Goal: Task Accomplishment & Management: Use online tool/utility

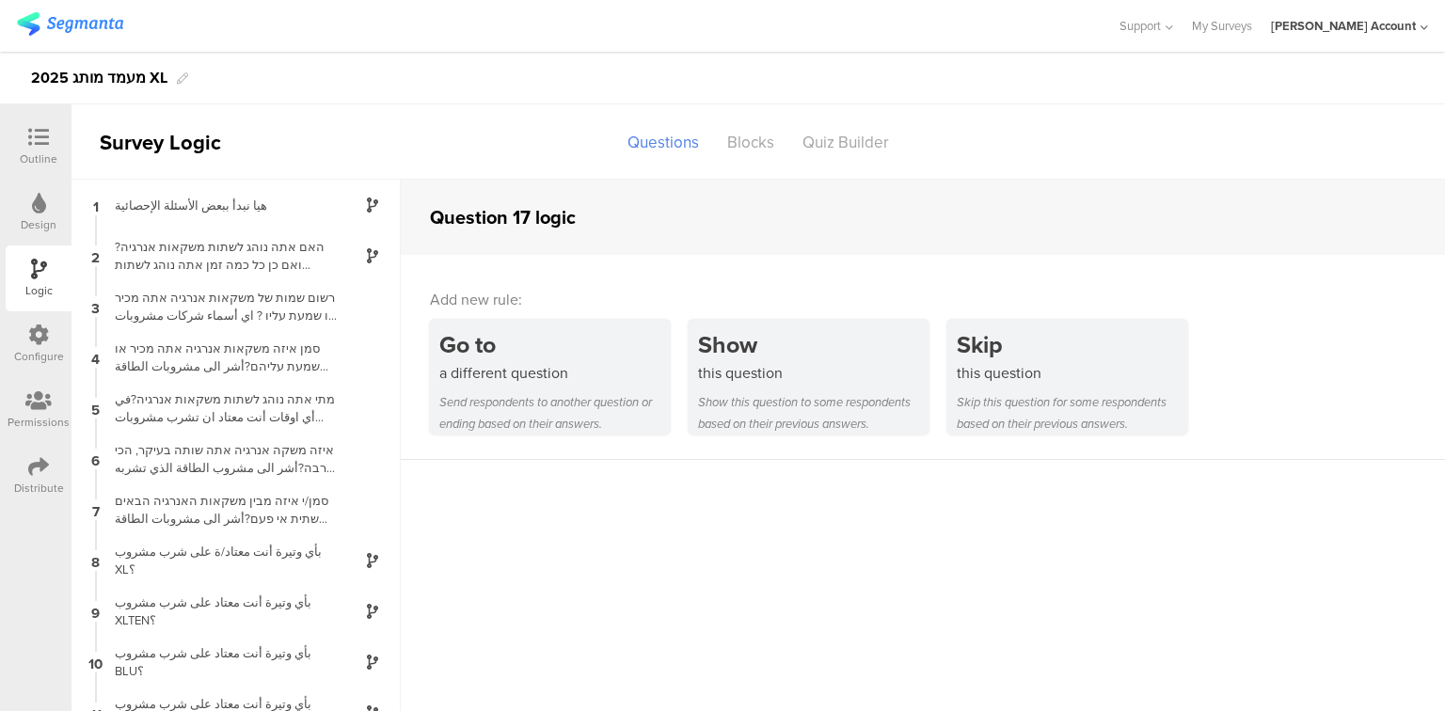
scroll to position [662, 0]
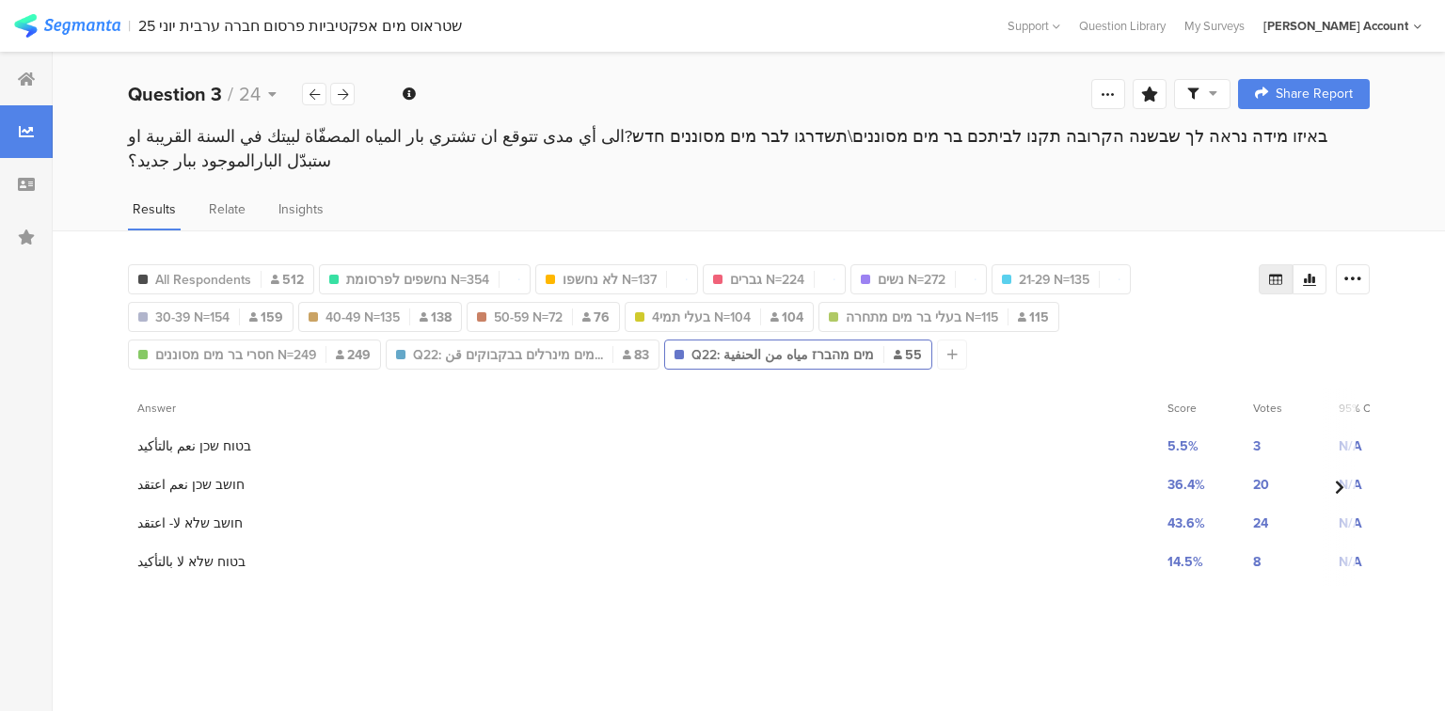
scroll to position [1818, 0]
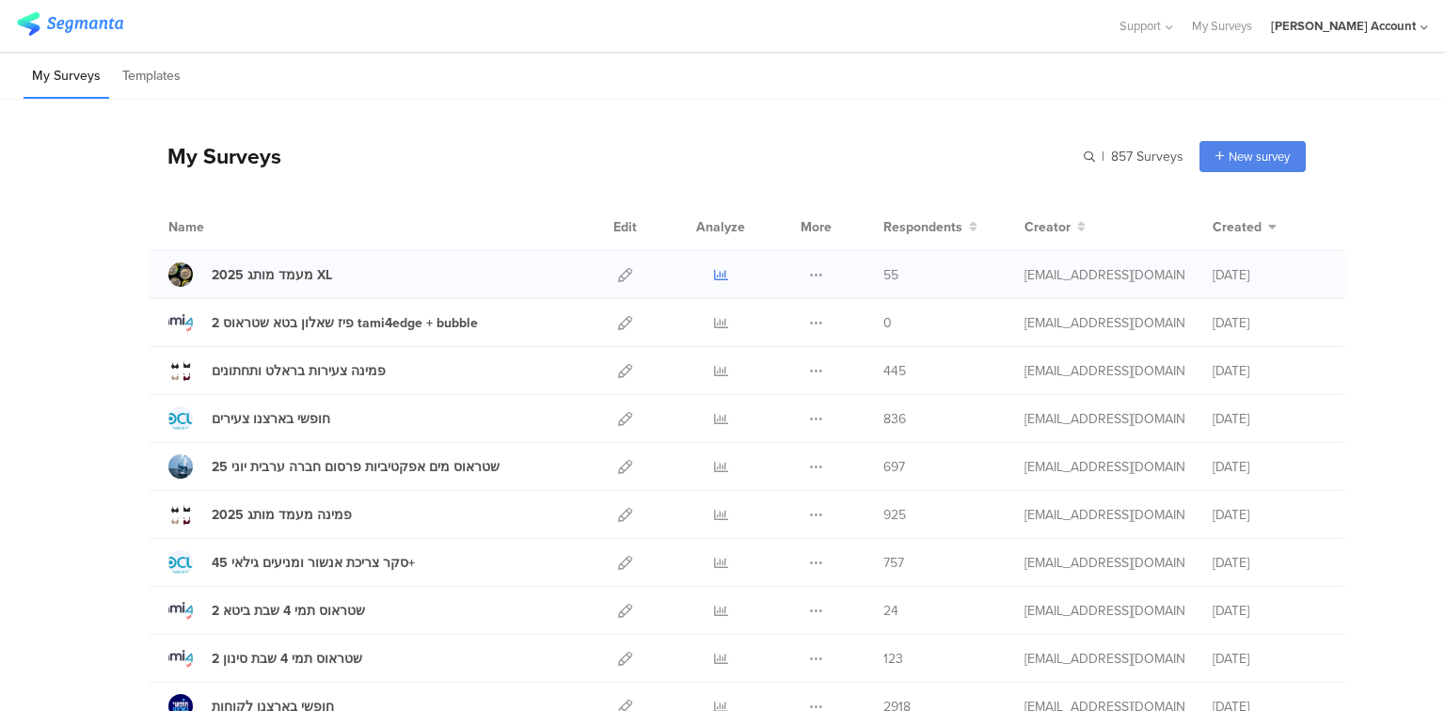
click at [720, 277] on icon at bounding box center [721, 275] width 14 height 14
click at [1149, 164] on input "text" at bounding box center [1051, 156] width 263 height 31
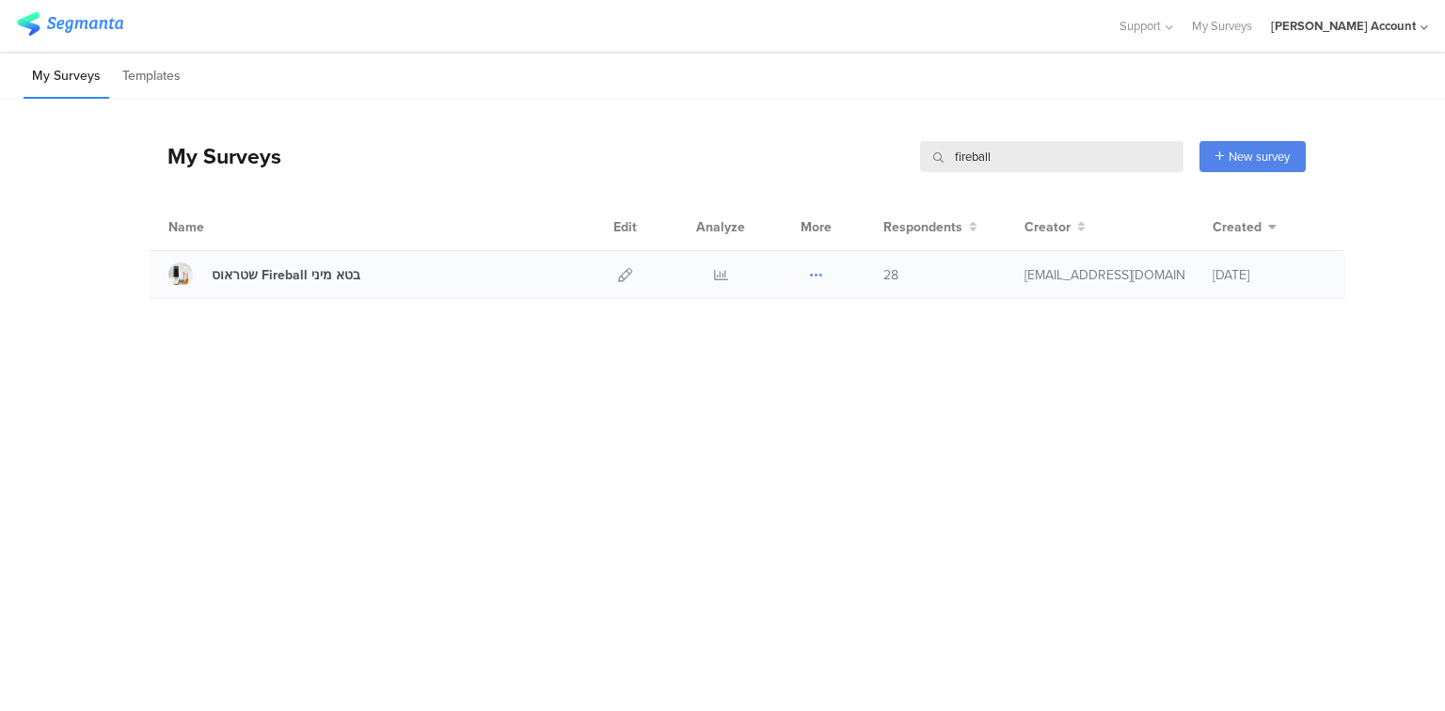
type input "fireball"
click at [820, 274] on icon at bounding box center [816, 275] width 14 height 14
click at [809, 317] on button "Duplicate" at bounding box center [778, 323] width 103 height 34
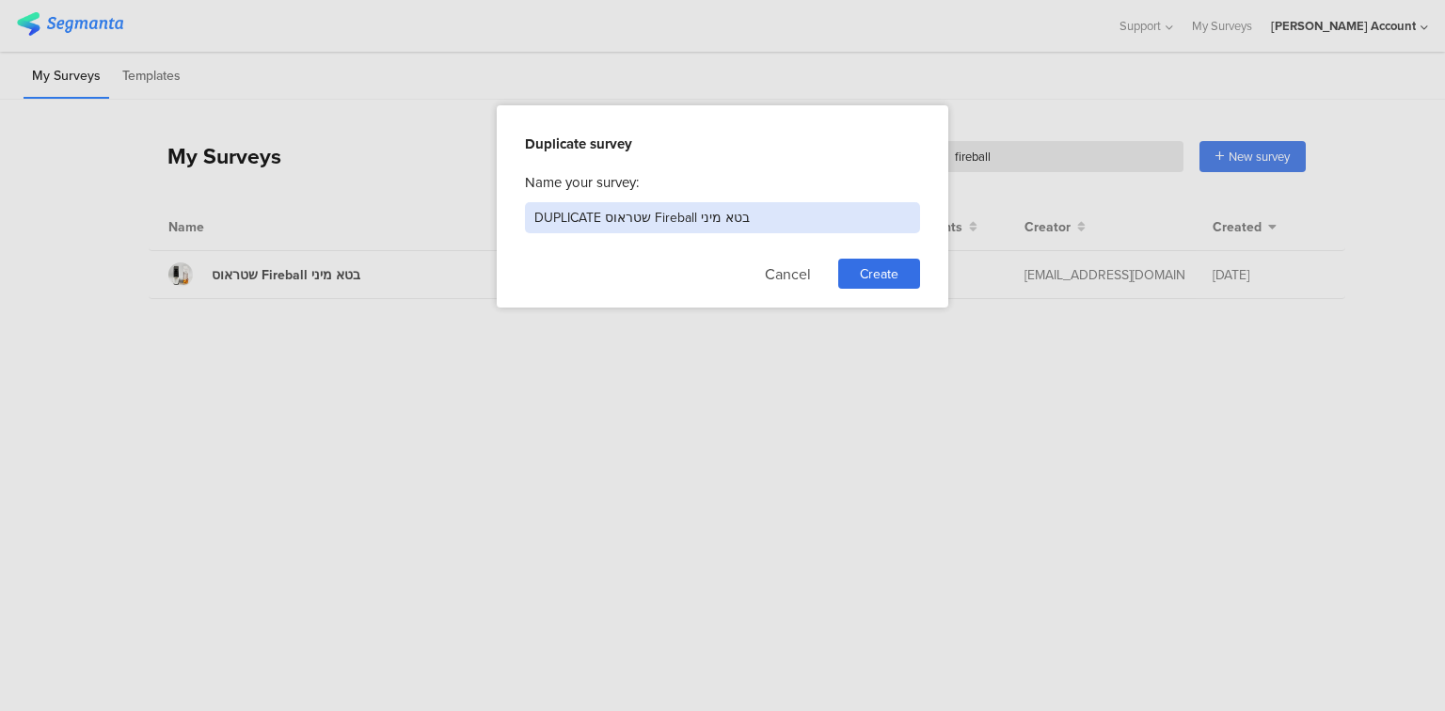
click at [580, 208] on input "DUPLICATE שטראוס Fireball בטא מיני" at bounding box center [722, 217] width 395 height 31
type input "עסקים שטראוס Fireball בטא מיני"
click at [873, 271] on span "Create" at bounding box center [879, 274] width 39 height 20
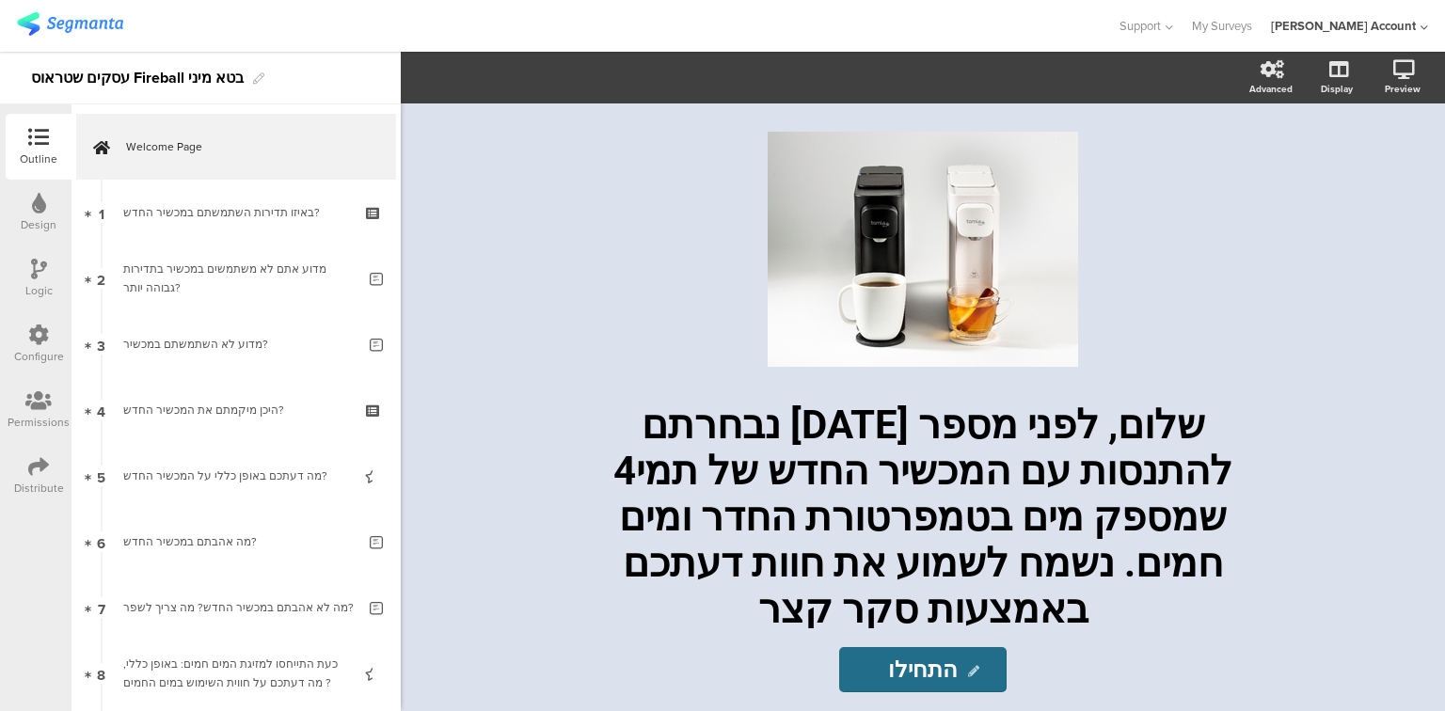
click at [29, 483] on div "Distribute" at bounding box center [39, 488] width 50 height 17
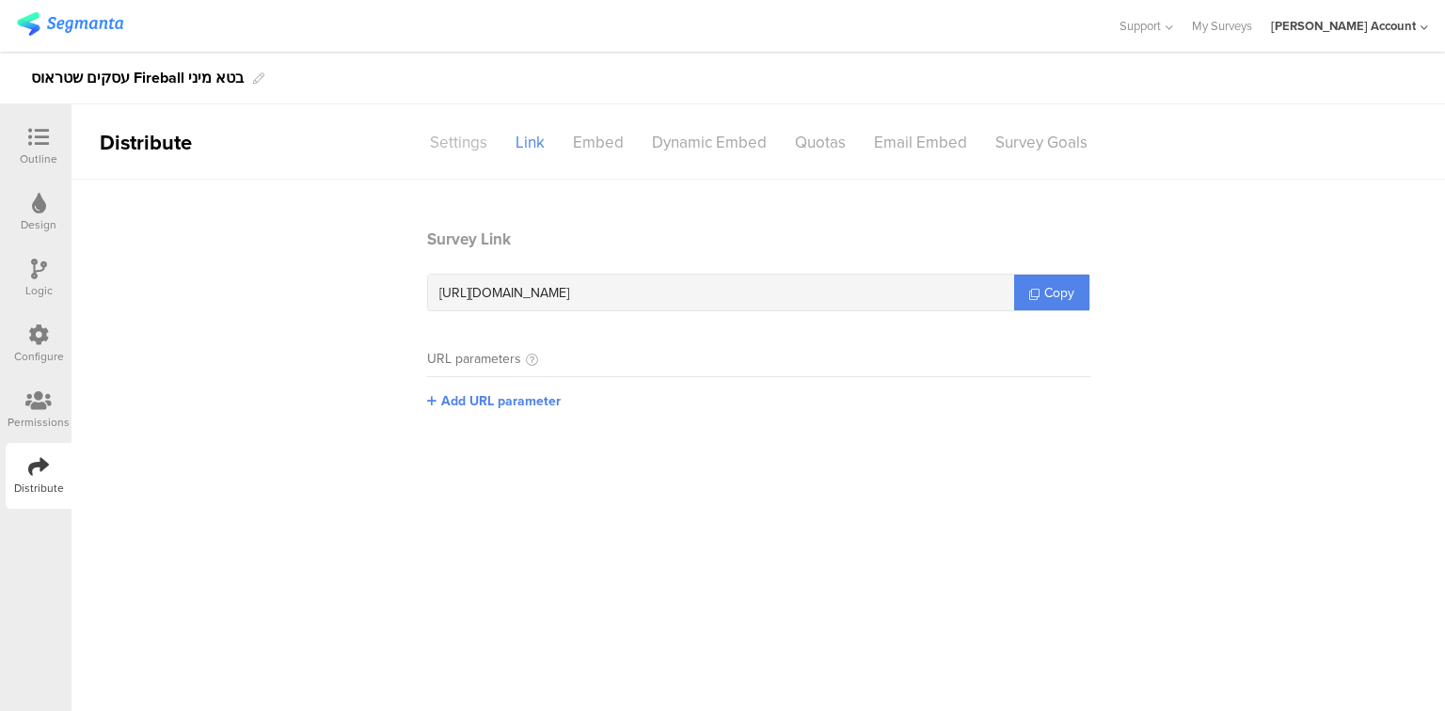
click at [456, 148] on div "Settings" at bounding box center [459, 142] width 86 height 33
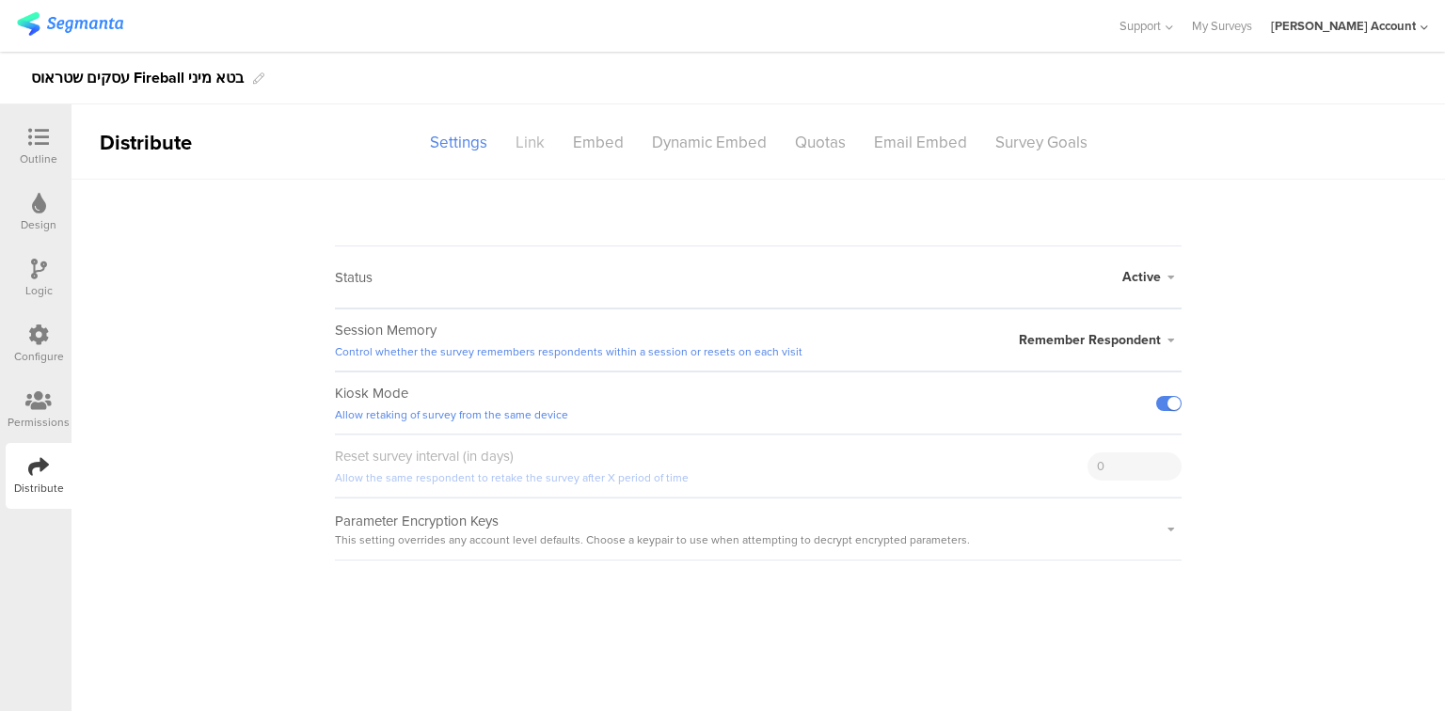
click at [543, 139] on div "Link" at bounding box center [529, 142] width 57 height 33
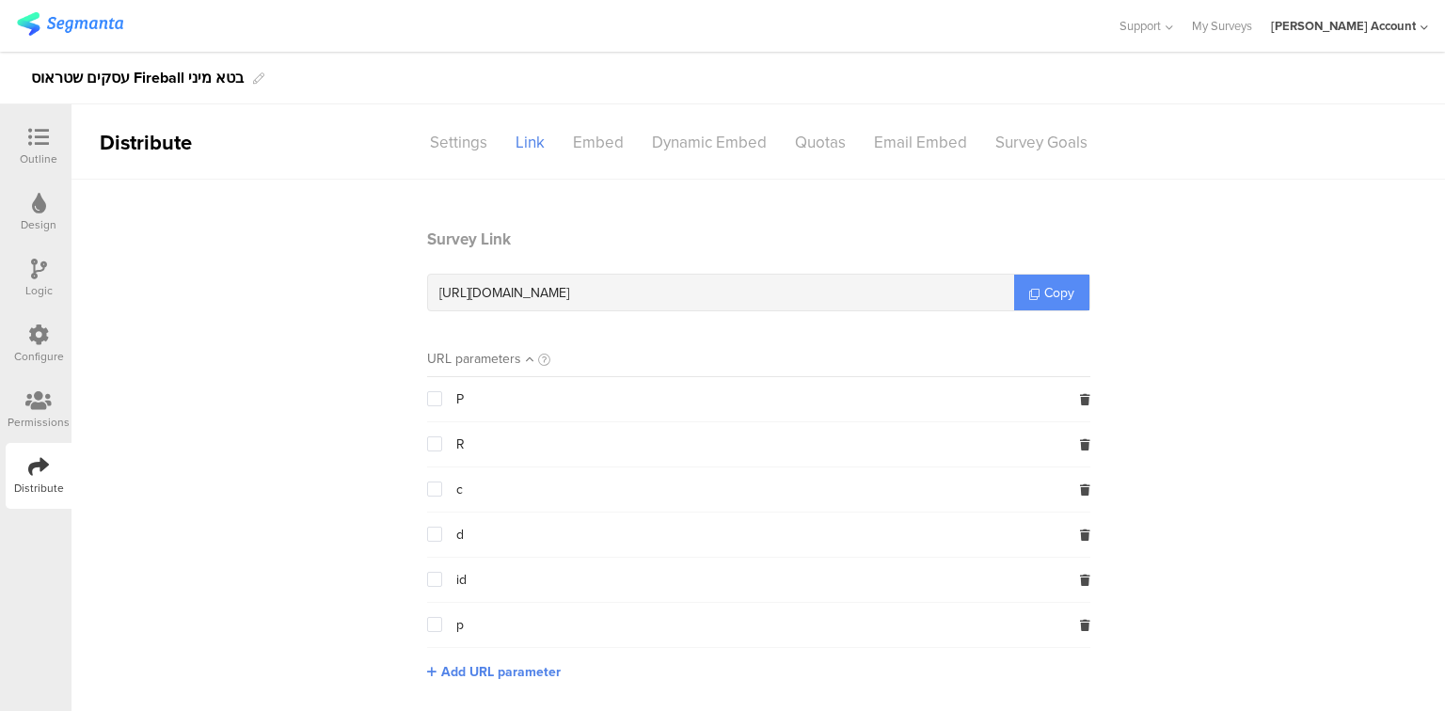
click at [1058, 306] on link "Copy" at bounding box center [1051, 293] width 75 height 36
click at [40, 147] on icon at bounding box center [38, 137] width 21 height 21
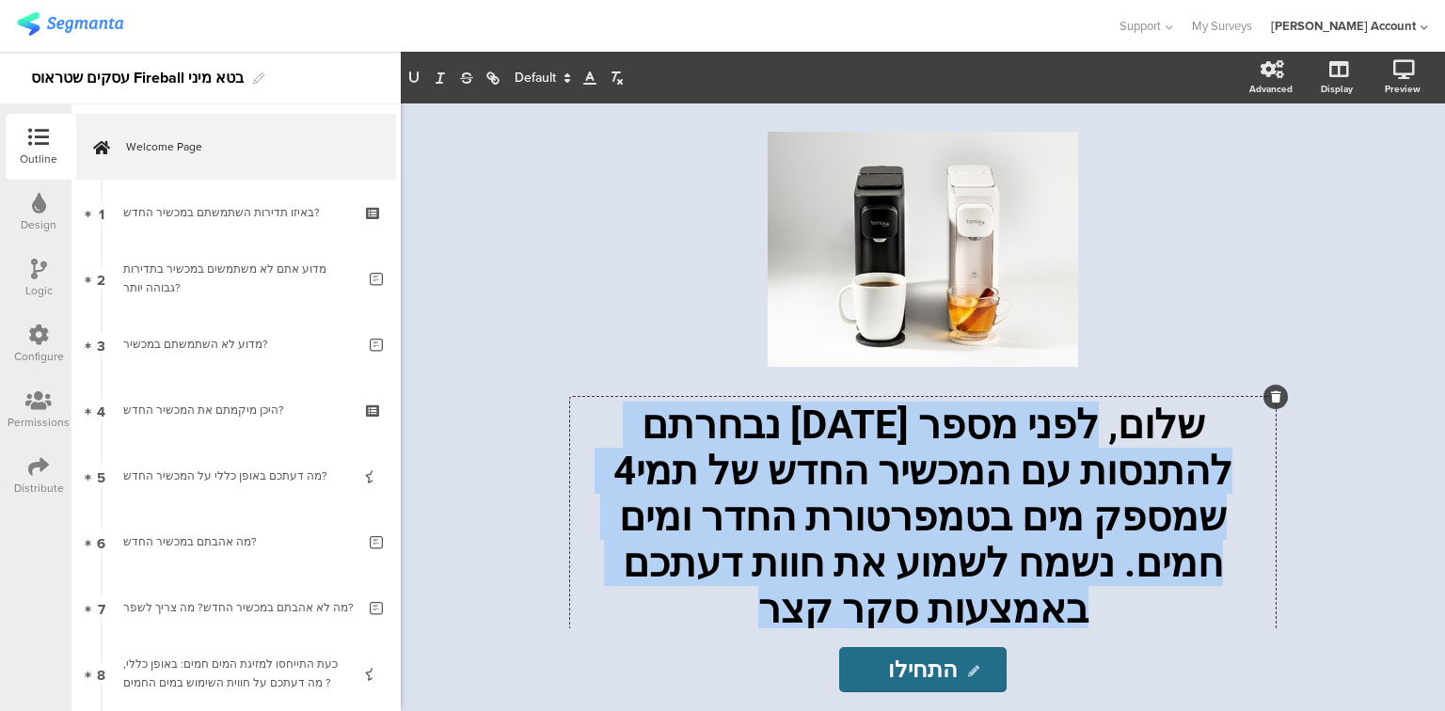
drag, startPoint x: 1159, startPoint y: 421, endPoint x: 567, endPoint y: 583, distance: 613.5
click at [567, 583] on div "/ שלום, לפני מספר שבועות נבחרתם להתנסות עם המכשיר החדש של תמי4 שמספק מים בטמפרט…" at bounding box center [923, 365] width 753 height 525
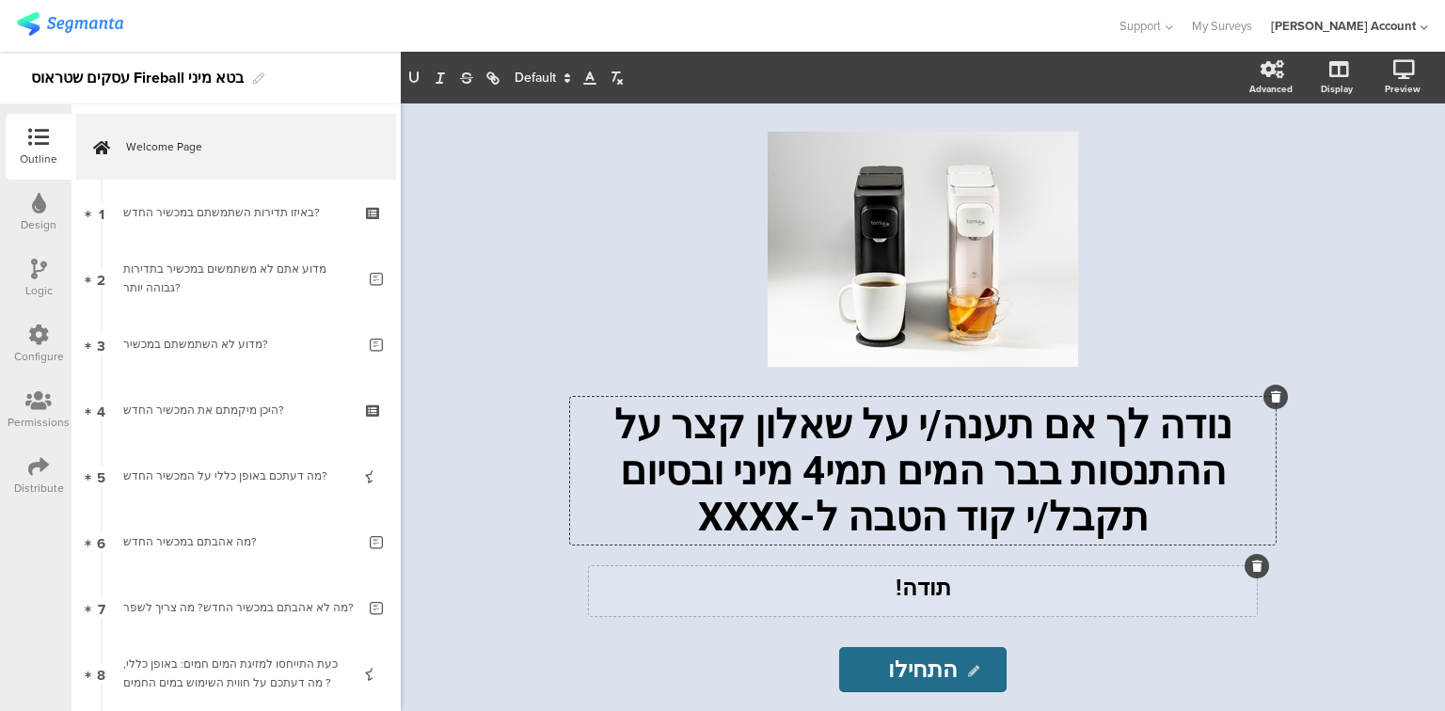
click at [915, 595] on strong "תודה!" at bounding box center [924, 588] width 56 height 26
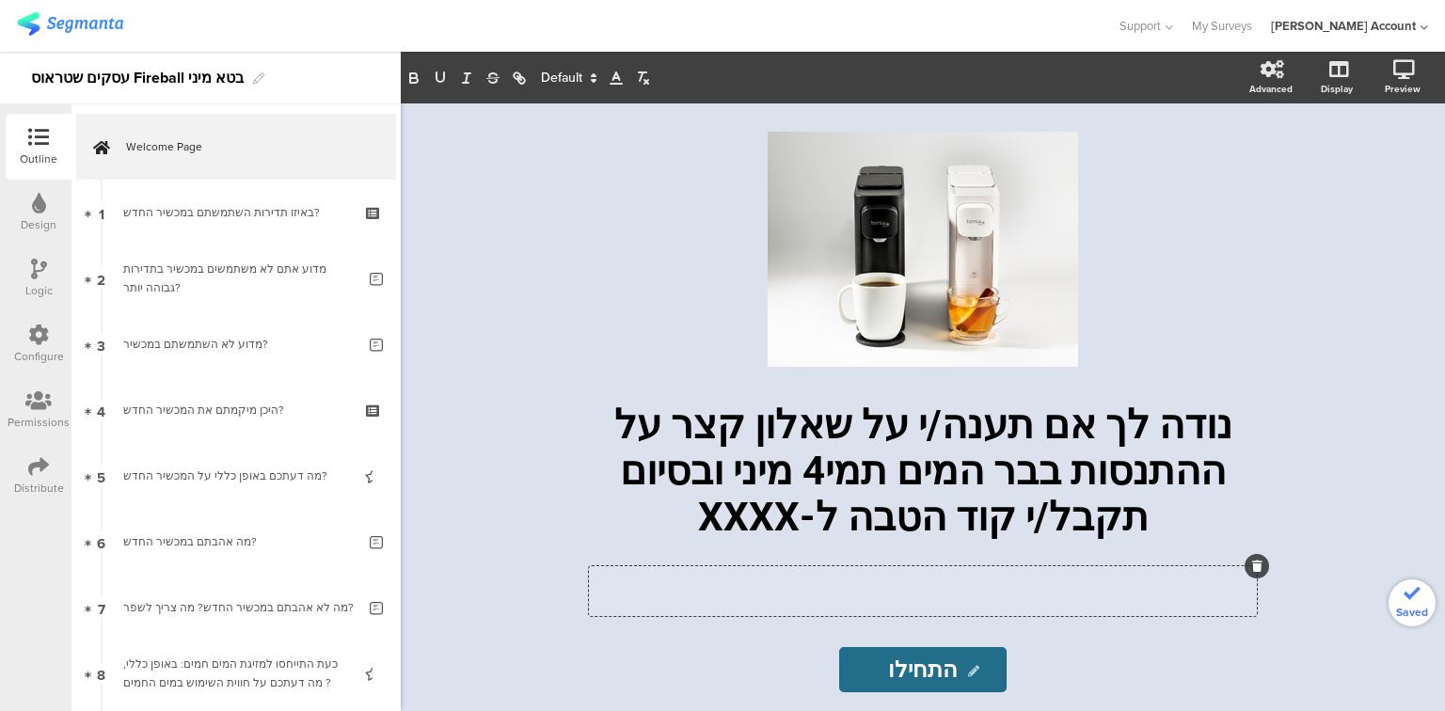
click at [1252, 570] on icon at bounding box center [1257, 566] width 10 height 11
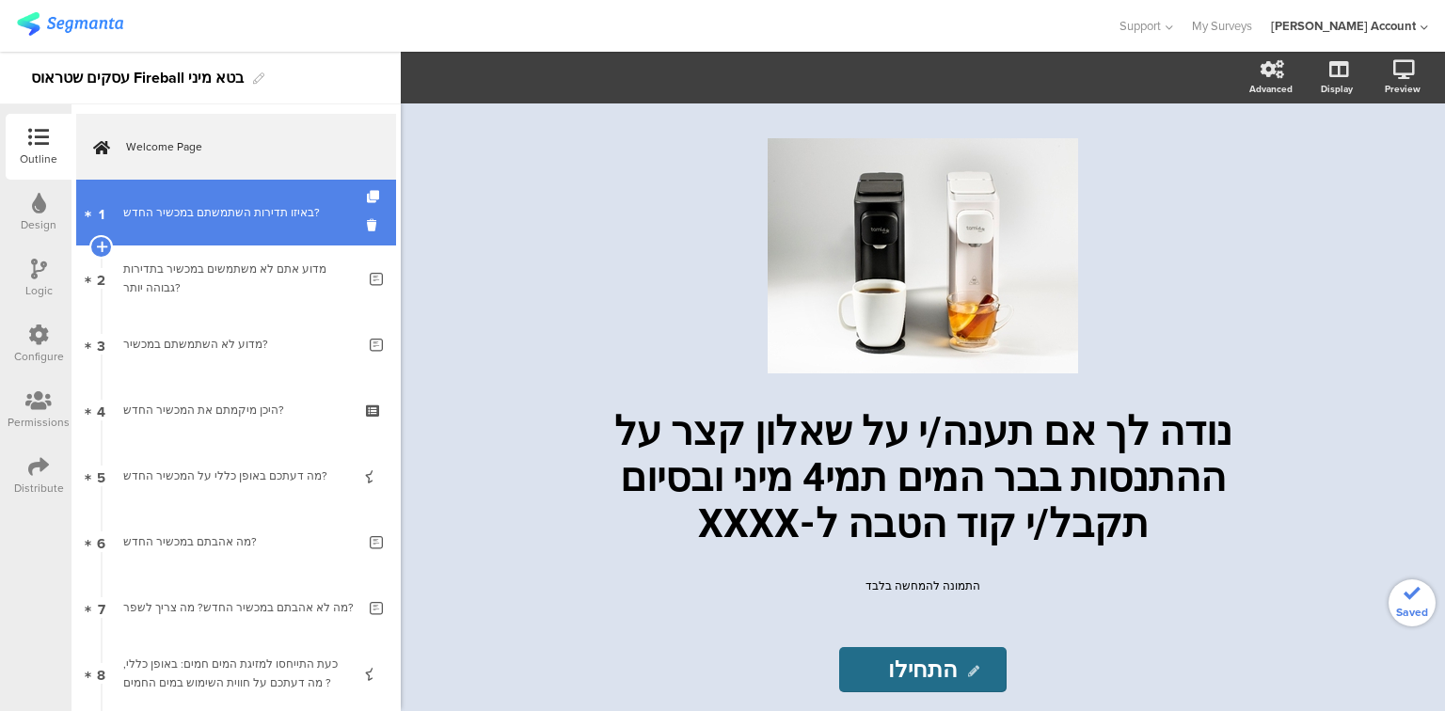
click at [121, 204] on link "1 באיזו תדירות השתמשתם במכשיר החדש?" at bounding box center [236, 213] width 320 height 66
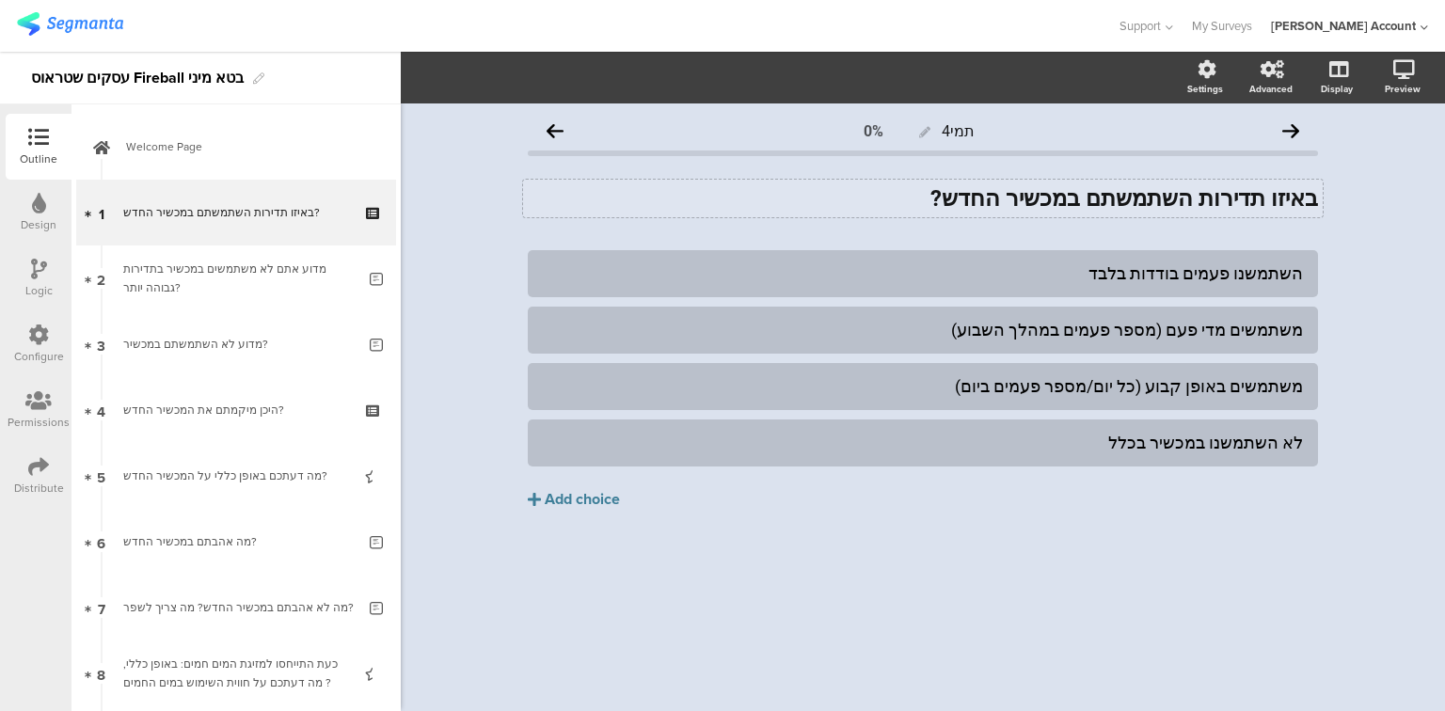
click at [1024, 202] on strong "באיזו תדירות השתמשתם במכשיר החדש?" at bounding box center [1124, 198] width 388 height 26
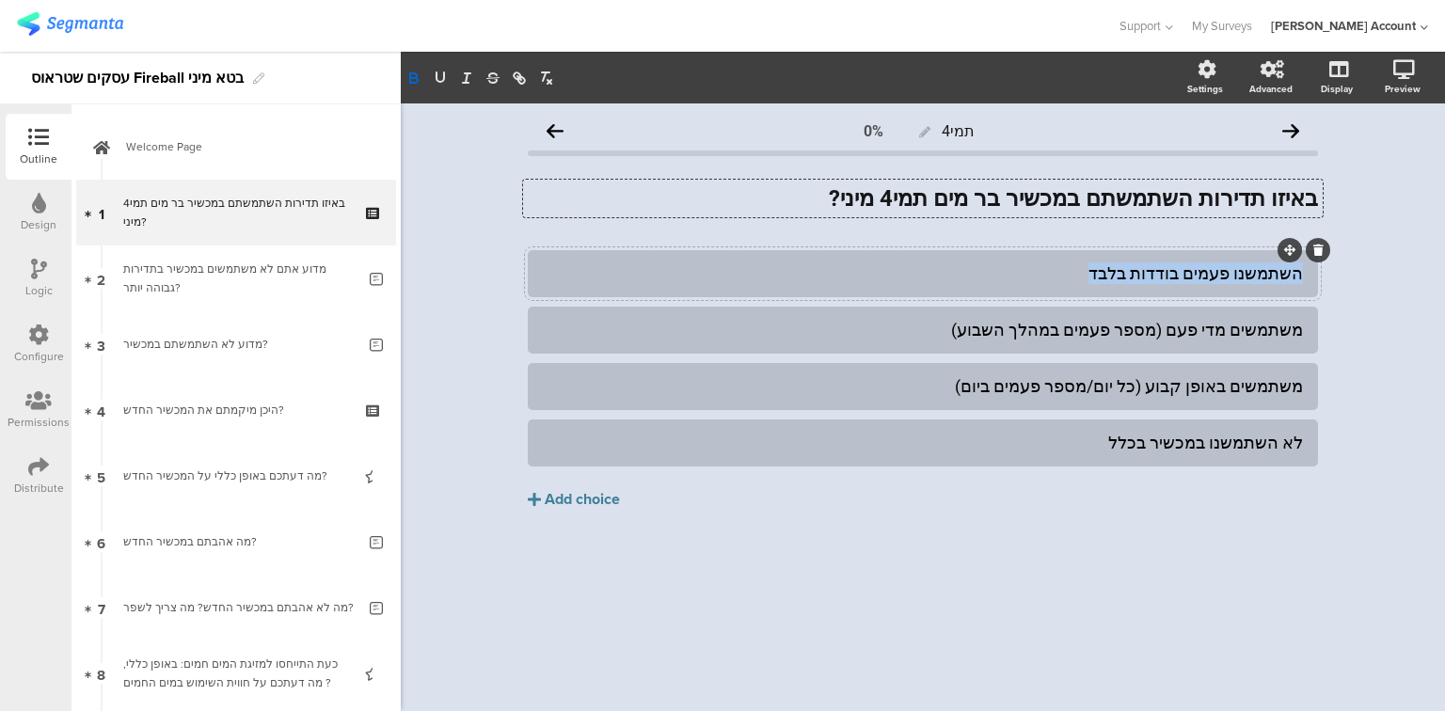
drag, startPoint x: 1299, startPoint y: 275, endPoint x: 1068, endPoint y: 268, distance: 231.5
click at [1068, 268] on div "השתמשנו פעמים בודדות בלבד" at bounding box center [923, 273] width 760 height 22
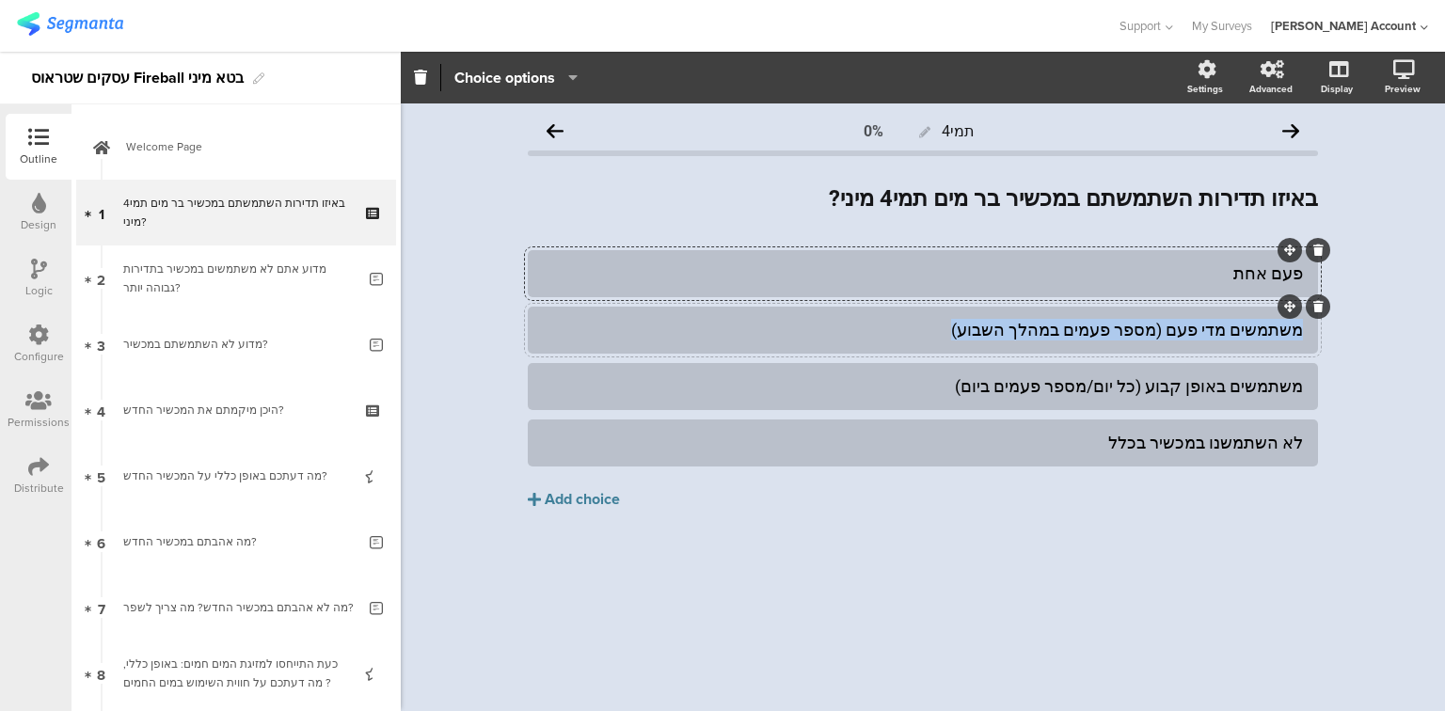
drag, startPoint x: 1301, startPoint y: 330, endPoint x: 993, endPoint y: 327, distance: 308.6
click at [993, 327] on div "משתמשים מדי פעם (מספר פעמים במהלך השבוע)" at bounding box center [923, 330] width 760 height 22
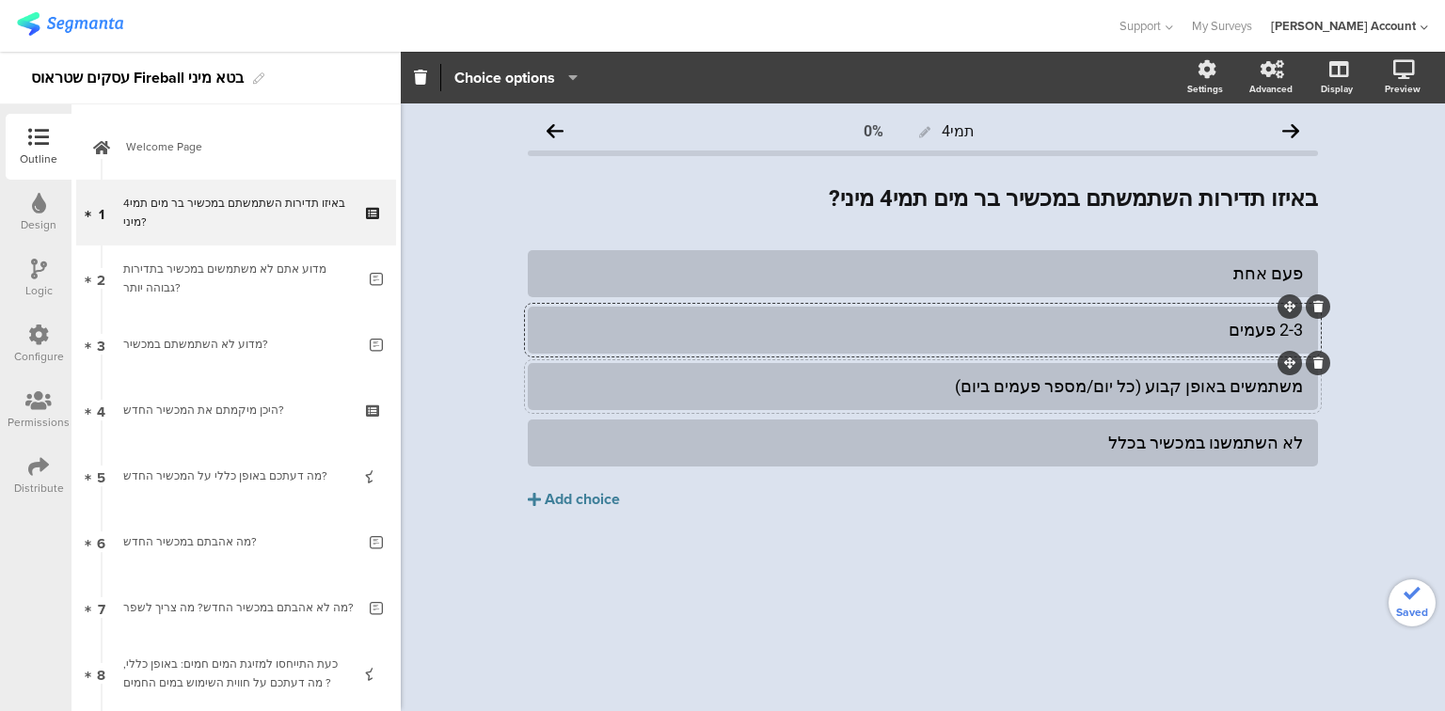
click at [1160, 385] on div "משתמשים באופן קבוע (כל יום/מספר פעמים ביום)" at bounding box center [923, 386] width 760 height 22
click at [1231, 439] on div "לא השתמשנו במכשיר בכלל" at bounding box center [923, 443] width 760 height 22
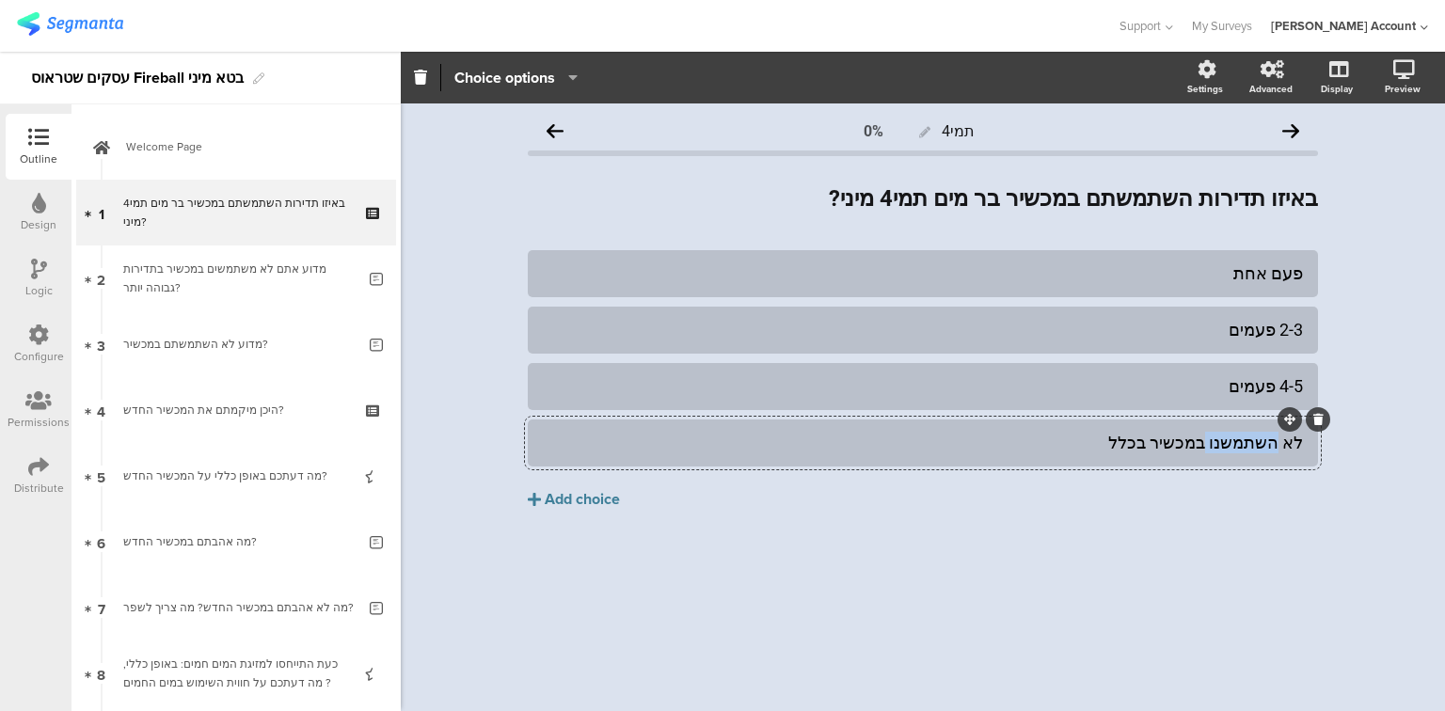
click at [1231, 439] on div "לא השתמשנו במכשיר בכלל" at bounding box center [923, 443] width 760 height 22
click at [947, 452] on div "לא השתמשנו במכשיר בכלל" at bounding box center [923, 443] width 760 height 22
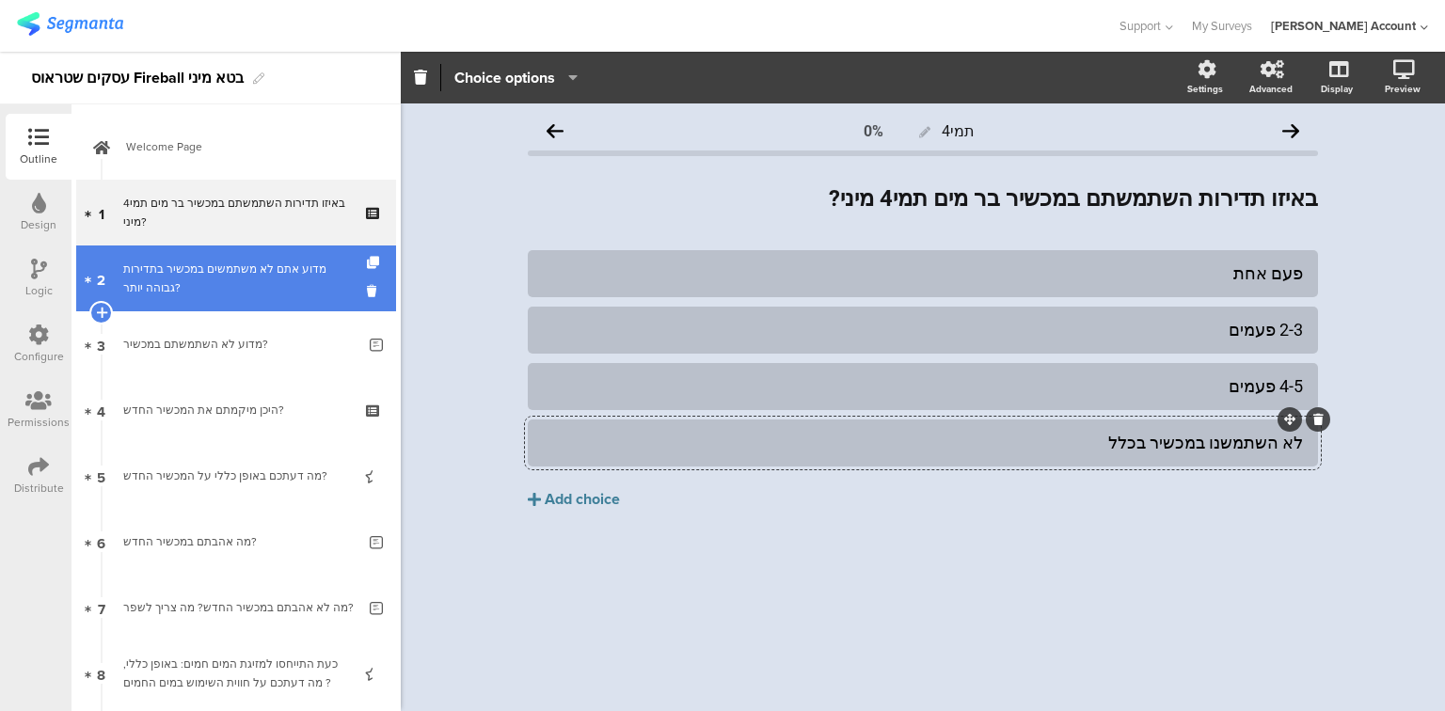
click at [183, 277] on div "מדוע אתם לא משתמשים במכשיר בתדירות גבוהה יותר?" at bounding box center [239, 279] width 232 height 38
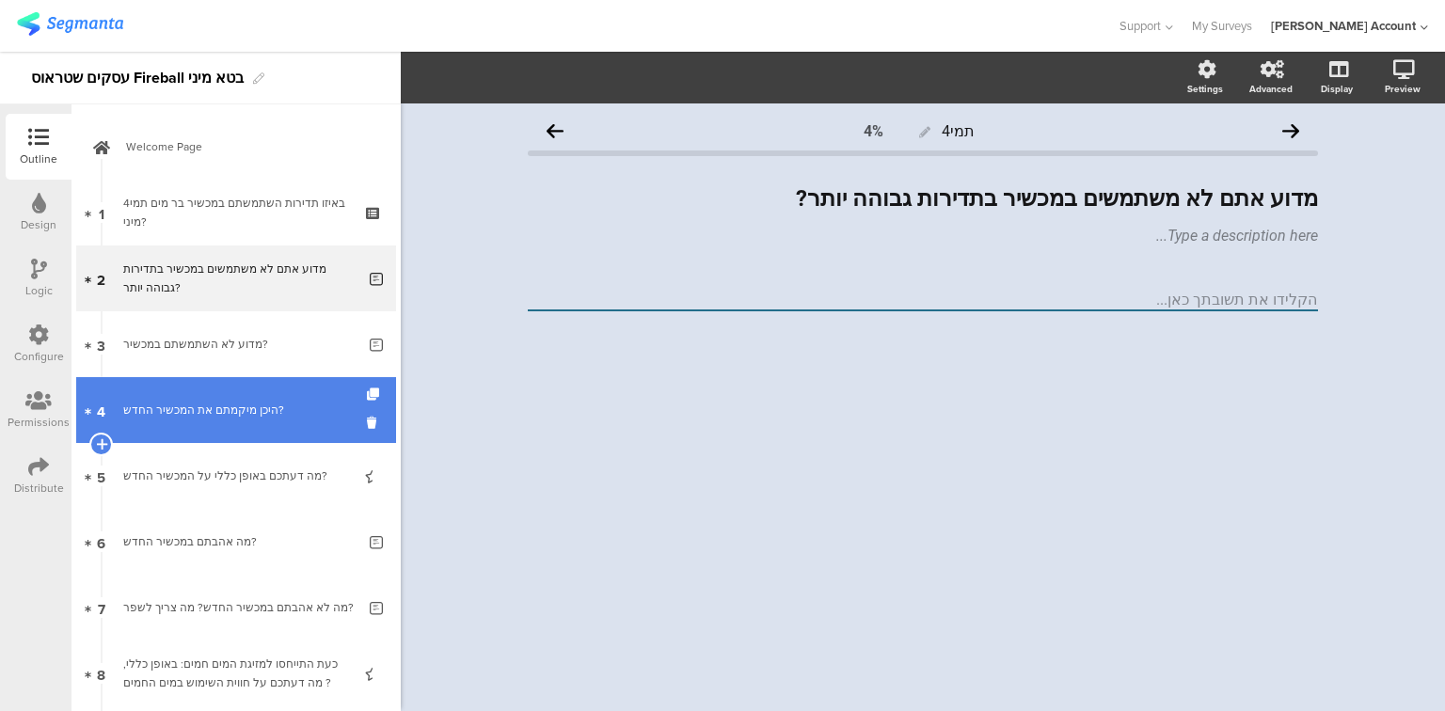
click at [205, 422] on link "4 היכן מיקמתם את המכשיר החדש?" at bounding box center [236, 410] width 320 height 66
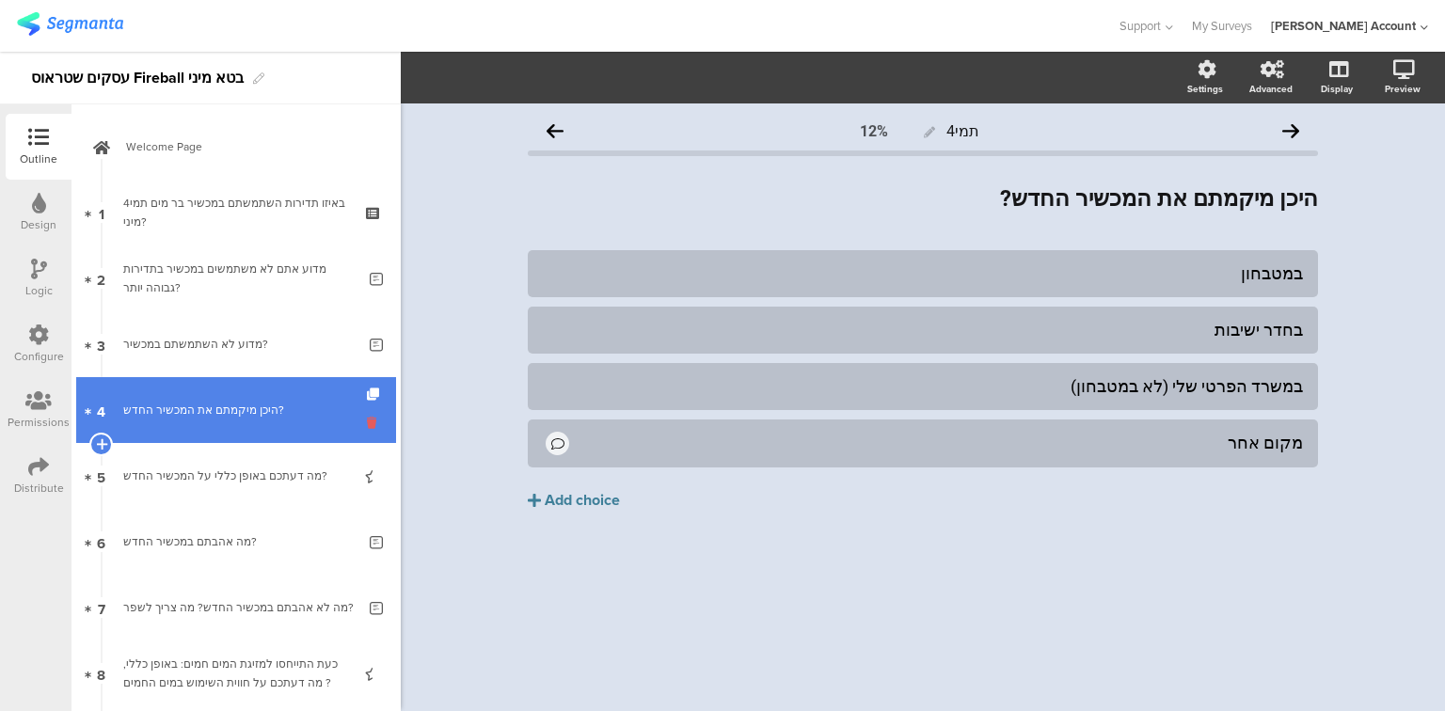
click at [367, 422] on icon at bounding box center [375, 423] width 16 height 18
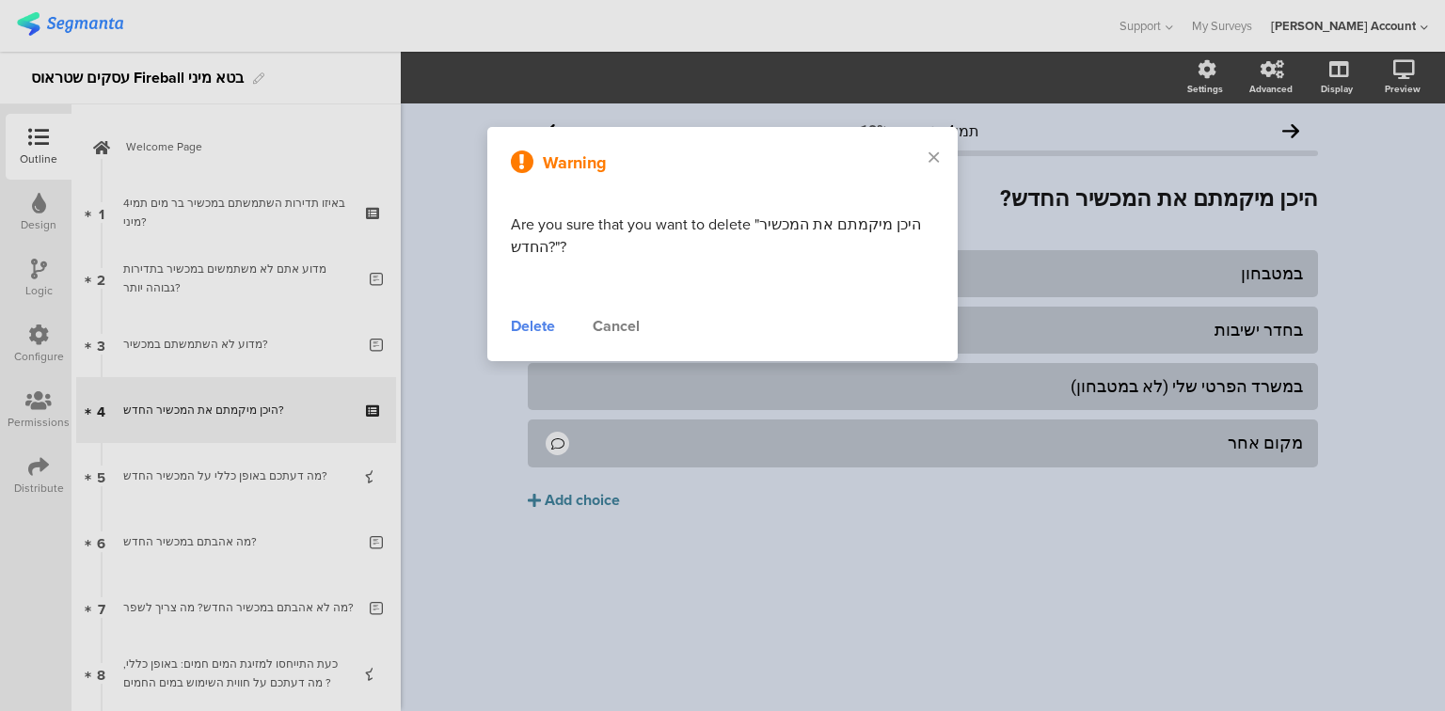
click at [524, 320] on div "Delete" at bounding box center [533, 326] width 44 height 23
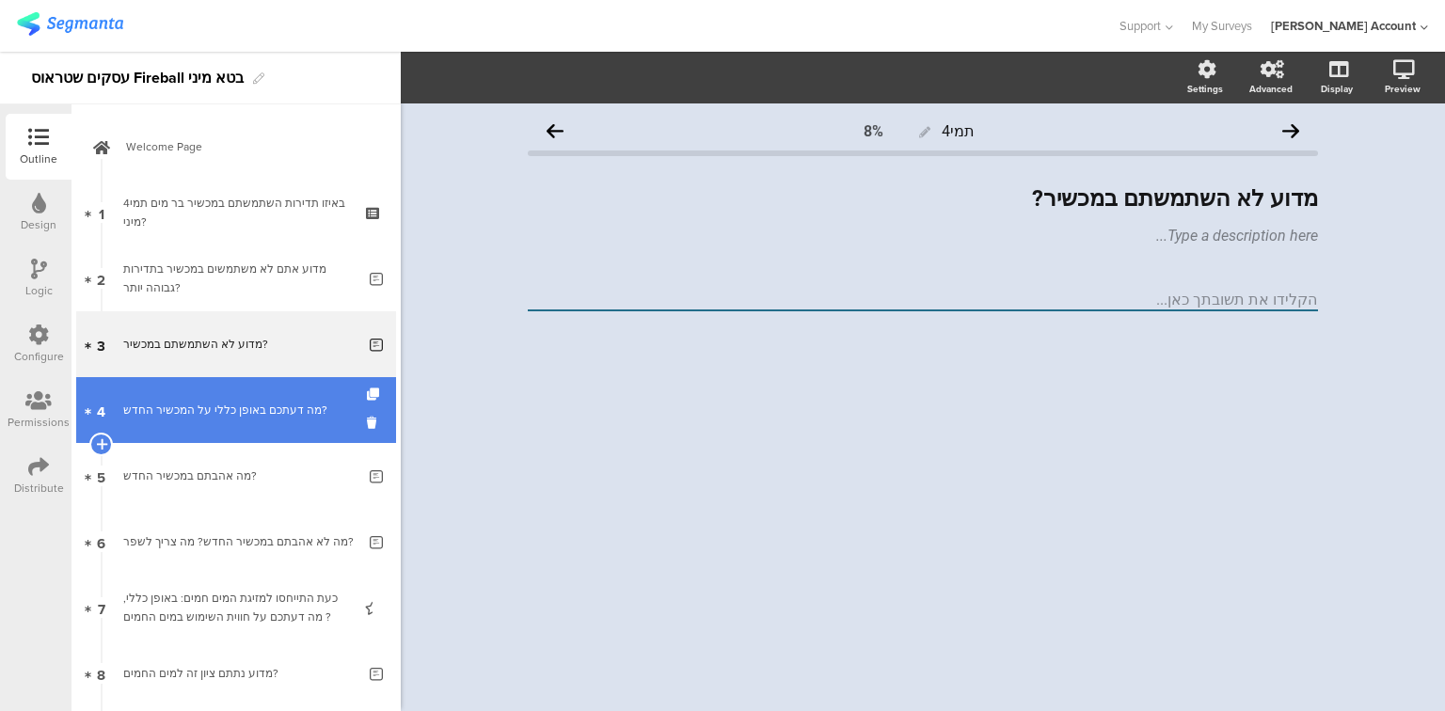
click at [249, 424] on link "4 מה דעתכם באופן כללי על המכשיר החדש?" at bounding box center [236, 410] width 320 height 66
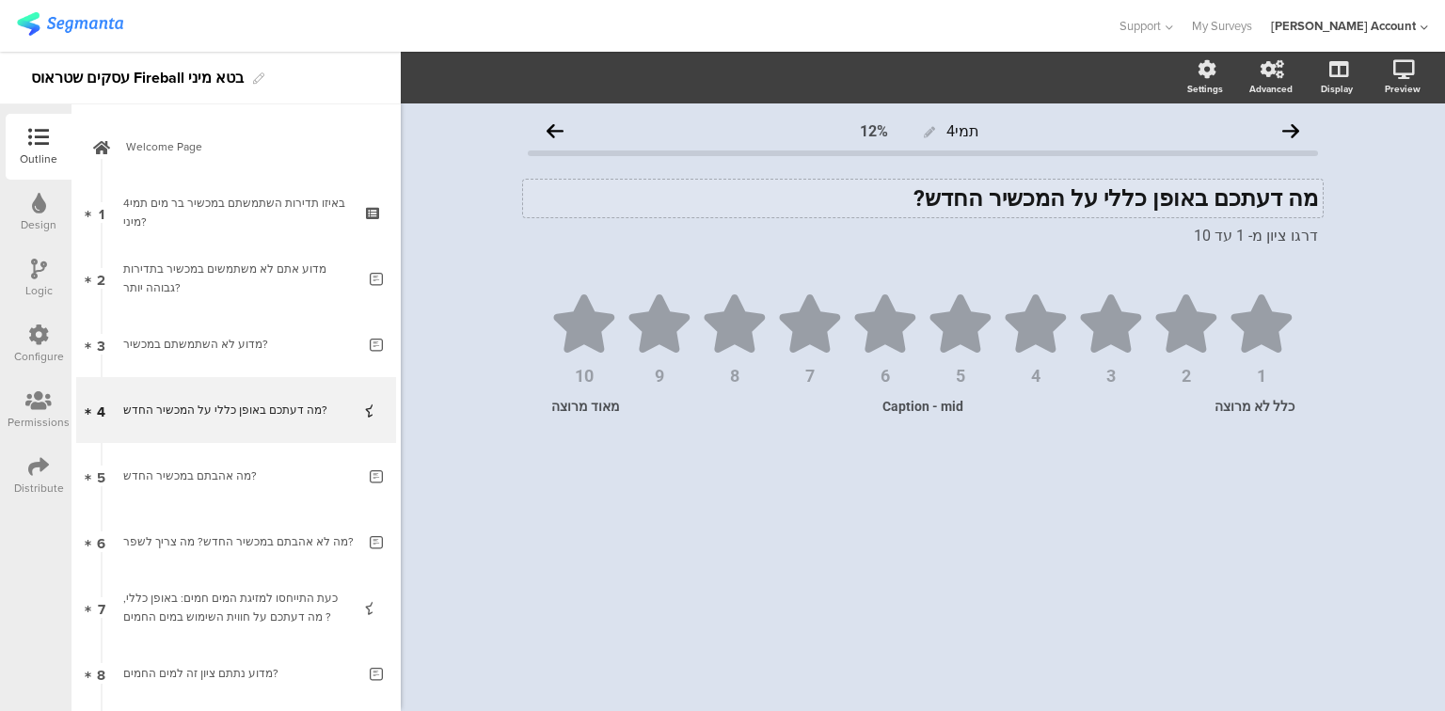
click at [1233, 198] on div "מה דעתכם באופן כללי על המכשיר החדש? מה דעתכם באופן כללי על המכשיר החדש?" at bounding box center [923, 199] width 800 height 38
drag, startPoint x: 1139, startPoint y: 199, endPoint x: 999, endPoint y: 203, distance: 140.3
click at [999, 203] on strong "מה דעתך באופן כללי על המכשיר החדש?" at bounding box center [1123, 198] width 389 height 26
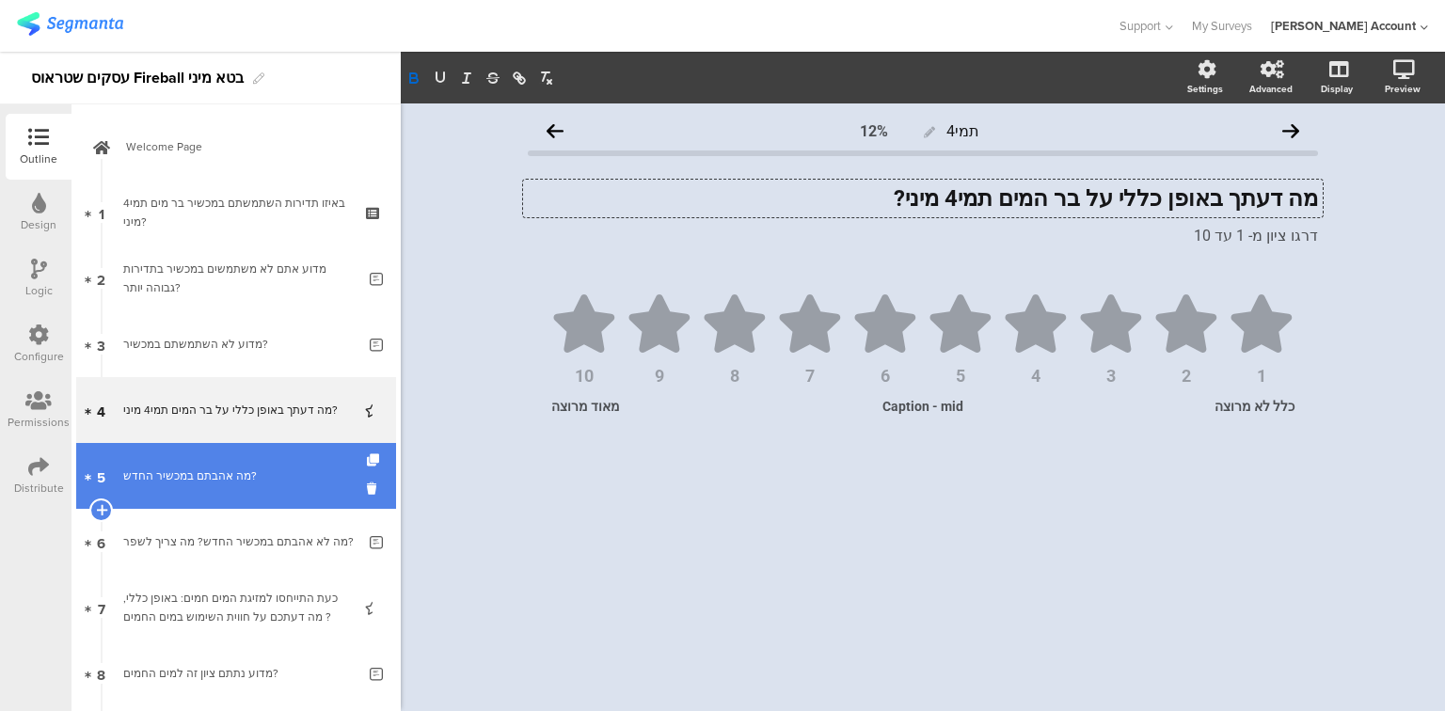
click at [218, 473] on div "מה אהבתם במכשיר החדש?" at bounding box center [239, 476] width 232 height 19
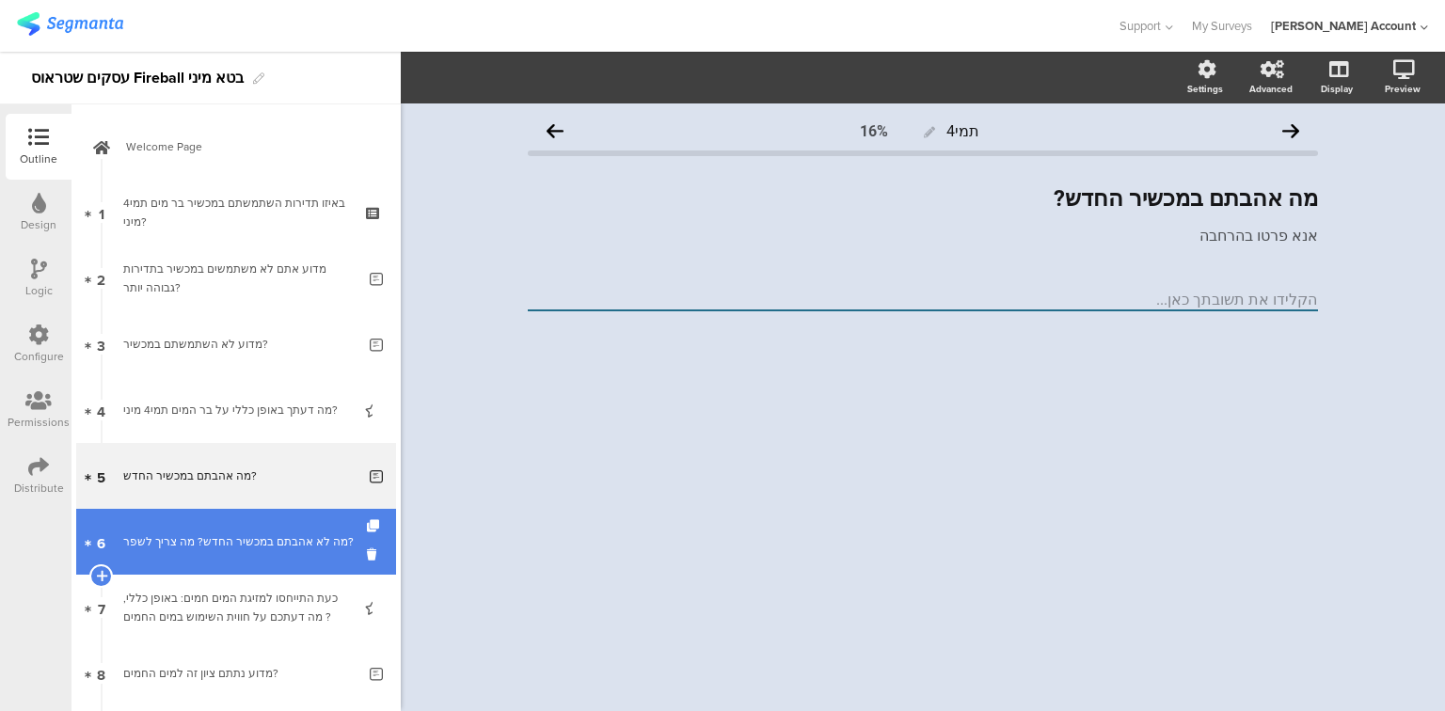
click at [252, 534] on div "מה לא אהבתם במכשיר החדש? מה צריך לשפר?" at bounding box center [239, 542] width 232 height 19
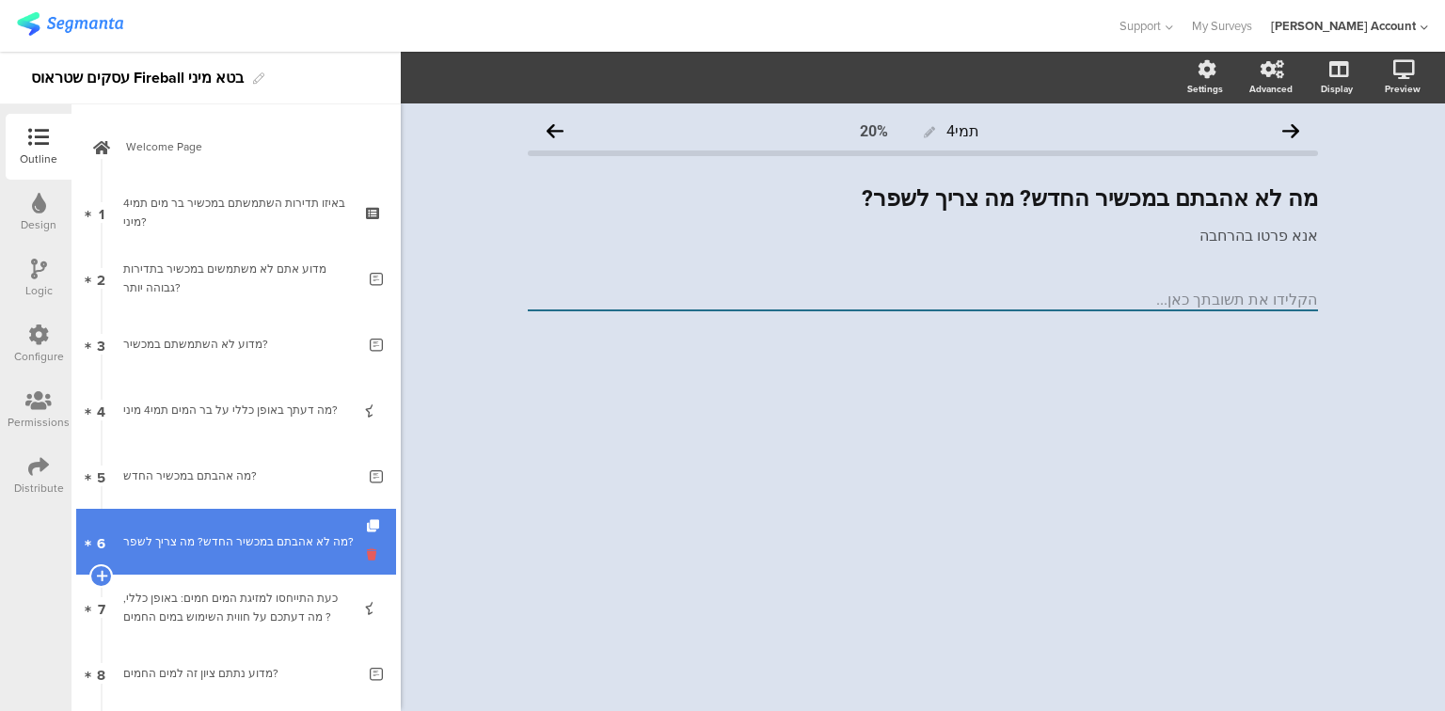
click at [367, 552] on icon at bounding box center [375, 555] width 16 height 18
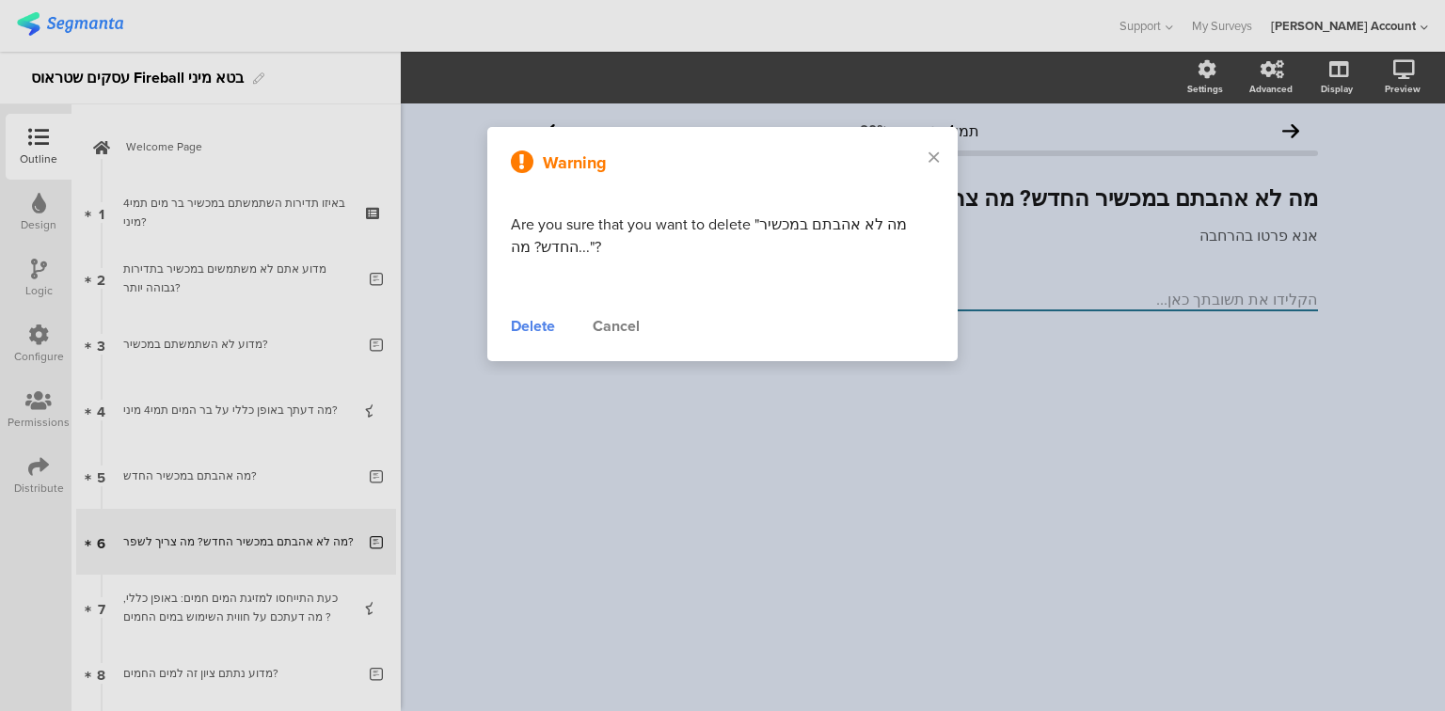
click at [612, 327] on div "Cancel" at bounding box center [616, 326] width 47 height 23
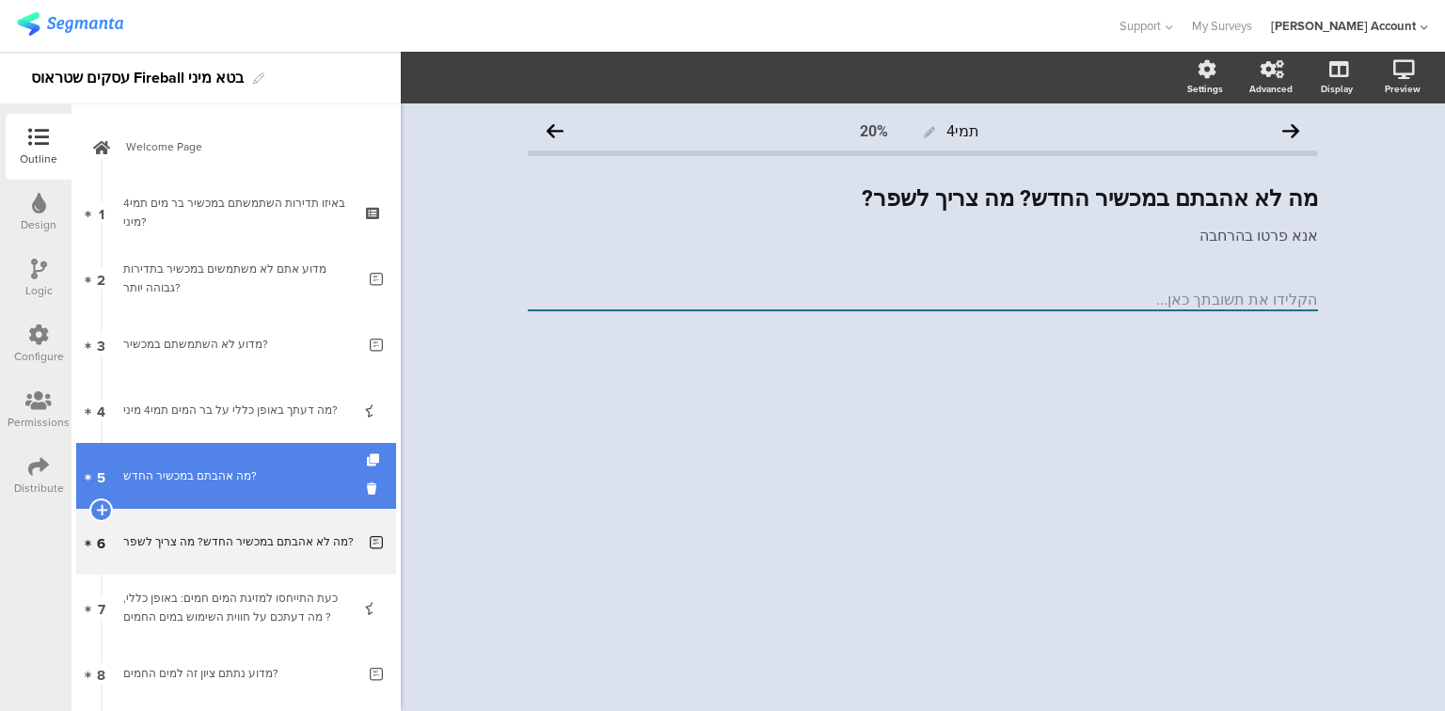
click at [209, 480] on div "מה אהבתם במכשיר החדש?" at bounding box center [239, 476] width 232 height 19
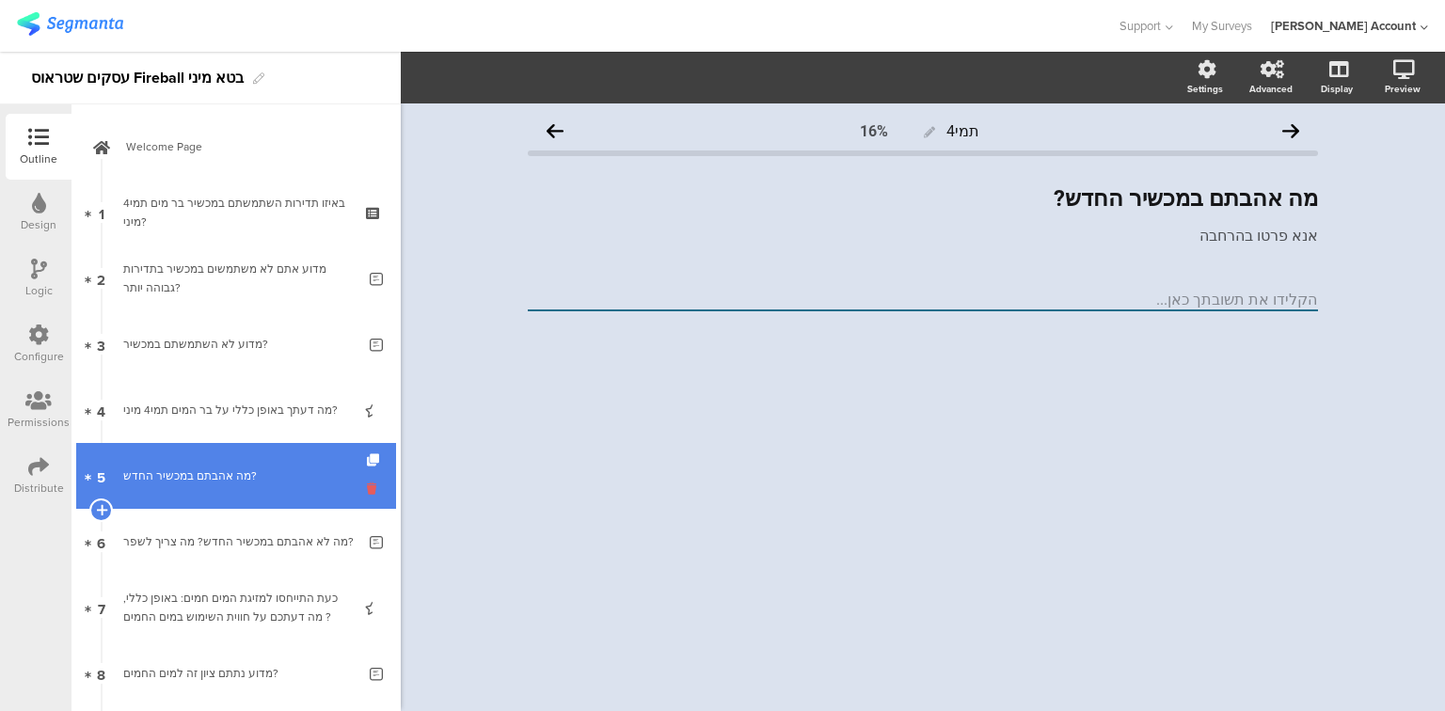
click at [367, 487] on icon at bounding box center [375, 489] width 16 height 18
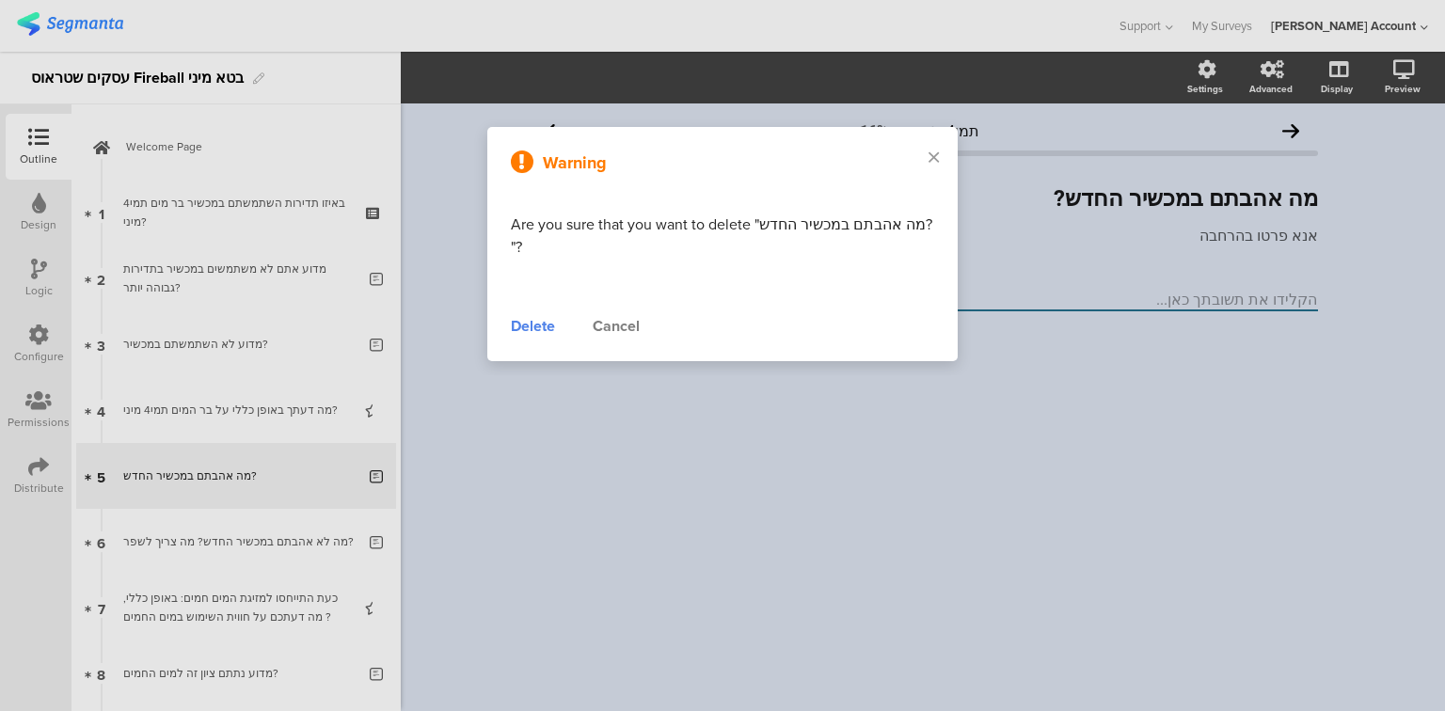
click at [523, 329] on div "Delete" at bounding box center [533, 326] width 44 height 23
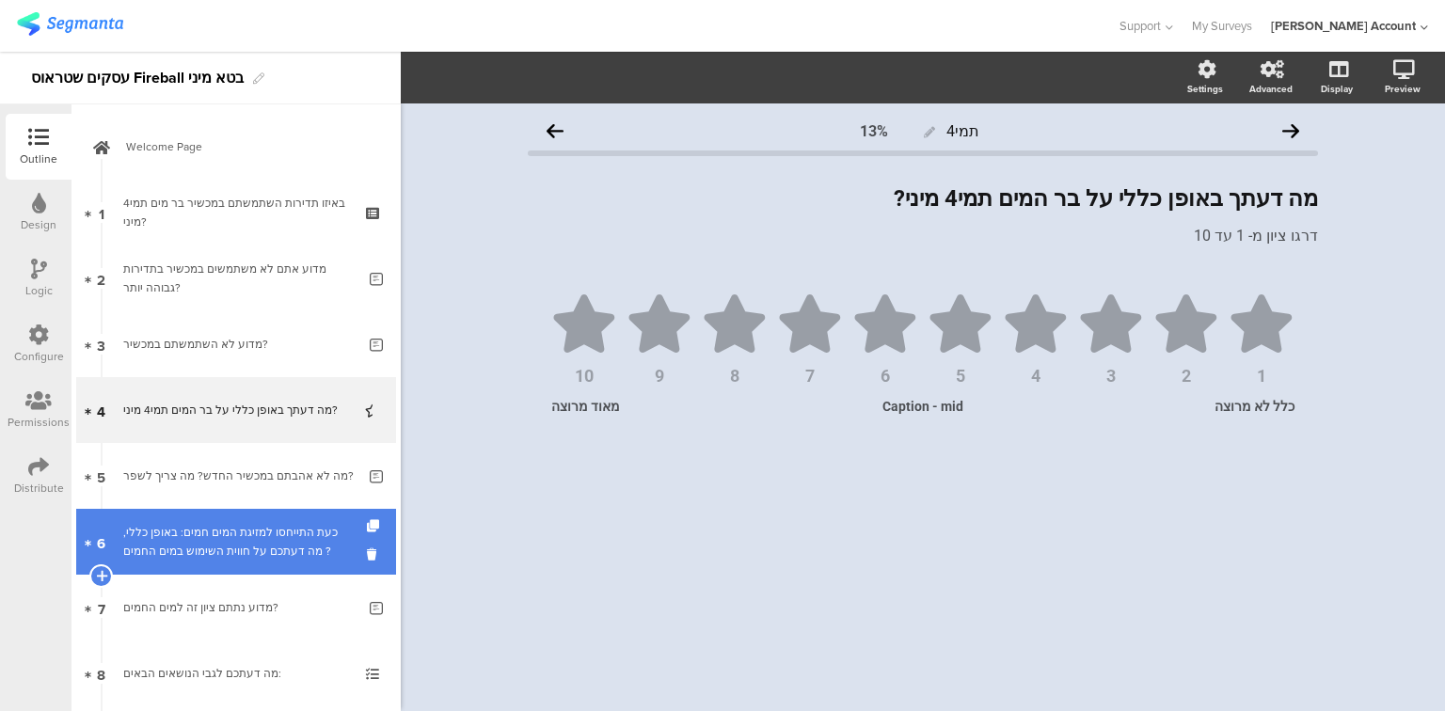
click at [215, 535] on div "כעת התייחסו למזיגת המים חמים: באופן כללי, מה דעתכם על חווית השימוש במים החמים ?" at bounding box center [235, 542] width 225 height 38
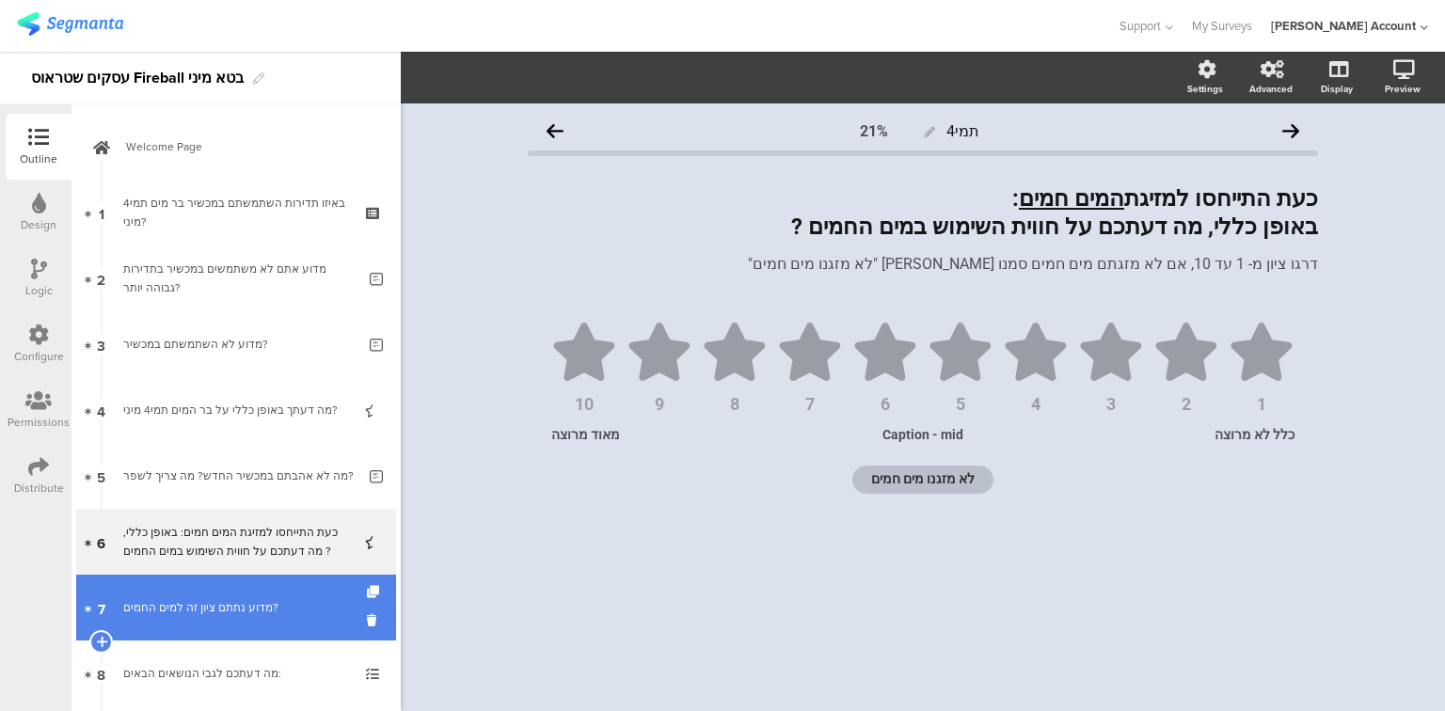
click at [218, 617] on link "7 מדוע נתתם ציון זה למים החמים?" at bounding box center [236, 608] width 320 height 66
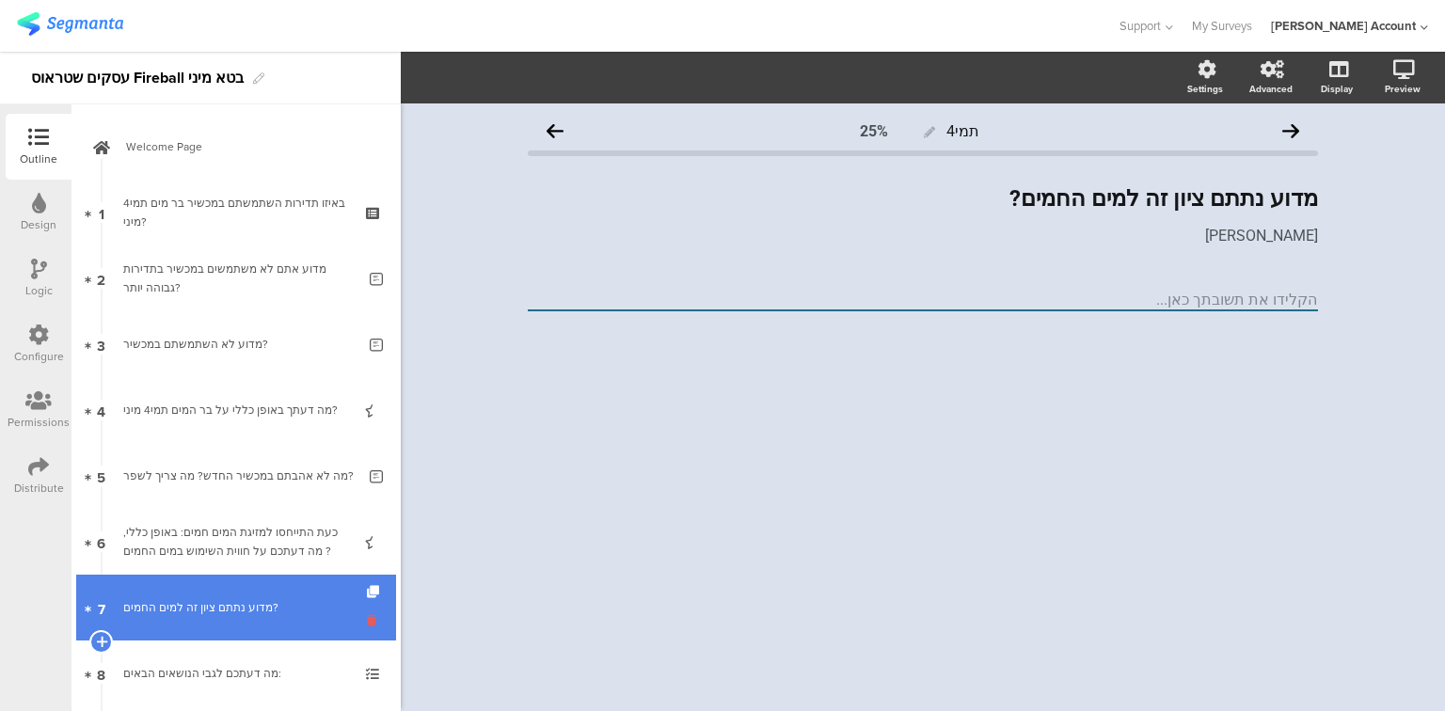
click at [367, 621] on icon at bounding box center [375, 621] width 16 height 18
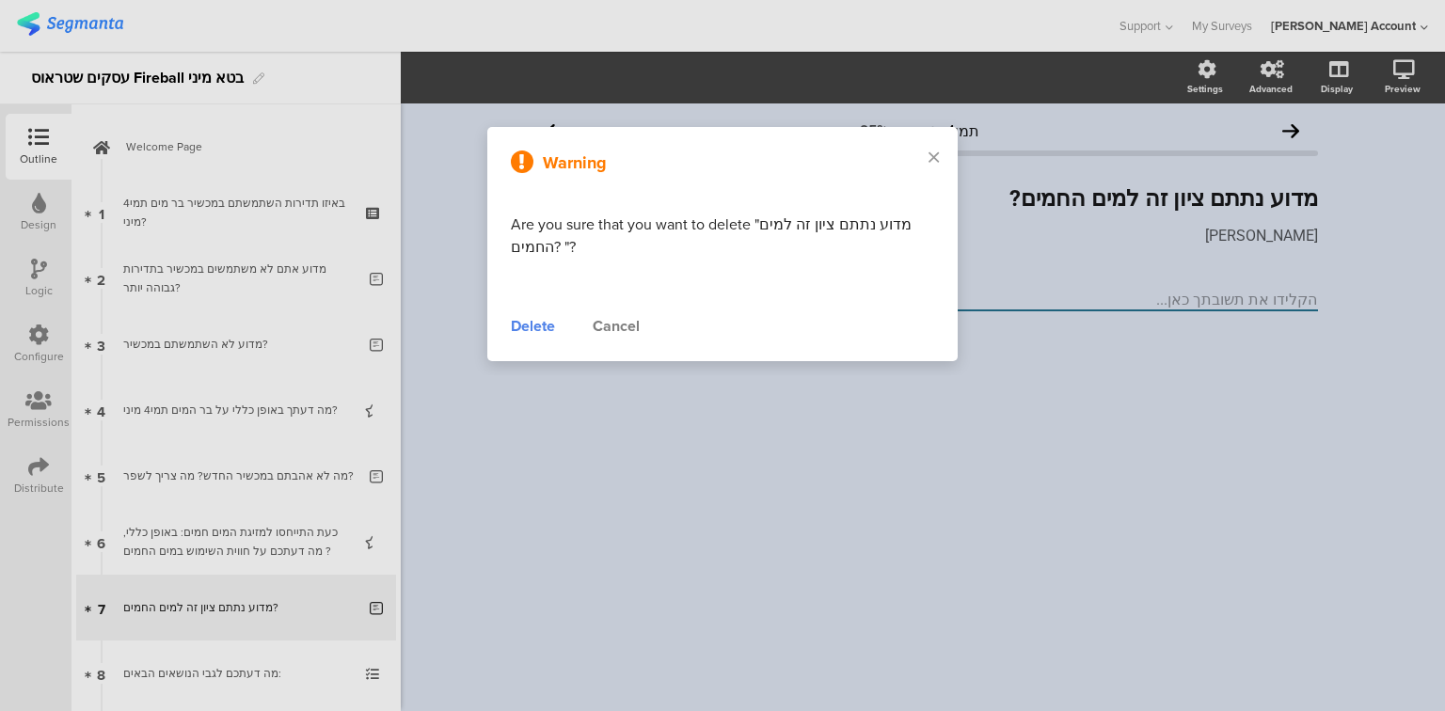
click at [636, 326] on div "Cancel" at bounding box center [616, 326] width 47 height 23
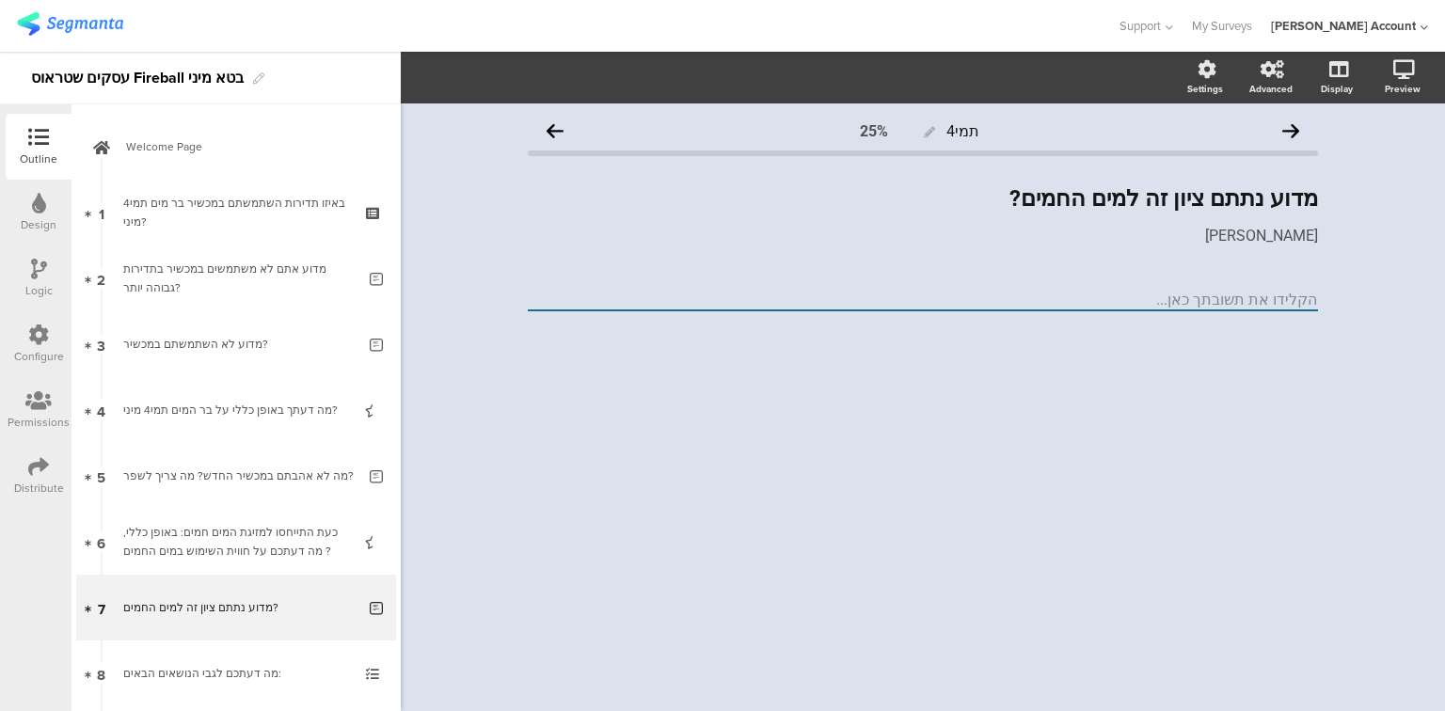
click at [185, 671] on div "מה דעתכם לגבי הנושאים הבאים:" at bounding box center [235, 673] width 225 height 19
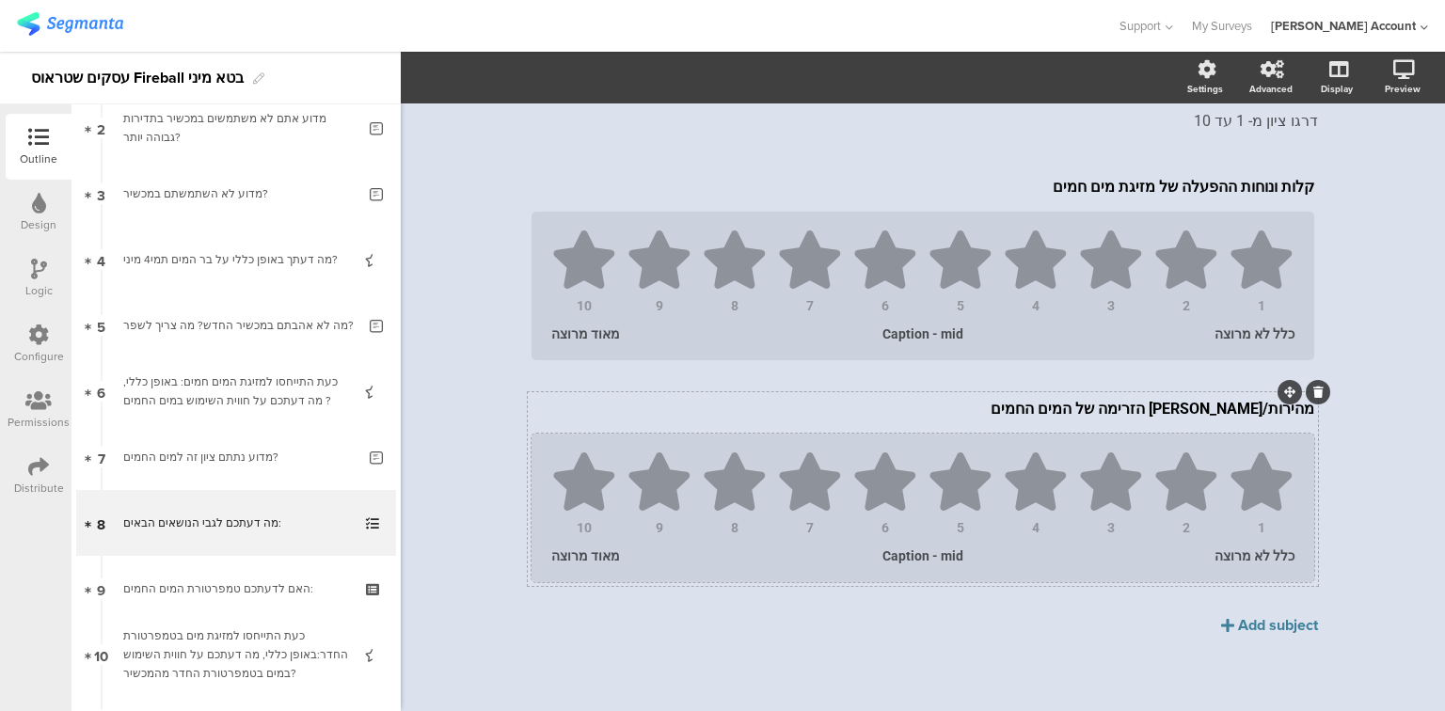
scroll to position [118, 0]
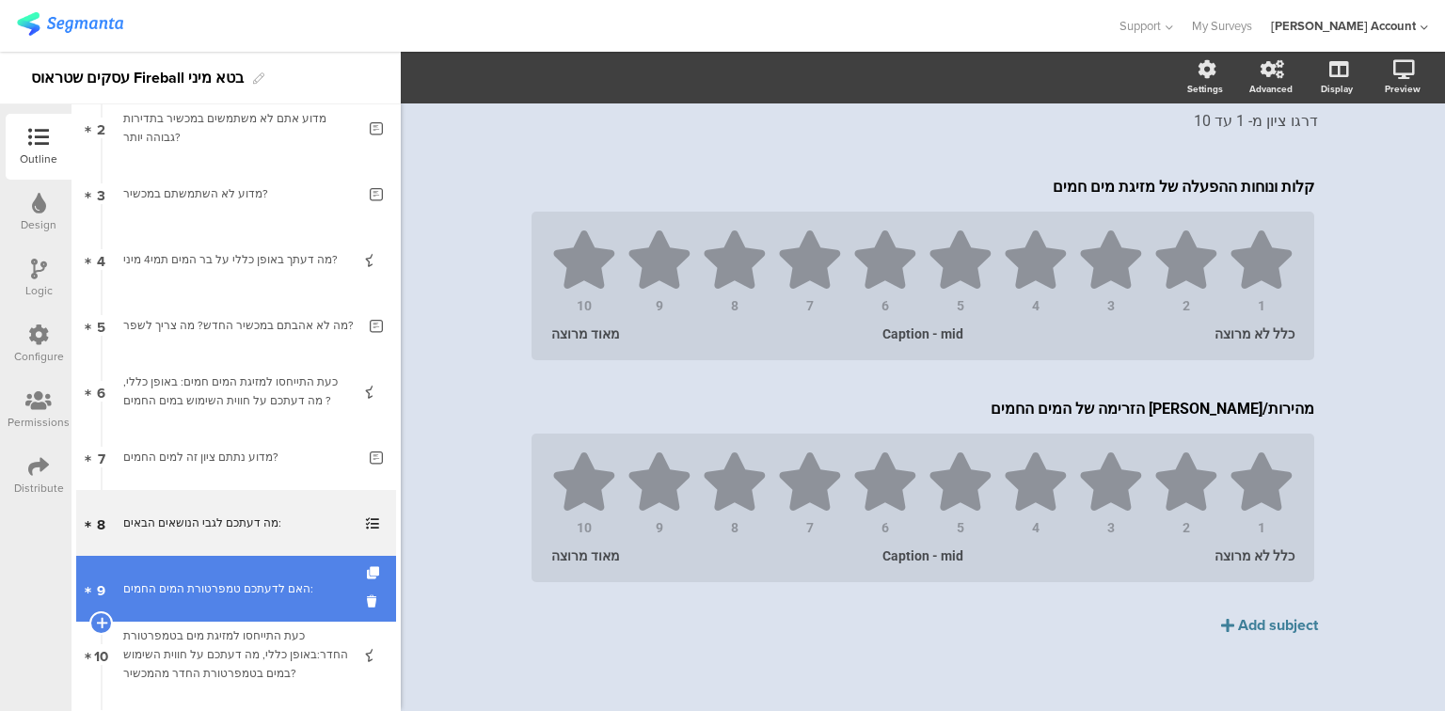
click at [211, 610] on link "9 האם לדעתכם טמפרטורת המים החמים:" at bounding box center [236, 589] width 320 height 66
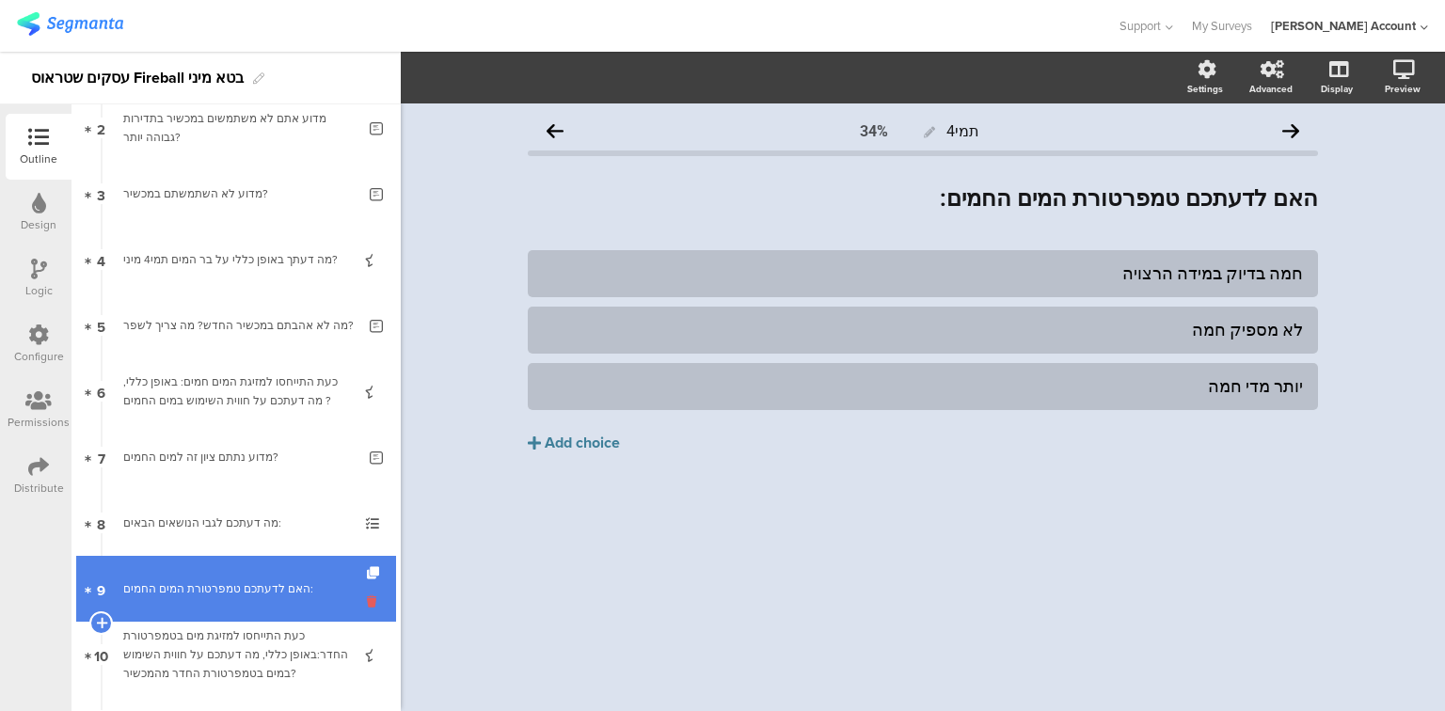
click at [367, 600] on icon at bounding box center [375, 602] width 16 height 18
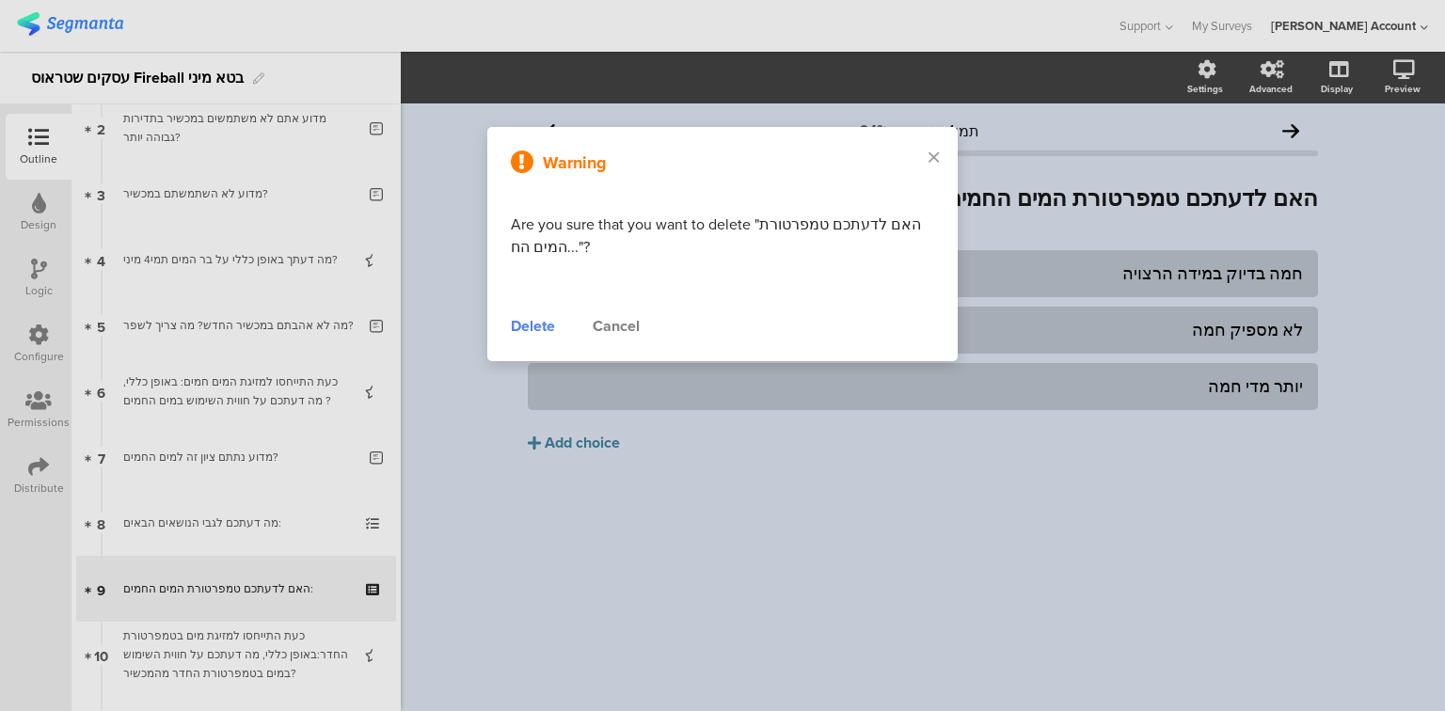
click at [529, 325] on div "Delete" at bounding box center [533, 326] width 44 height 23
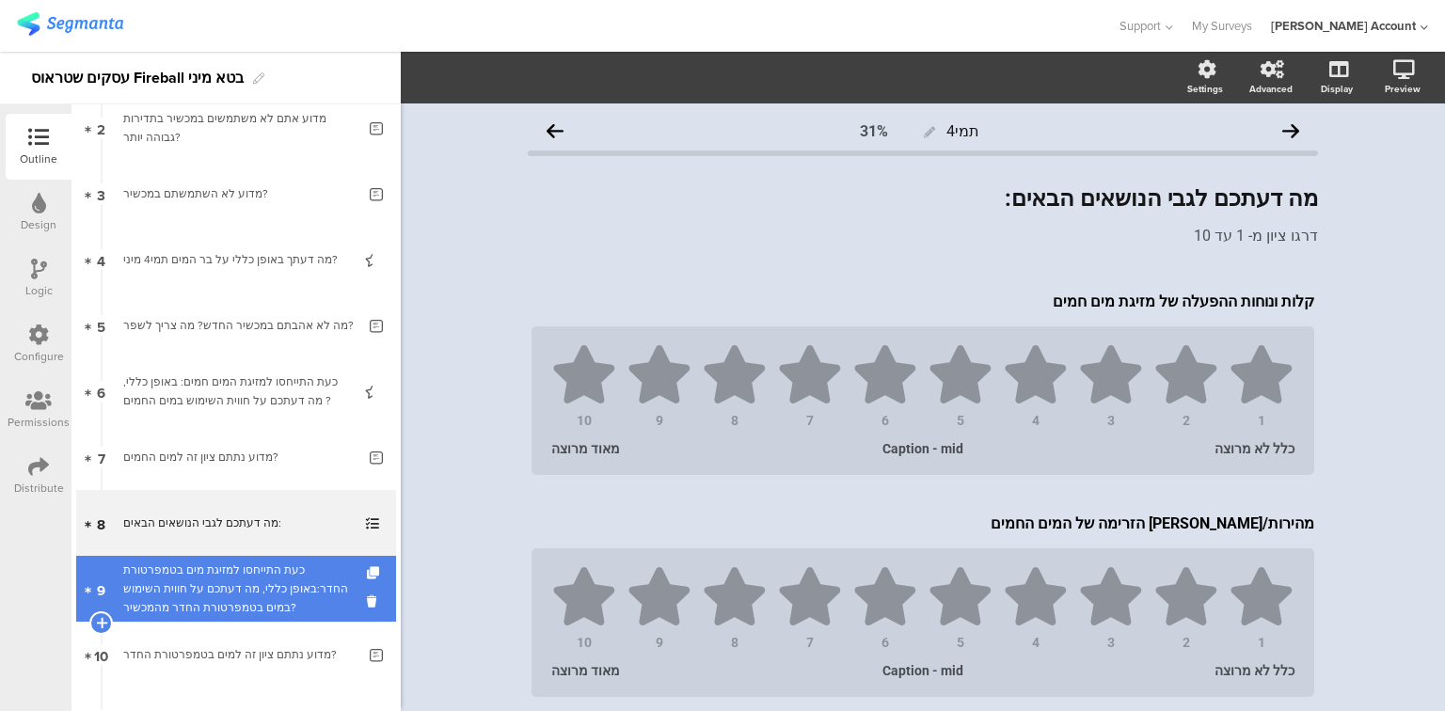
click at [167, 584] on div "כעת התייחסו למזיגת מים בטמפרטורת החדר:באופן כללי, מה דעתכם על חווית השימוש במים…" at bounding box center [235, 589] width 225 height 56
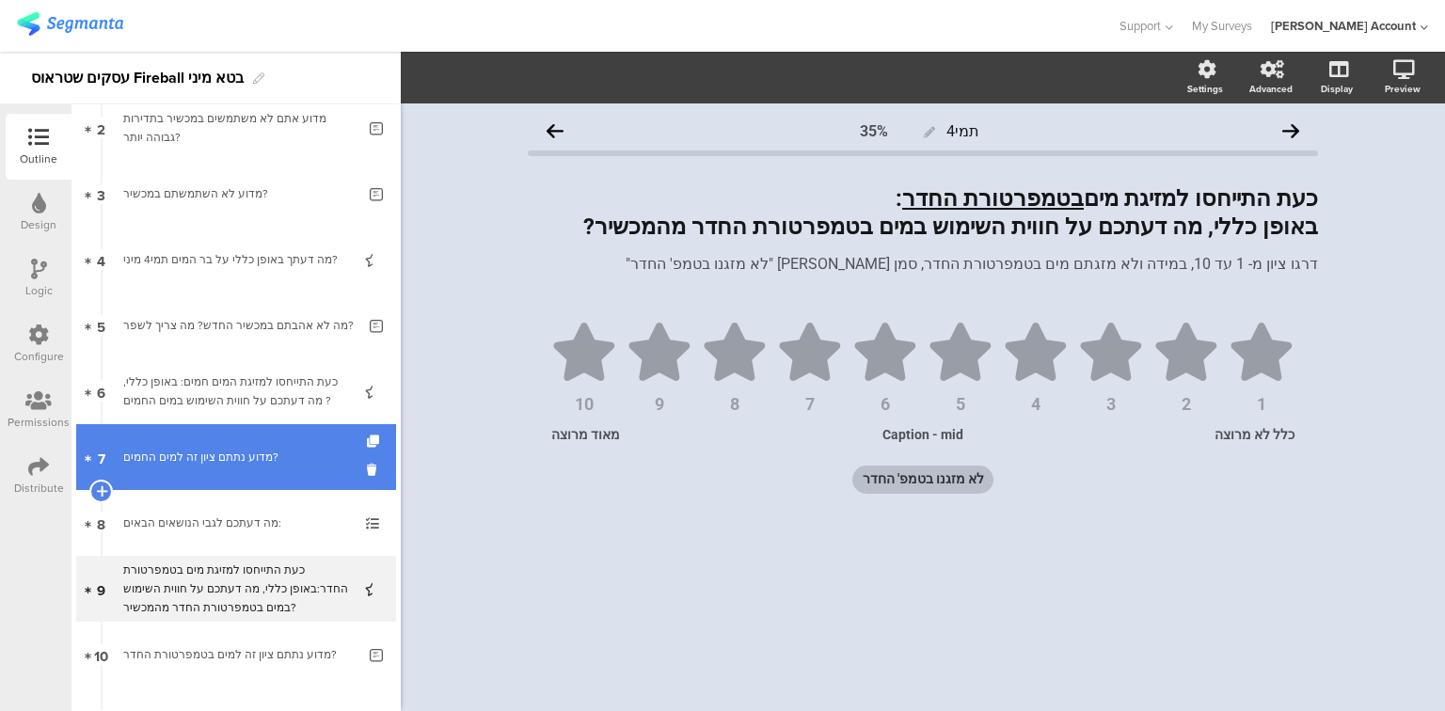
click at [153, 462] on div "מדוע נתתם ציון זה למים החמים?" at bounding box center [239, 457] width 232 height 19
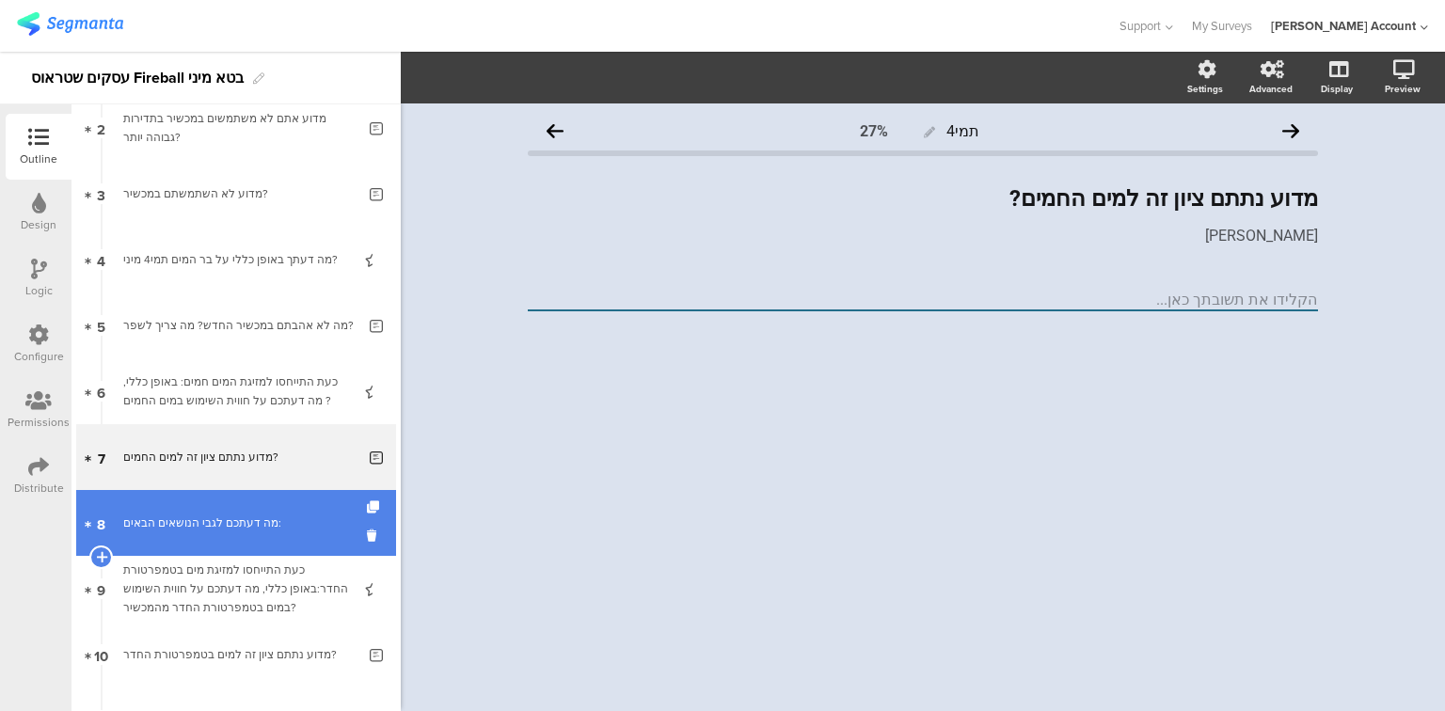
click at [168, 524] on div "מה דעתכם לגבי הנושאים הבאים:" at bounding box center [235, 523] width 225 height 19
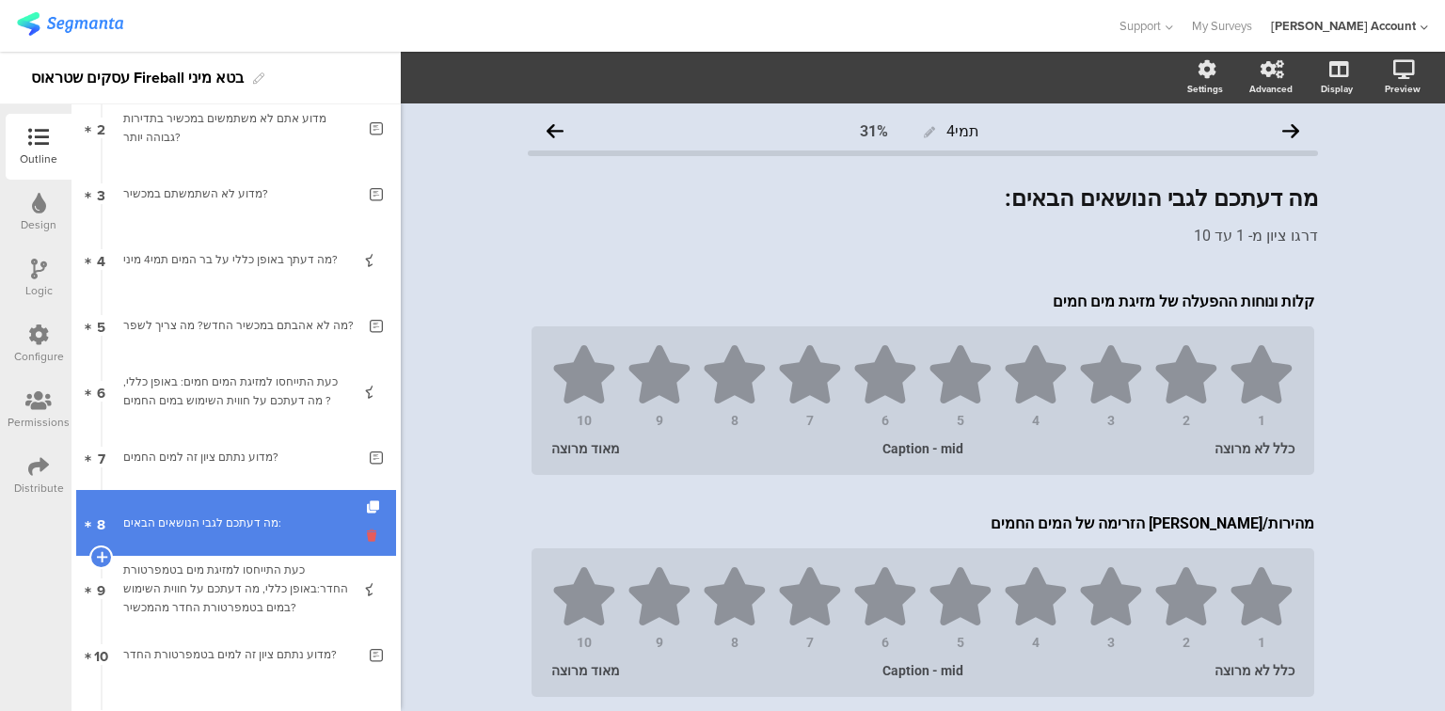
click at [367, 533] on icon at bounding box center [375, 536] width 16 height 18
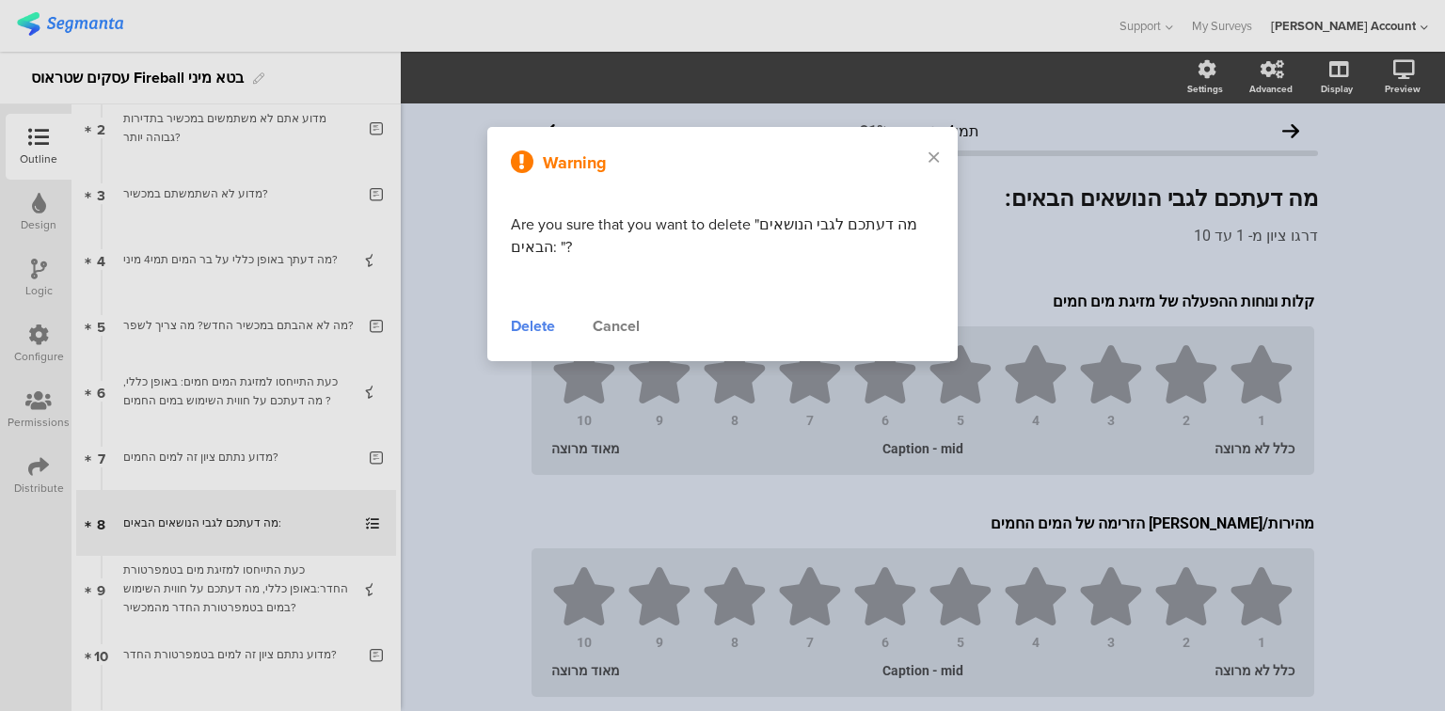
click at [535, 323] on div "Delete" at bounding box center [533, 326] width 44 height 23
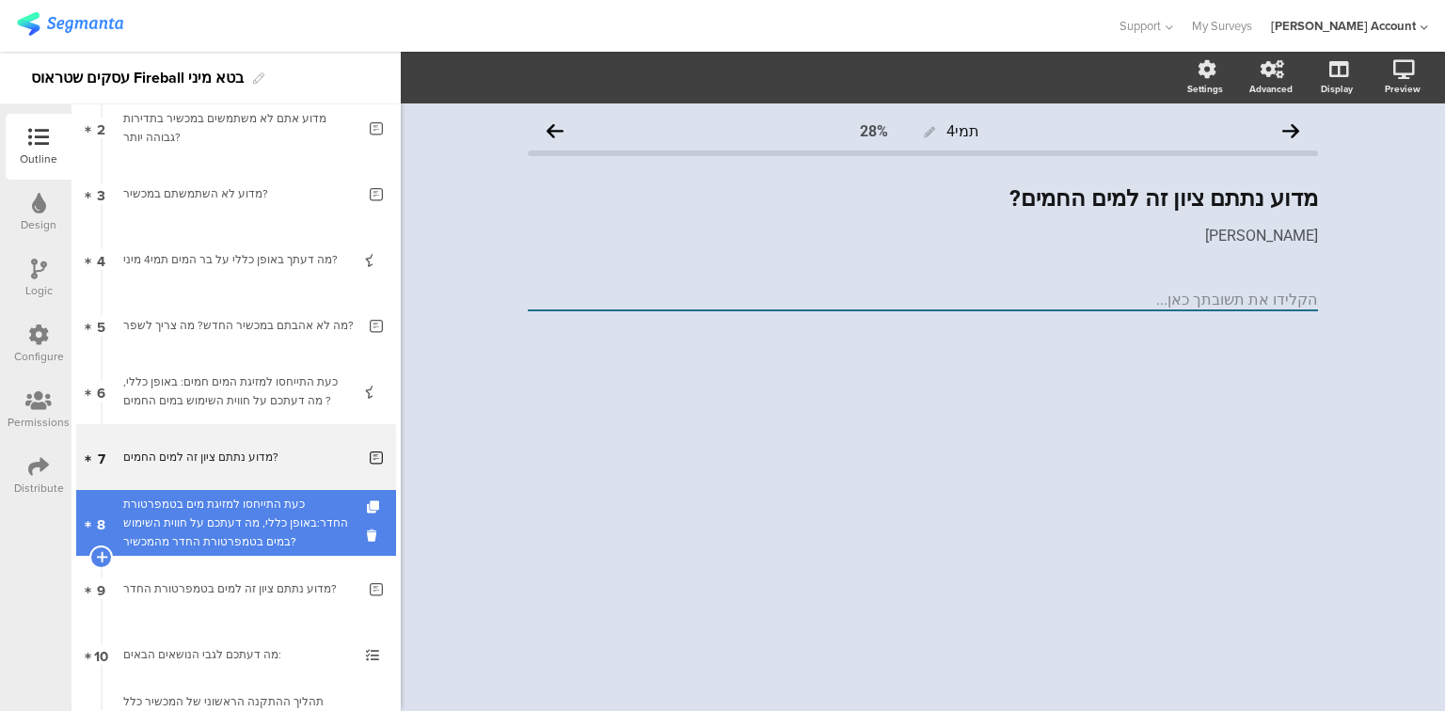
click at [223, 522] on div "כעת התייחסו למזיגת מים בטמפרטורת החדר:באופן כללי, מה דעתכם על חווית השימוש במים…" at bounding box center [235, 523] width 225 height 56
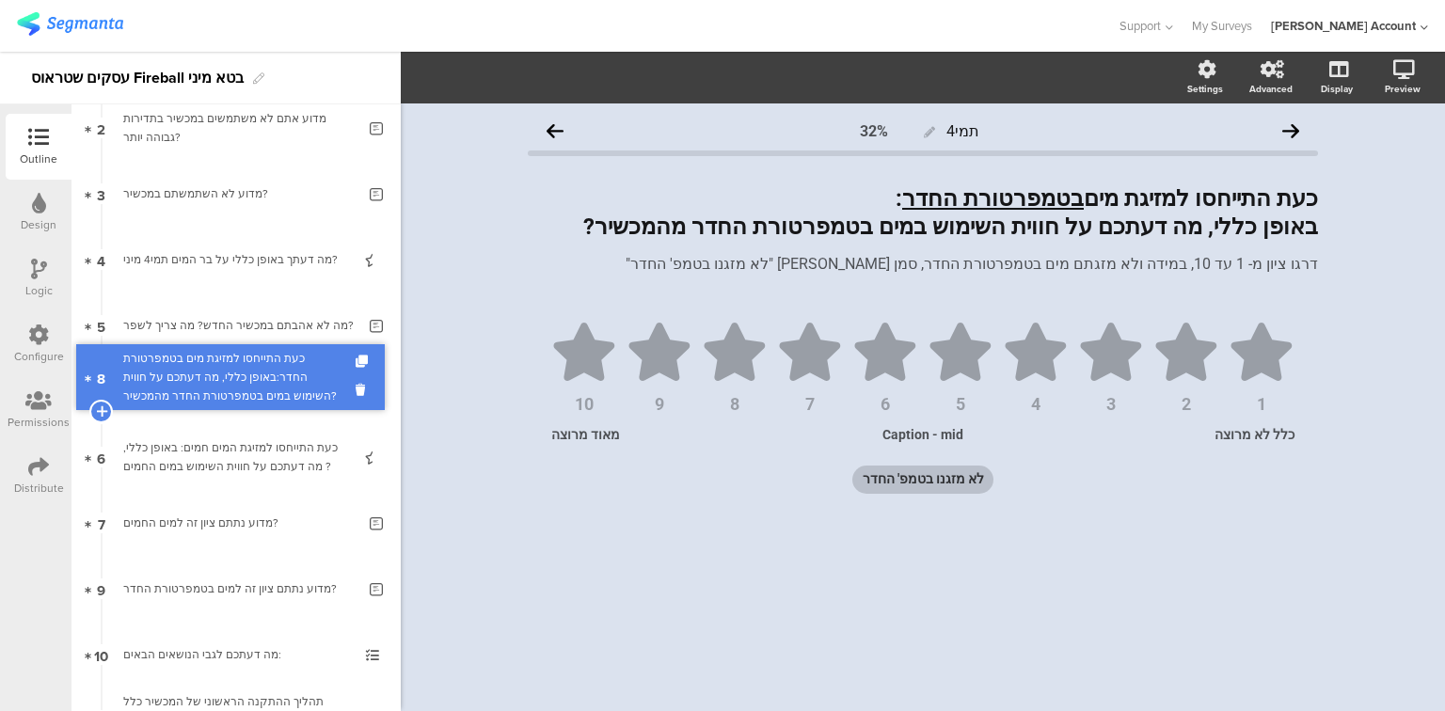
drag, startPoint x: 223, startPoint y: 522, endPoint x: 235, endPoint y: 376, distance: 146.3
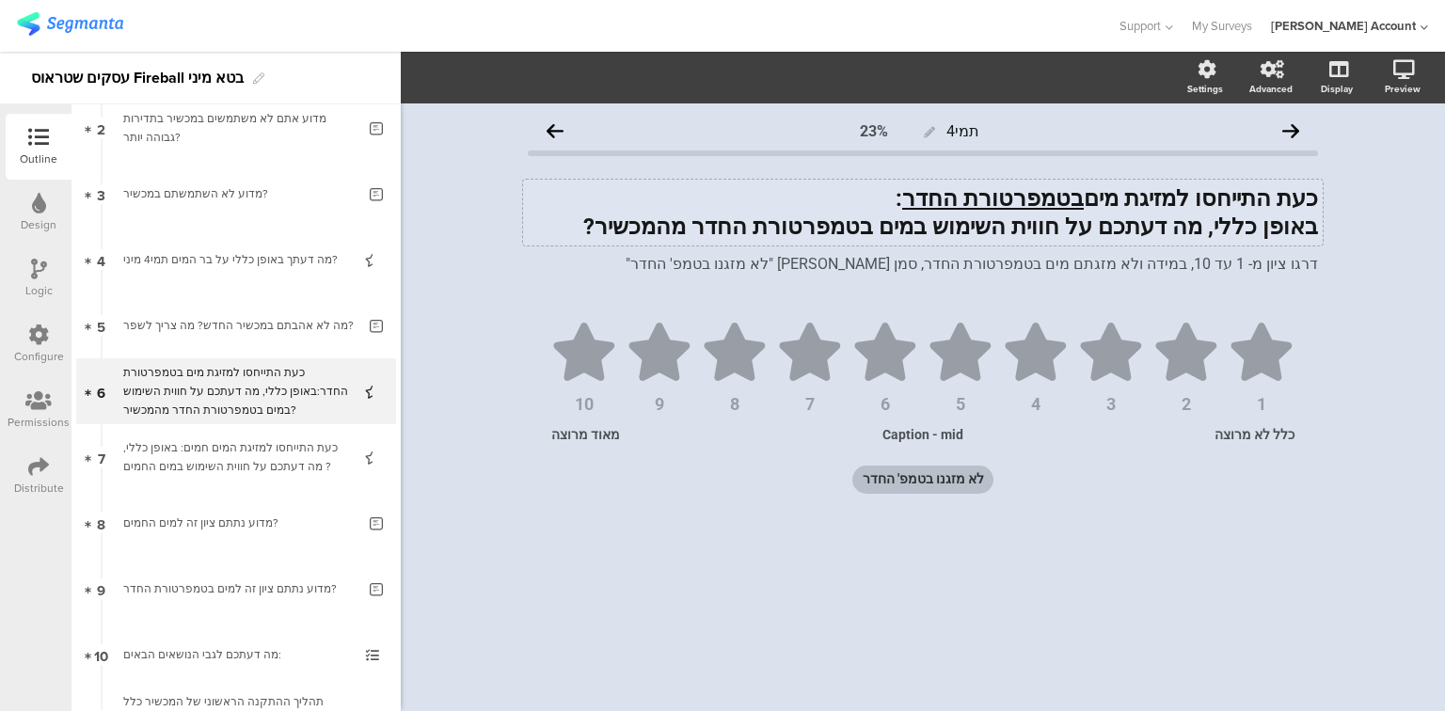
click at [722, 230] on div "כעת התייחסו למזיגת מים בטמפרטורת החדר : באופן כללי, מה דעתכם על חווית השימוש במ…" at bounding box center [923, 213] width 800 height 66
click at [722, 230] on strong "באופן כללי, מה דעתכם על חווית השימוש במים בטמפרטורת החדר מהמכשיר?" at bounding box center [950, 227] width 735 height 26
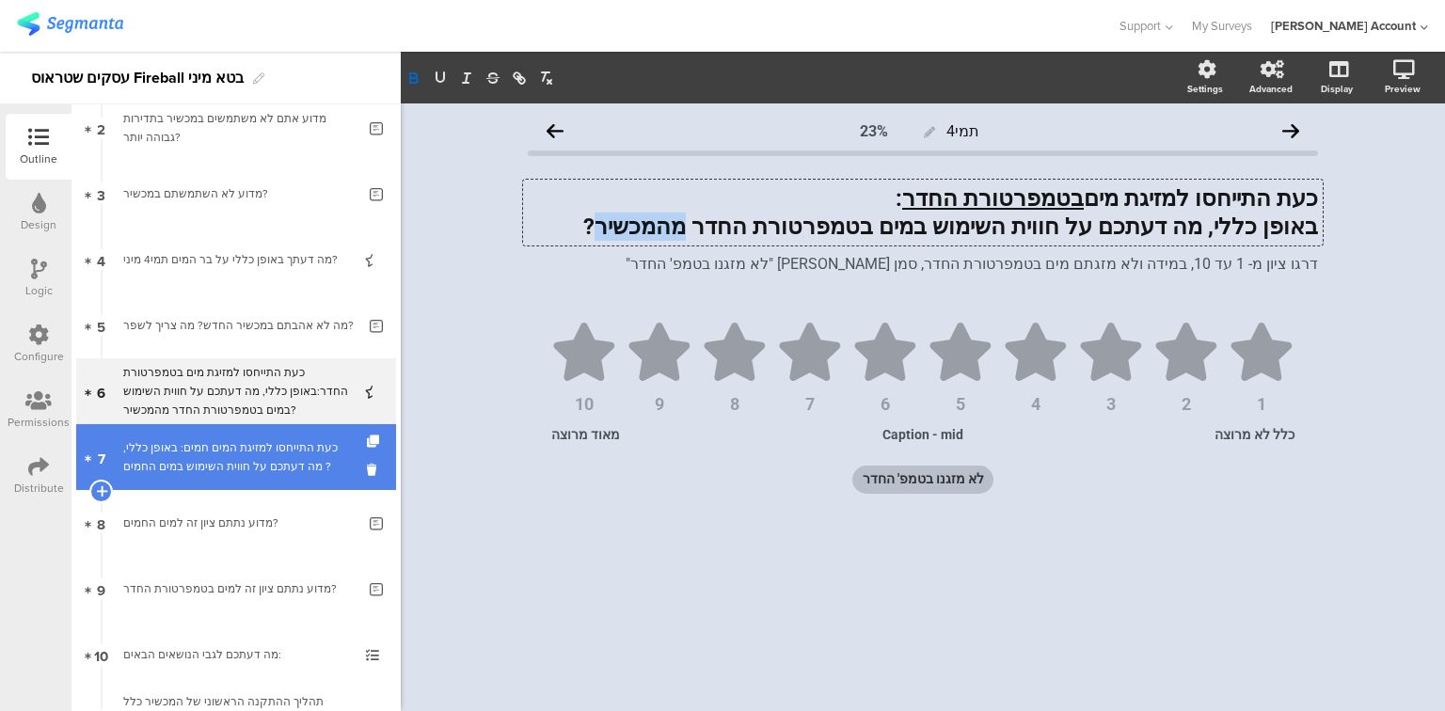
click at [222, 449] on div "כעת התייחסו למזיגת המים חמים: באופן כללי, מה דעתכם על חווית השימוש במים החמים ?" at bounding box center [235, 457] width 225 height 38
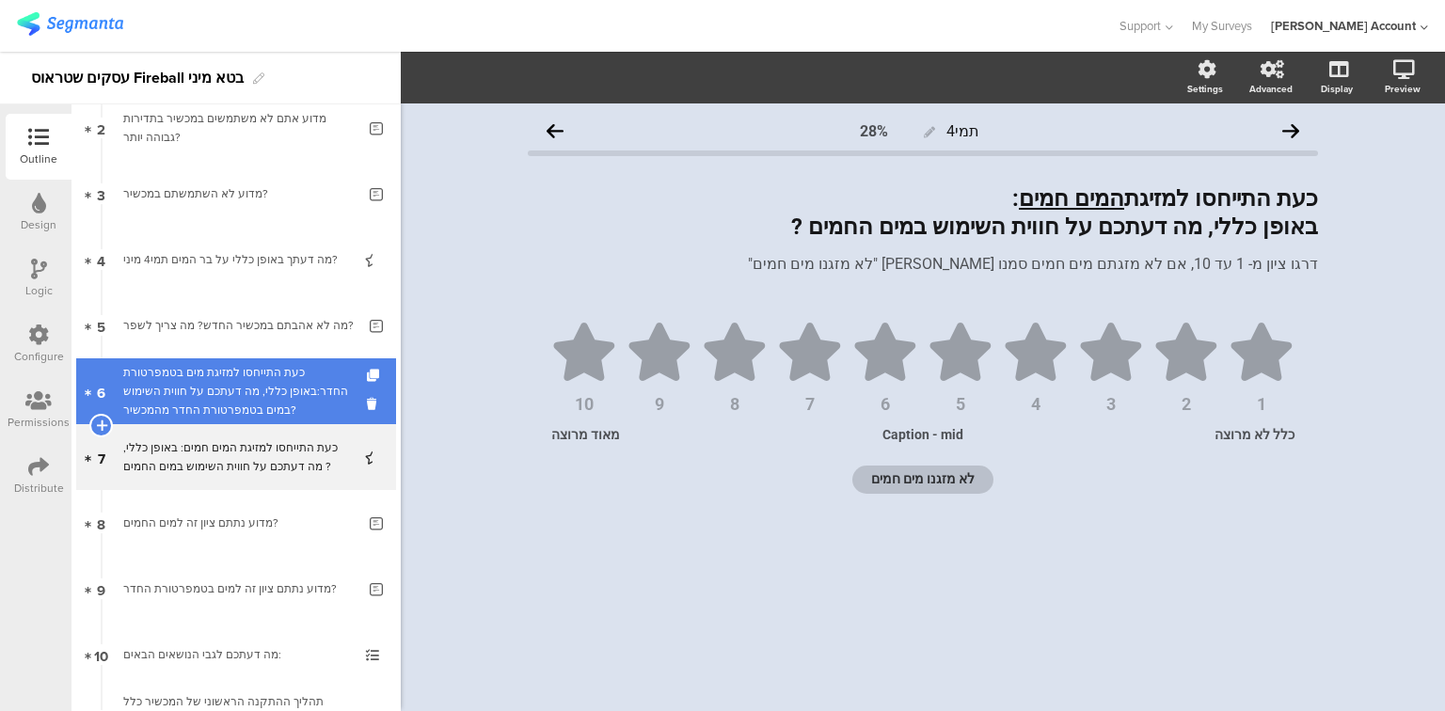
click at [224, 407] on div "כעת התייחסו למזיגת מים בטמפרטורת החדר:באופן כללי, מה דעתכם על חווית השימוש במים…" at bounding box center [235, 391] width 225 height 56
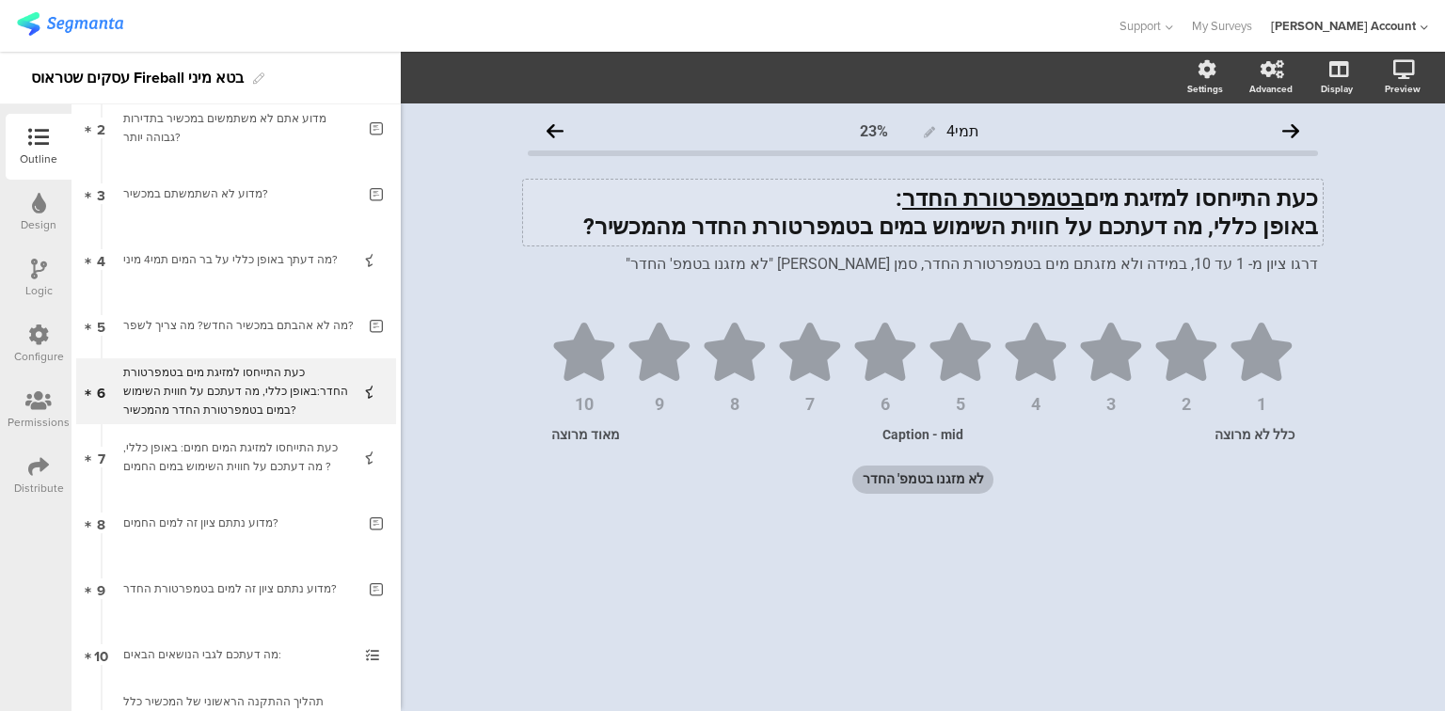
click at [745, 237] on div "כעת התייחסו למזיגת מים בטמפרטורת החדר : באופן כללי, מה דעתכם על חווית השימוש במ…" at bounding box center [923, 213] width 800 height 66
click at [745, 236] on strong "באופן כללי, מה דעתכם על חווית השימוש במים בטמפרטורת החדר מהמכשיר?" at bounding box center [950, 227] width 735 height 26
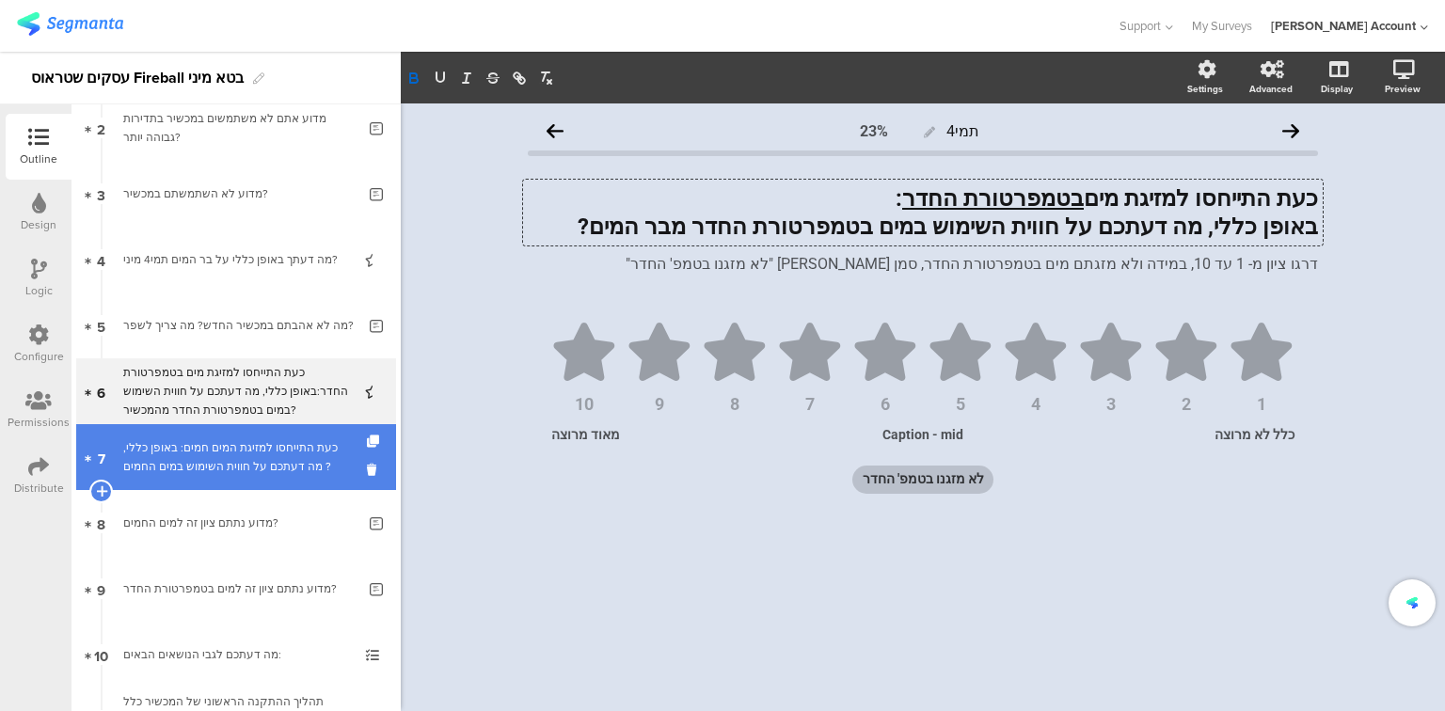
click at [166, 449] on div "כעת התייחסו למזיגת המים חמים: באופן כללי, מה דעתכם על חווית השימוש במים החמים ?" at bounding box center [235, 457] width 225 height 38
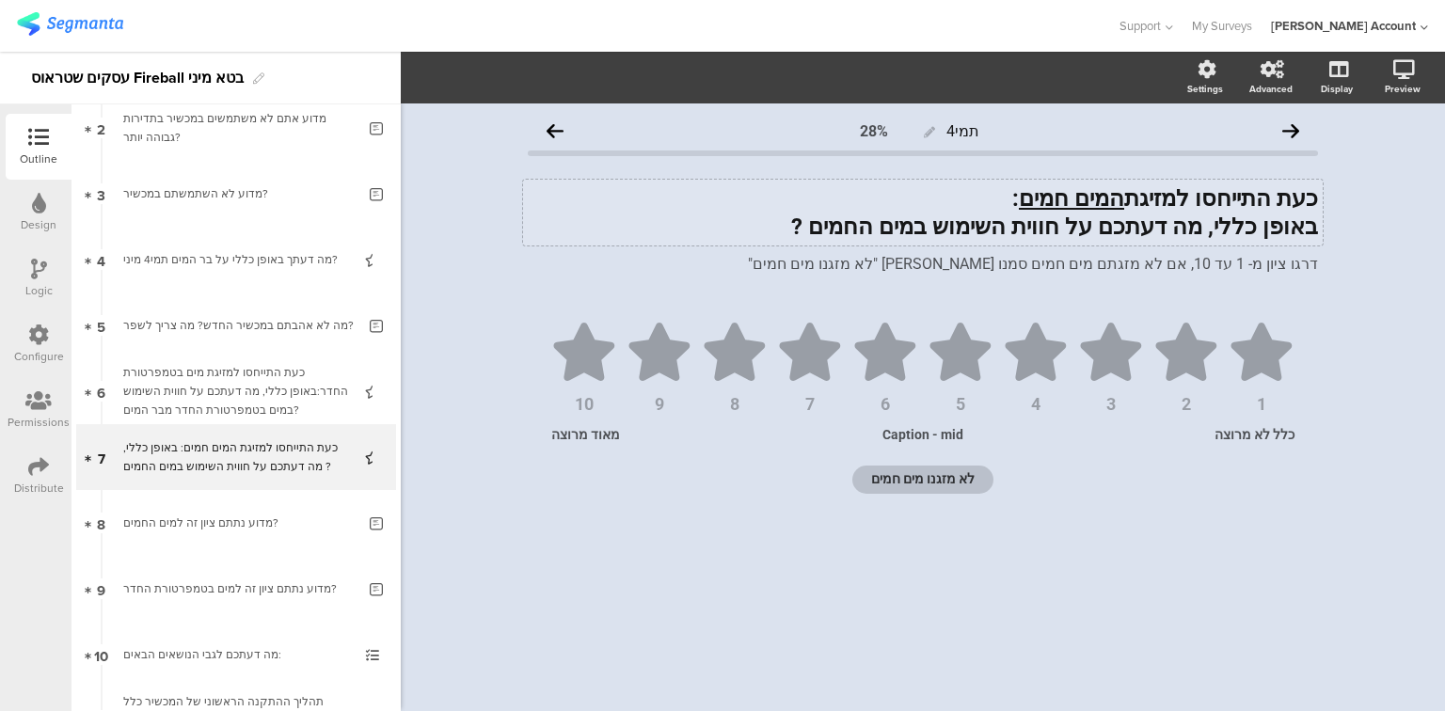
click at [870, 228] on div "כעת התייחסו למזיגת המים חמים : באופן כללי, מה דעתכם על חווית השימוש במים החמים …" at bounding box center [923, 213] width 800 height 66
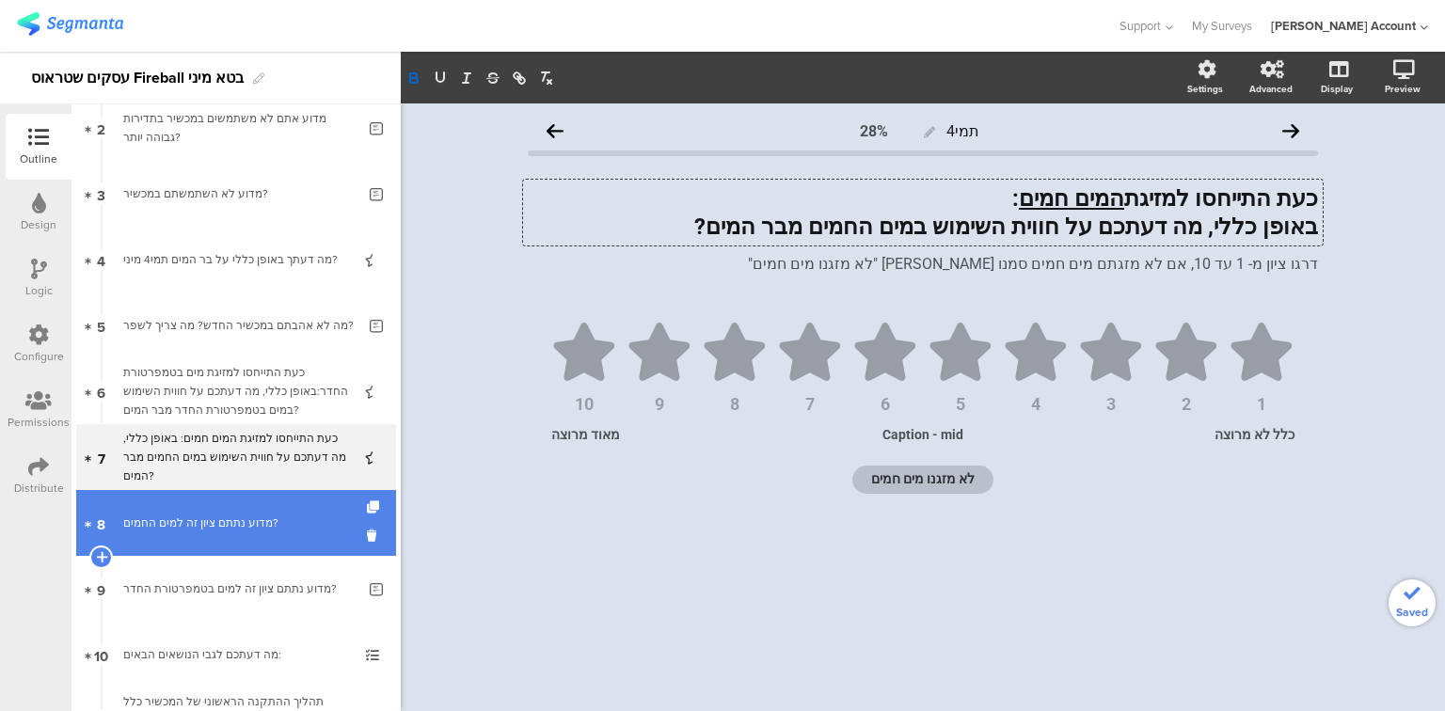
click at [150, 529] on div "מדוע נתתם ציון זה למים החמים?" at bounding box center [239, 523] width 232 height 19
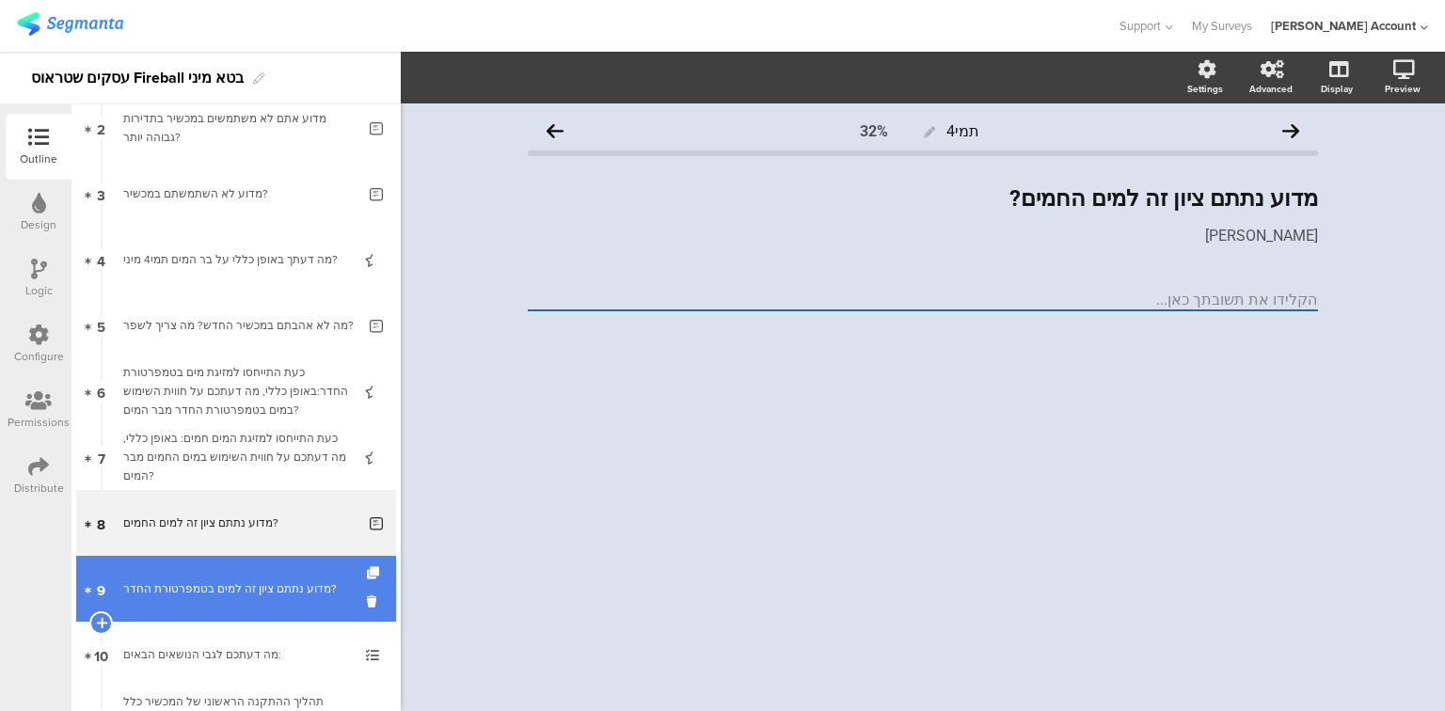
click at [199, 590] on div "מדוע נתתם ציון זה למים בטמפרטורת החדר?" at bounding box center [239, 589] width 232 height 19
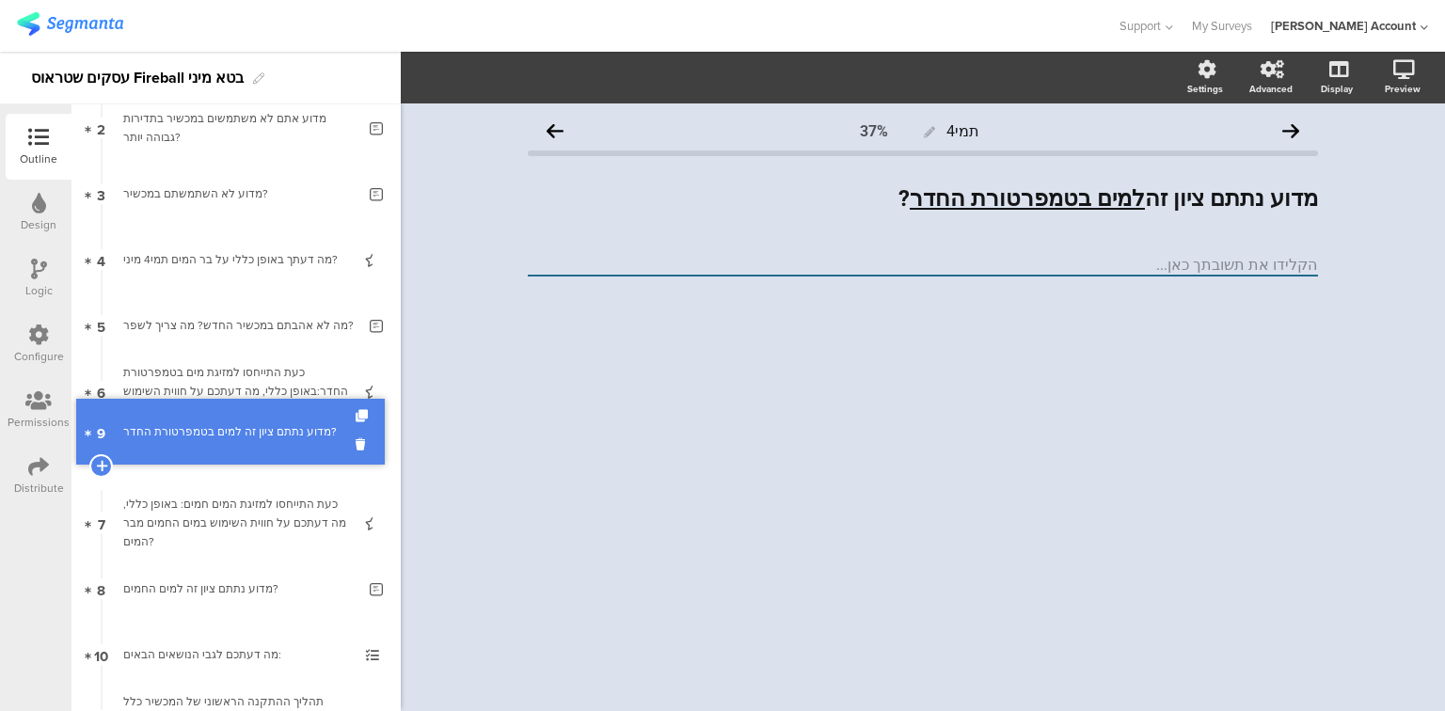
drag, startPoint x: 199, startPoint y: 590, endPoint x: 215, endPoint y: 433, distance: 157.9
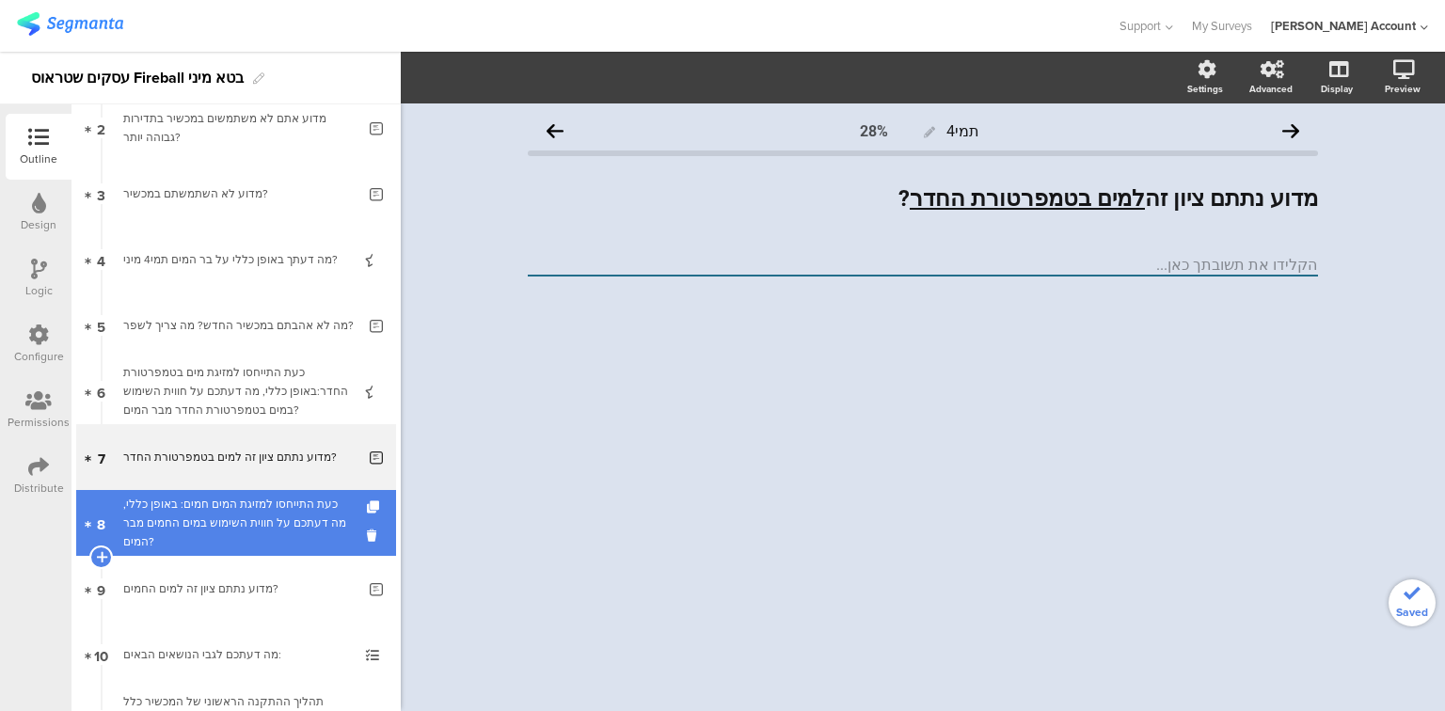
click at [188, 536] on div "כעת התייחסו למזיגת המים חמים: באופן כללי, מה דעתכם על חווית השימוש במים החמים מ…" at bounding box center [235, 523] width 225 height 56
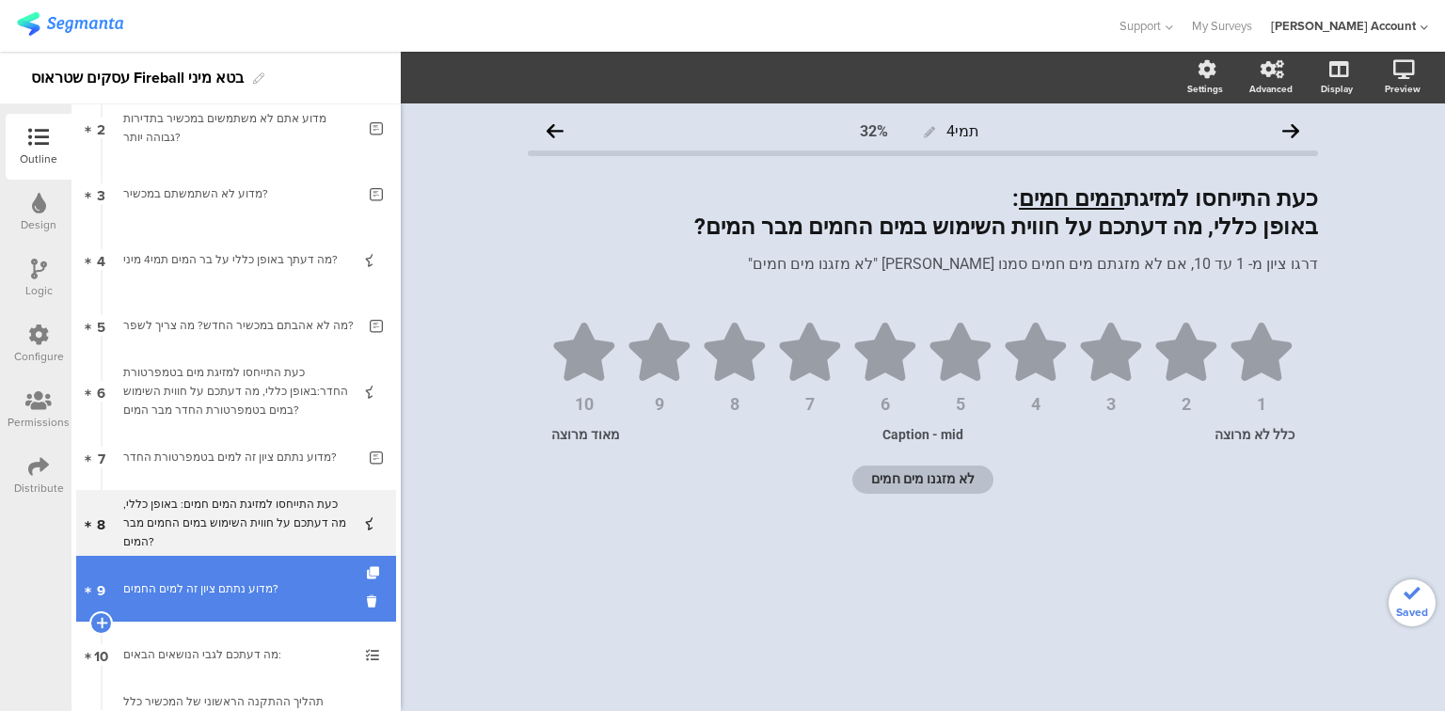
click at [192, 587] on div "מדוע נתתם ציון זה למים החמים?" at bounding box center [239, 589] width 232 height 19
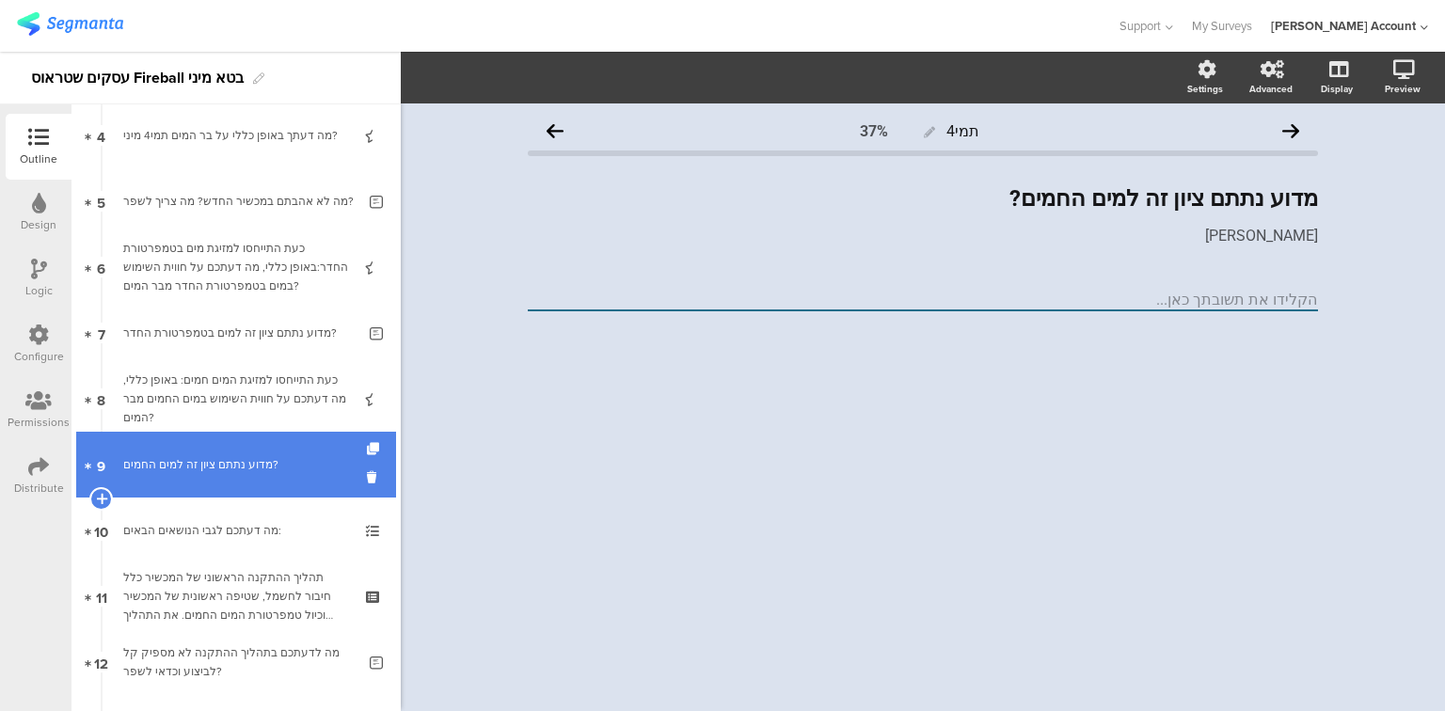
scroll to position [301, 0]
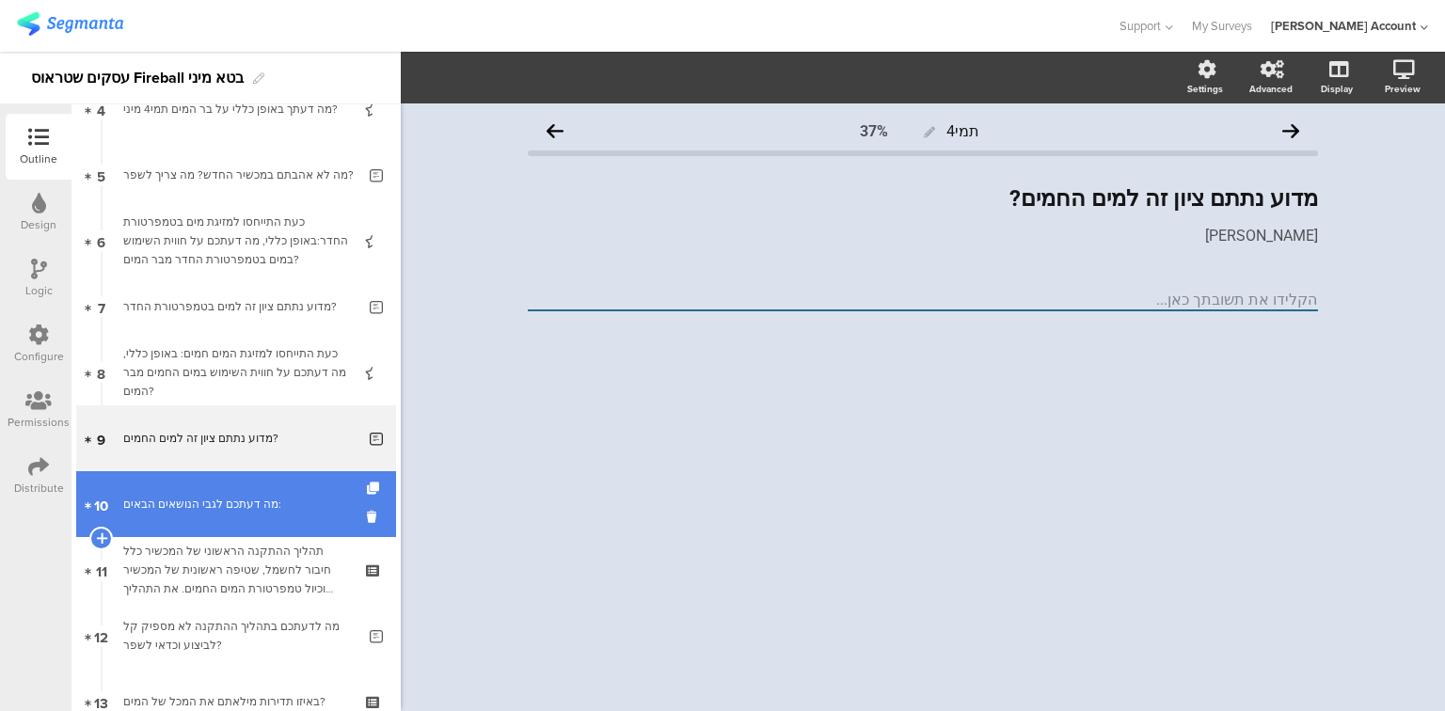
click at [198, 510] on div "מה דעתכם לגבי הנושאים הבאים:" at bounding box center [235, 504] width 225 height 19
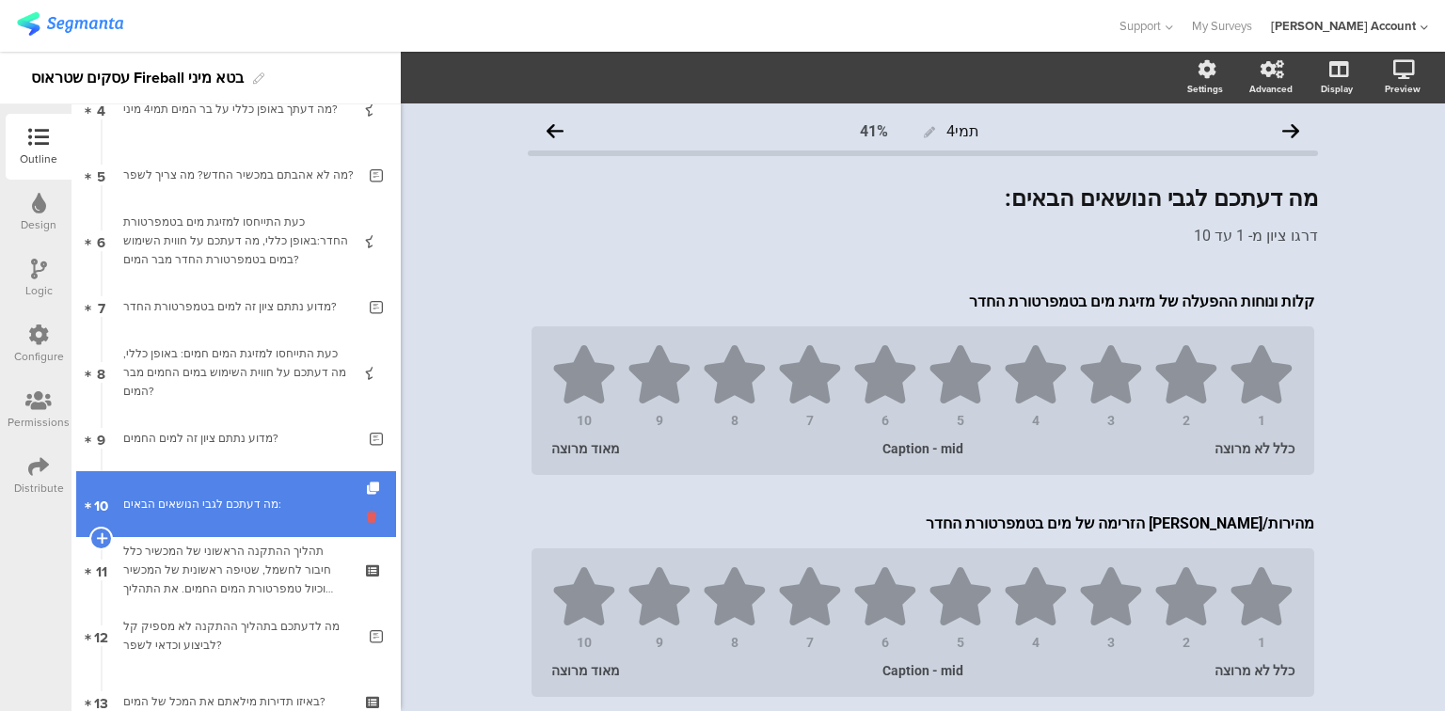
click at [367, 517] on icon at bounding box center [375, 517] width 16 height 18
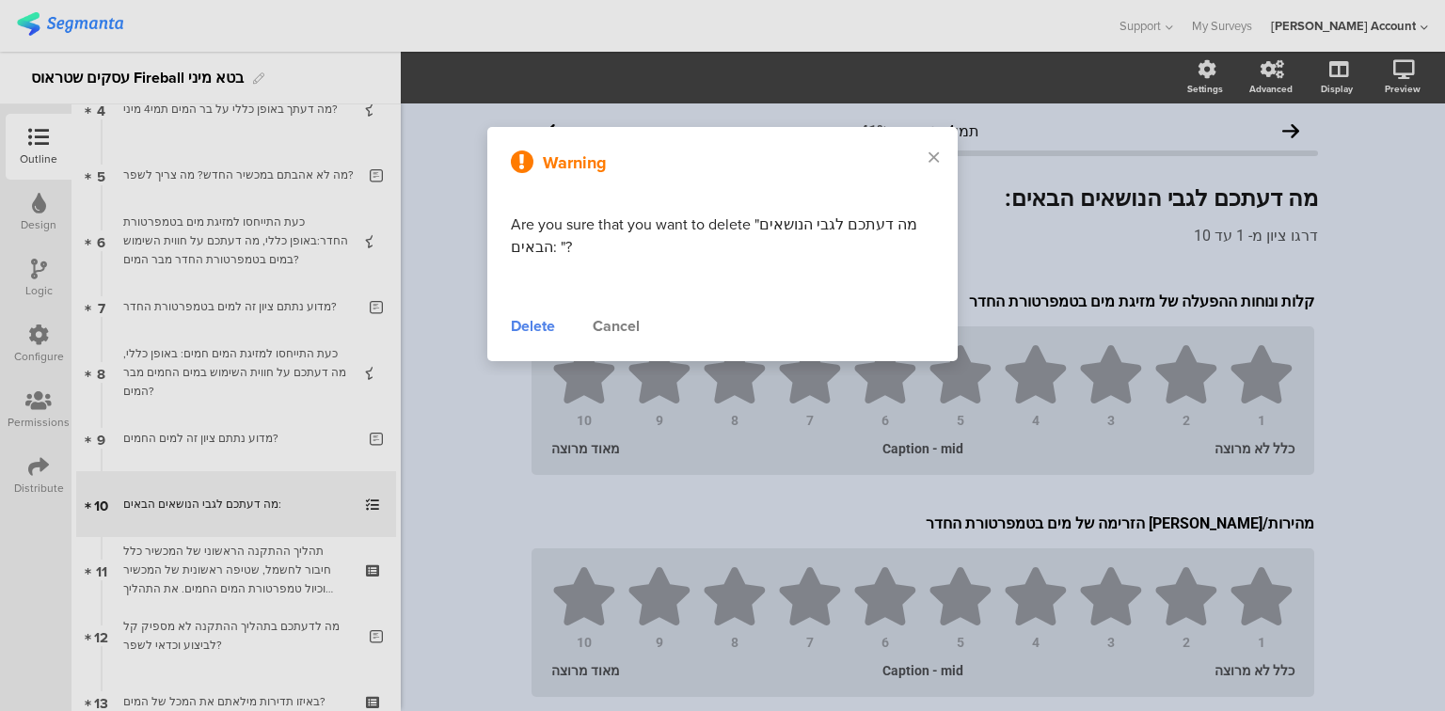
click at [520, 325] on div "Delete" at bounding box center [533, 326] width 44 height 23
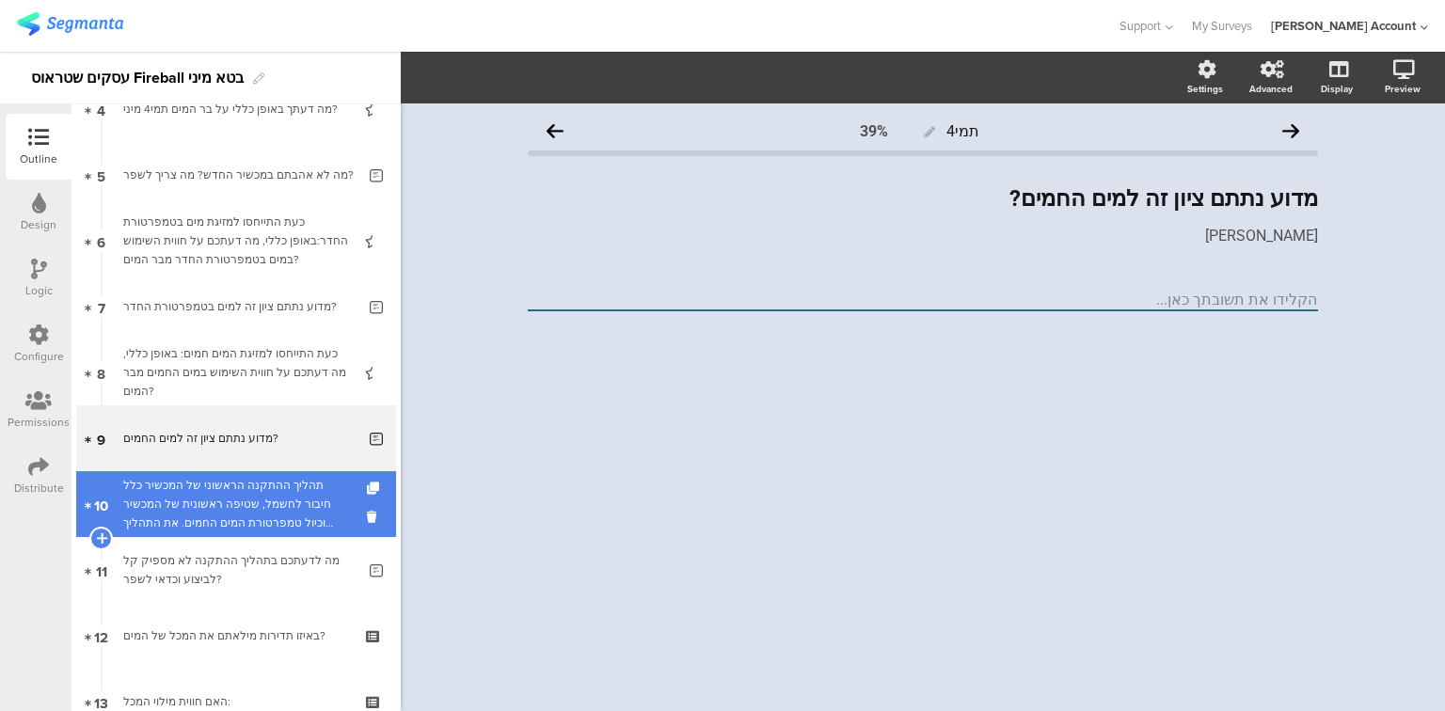
click at [222, 517] on div "תהליך ההתקנה הראשוני של המכשיר כלל חיבור לחשמל, שטיפה ראשונית של המכשיר וכיול ט…" at bounding box center [235, 504] width 225 height 56
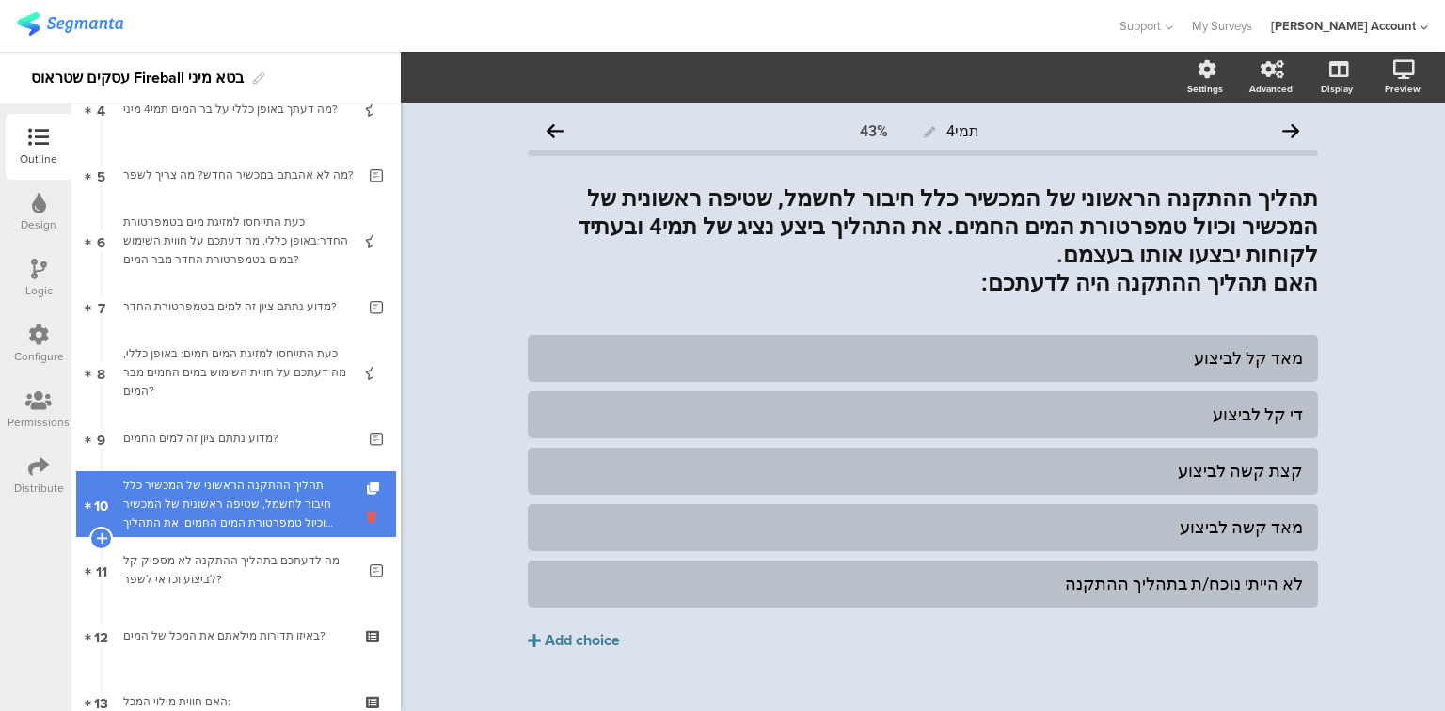
click at [367, 519] on icon at bounding box center [375, 517] width 16 height 18
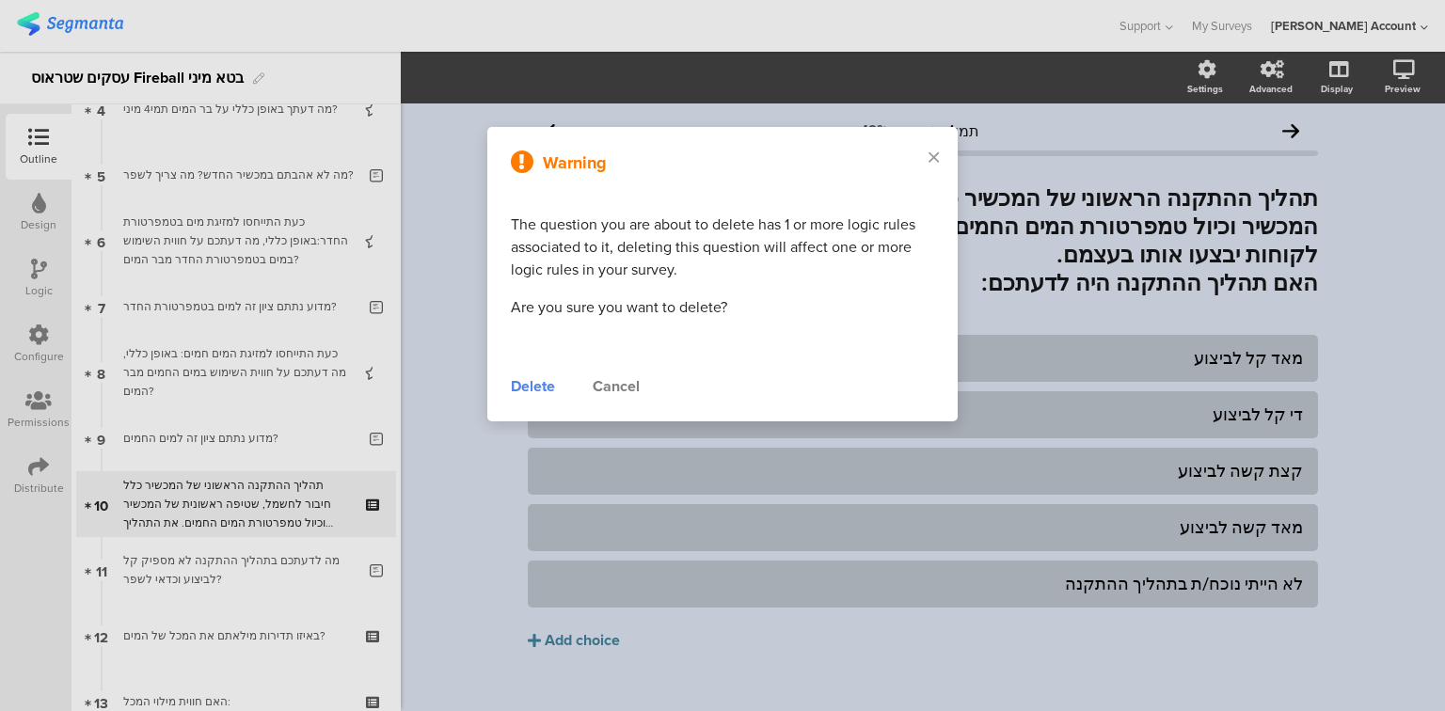
click at [548, 393] on div "Delete" at bounding box center [533, 386] width 44 height 23
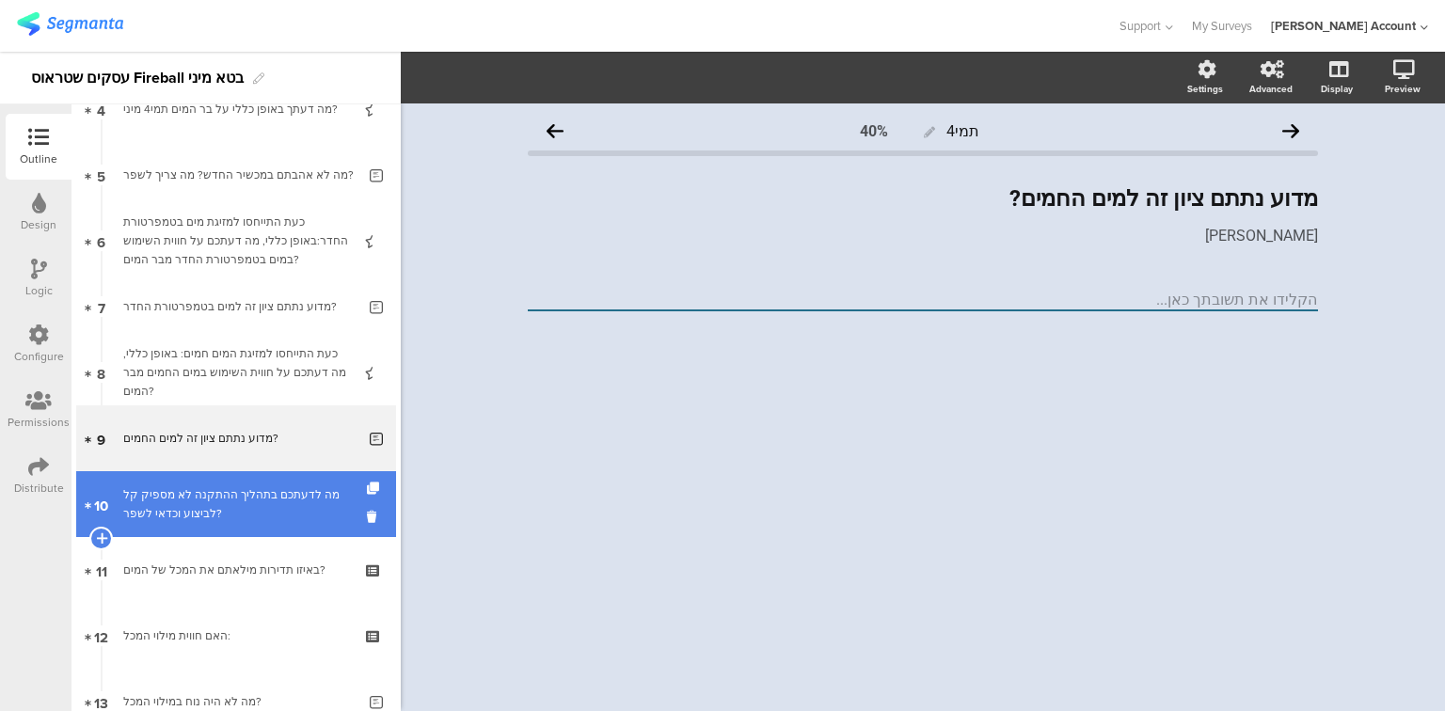
click at [265, 504] on div "מה לדעתכם בתהליך ההתקנה לא מספיק קל לביצוע וכדאי לשפר?" at bounding box center [239, 504] width 232 height 38
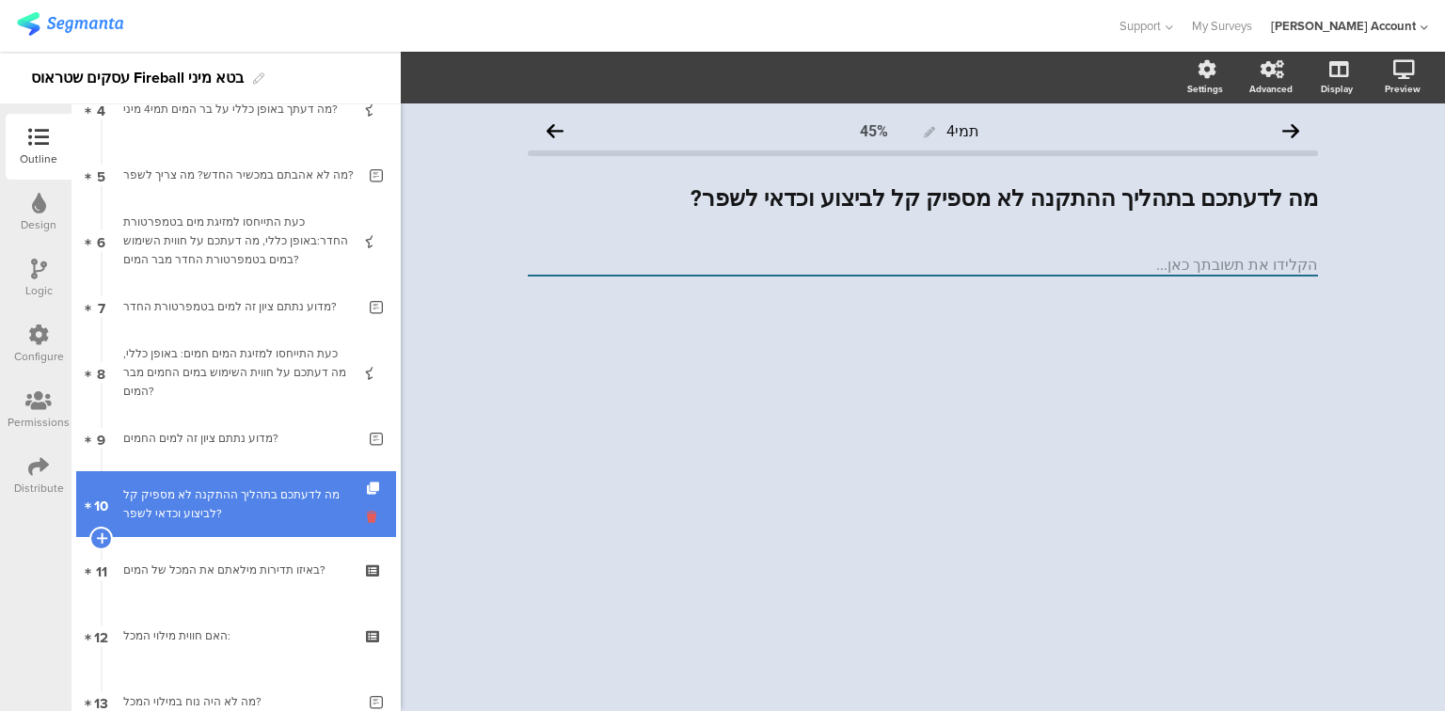
click at [367, 517] on icon at bounding box center [375, 517] width 16 height 18
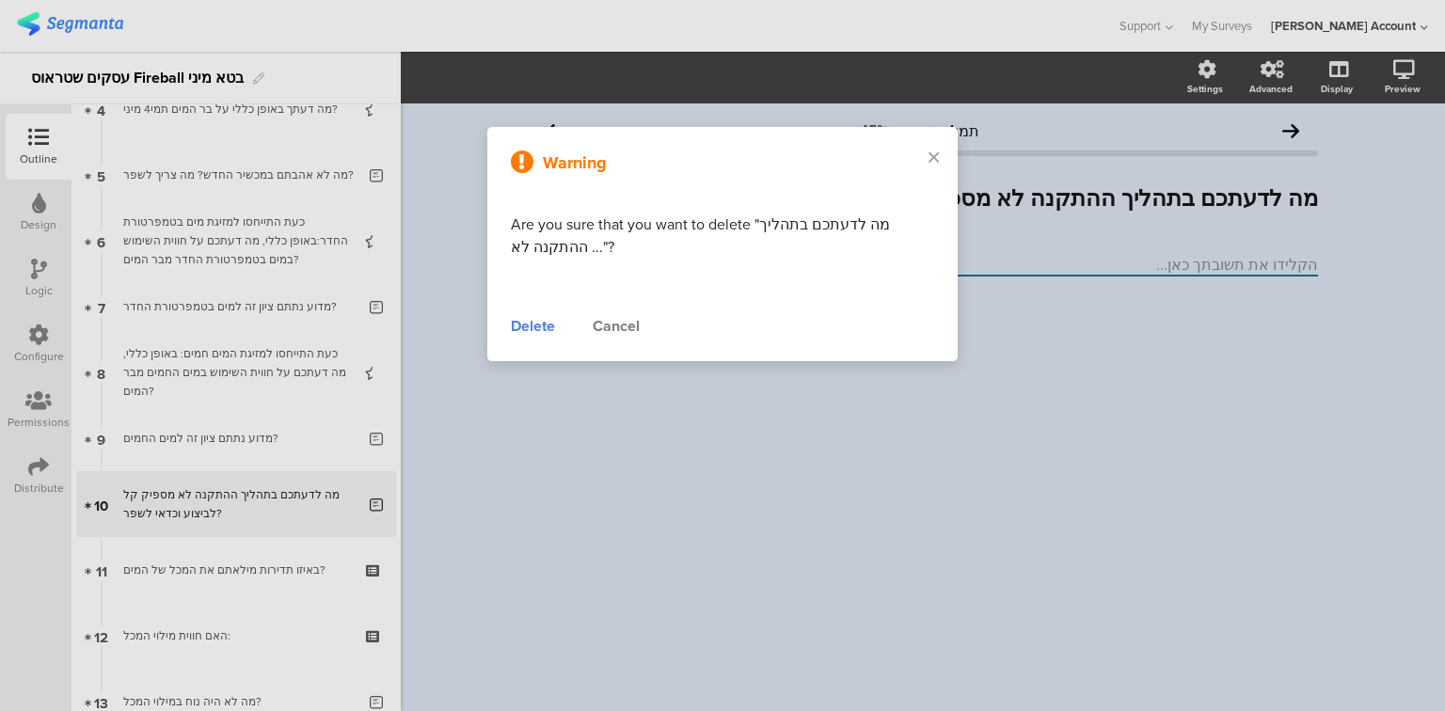
click at [530, 320] on div "Delete" at bounding box center [533, 326] width 44 height 23
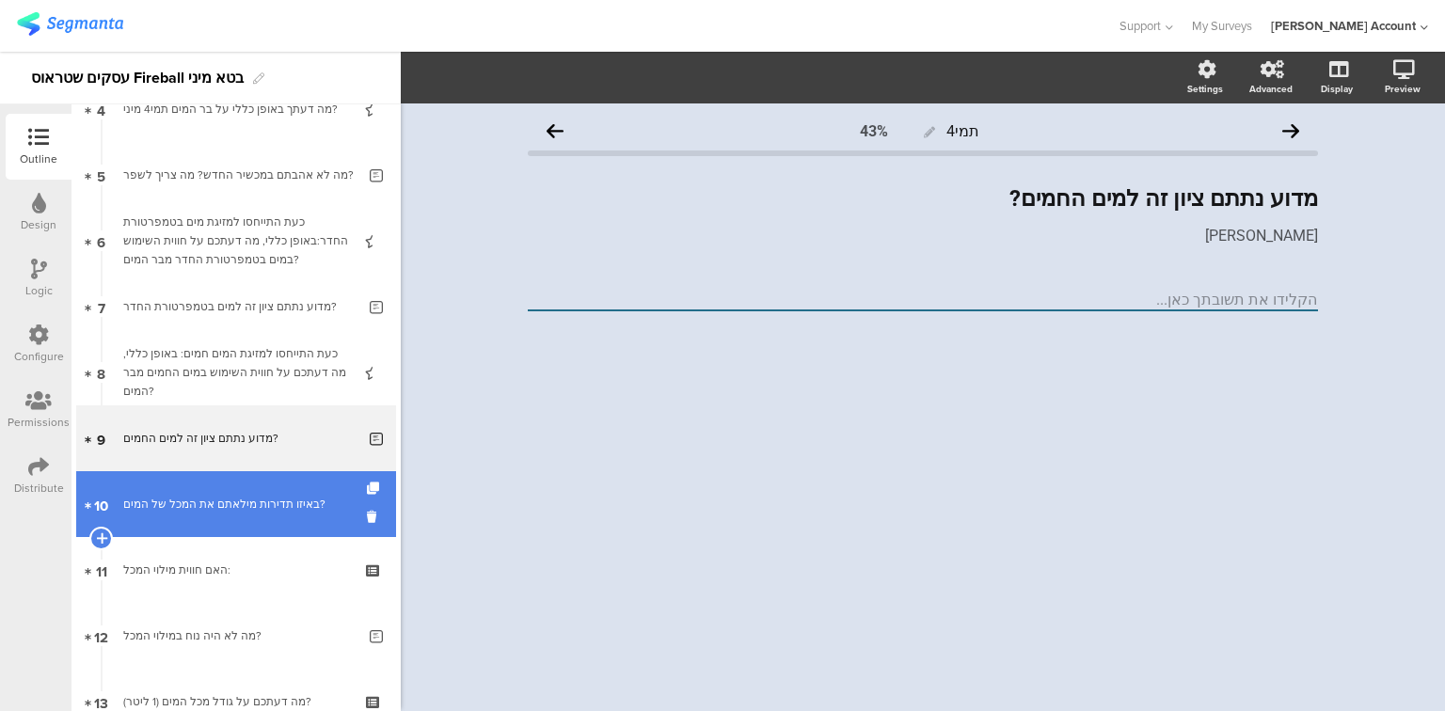
click at [249, 519] on link "10 באיזו תדירות מילאתם את המכל של המים?" at bounding box center [236, 504] width 320 height 66
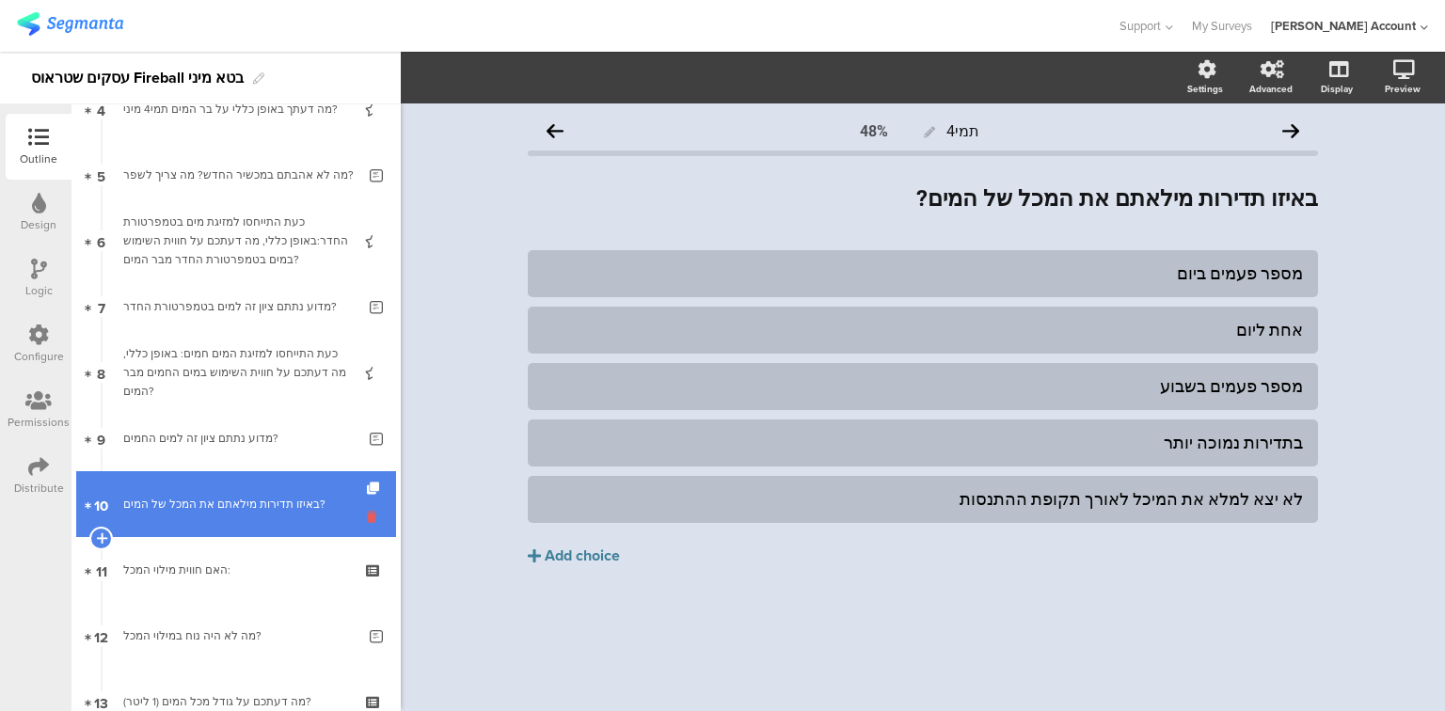
click at [367, 519] on icon at bounding box center [375, 517] width 16 height 18
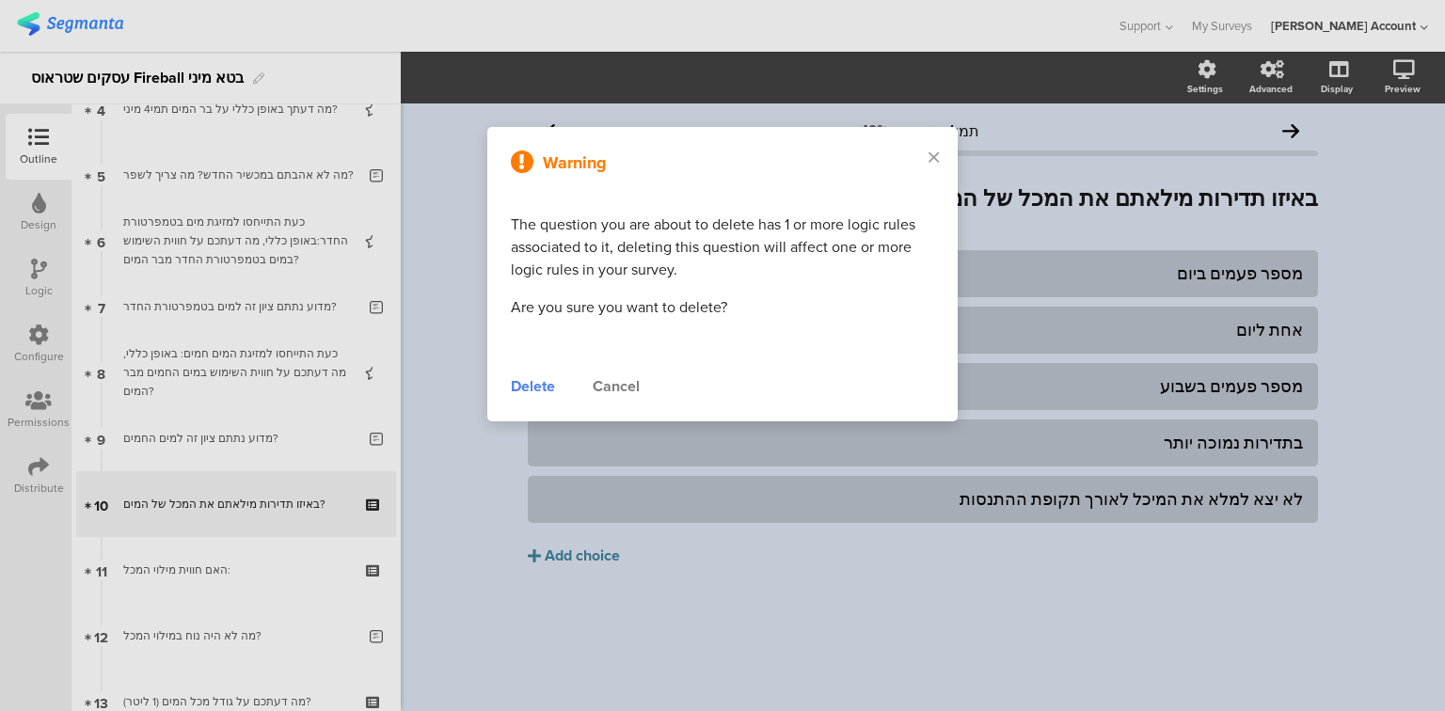
click at [534, 391] on div "Delete" at bounding box center [533, 386] width 44 height 23
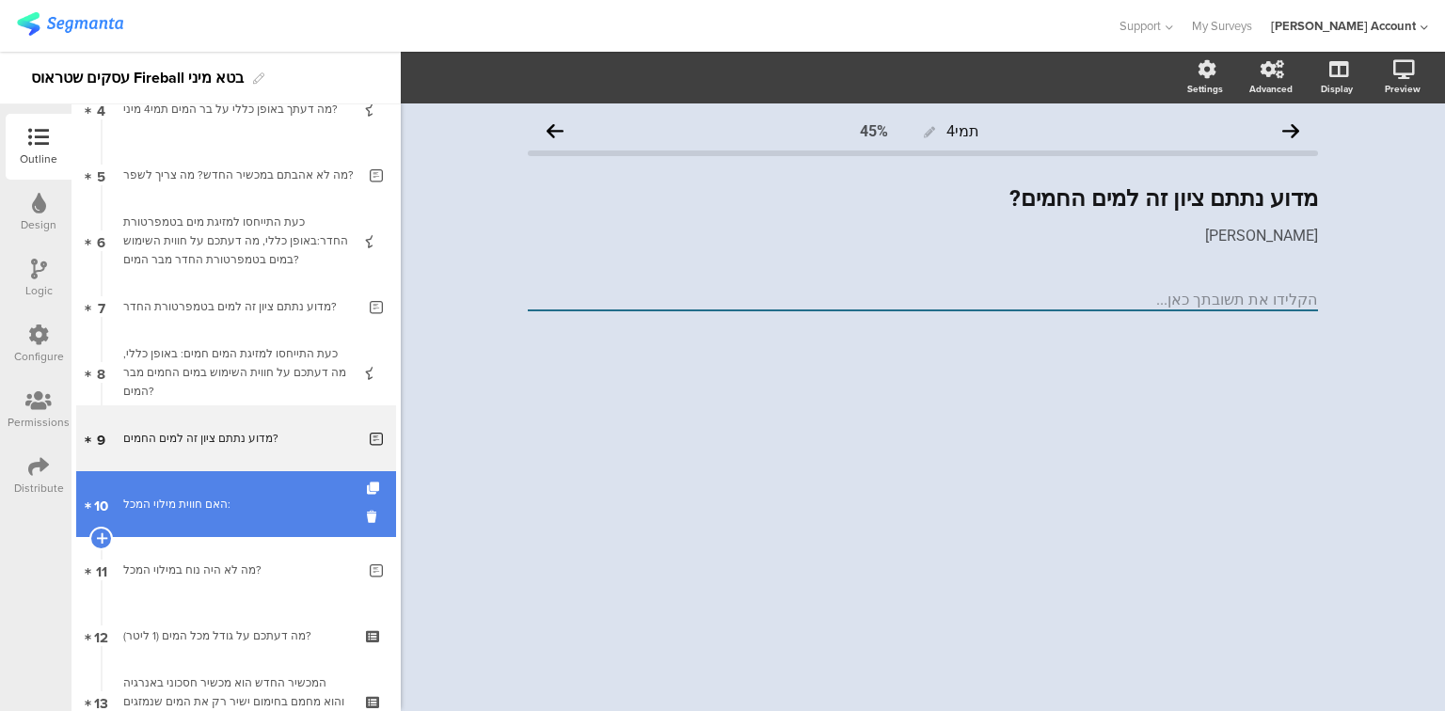
click at [123, 507] on div "האם חווית מילוי המכל:" at bounding box center [235, 504] width 225 height 19
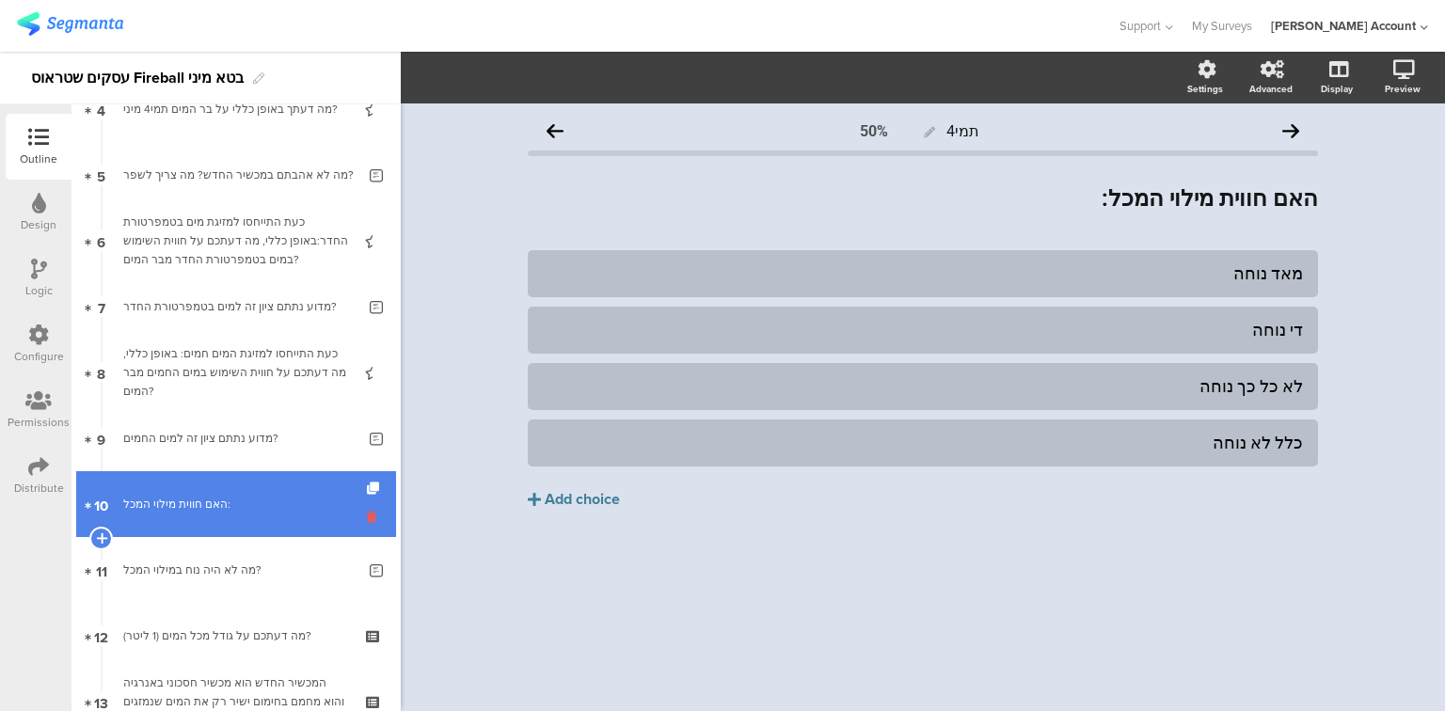
click at [367, 516] on icon at bounding box center [375, 517] width 16 height 18
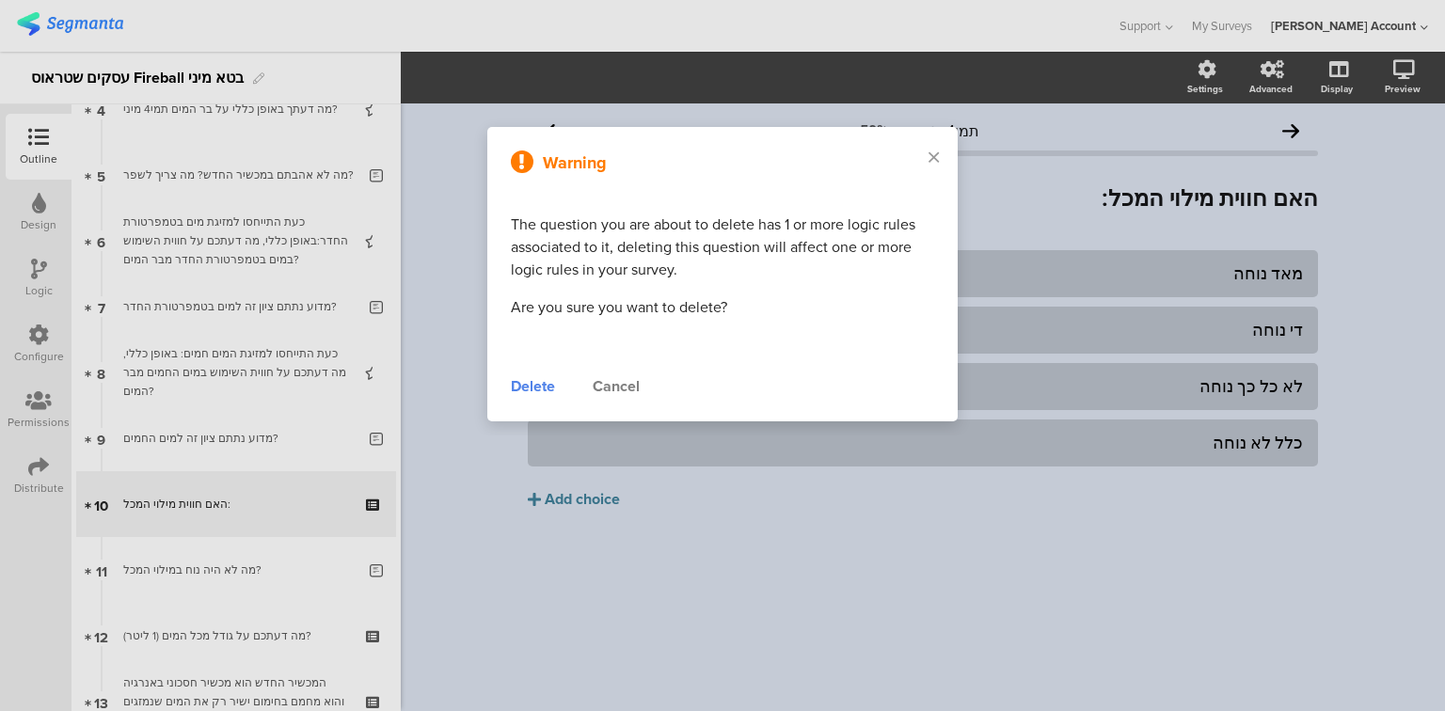
drag, startPoint x: 521, startPoint y: 389, endPoint x: 485, endPoint y: 418, distance: 45.5
click at [520, 390] on div "Delete" at bounding box center [533, 386] width 44 height 23
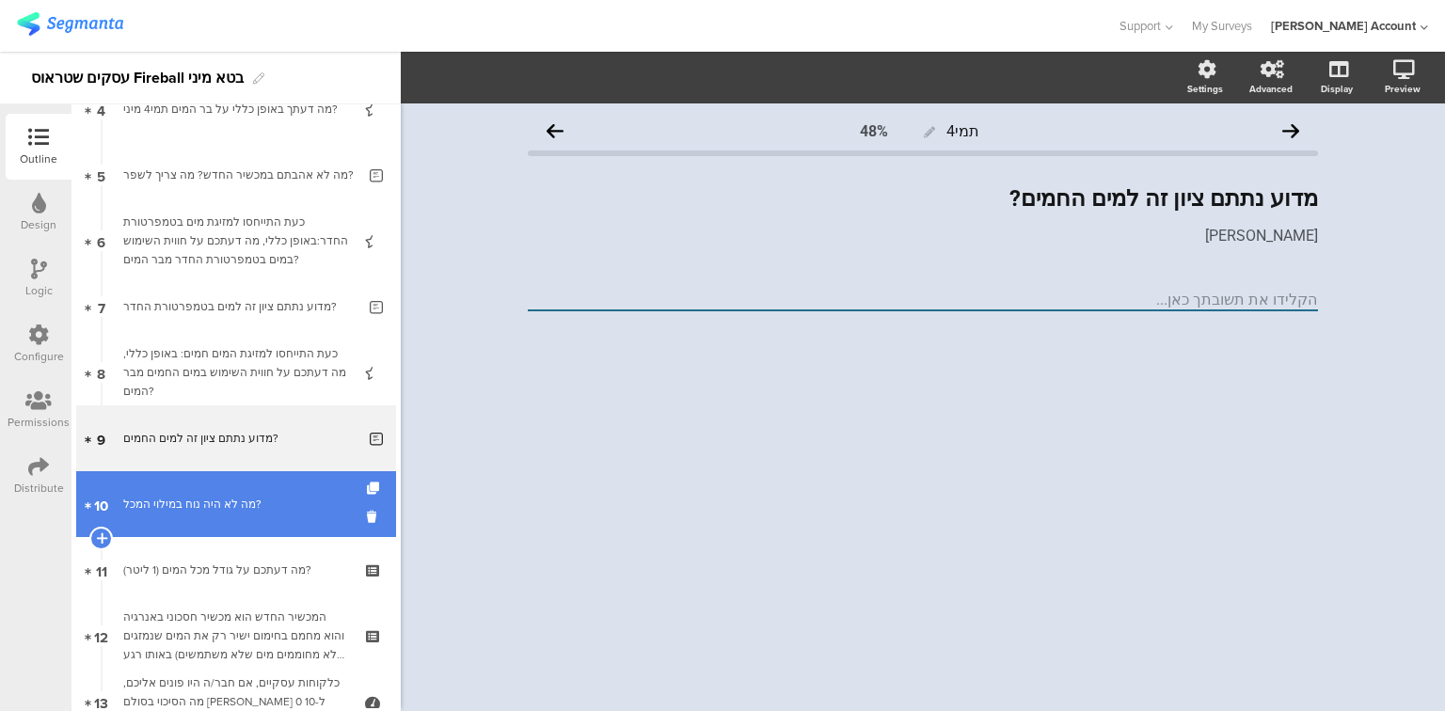
click at [218, 508] on div "מה לא היה נוח במילוי המכל?" at bounding box center [239, 504] width 232 height 19
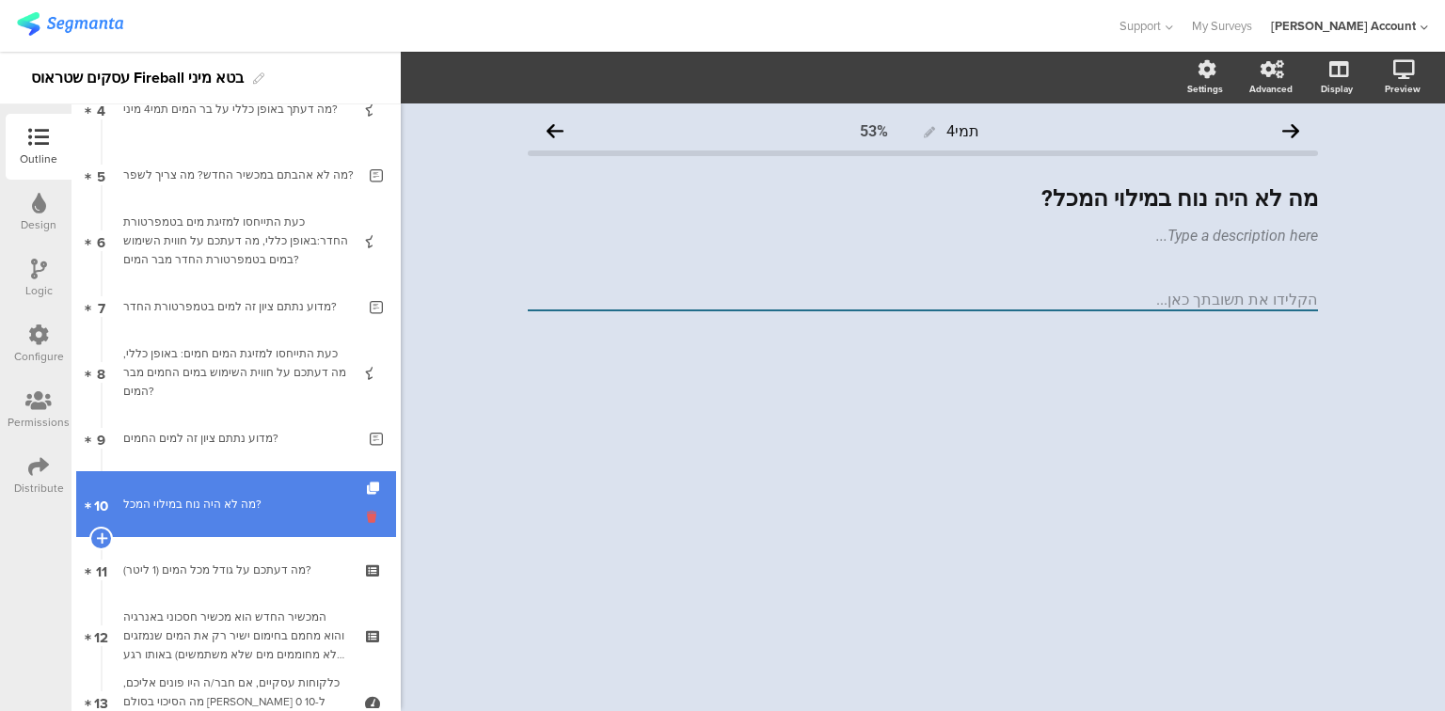
click at [367, 516] on icon at bounding box center [375, 517] width 16 height 18
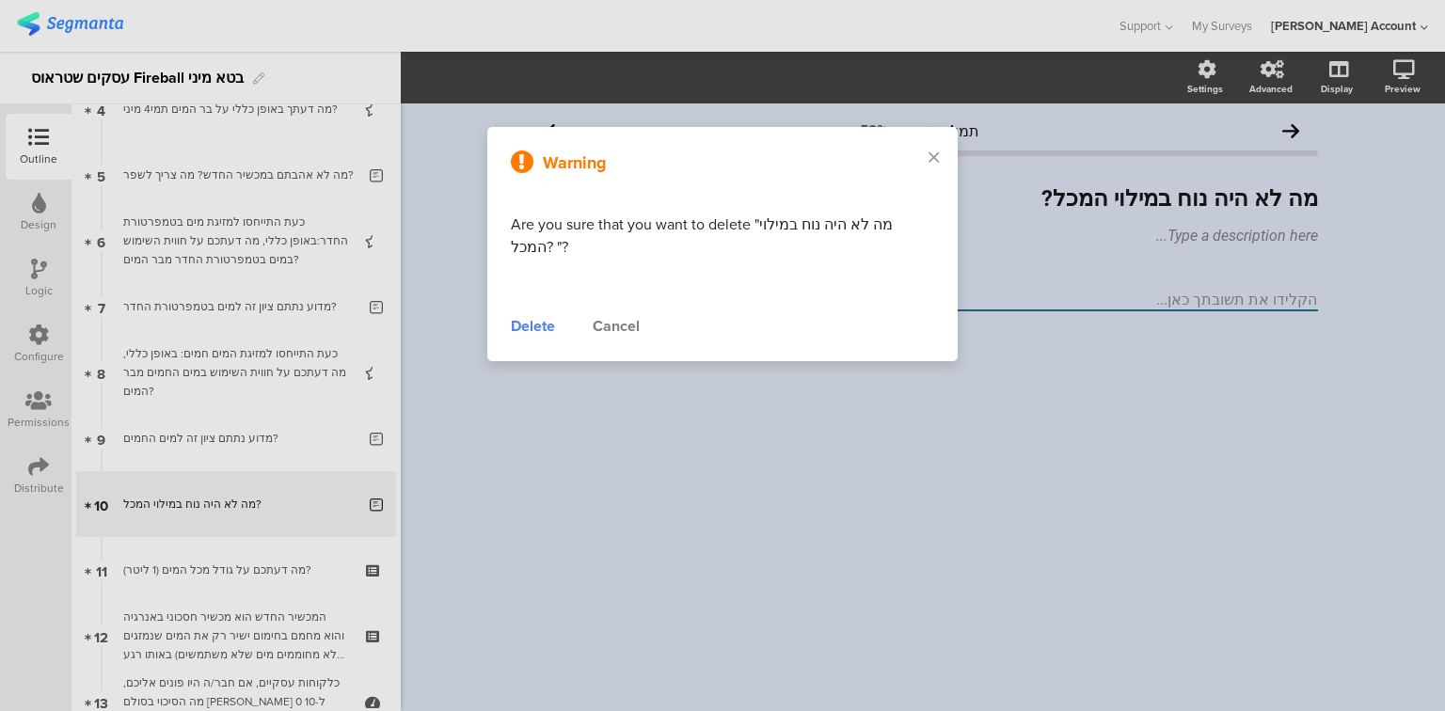
click at [526, 330] on div "Delete" at bounding box center [533, 326] width 44 height 23
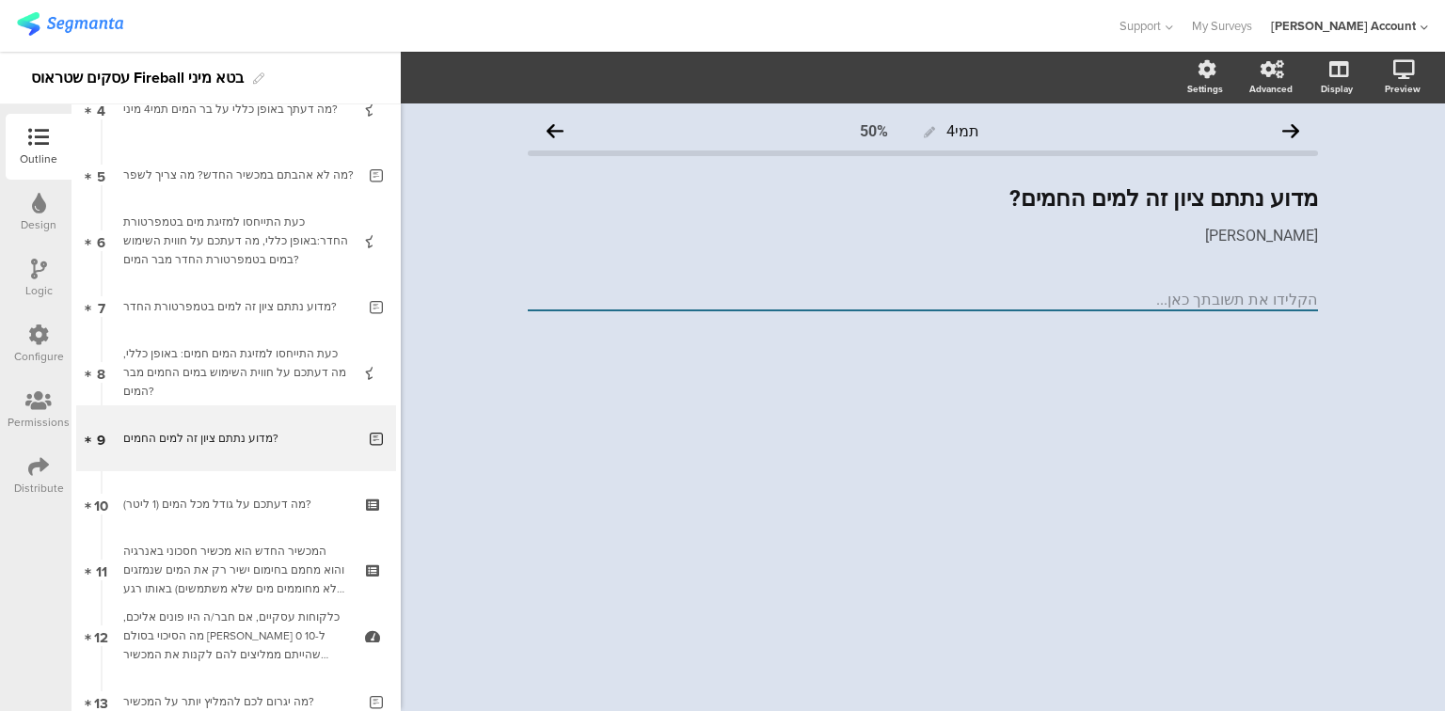
click at [249, 515] on link "10 מה דעתכם על גודל מכל המים (1 ליטר)?" at bounding box center [236, 504] width 320 height 66
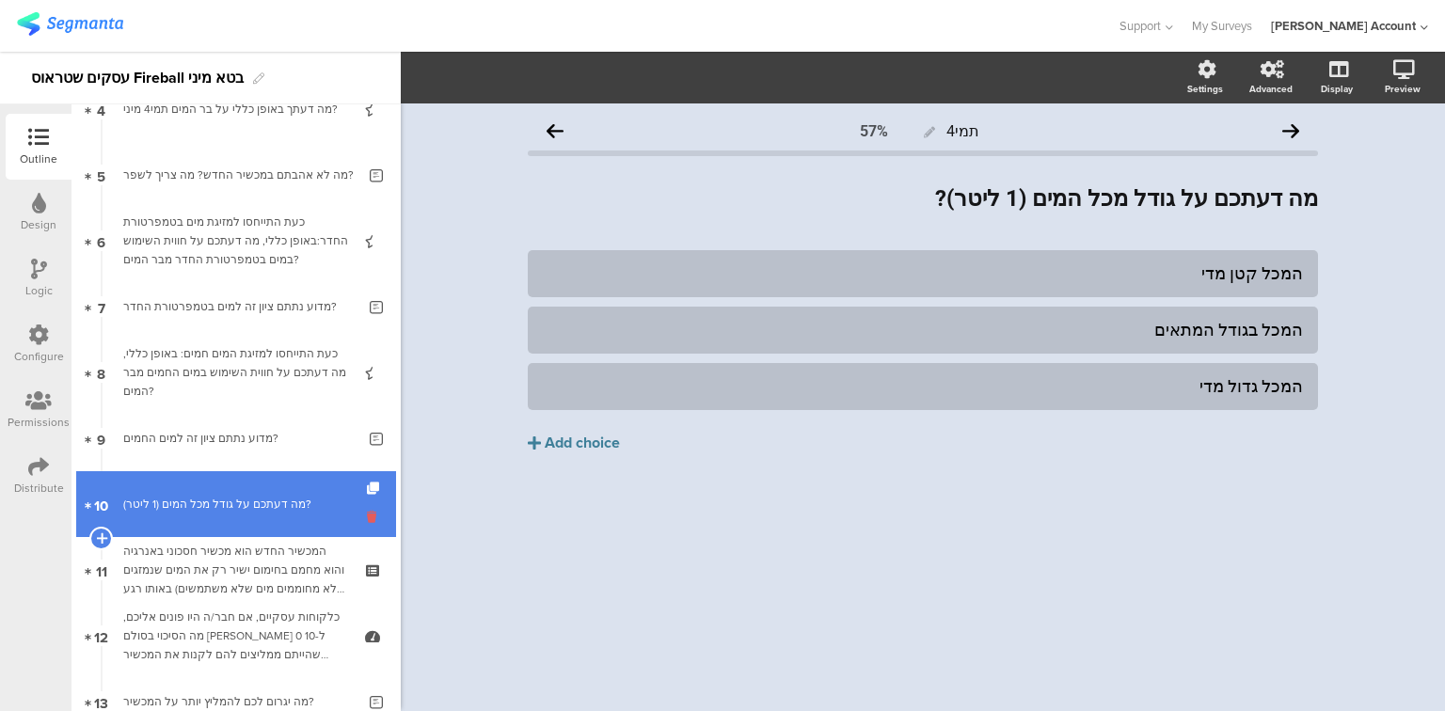
click at [367, 516] on icon at bounding box center [375, 517] width 16 height 18
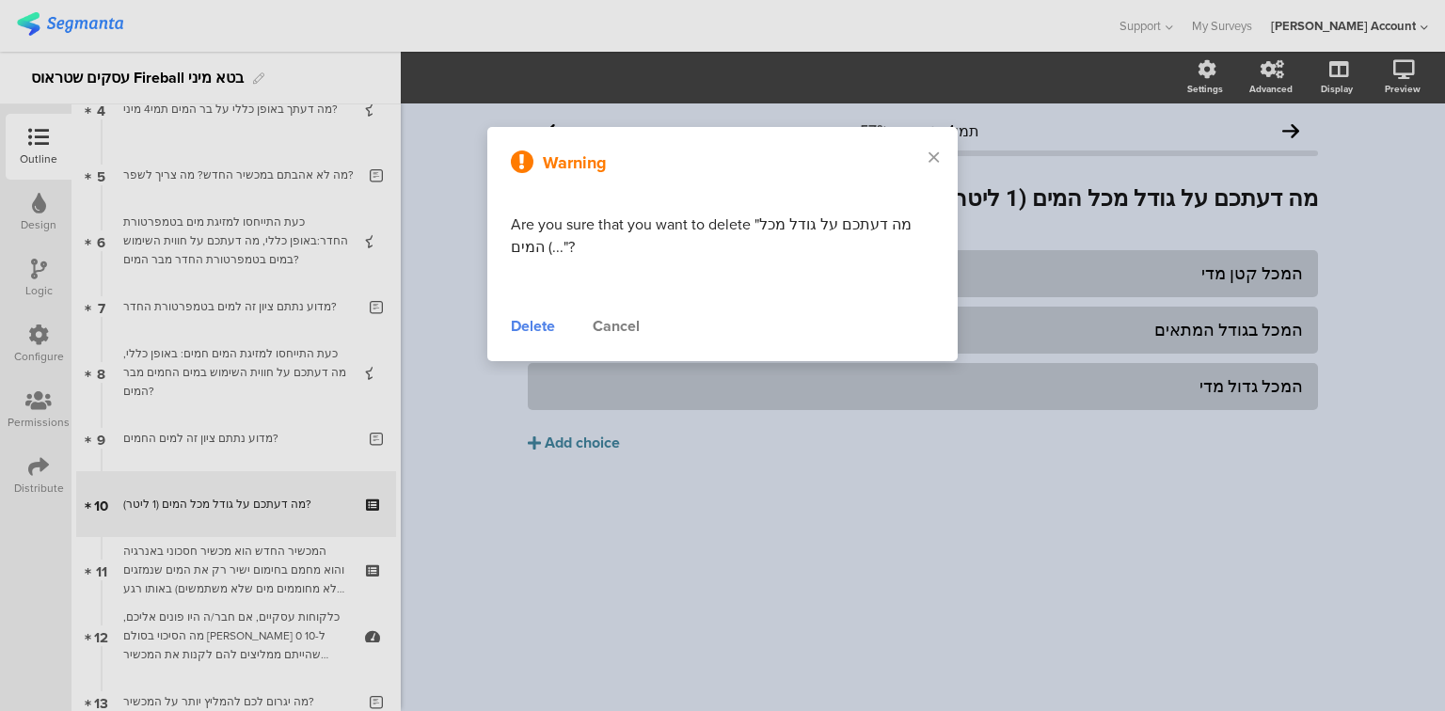
click at [521, 319] on div "Delete" at bounding box center [533, 326] width 44 height 23
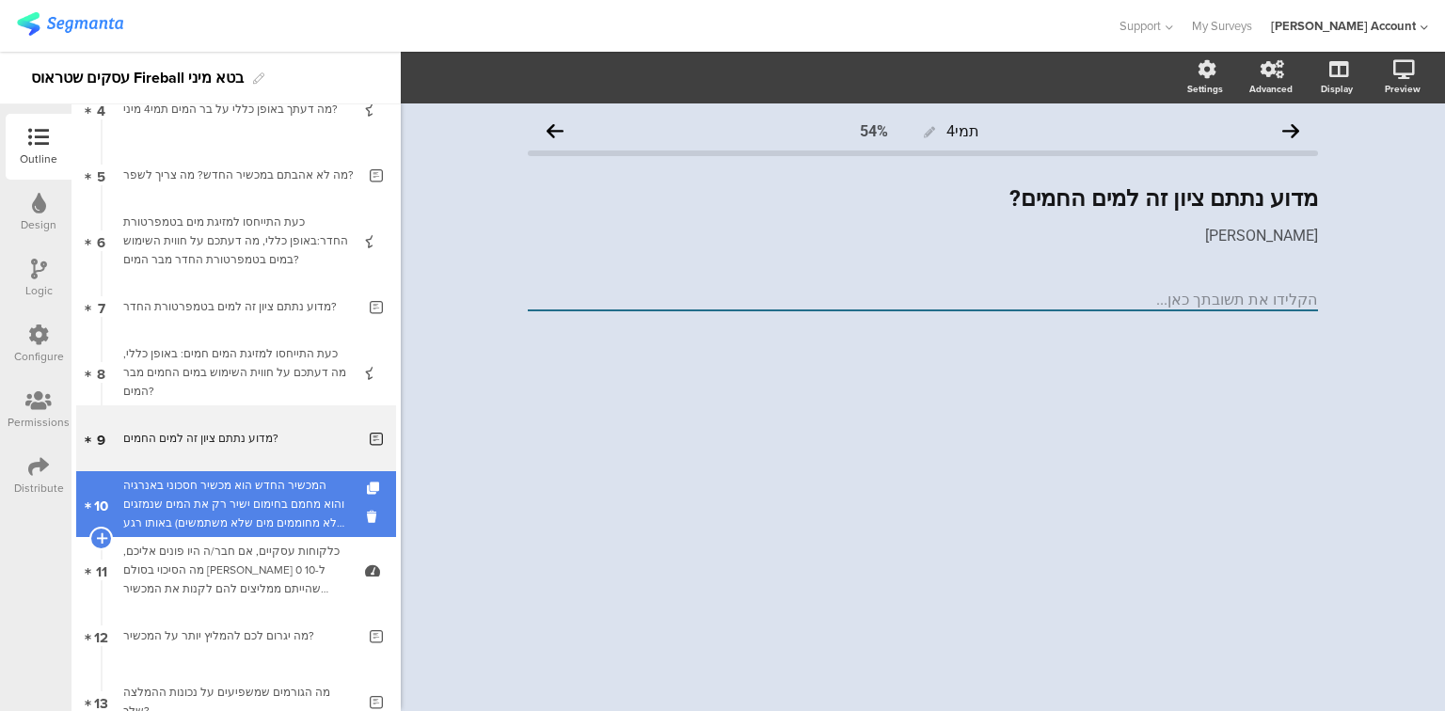
click at [278, 511] on div "המכשיר החדש הוא מכשיר חסכוני באנרגיה והוא מחמם בחימום ישיר רק את המים שנמזגים ב…" at bounding box center [235, 504] width 225 height 56
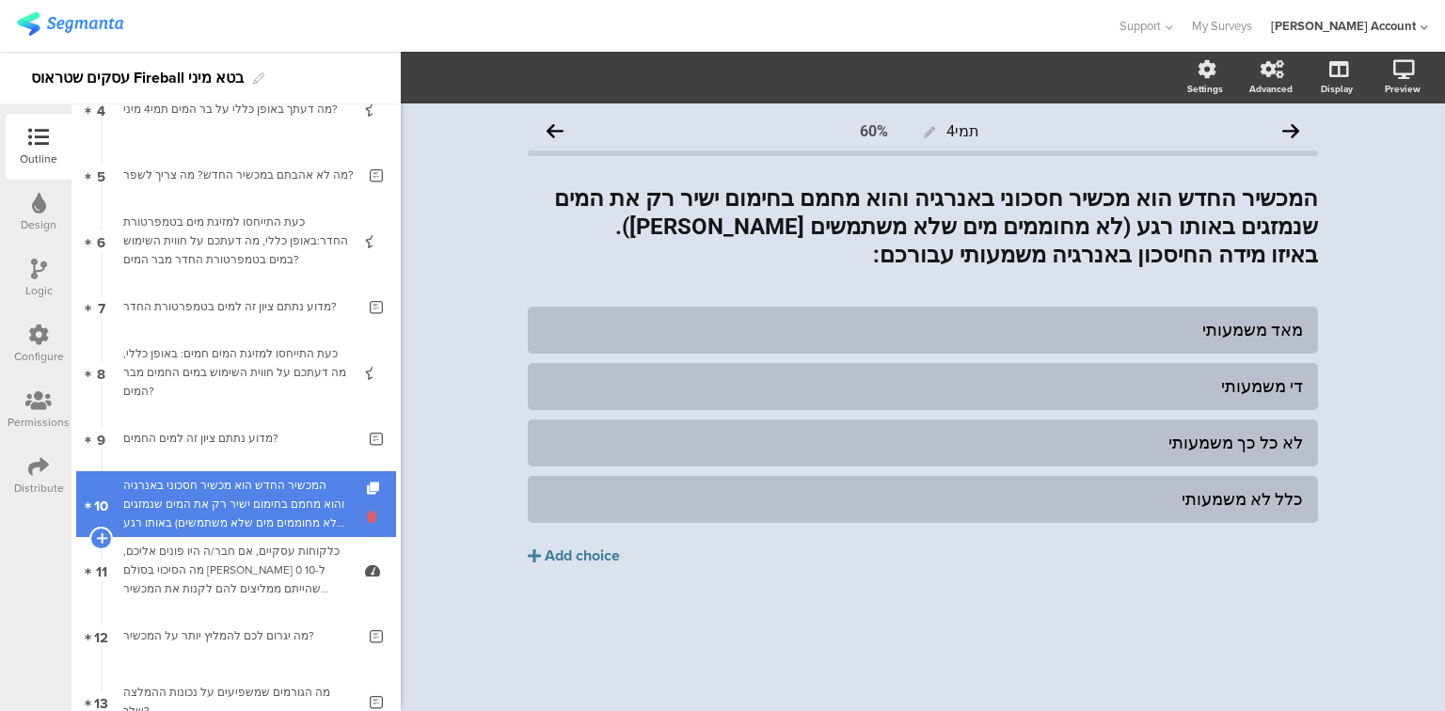
click at [367, 514] on icon at bounding box center [375, 517] width 16 height 18
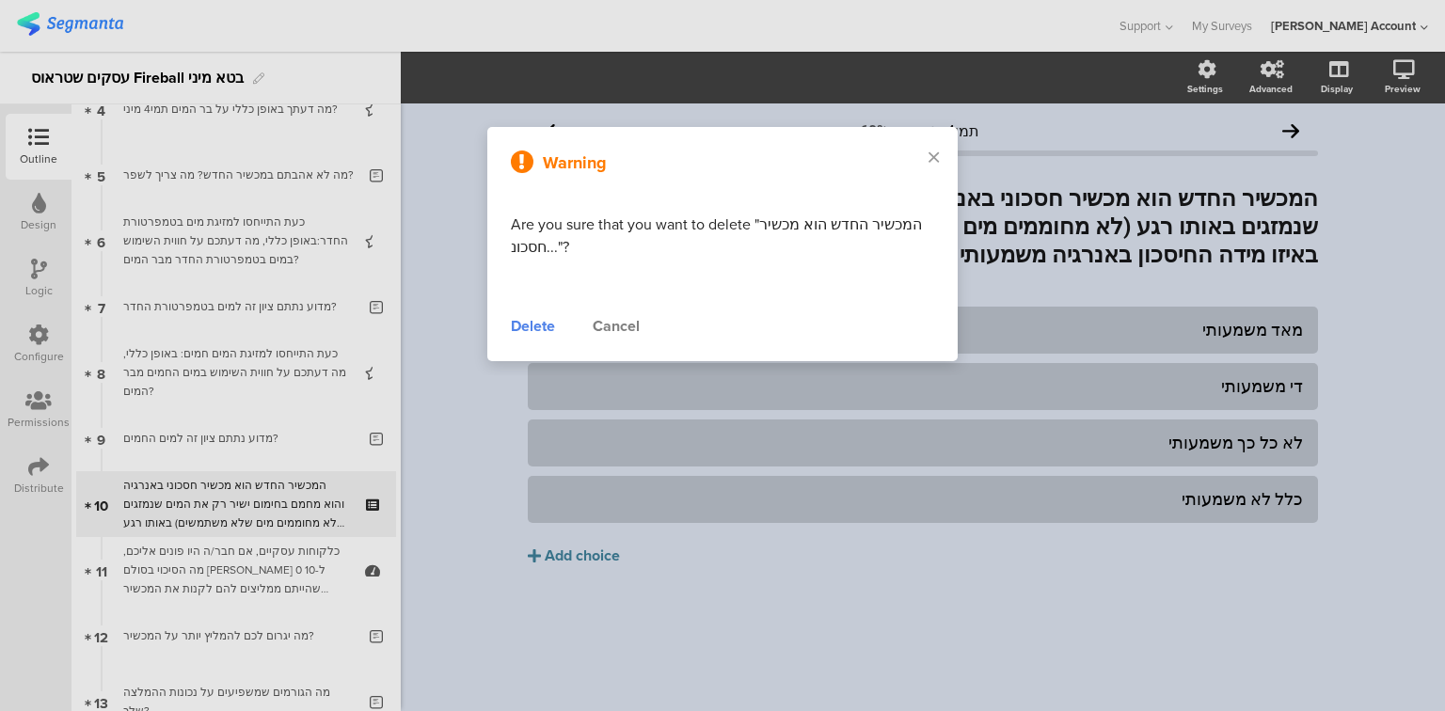
click at [534, 333] on div "Delete" at bounding box center [533, 326] width 44 height 23
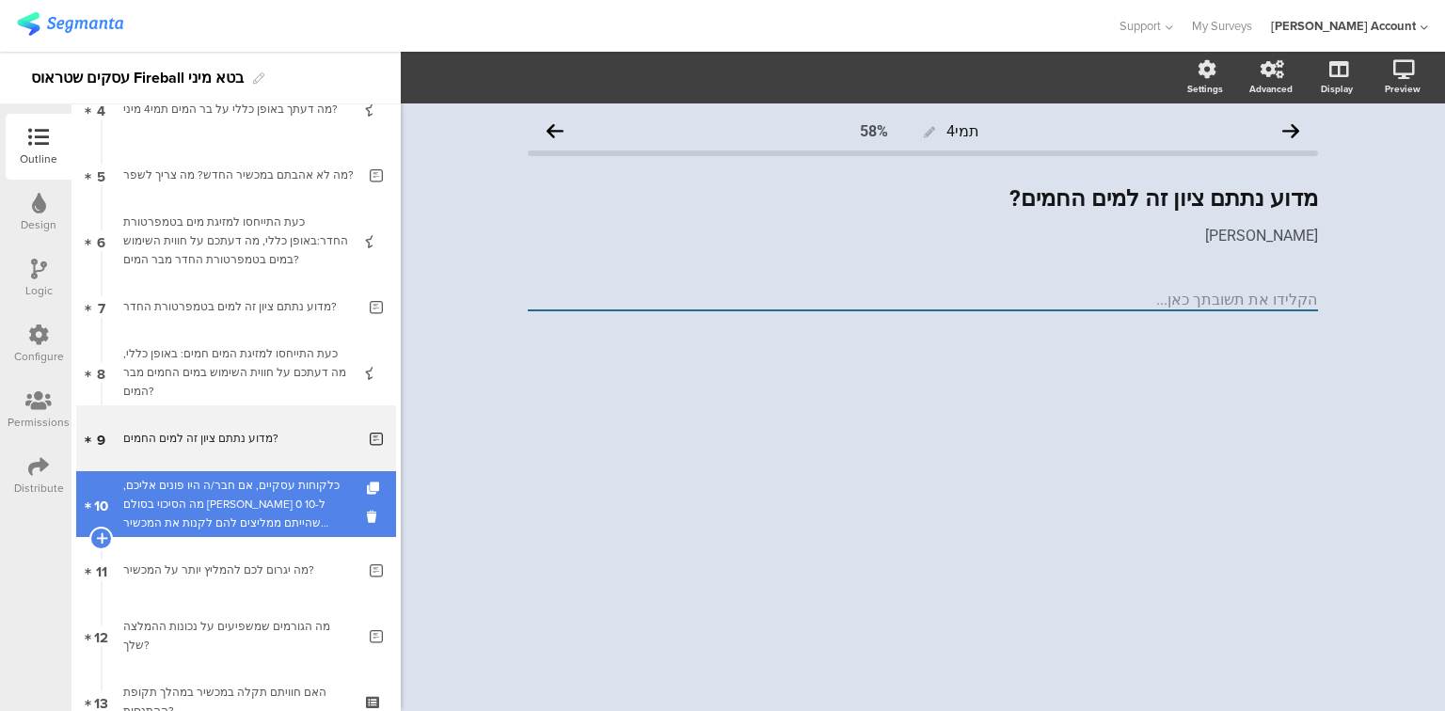
click at [235, 530] on div "כלקוחות עסקיים, אם חבר/ה היו פונים אליכם, מה הסיכוי בסולם שבין 0 ל-10 שהייתם ממ…" at bounding box center [235, 504] width 225 height 56
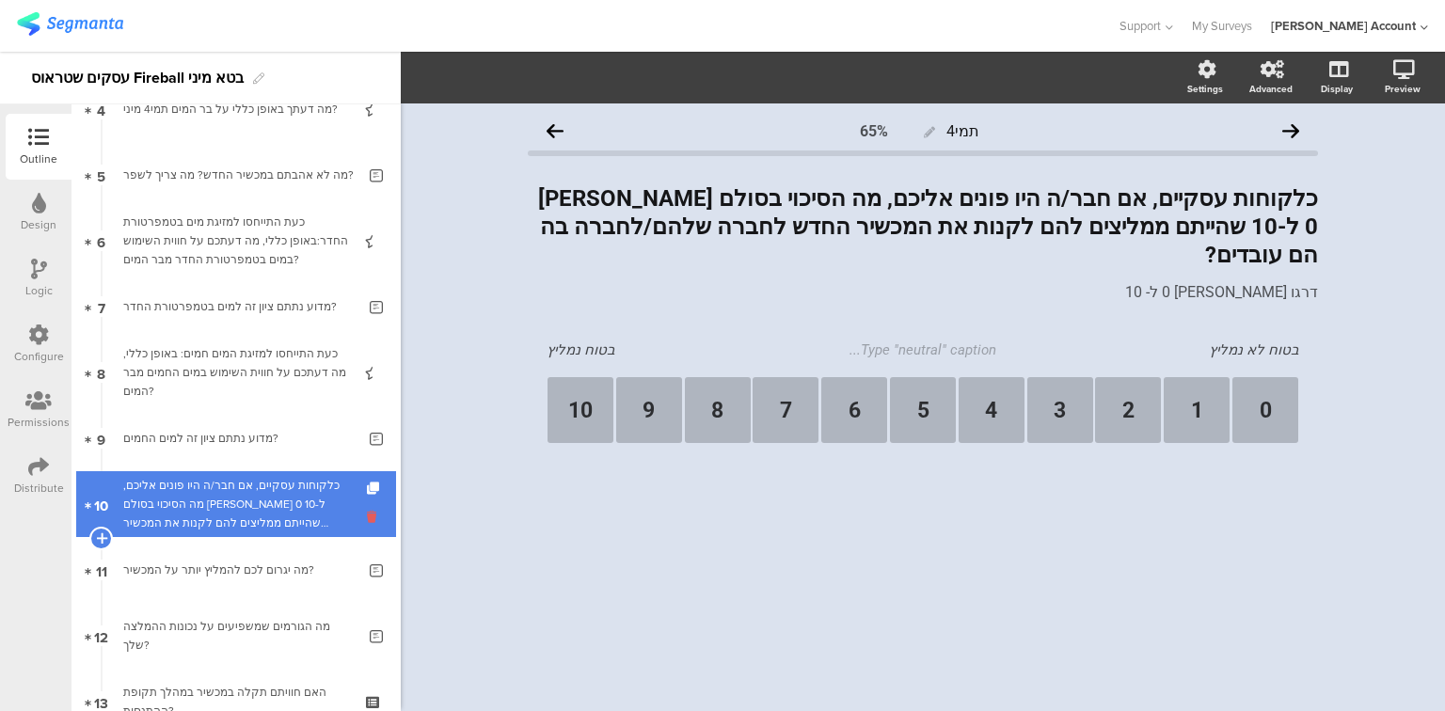
click at [367, 523] on icon at bounding box center [375, 517] width 16 height 18
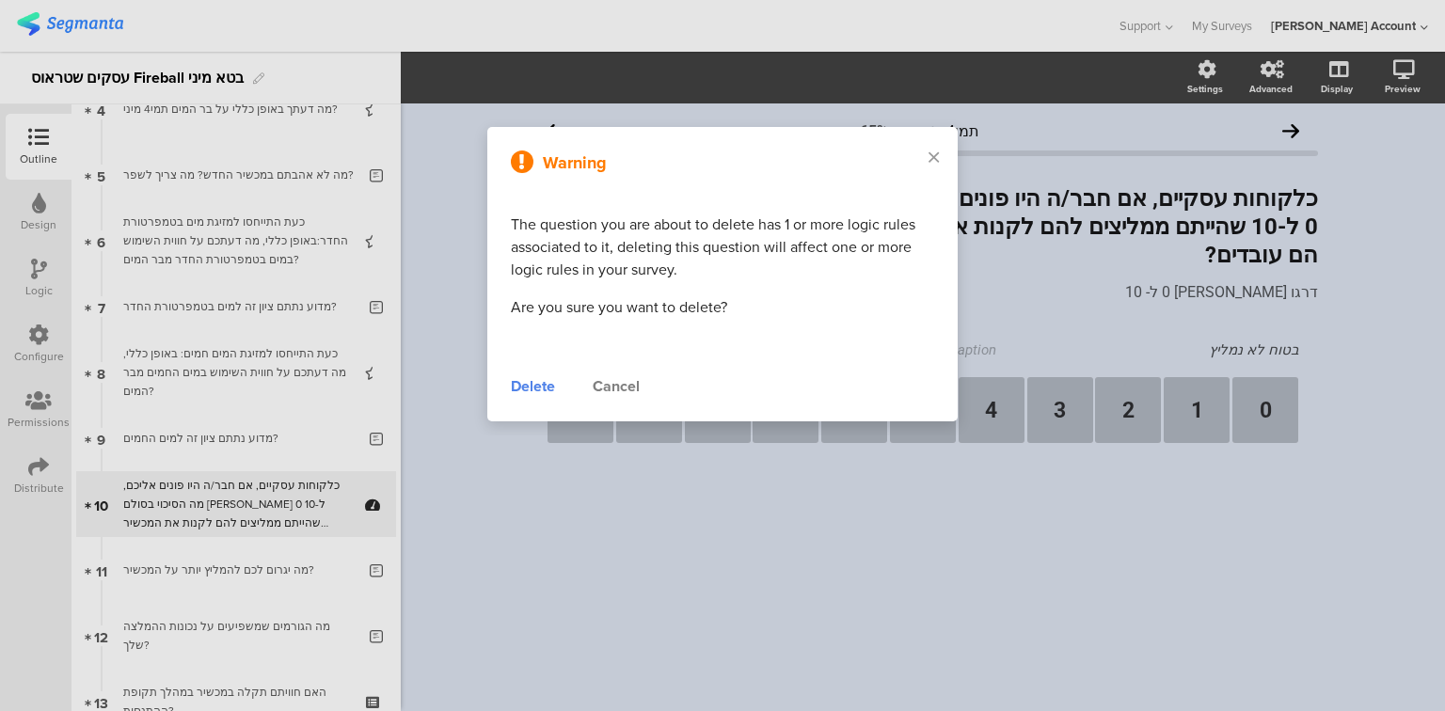
click at [516, 378] on div "Delete" at bounding box center [533, 386] width 44 height 23
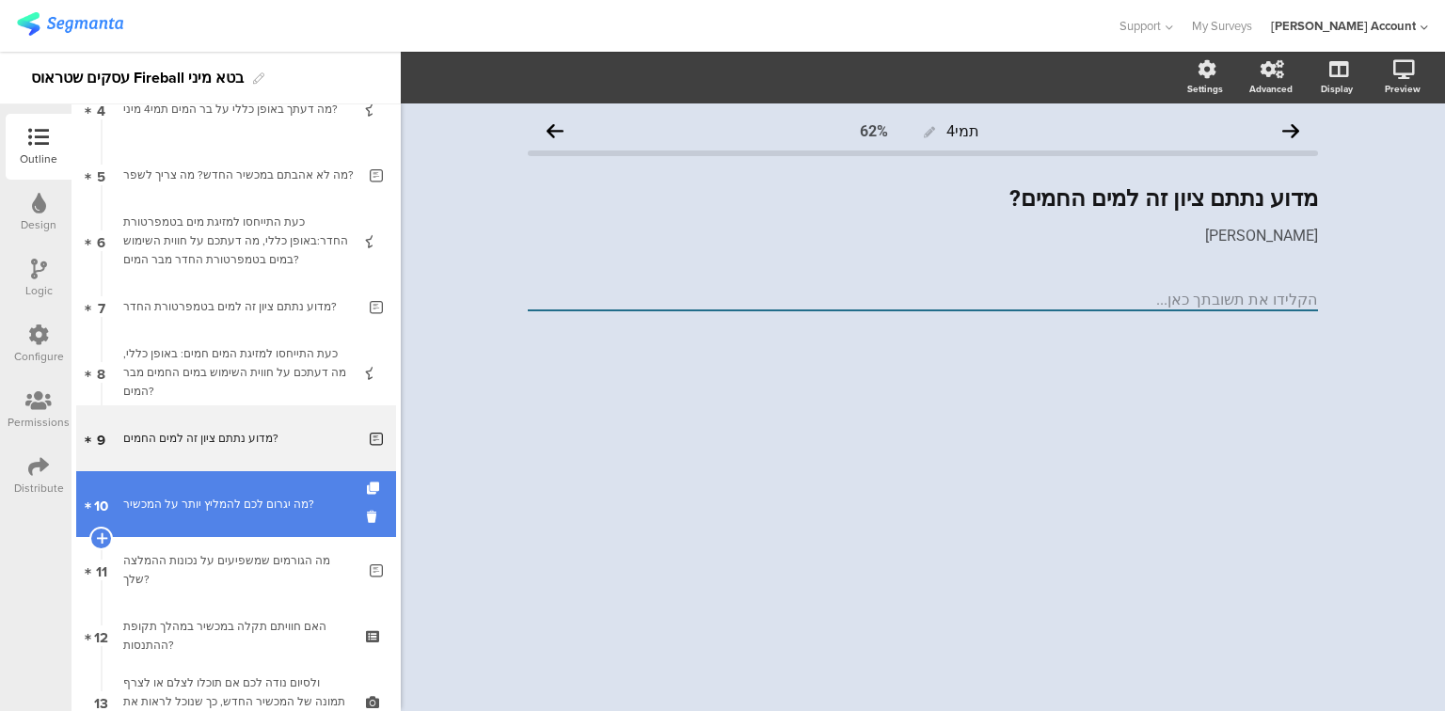
click at [207, 513] on div "מה יגרום לכם להמליץ יותר על המכשיר?" at bounding box center [239, 504] width 232 height 19
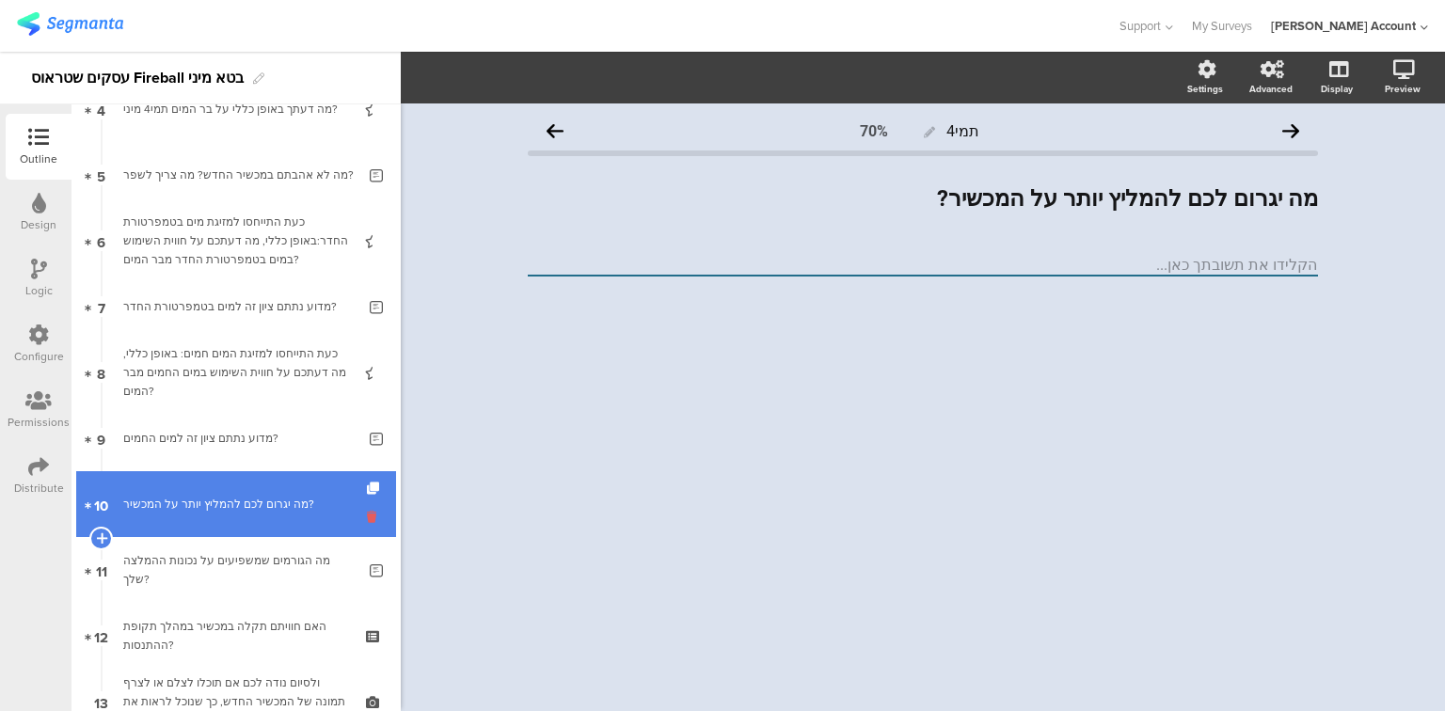
click at [367, 519] on icon at bounding box center [375, 517] width 16 height 18
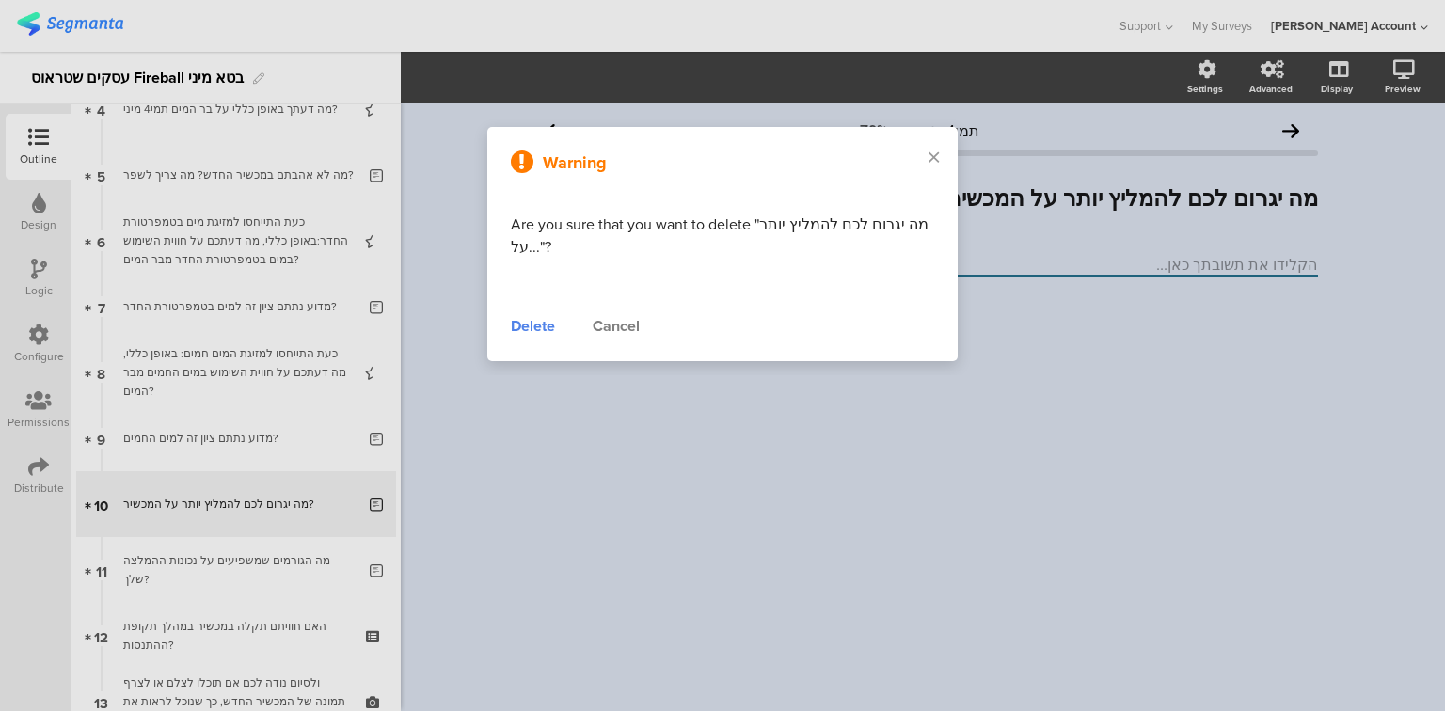
click at [532, 327] on div "Delete" at bounding box center [533, 326] width 44 height 23
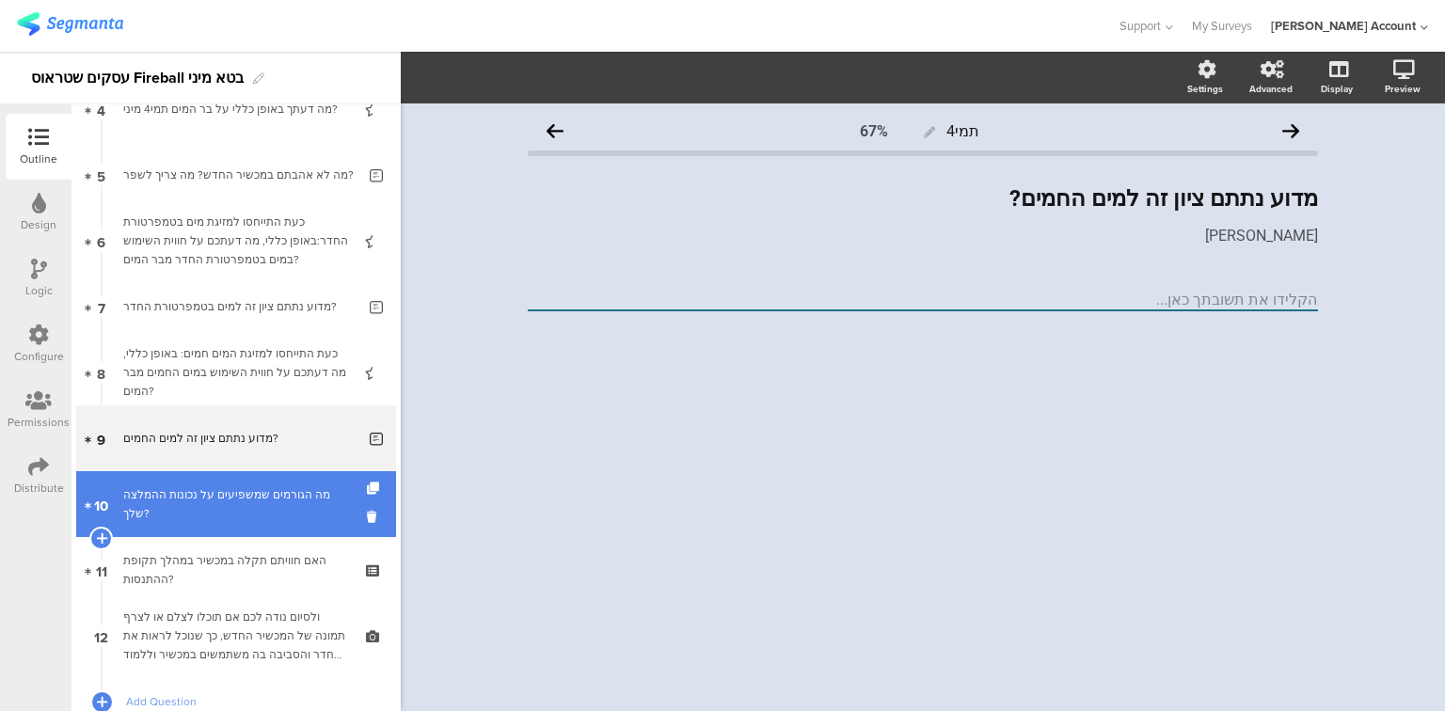
click at [264, 516] on link "10 מה הגורמים שמשפיעים על נכונות ההמלצה שלך?" at bounding box center [236, 504] width 320 height 66
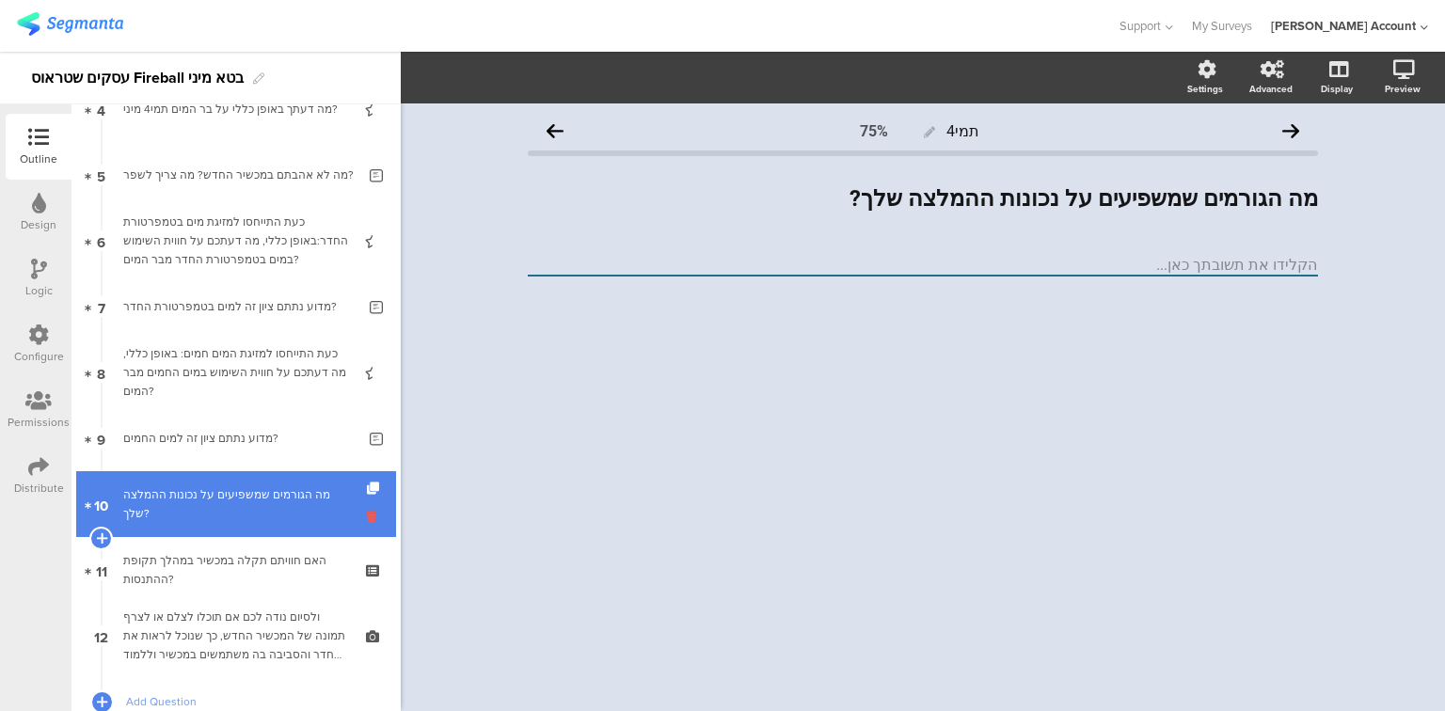
click at [367, 519] on icon at bounding box center [375, 517] width 16 height 18
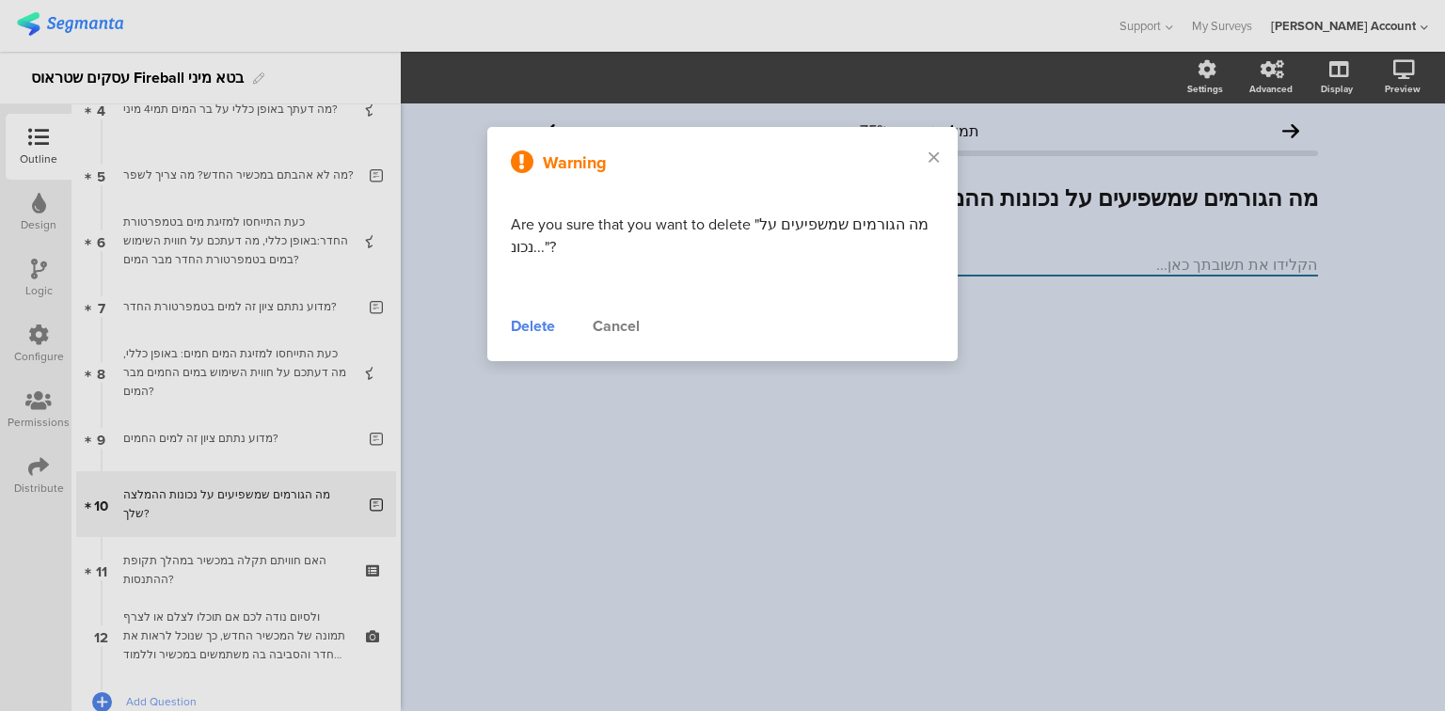
click at [625, 331] on div "Cancel" at bounding box center [616, 326] width 47 height 23
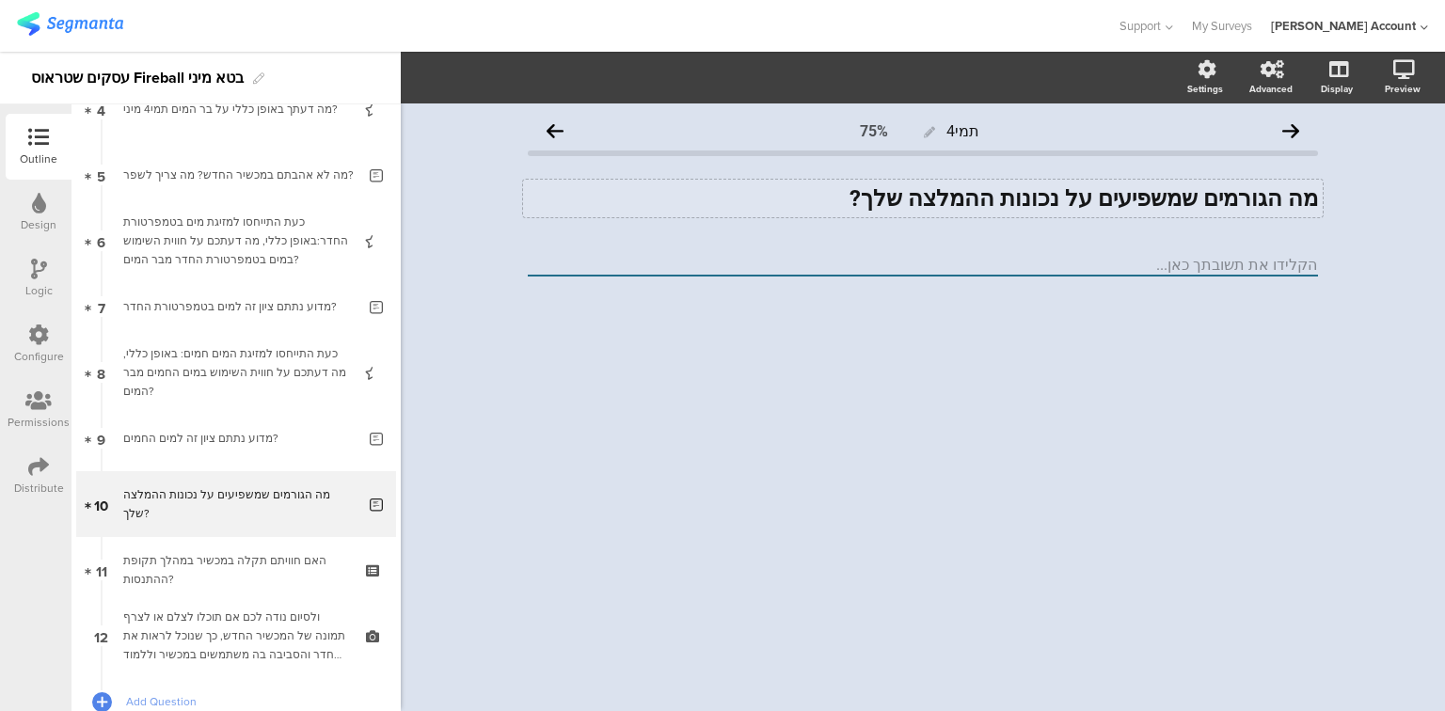
click at [956, 199] on div "מה הגורמים שמשפיעים על נכונות ההמלצה שלך? מה הגורמים שמשפיעים על נכונות ההמלצה …" at bounding box center [923, 199] width 800 height 38
click at [956, 199] on strong "מה הגורמים שמשפיעים על נכונות ההמלצה שלך?" at bounding box center [1084, 198] width 469 height 26
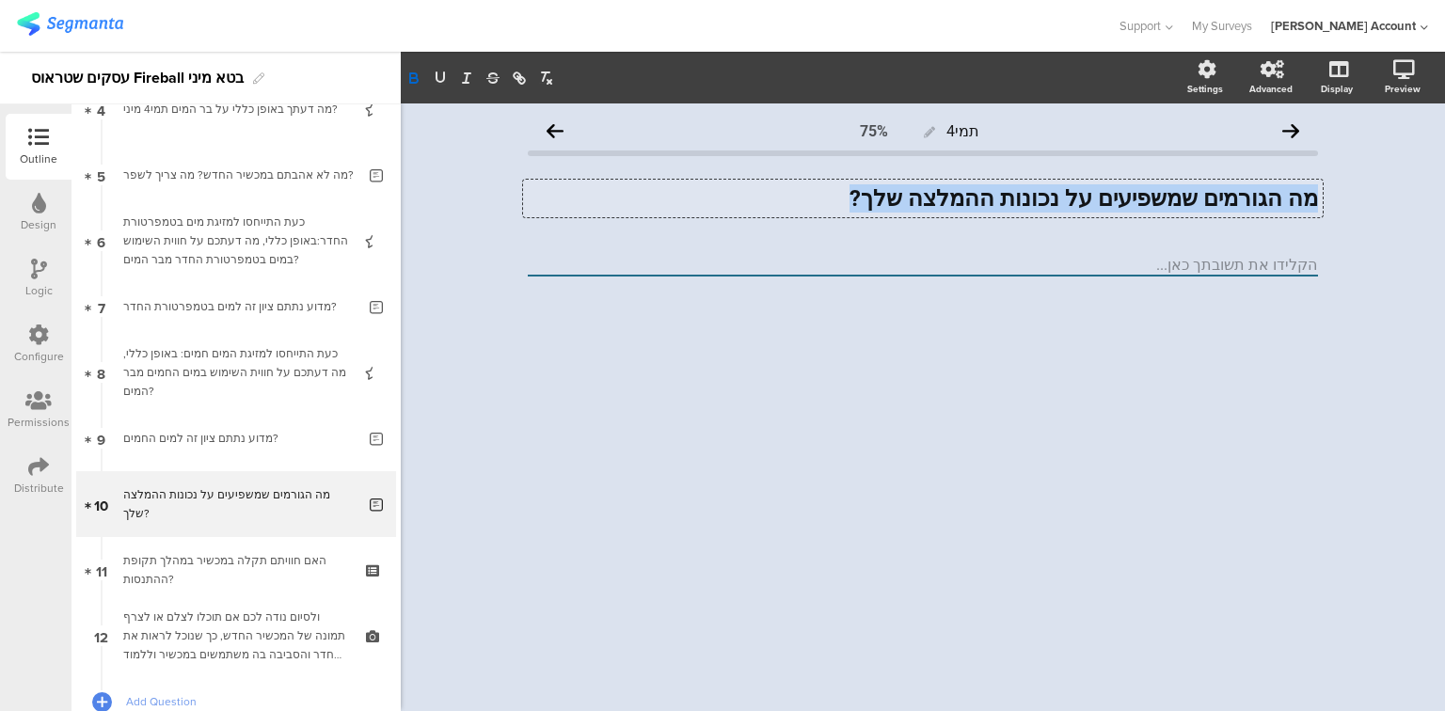
click at [956, 199] on strong "מה הגורמים שמשפיעים על נכונות ההמלצה שלך?" at bounding box center [1084, 198] width 469 height 26
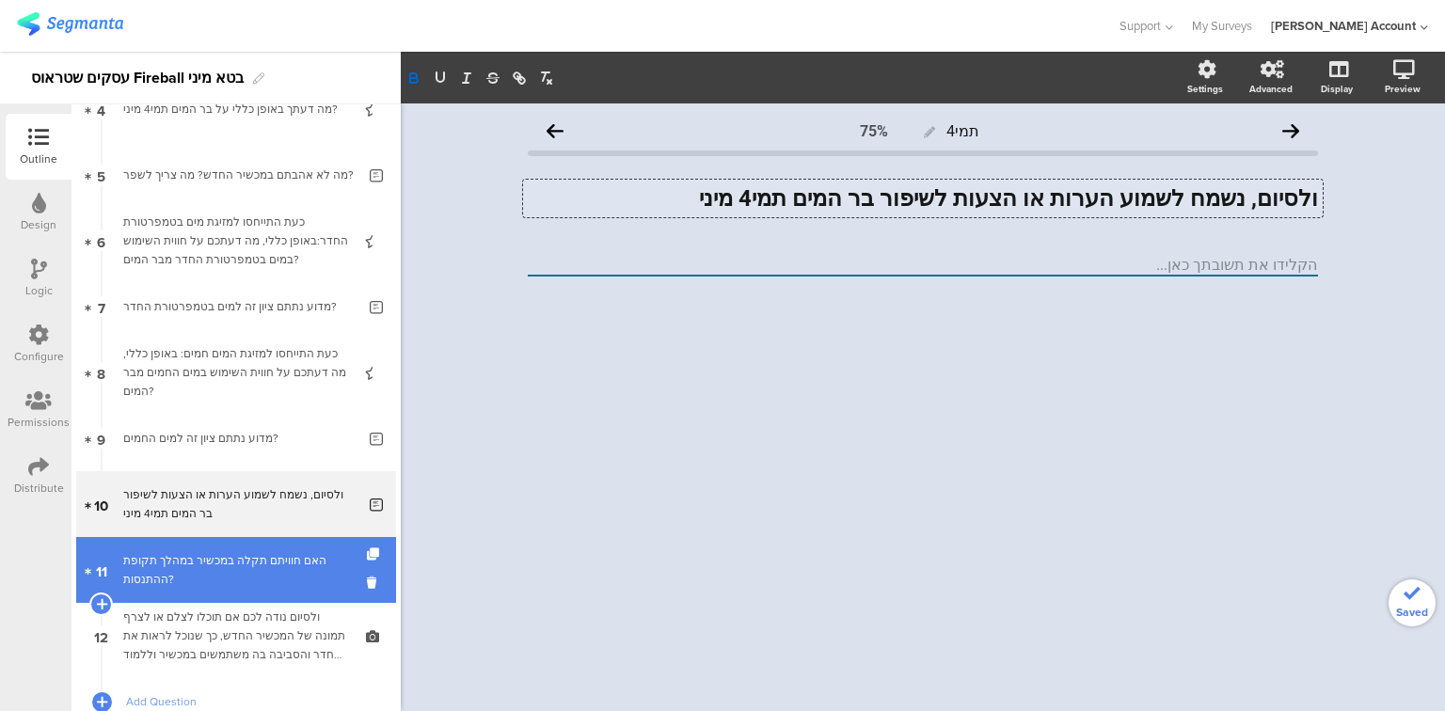
click at [211, 580] on div "האם חוויתם תקלה במכשיר במהלך תקופת ההתנסות?" at bounding box center [235, 570] width 225 height 38
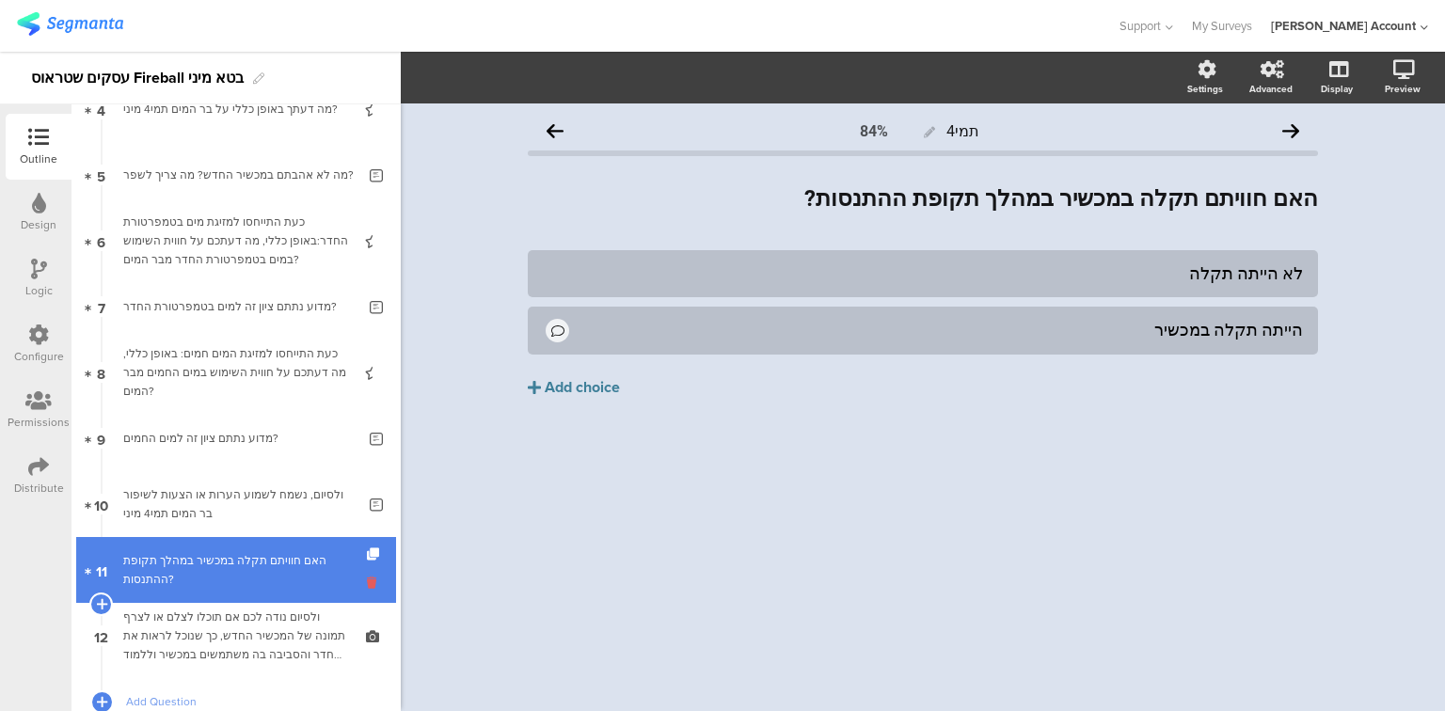
click at [367, 581] on icon at bounding box center [375, 583] width 16 height 18
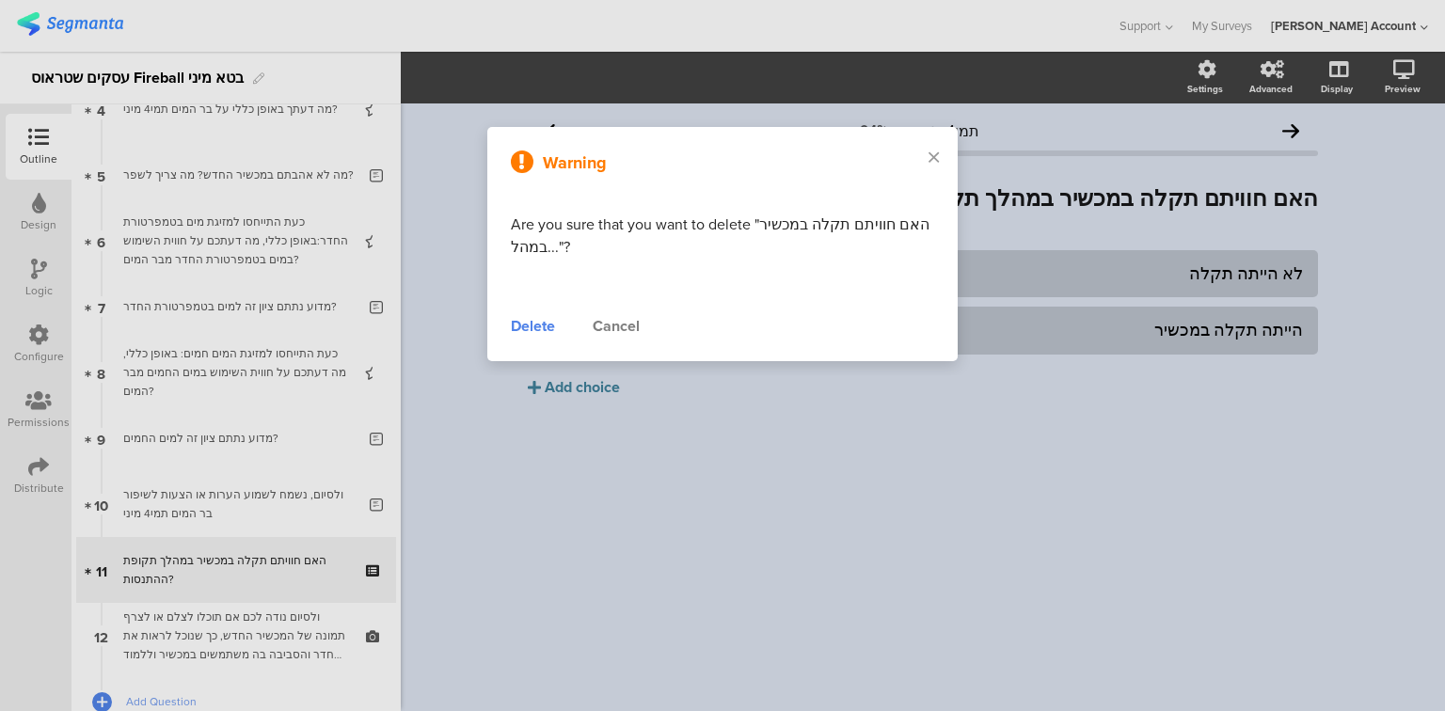
click at [533, 327] on div "Delete" at bounding box center [533, 326] width 44 height 23
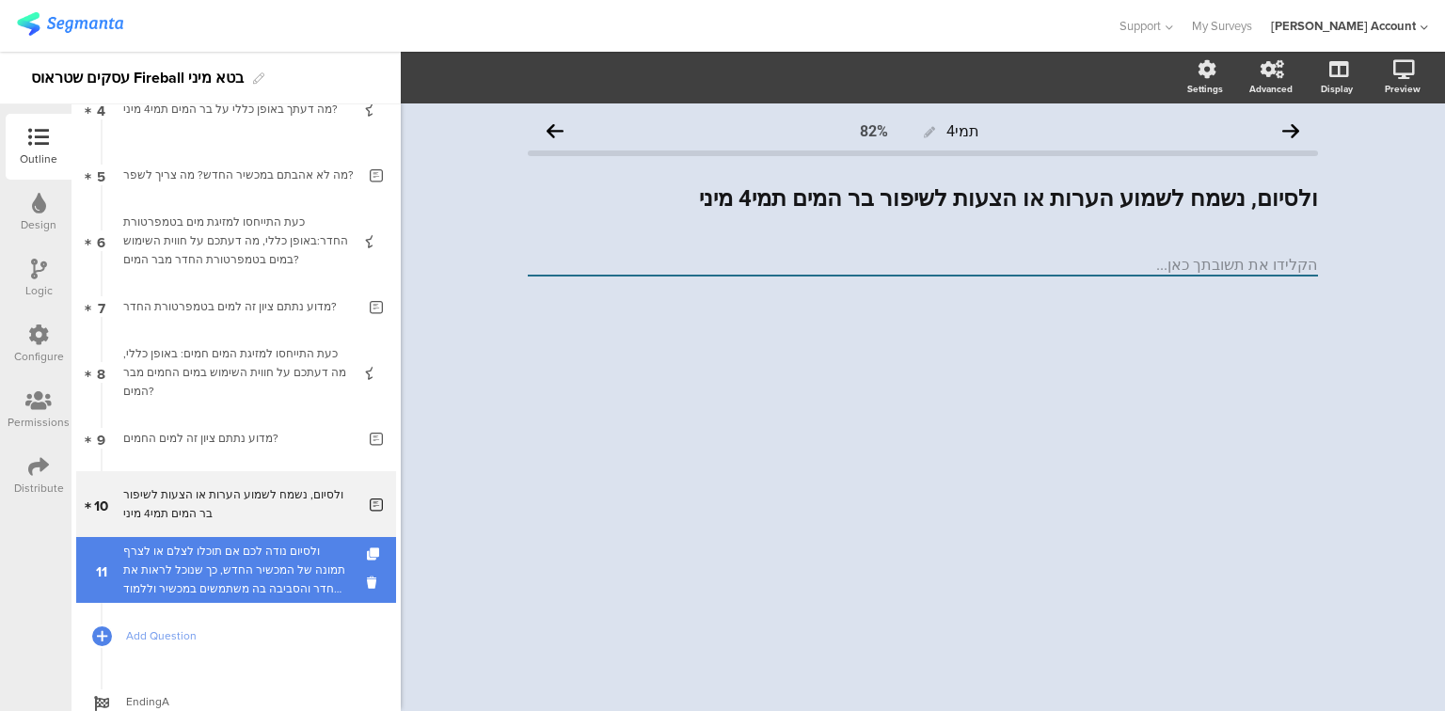
click at [230, 559] on div "ולסיום נודה לכם אם תוכלו לצלם או לצרף תמונה של המכשיר החדש, כך שנוכל לראות את ה…" at bounding box center [235, 570] width 225 height 56
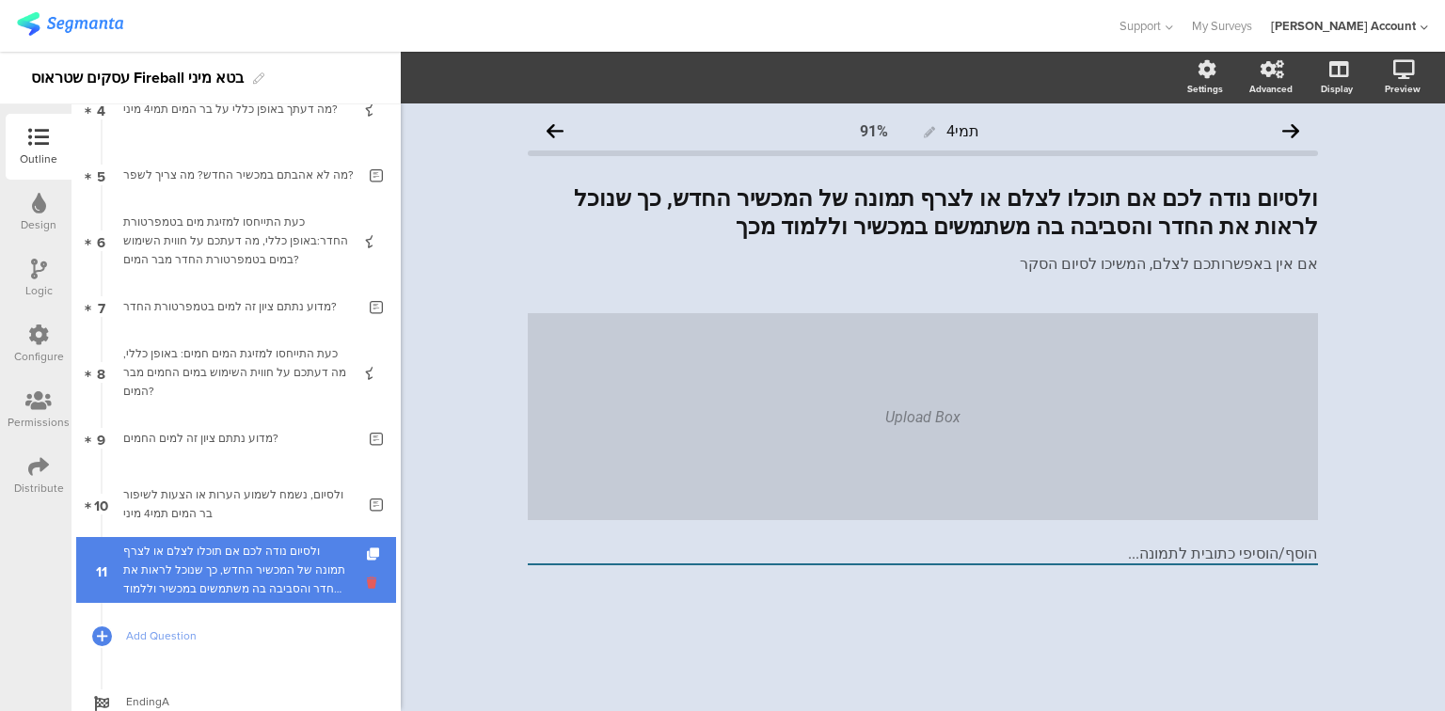
click at [367, 584] on icon at bounding box center [375, 583] width 16 height 18
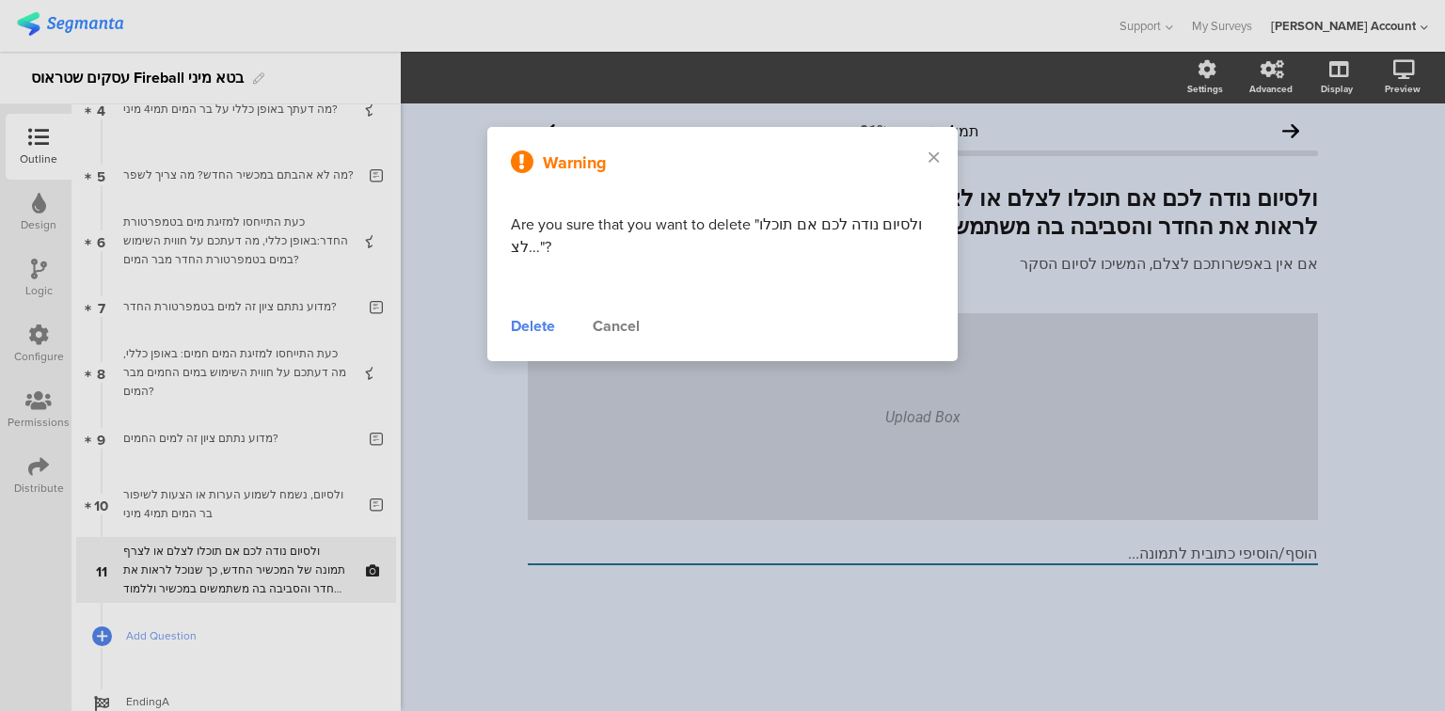
click at [532, 329] on div "Delete" at bounding box center [533, 326] width 44 height 23
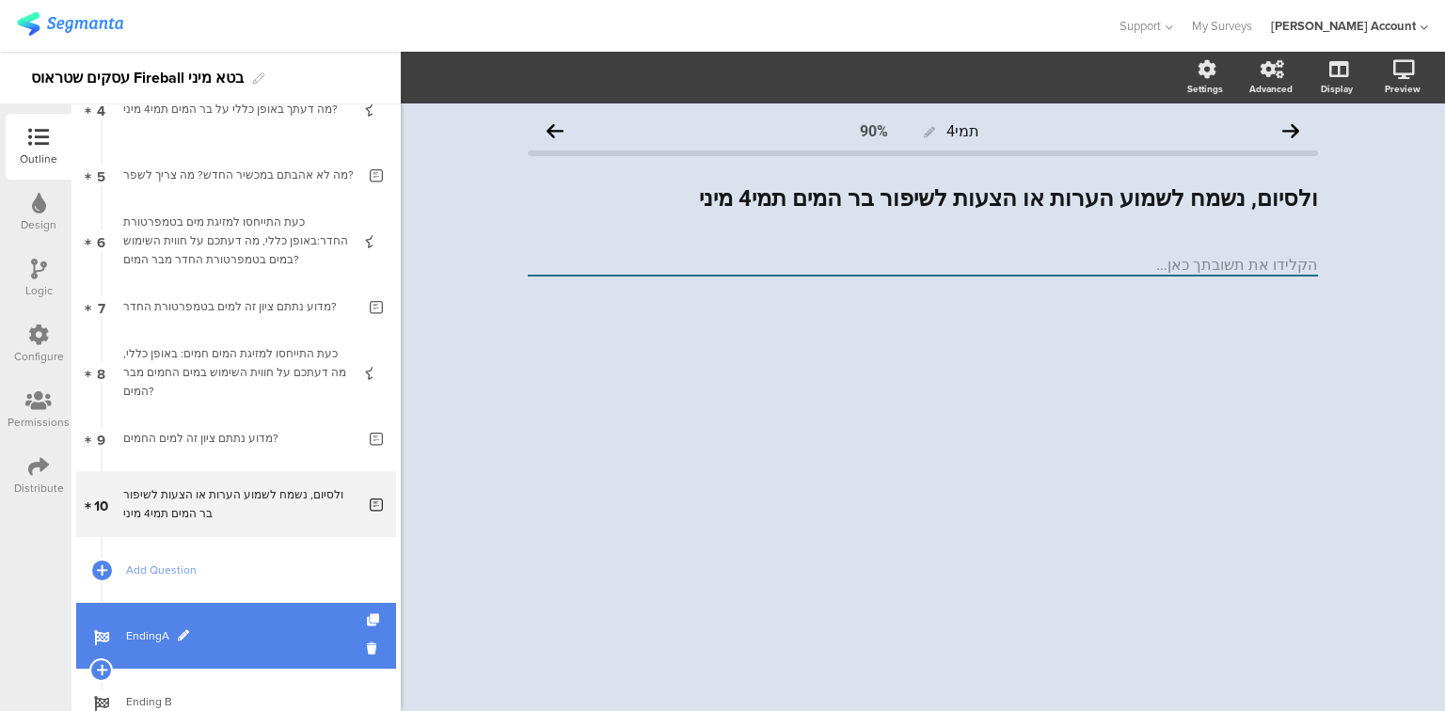
click at [155, 637] on span "EndingA" at bounding box center [246, 636] width 241 height 19
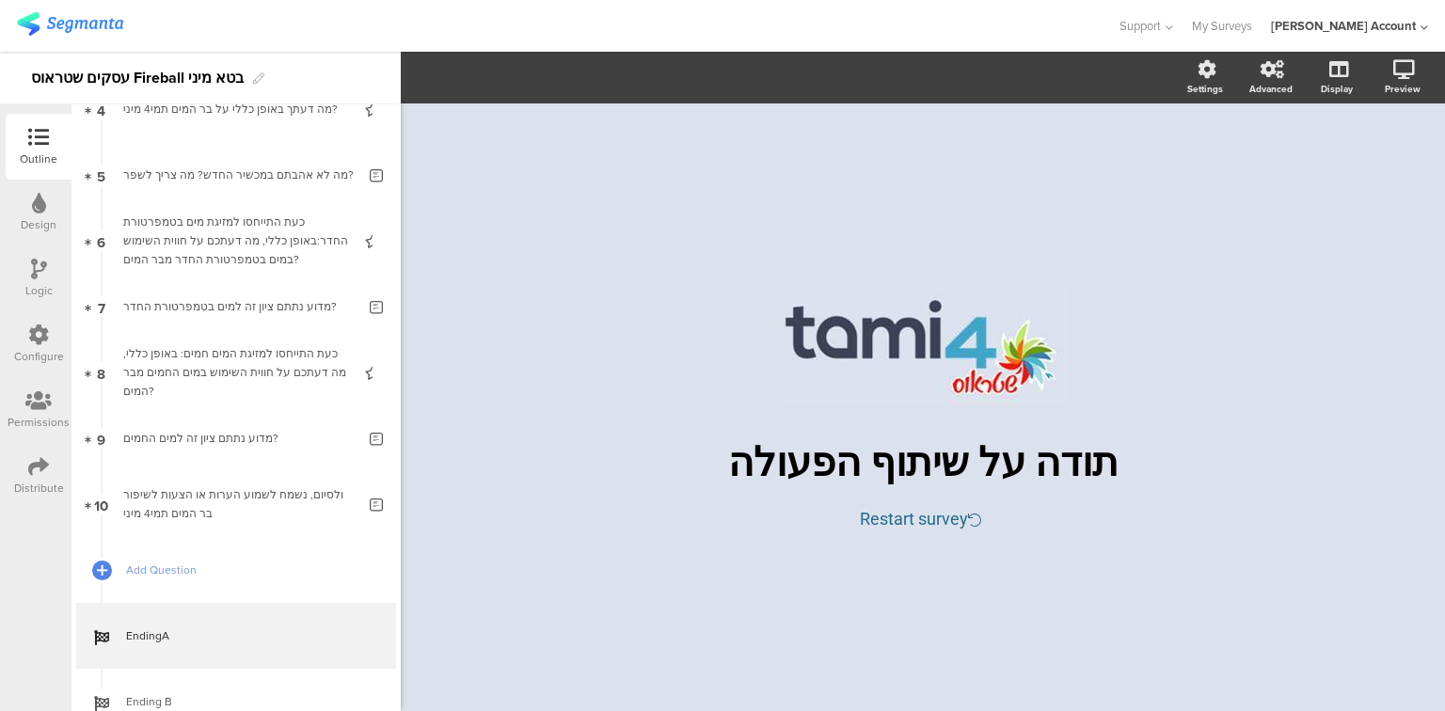
click at [34, 460] on icon at bounding box center [38, 466] width 21 height 21
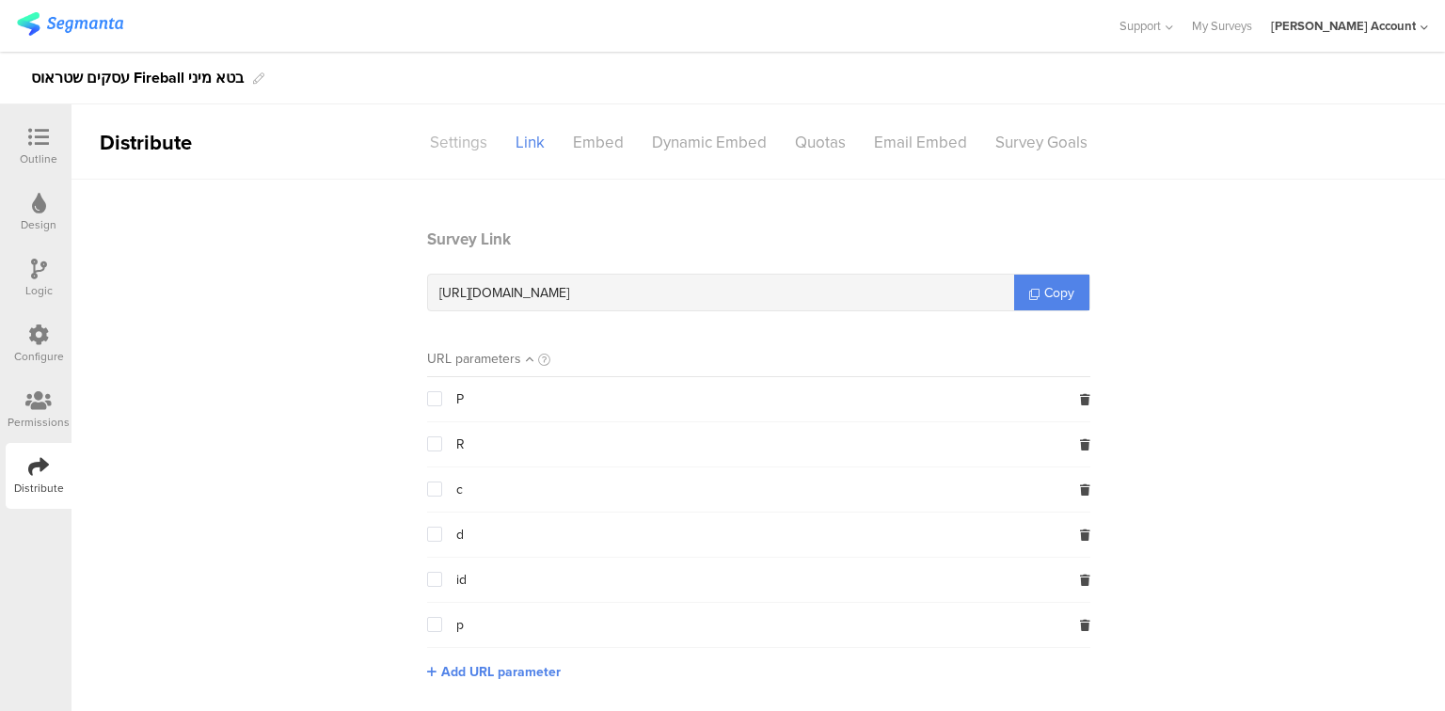
click at [436, 142] on div "Settings" at bounding box center [459, 142] width 86 height 33
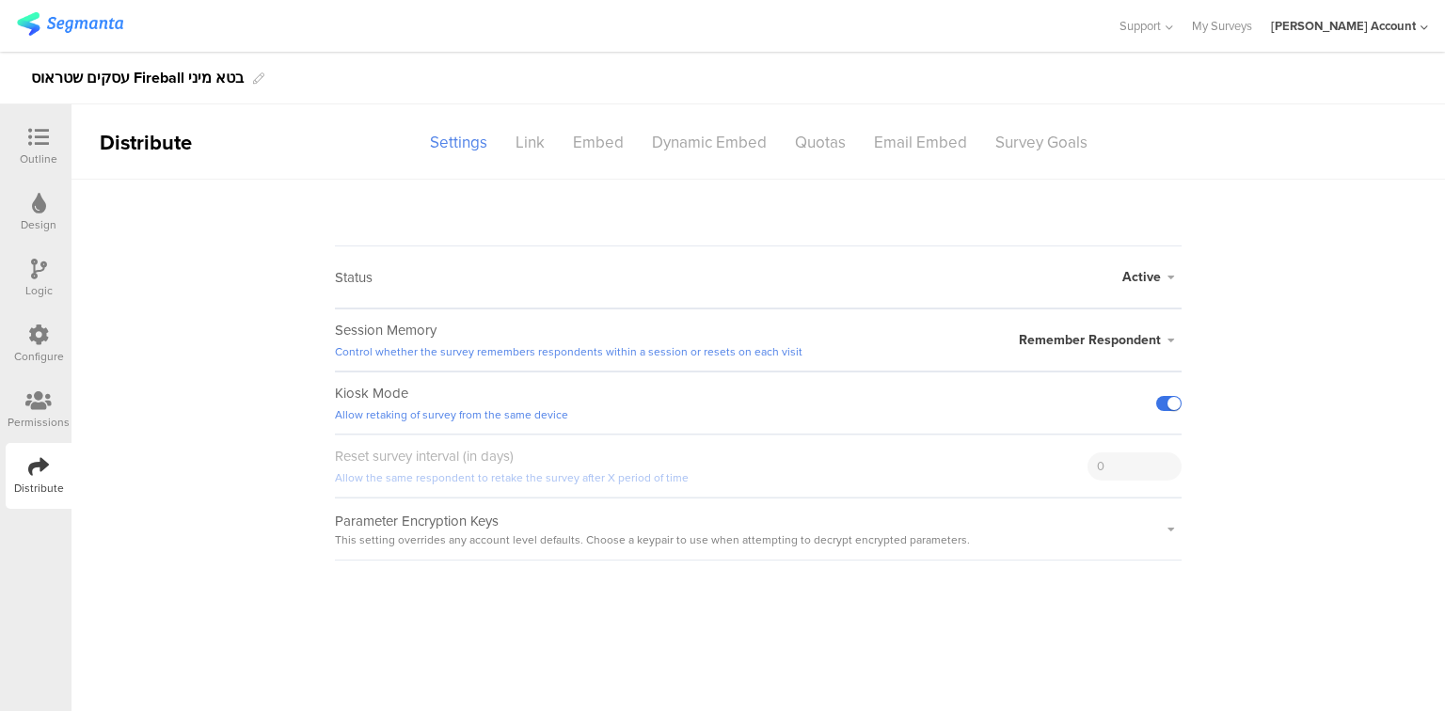
click at [1159, 402] on label at bounding box center [1168, 403] width 25 height 15
click at [0, 0] on input "checkbox" at bounding box center [0, 0] width 0 height 0
click at [32, 136] on icon at bounding box center [38, 137] width 21 height 21
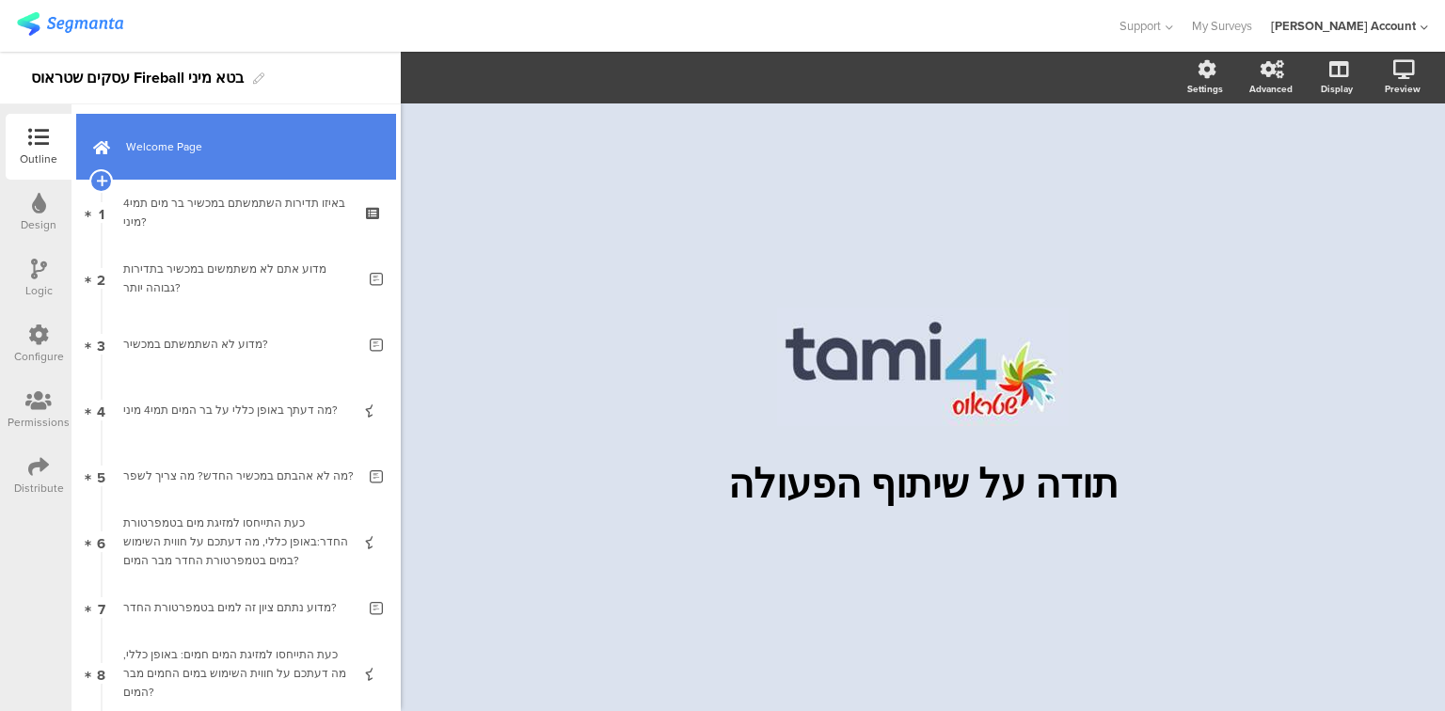
click at [203, 166] on link "Welcome Page" at bounding box center [236, 147] width 320 height 66
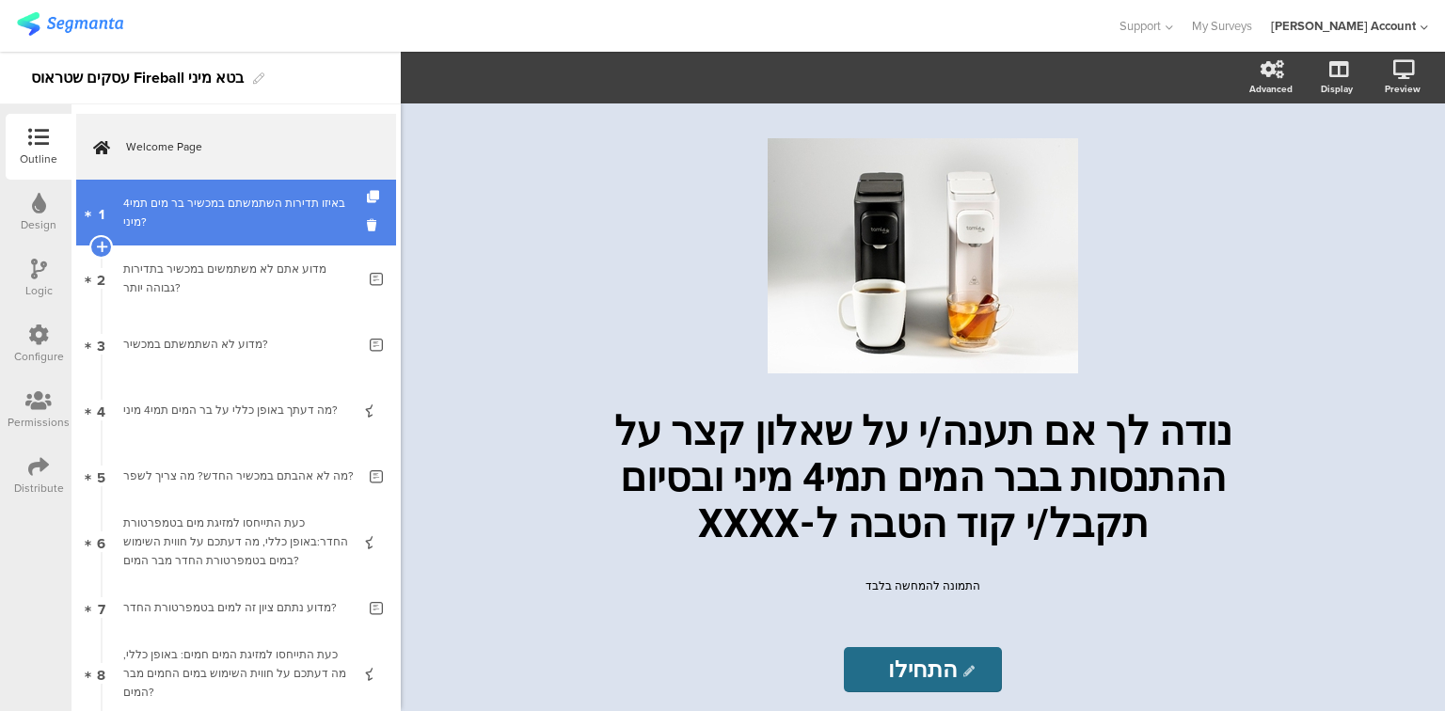
click at [206, 210] on div "באיזו תדירות השתמשתם במכשיר בר מים תמי4 מיני?" at bounding box center [235, 213] width 225 height 38
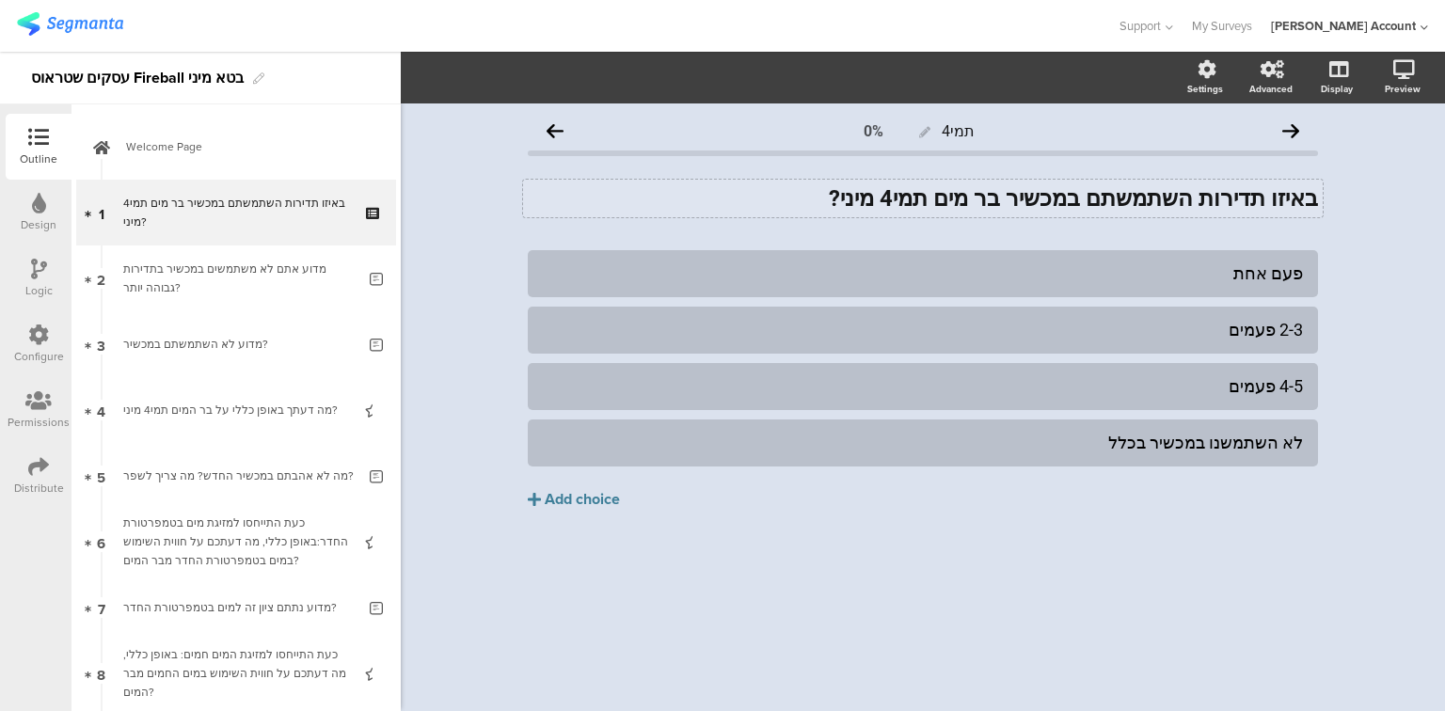
click at [1118, 196] on div "באיזו תדירות השתמשתם במכשיר בר מים תמי4 מיני? באיזו תדירות השתמשתם במכשיר בר מי…" at bounding box center [923, 199] width 800 height 38
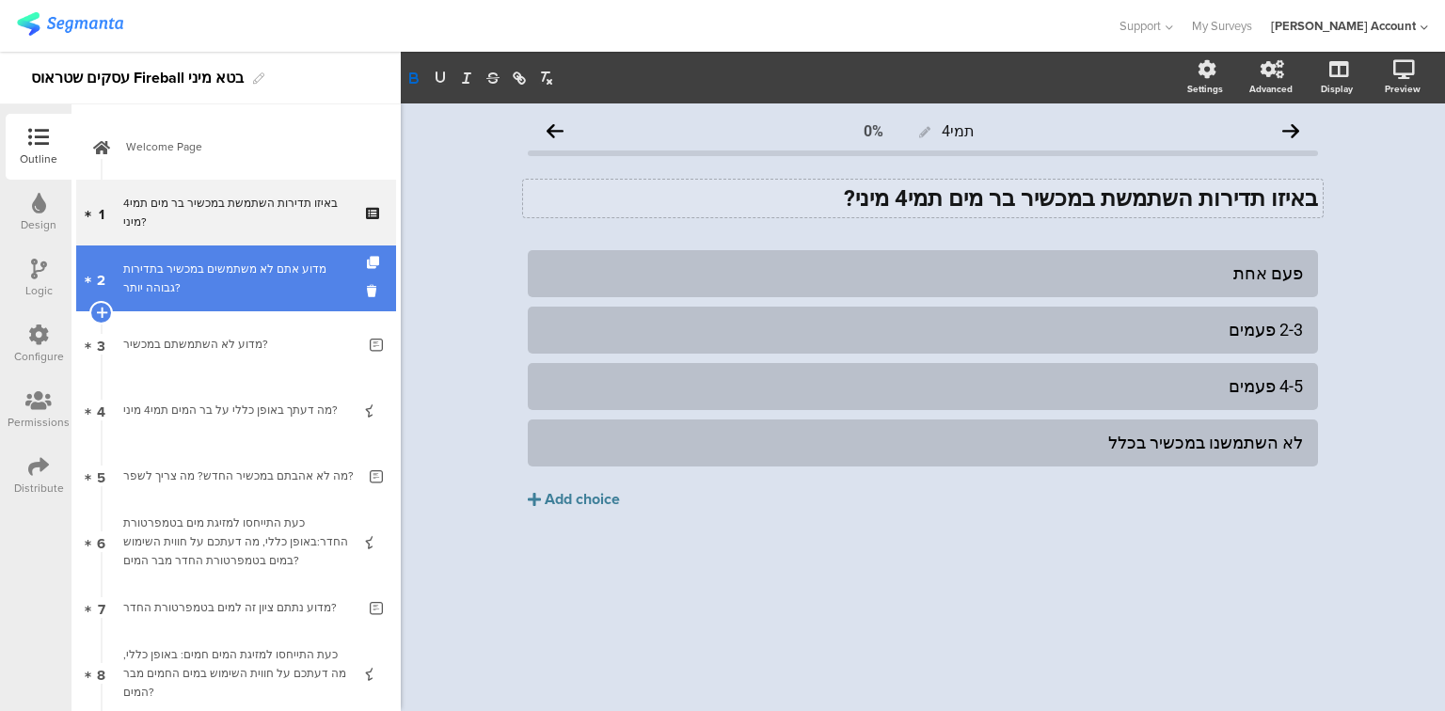
click at [237, 296] on div "מדוע אתם לא משתמשים במכשיר בתדירות גבוהה יותר?" at bounding box center [239, 279] width 232 height 38
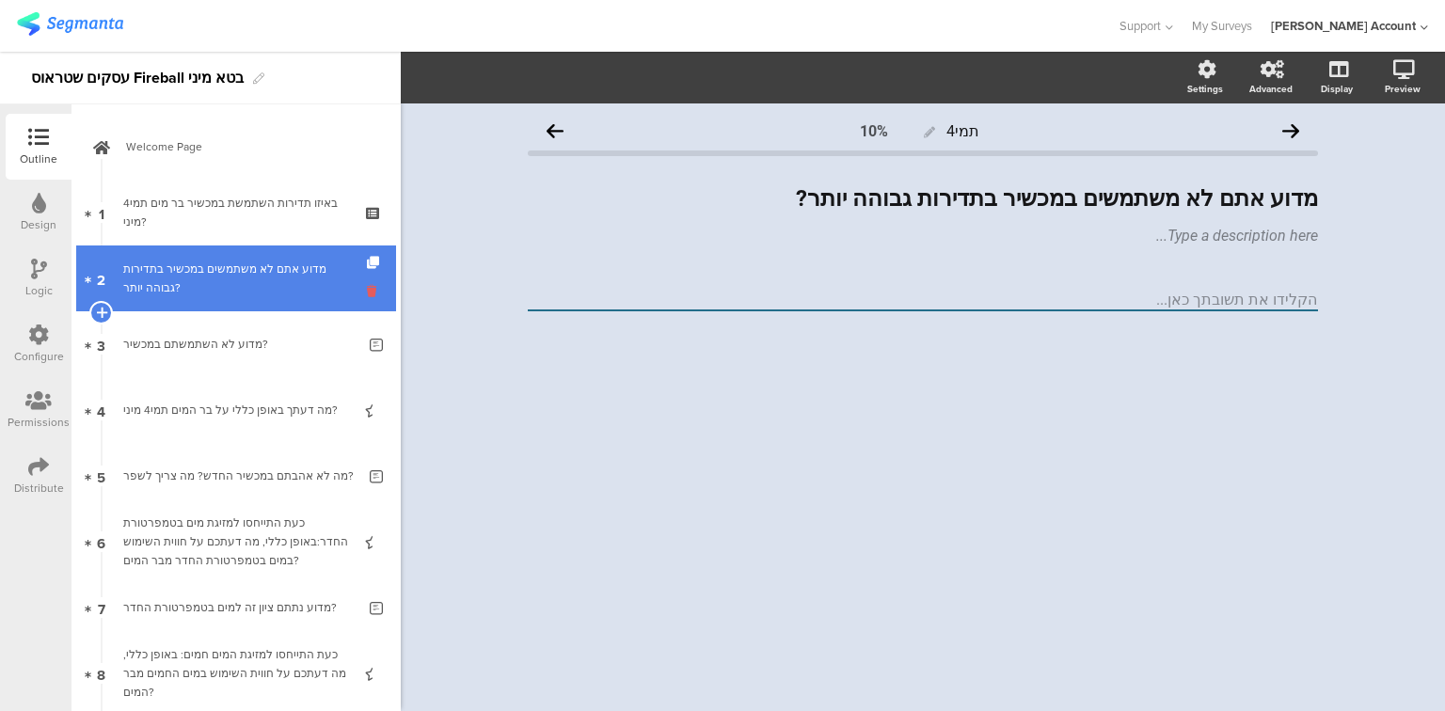
click at [367, 288] on icon at bounding box center [375, 291] width 16 height 18
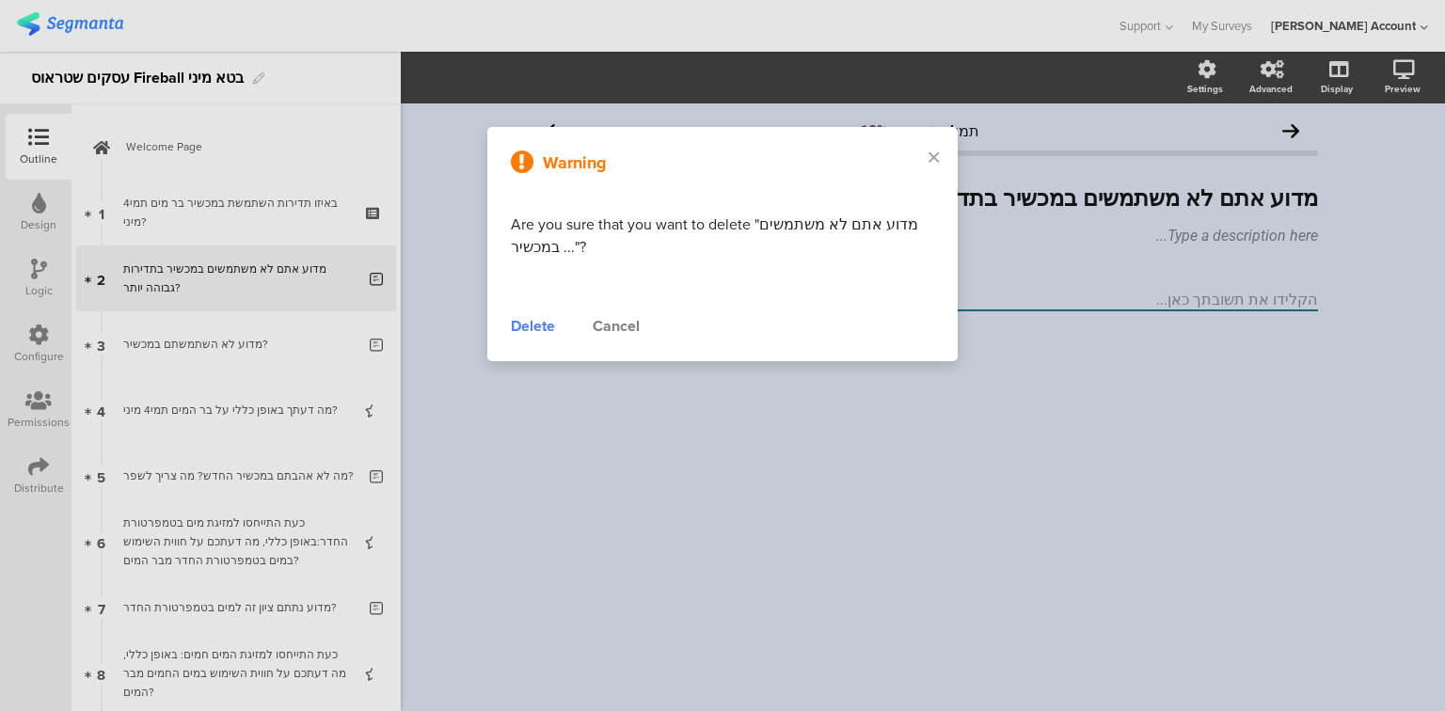
click at [528, 320] on div "Delete" at bounding box center [533, 326] width 44 height 23
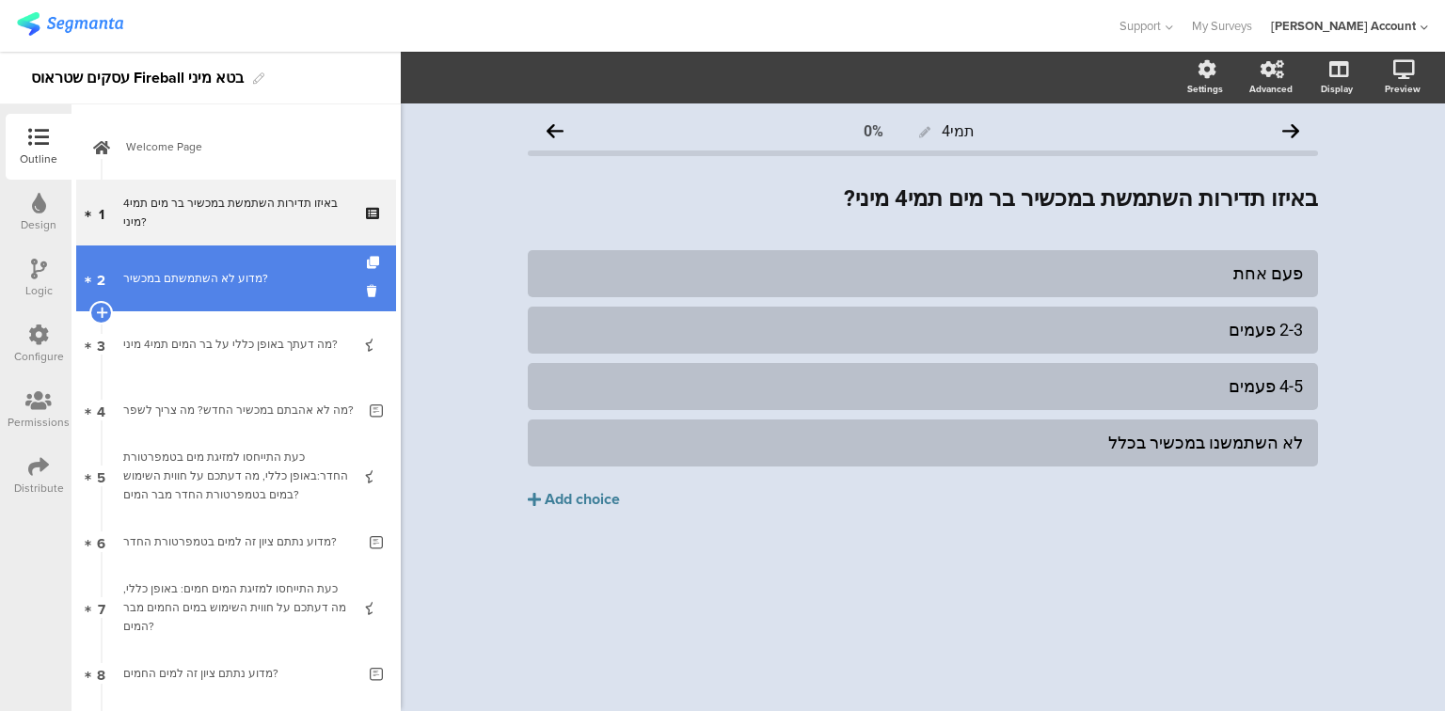
click at [192, 275] on div "מדוע לא השתמשתם במכשיר?" at bounding box center [239, 278] width 232 height 19
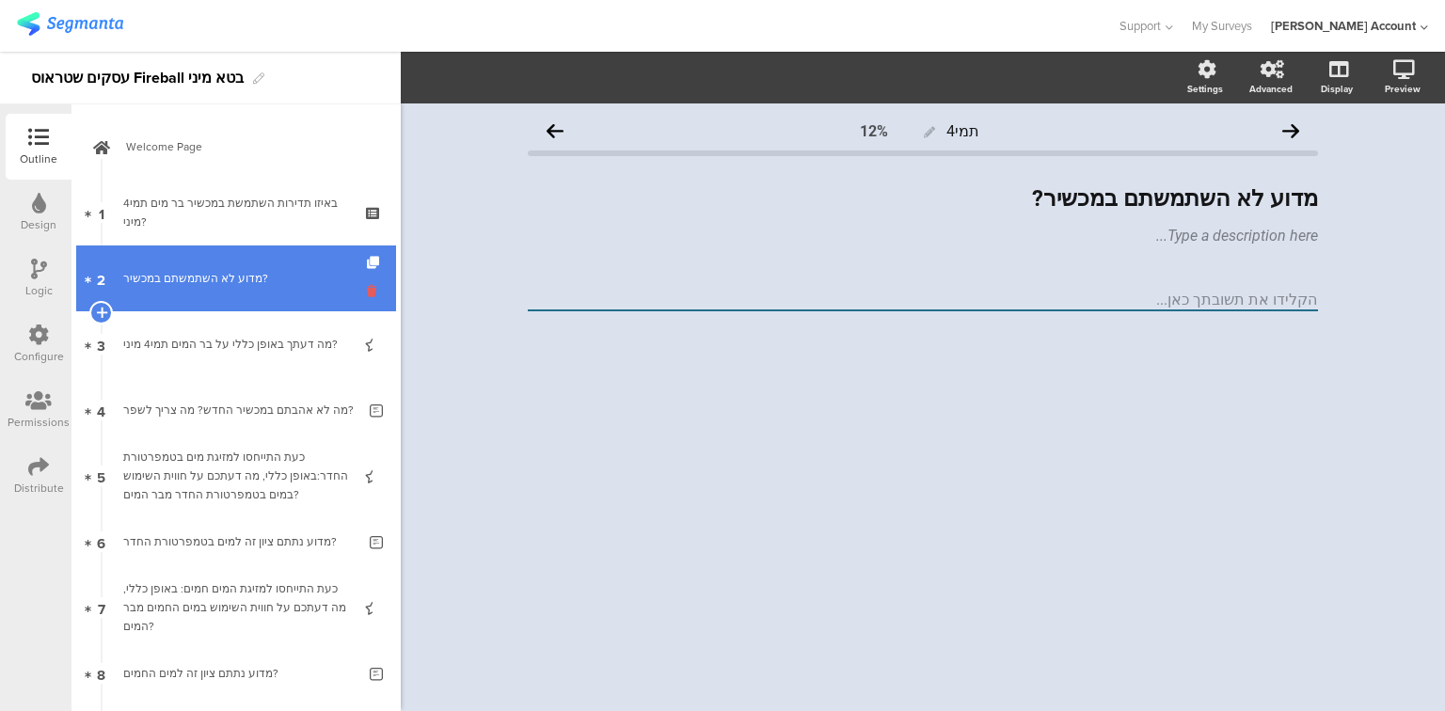
click at [367, 287] on icon at bounding box center [375, 291] width 16 height 18
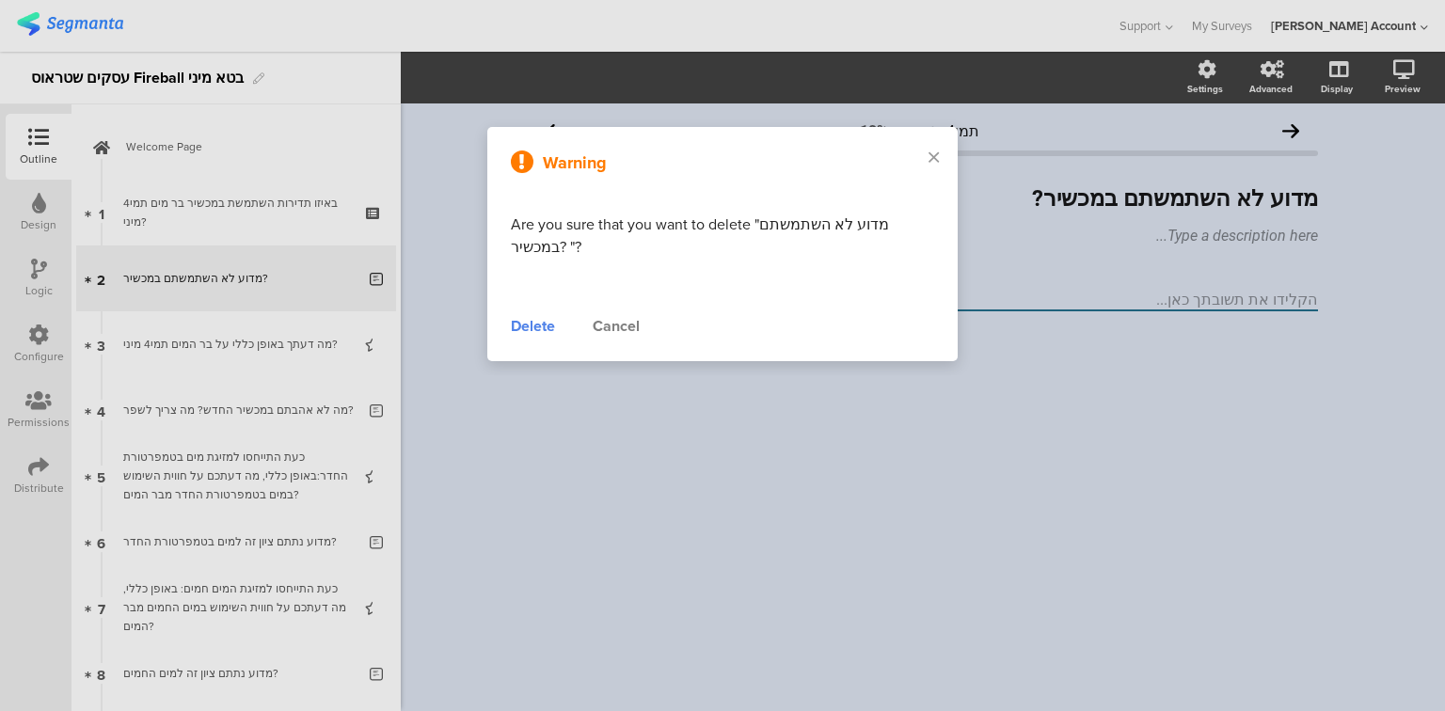
click at [525, 330] on div "Delete" at bounding box center [533, 326] width 44 height 23
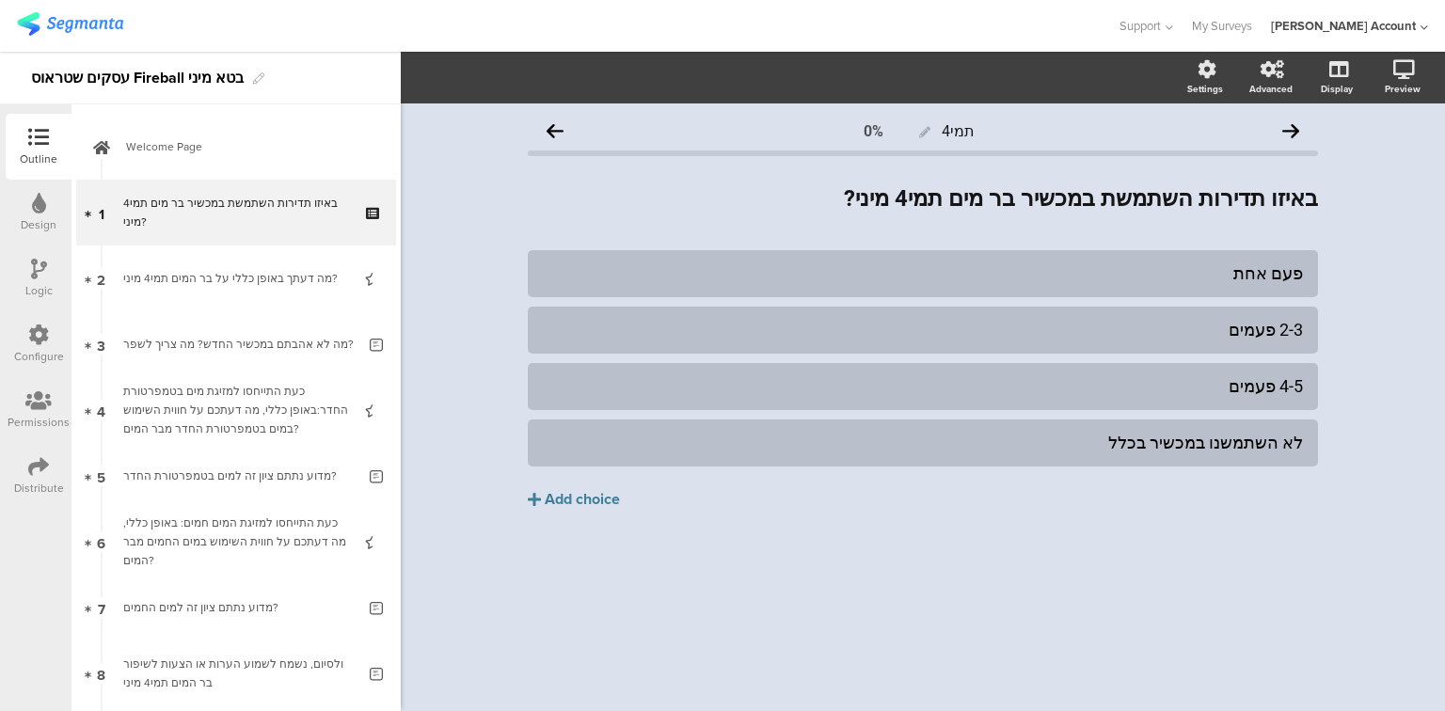
click at [31, 271] on icon at bounding box center [39, 269] width 16 height 21
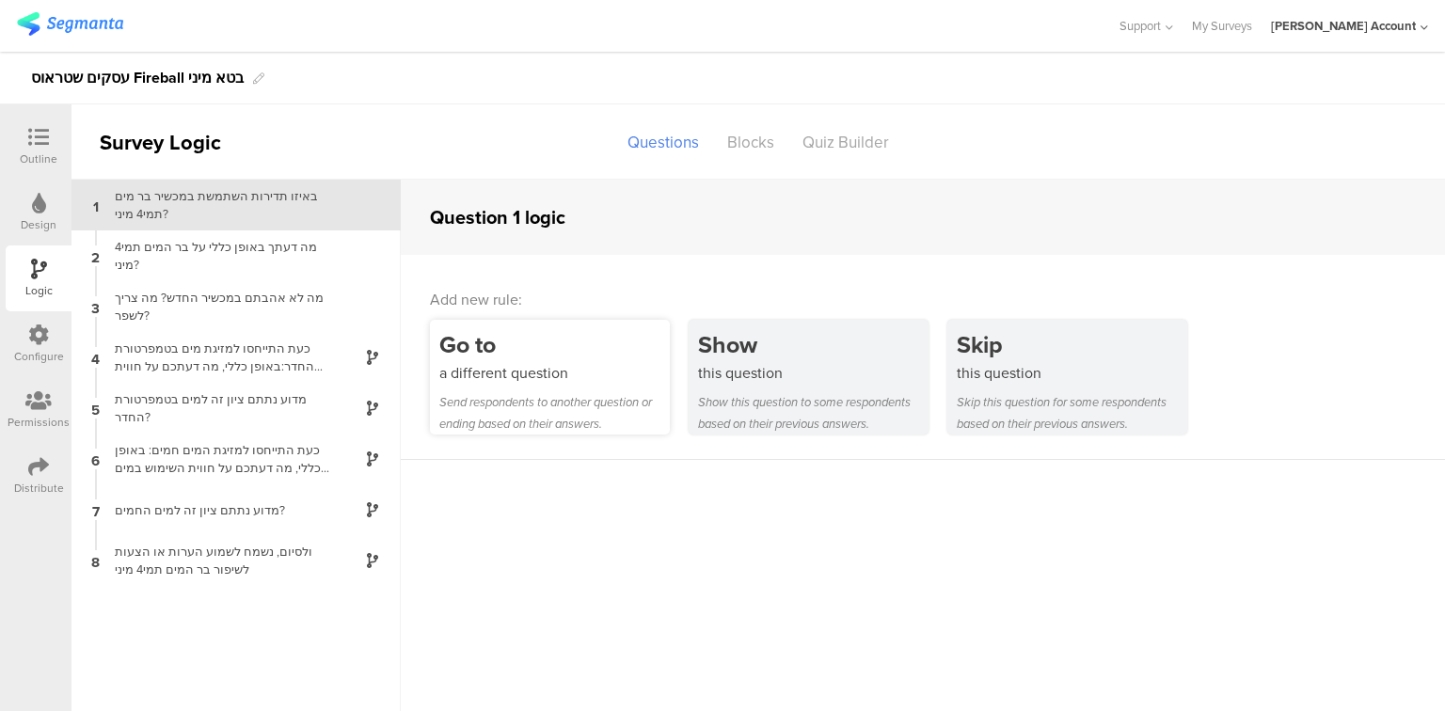
click at [589, 369] on div "a different question" at bounding box center [554, 373] width 230 height 22
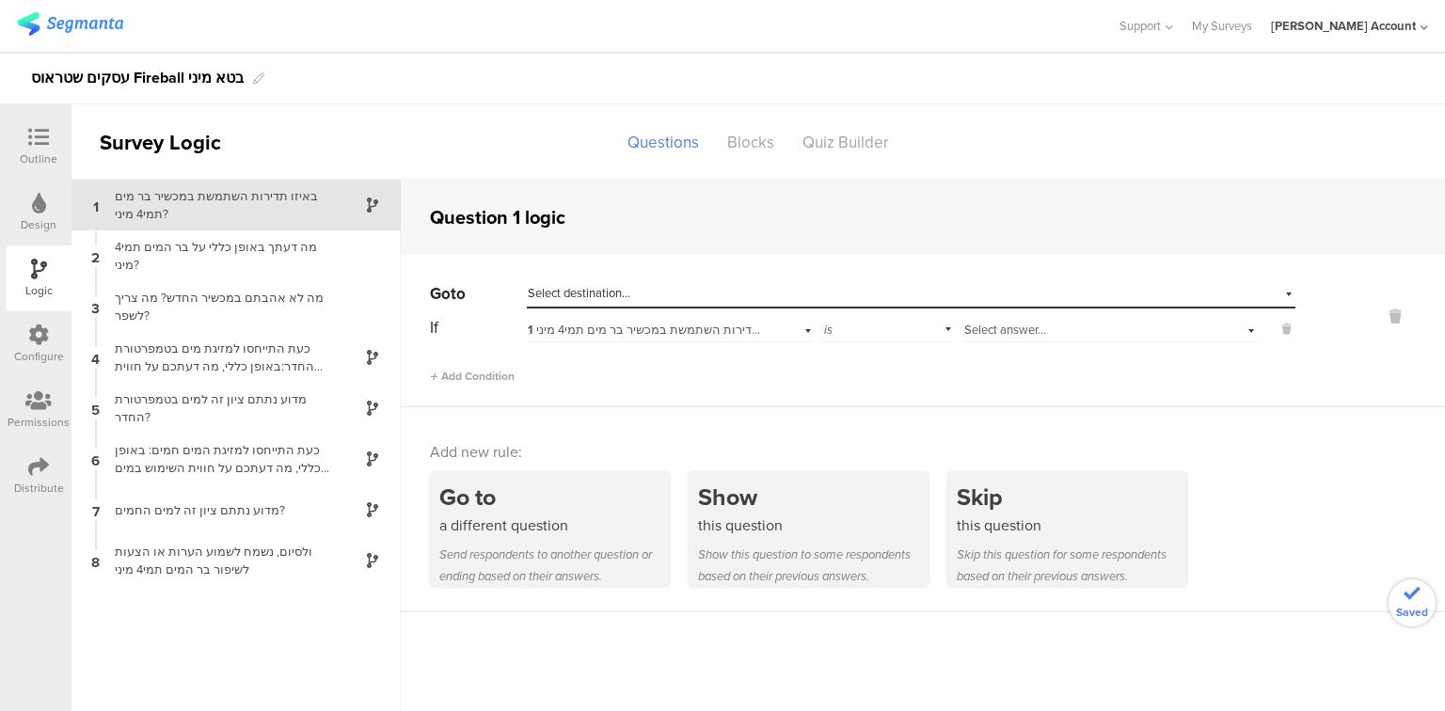
click at [1006, 329] on span "Select answer..." at bounding box center [1005, 330] width 82 height 18
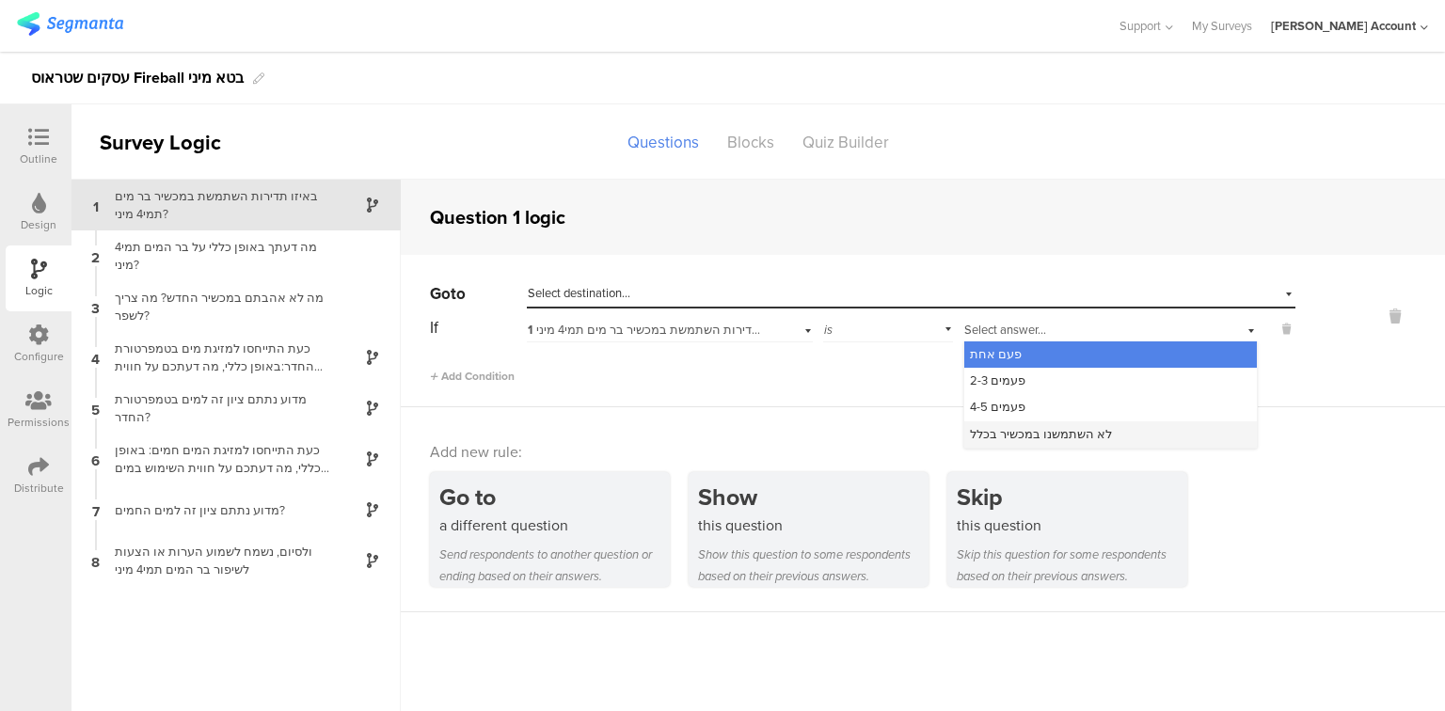
click at [1025, 434] on span "לא השתמשנו במכשיר בכלל" at bounding box center [1041, 434] width 142 height 18
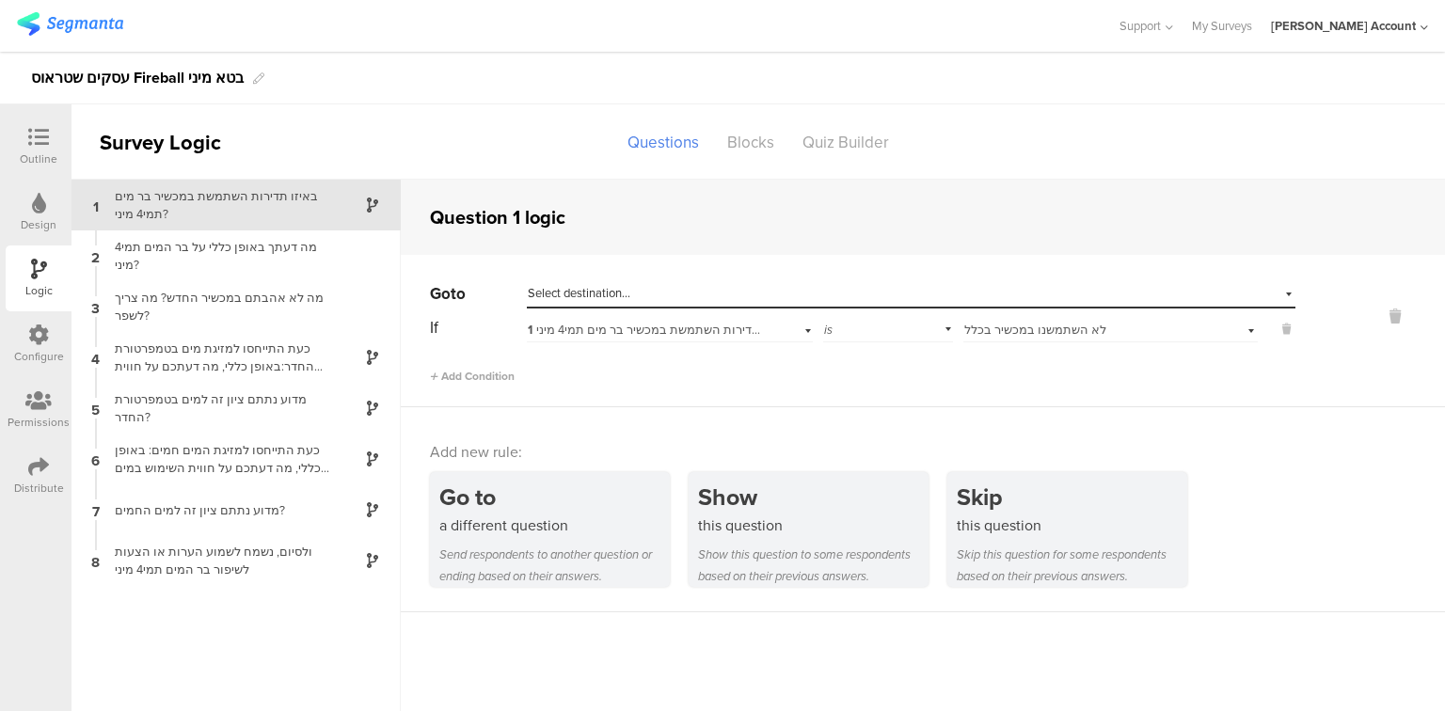
click at [579, 288] on span "Select destination..." at bounding box center [579, 293] width 103 height 18
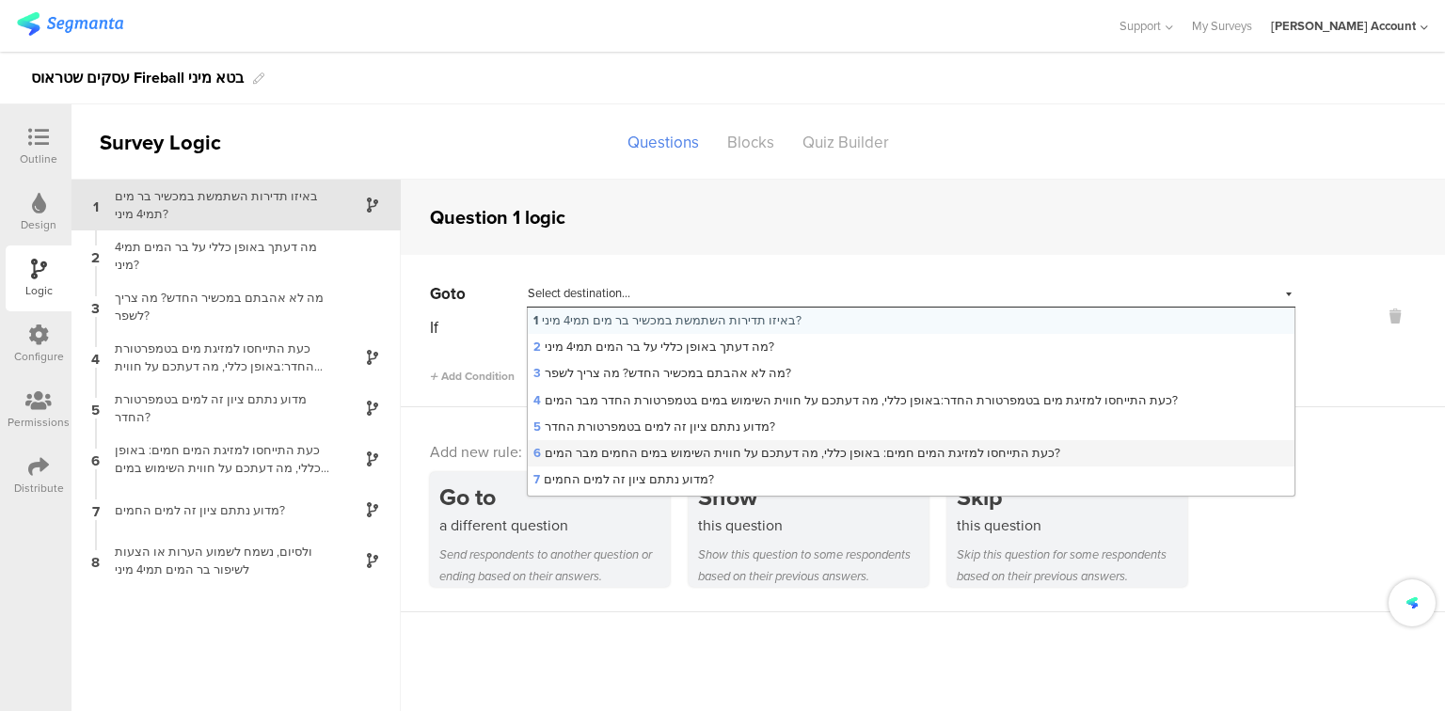
scroll to position [76, 0]
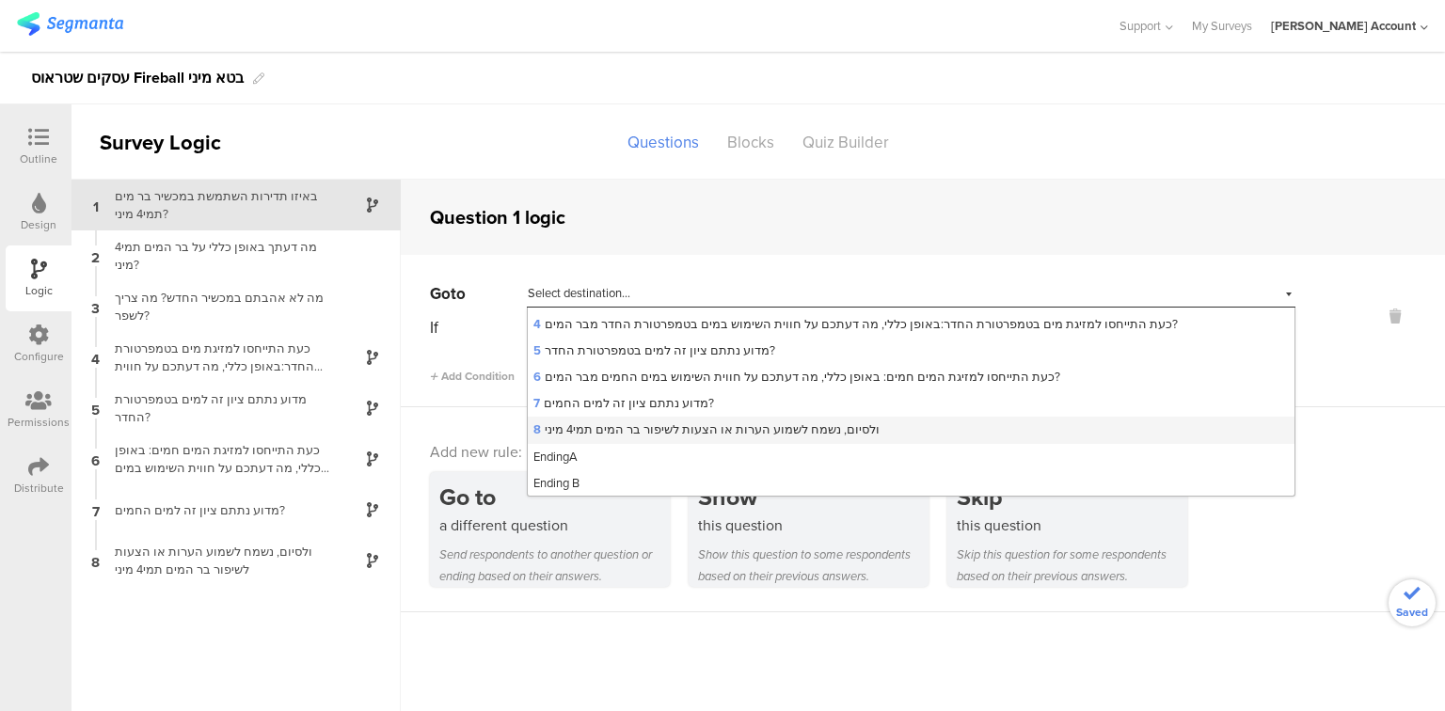
click at [651, 437] on span "8 ולסיום, נשמח לשמוע הערות או הצעות לשיפור בר המים תמי4 מיני" at bounding box center [706, 430] width 346 height 18
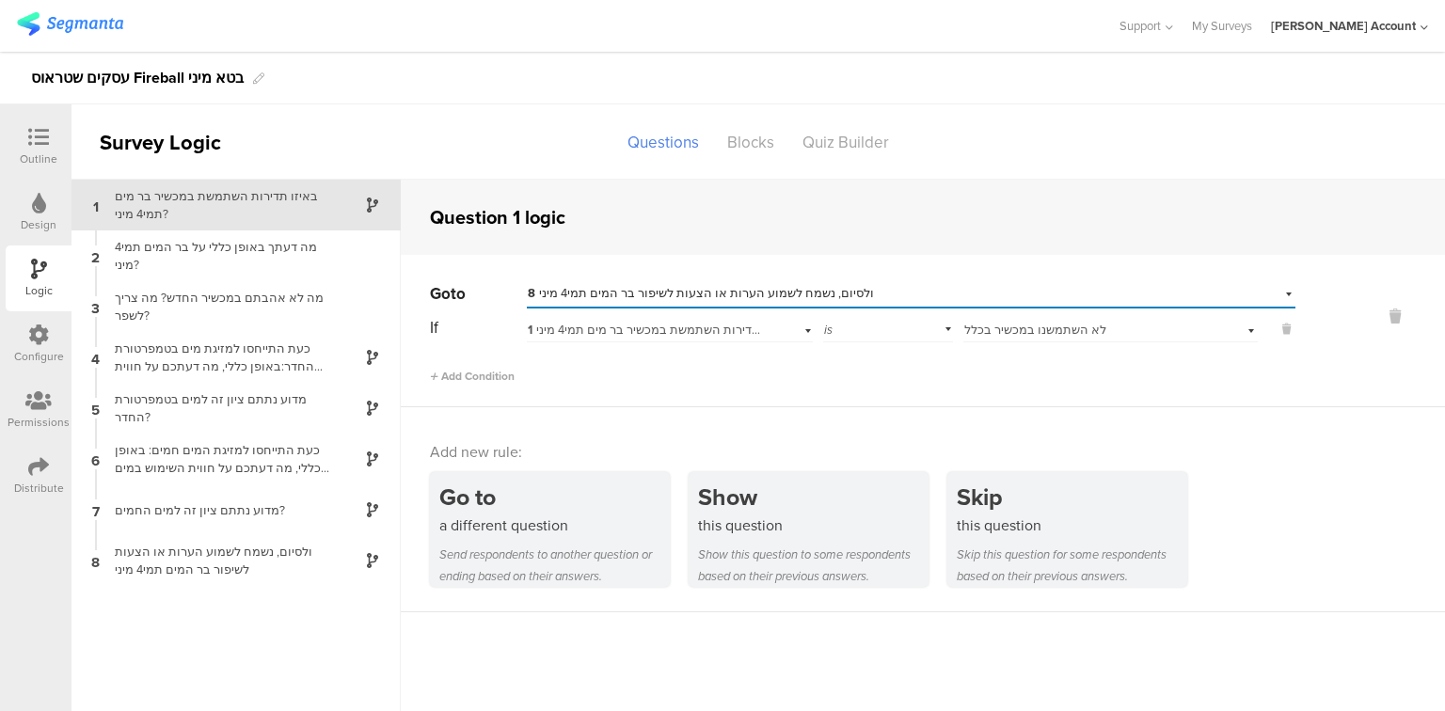
click at [24, 135] on div at bounding box center [39, 139] width 38 height 24
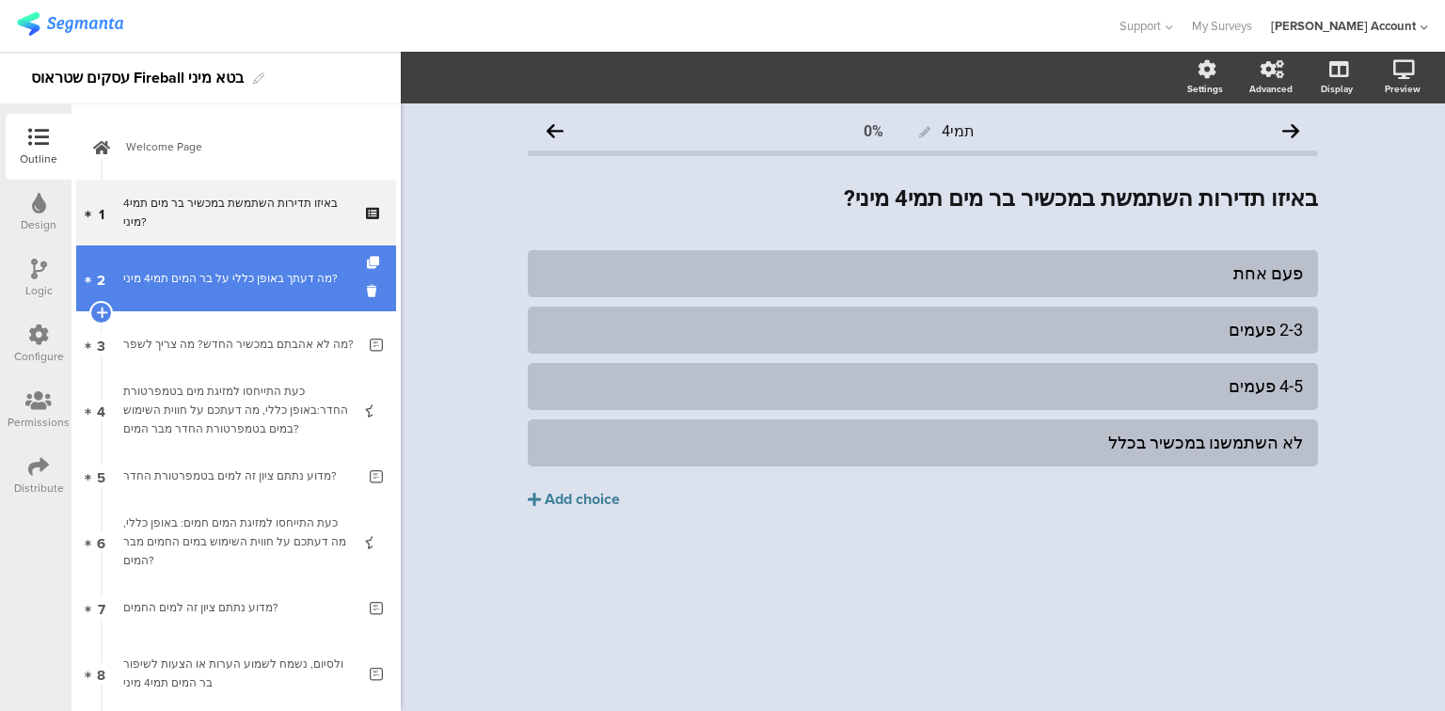
click at [158, 272] on div "מה דעתך באופן כללי על בר המים תמי4 מיני?" at bounding box center [235, 278] width 225 height 19
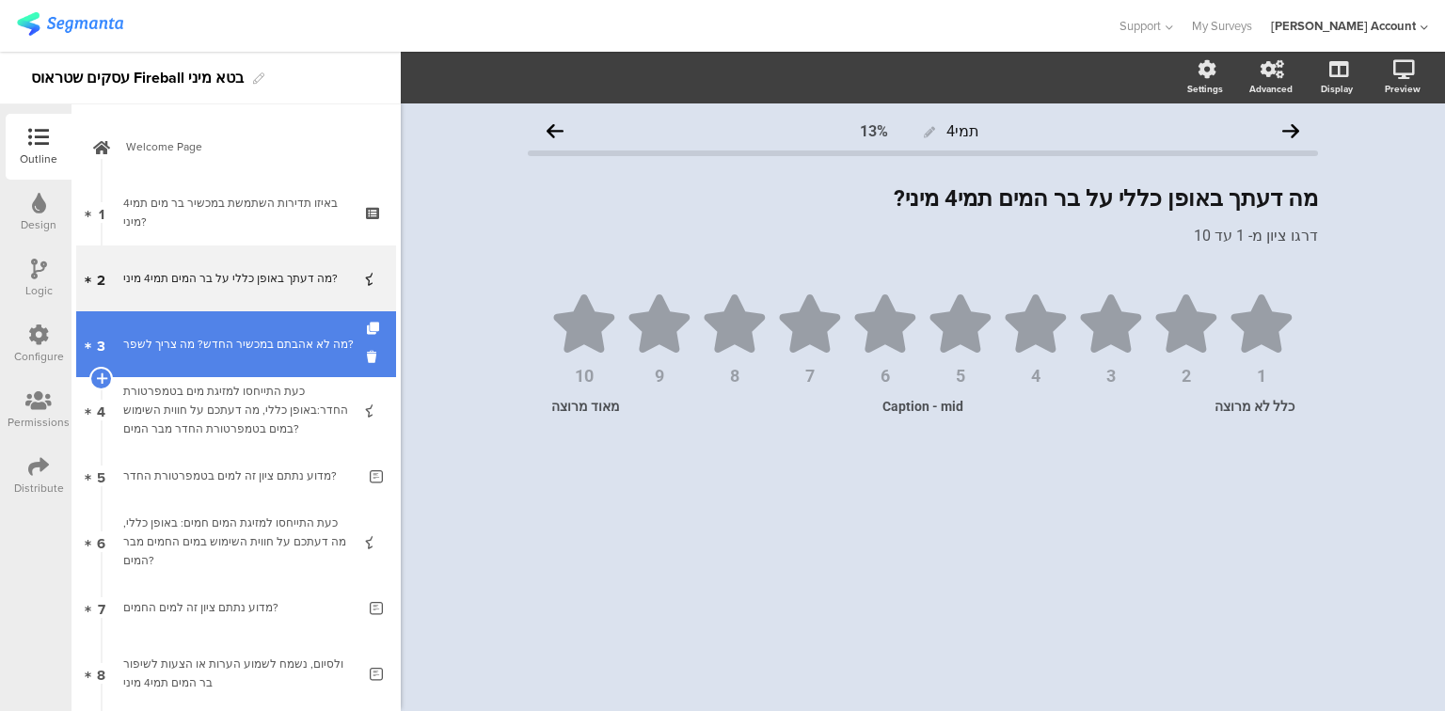
click at [183, 354] on link "3 מה לא אהבתם במכשיר החדש? מה צריך לשפר?" at bounding box center [236, 344] width 320 height 66
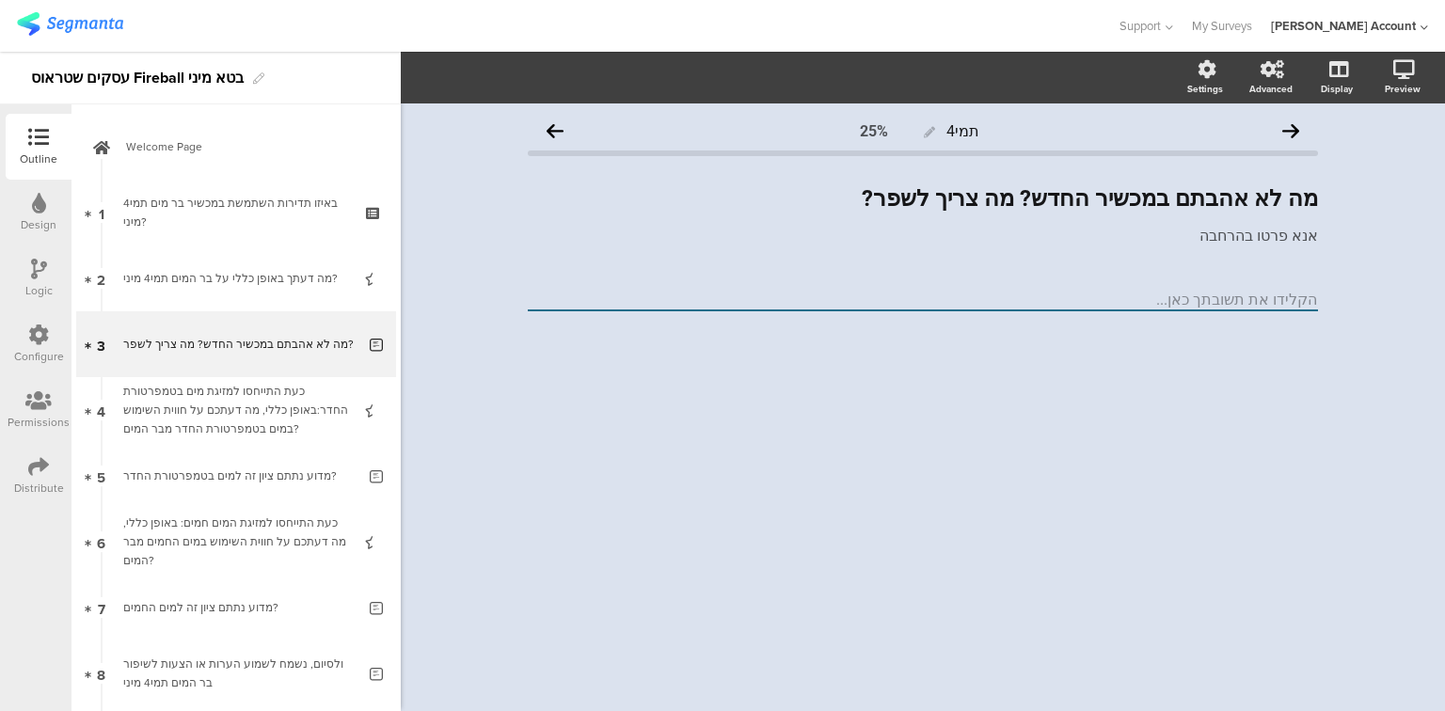
click at [53, 282] on div "Logic" at bounding box center [39, 279] width 66 height 66
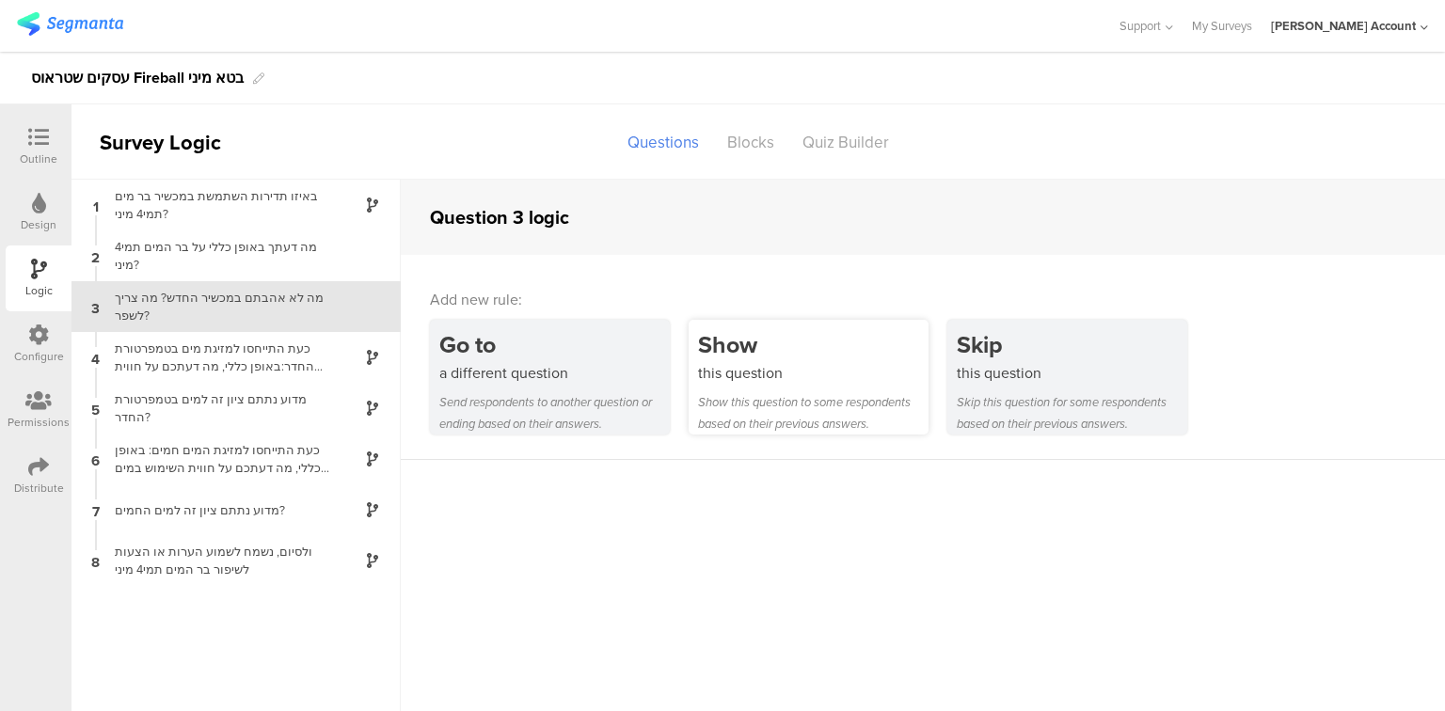
click at [714, 368] on div "this question" at bounding box center [813, 373] width 230 height 22
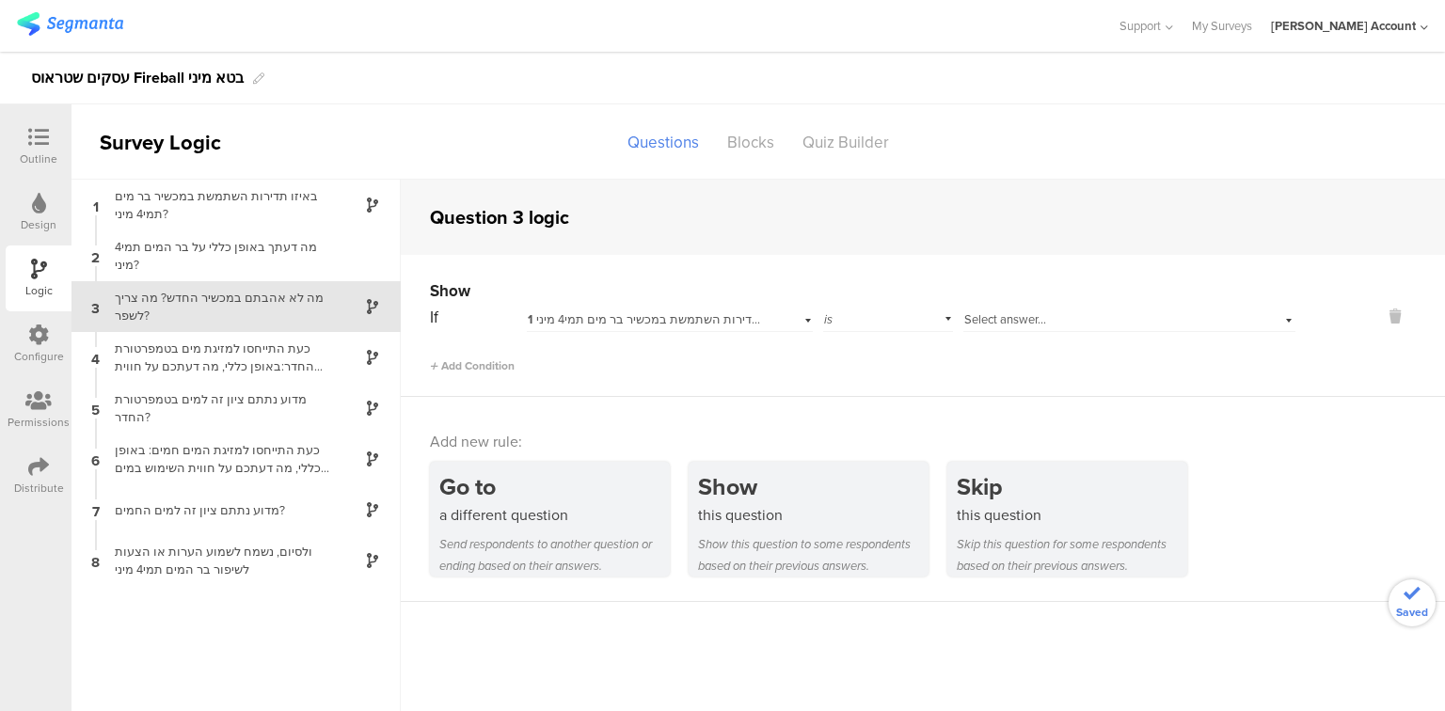
click at [691, 320] on span "1 באיזו תדירות השתמשת במכשיר בר מים תמי4 מיני?" at bounding box center [662, 319] width 268 height 18
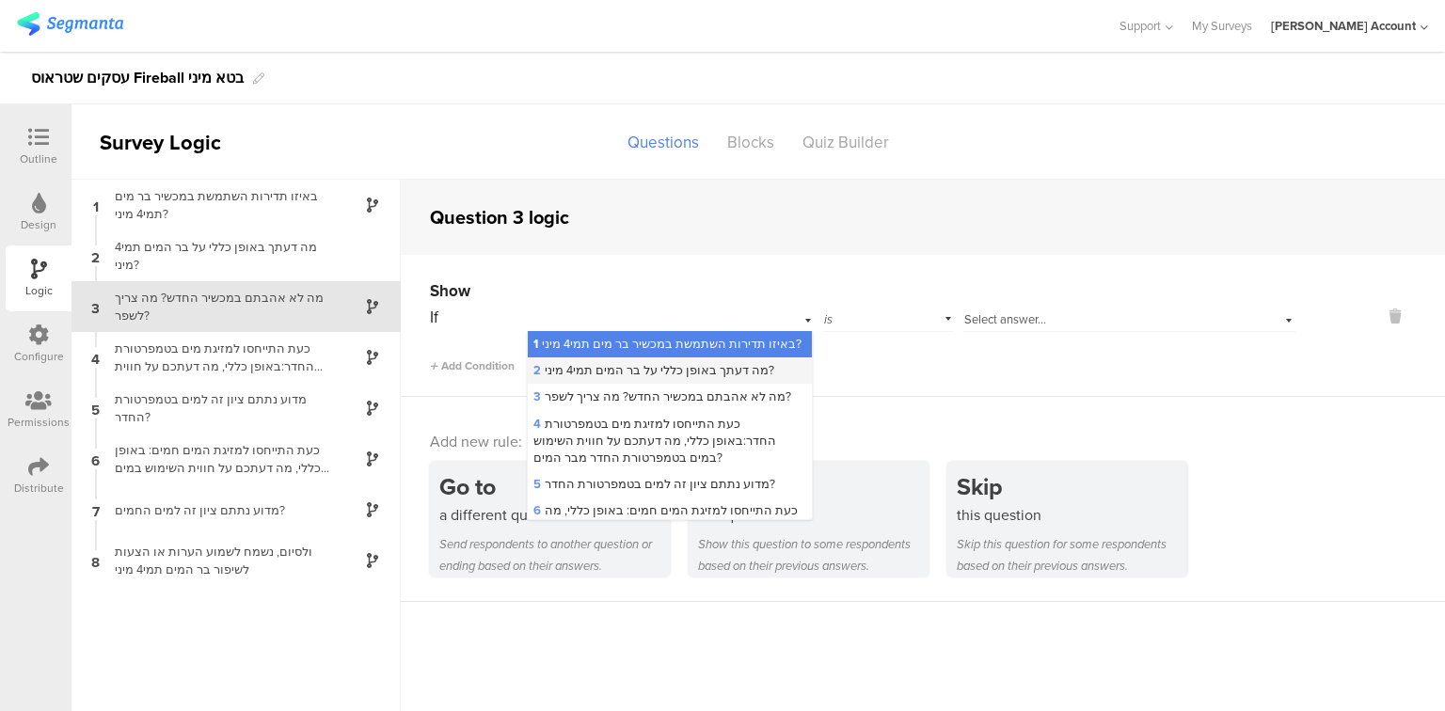
click at [713, 377] on span "2 מה דעתך באופן כללי על בר המים תמי4 מיני?" at bounding box center [653, 370] width 241 height 18
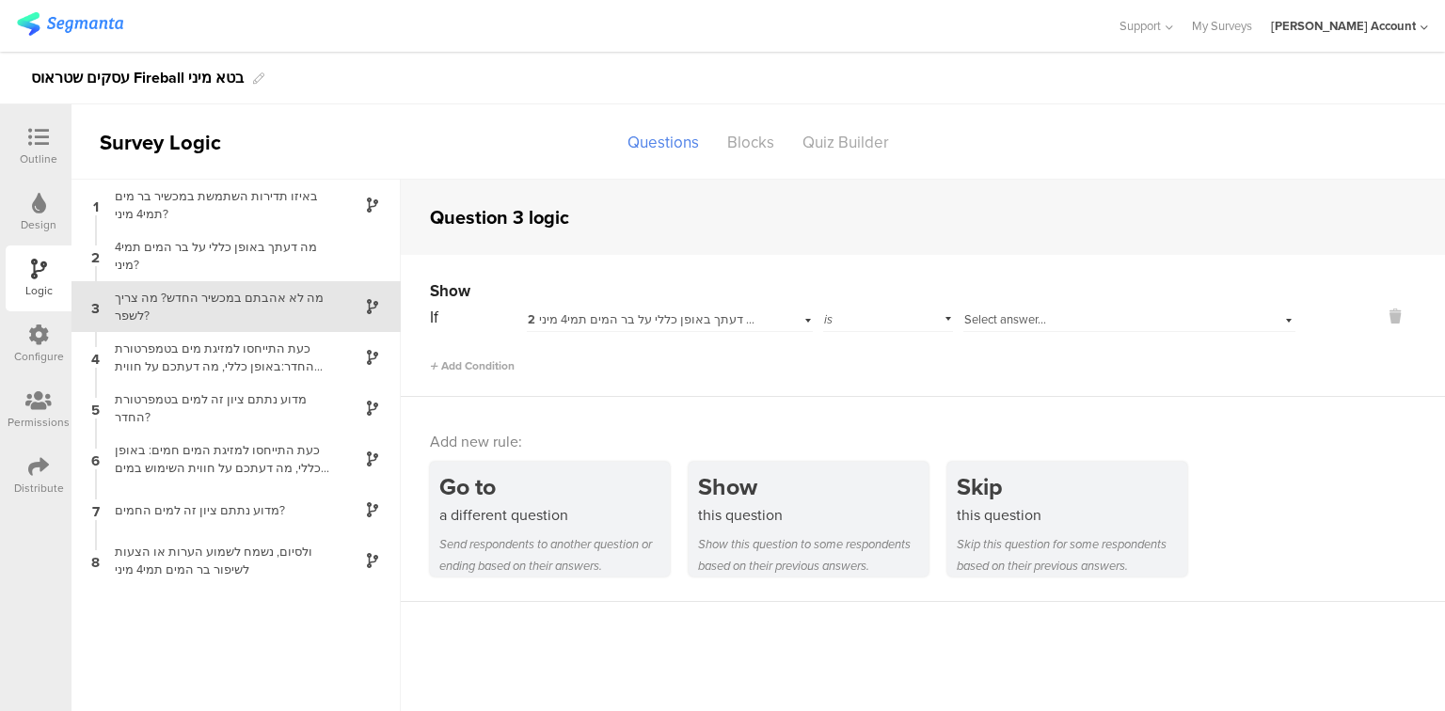
click at [854, 325] on div "is" at bounding box center [888, 317] width 130 height 29
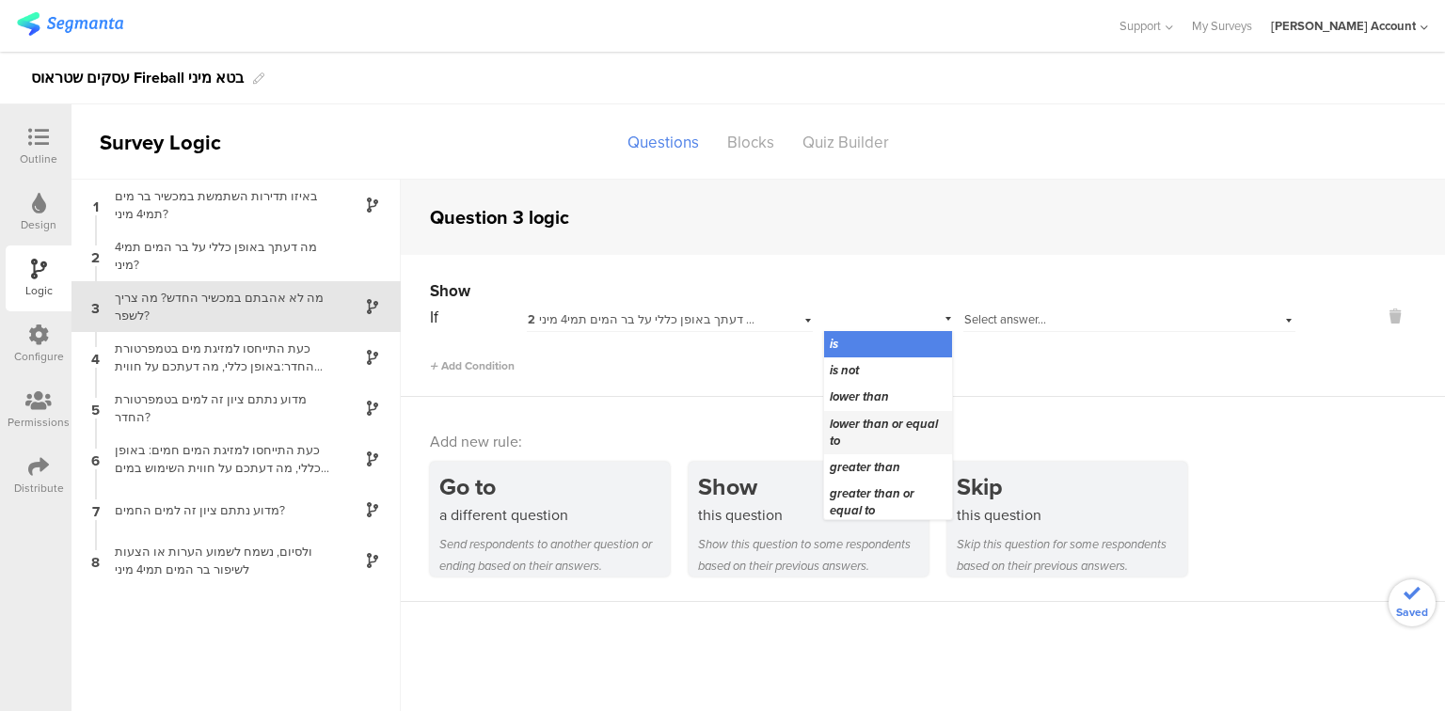
click at [870, 435] on span "lower than or equal to" at bounding box center [884, 432] width 108 height 35
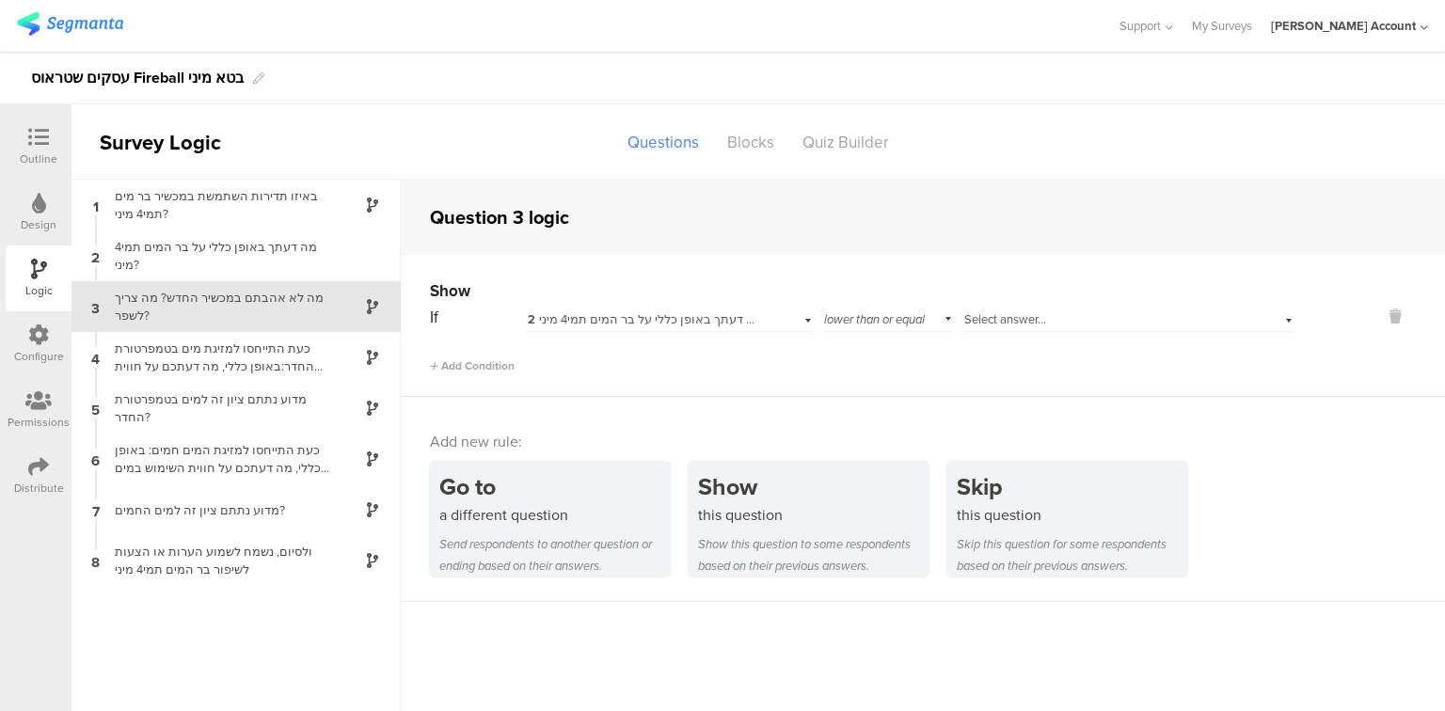
click at [996, 318] on span "Select answer..." at bounding box center [1005, 319] width 82 height 18
click at [1002, 459] on div "8" at bounding box center [1129, 454] width 330 height 26
click at [38, 142] on icon at bounding box center [38, 137] width 21 height 21
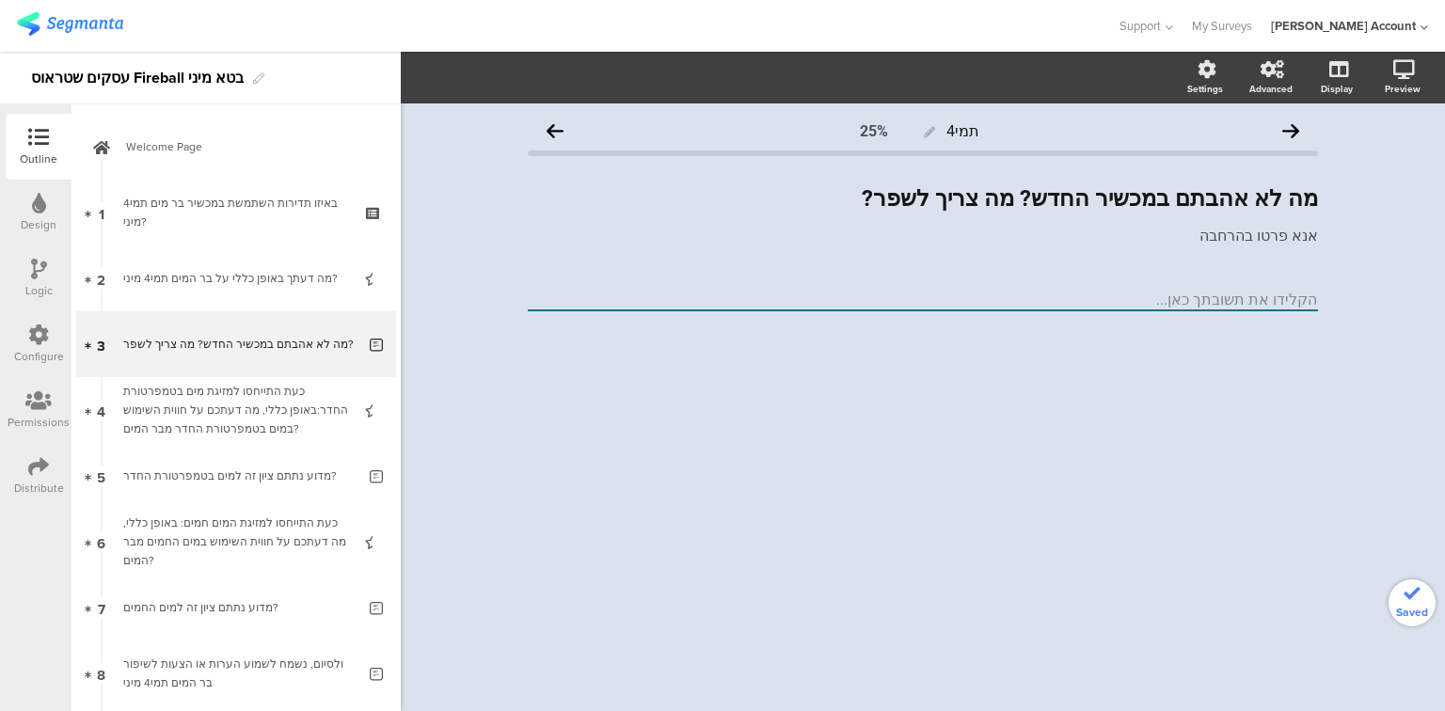
click at [203, 423] on div "כעת התייחסו למזיגת מים בטמפרטורת החדר:באופן כללי, מה דעתכם על חווית השימוש במים…" at bounding box center [235, 410] width 225 height 56
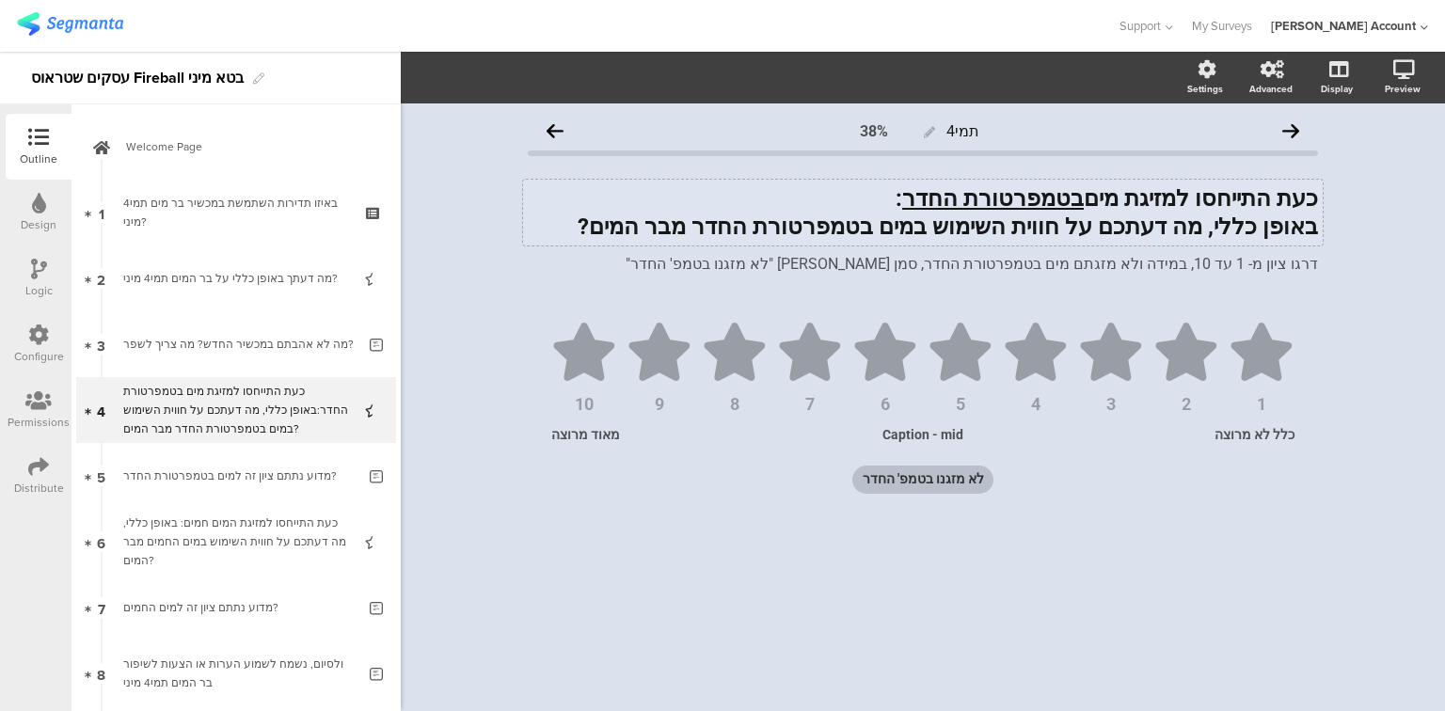
click at [1212, 196] on div "כעת התייחסו למזיגת מים בטמפרטורת החדר : באופן כללי, מה דעתכם על חווית השימוש במ…" at bounding box center [923, 213] width 800 height 66
click at [1133, 230] on strong "באופן כללי, מה דעתכם על חווית השימוש במים בטמפרטורת החדר מבר המים?" at bounding box center [948, 227] width 740 height 26
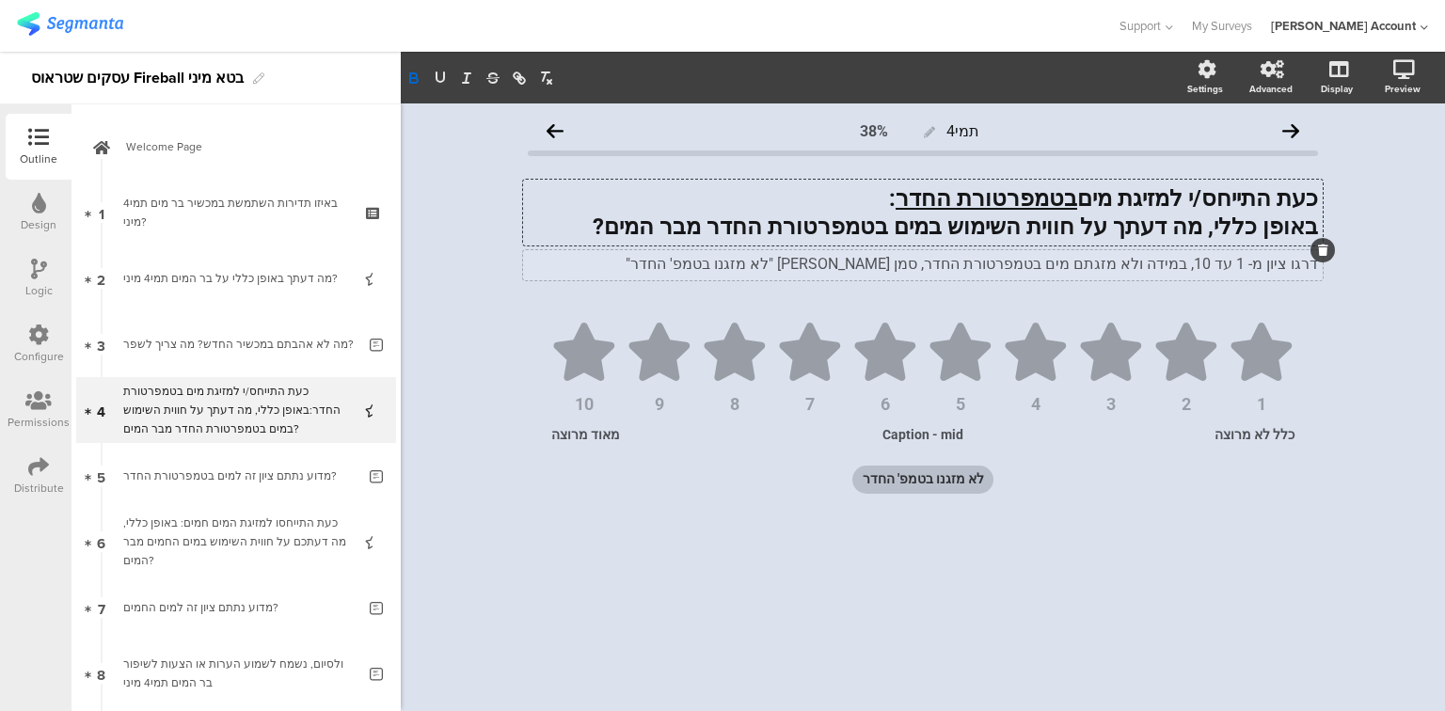
click at [969, 263] on div "דרגו ציון מ- 1 עד 10, במידה ולא מזגתם מים בטמפרטורת החדר, סמן תשובה "לא מזגנו ב…" at bounding box center [923, 265] width 800 height 30
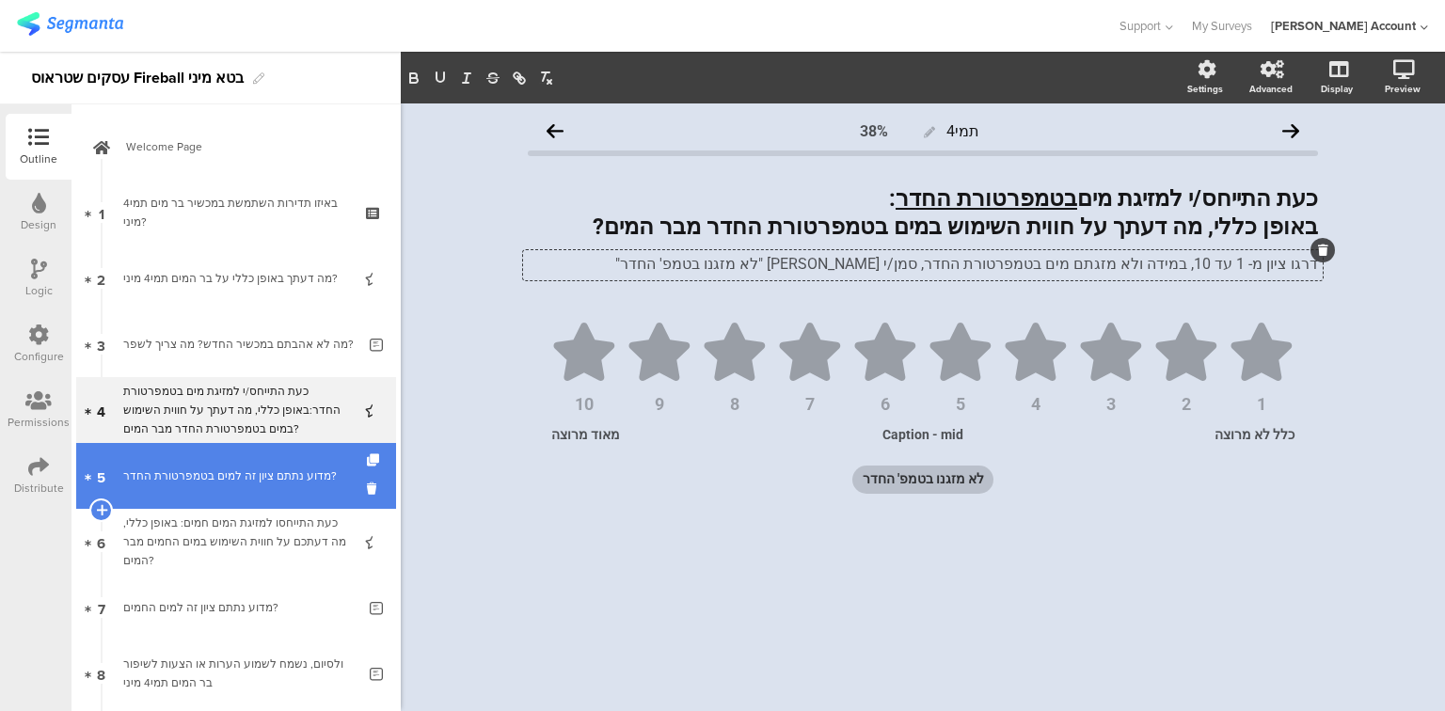
click at [245, 481] on div "מדוע נתתם ציון זה למים בטמפרטורת החדר?" at bounding box center [239, 476] width 232 height 19
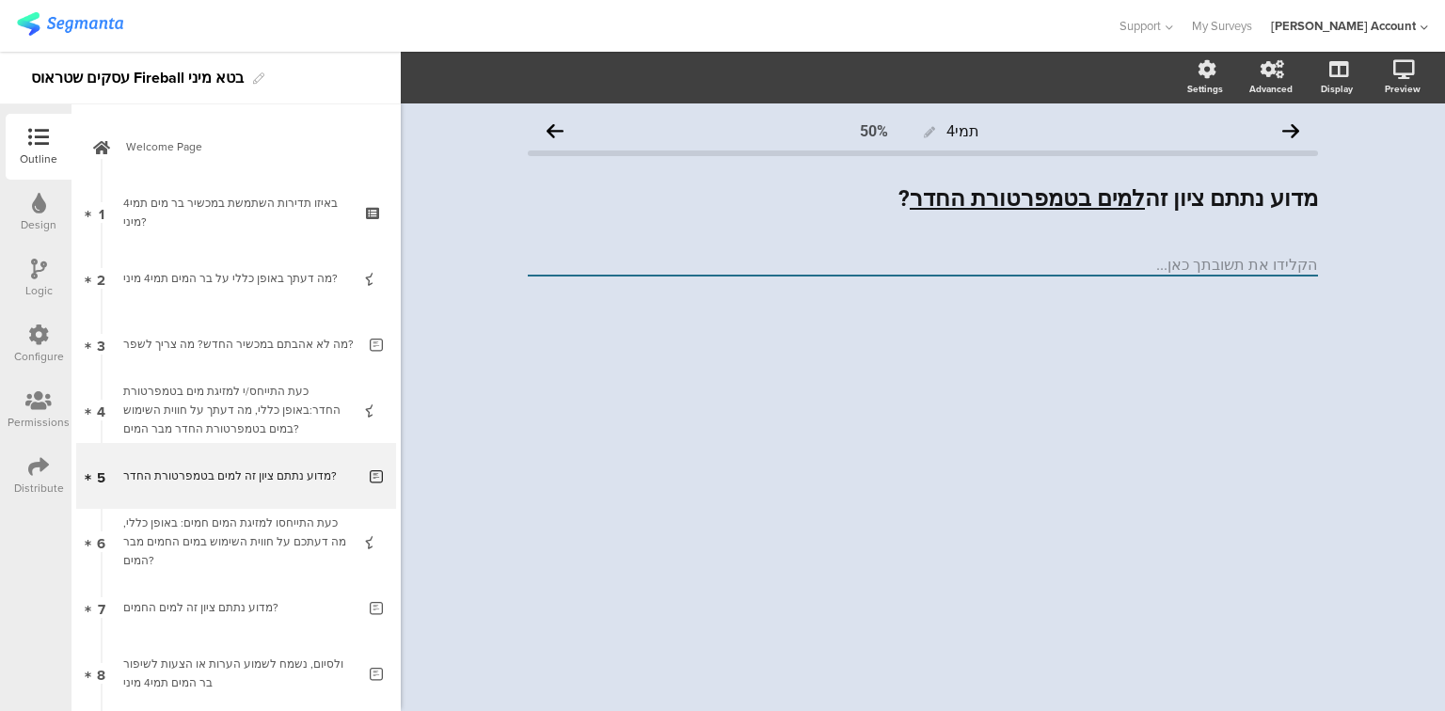
click at [34, 281] on div at bounding box center [39, 271] width 16 height 24
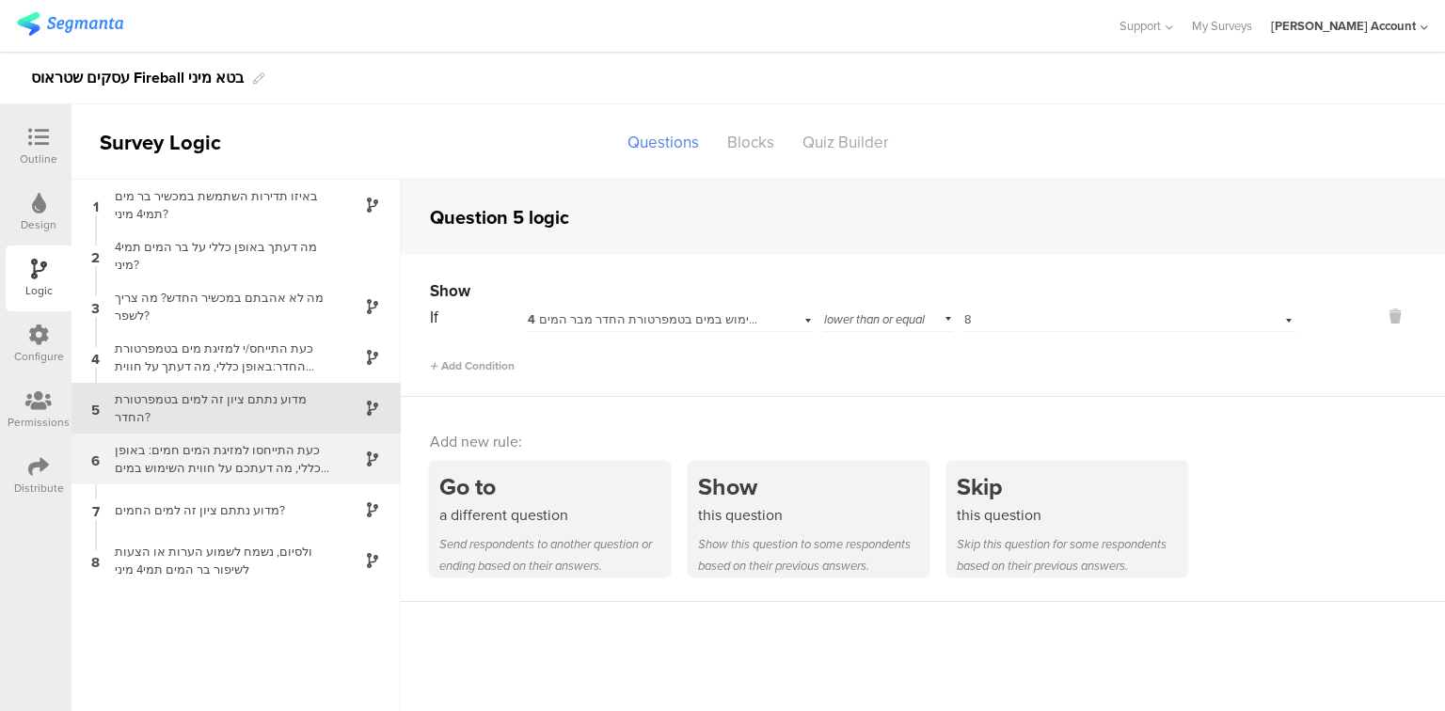
click at [252, 478] on div "6 כעת התייחסו למזיגת המים חמים: באופן כללי, מה דעתכם על חווית השימוש במים החמים…" at bounding box center [236, 459] width 329 height 51
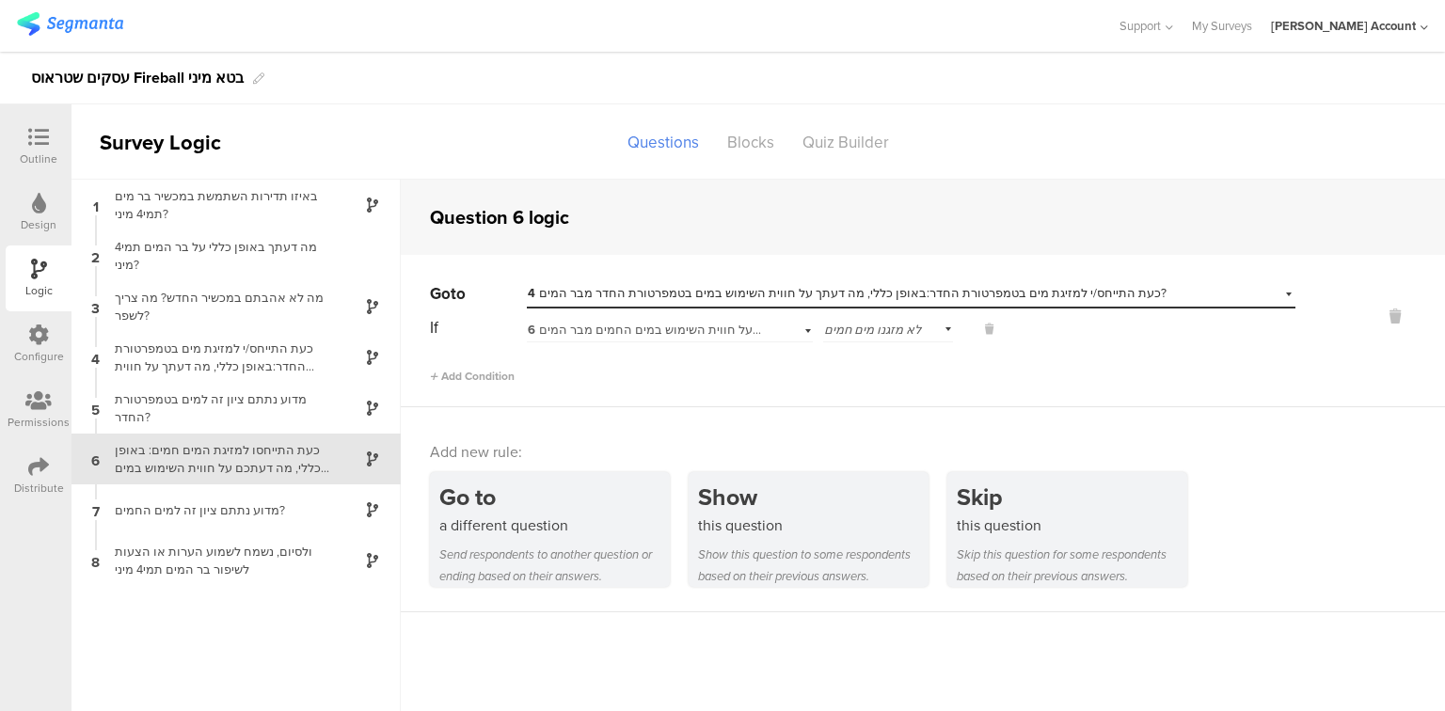
click at [767, 292] on span "4 כעת התייחס/י למזיגת מים בטמפרטורת החדר:באופן כללי, מה דעתך על חווית השימוש במ…" at bounding box center [847, 293] width 639 height 18
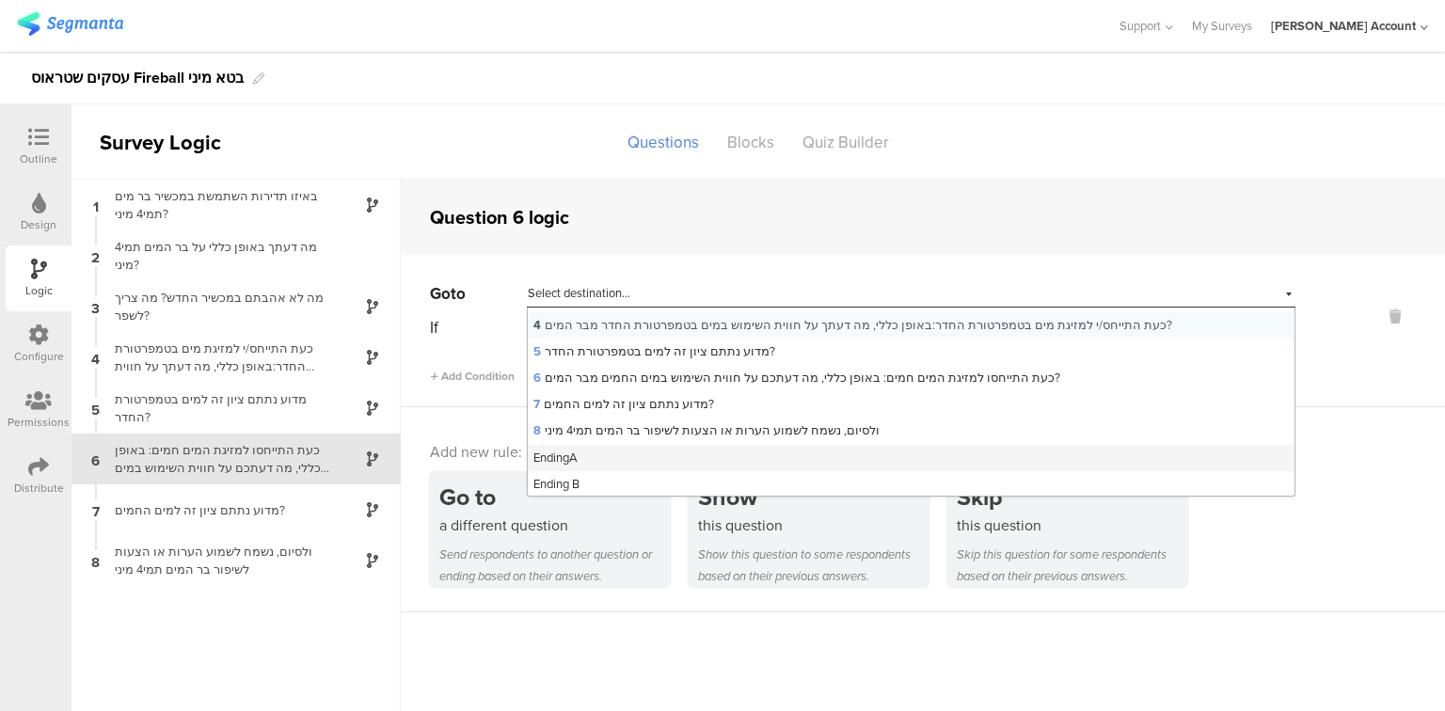
scroll to position [76, 0]
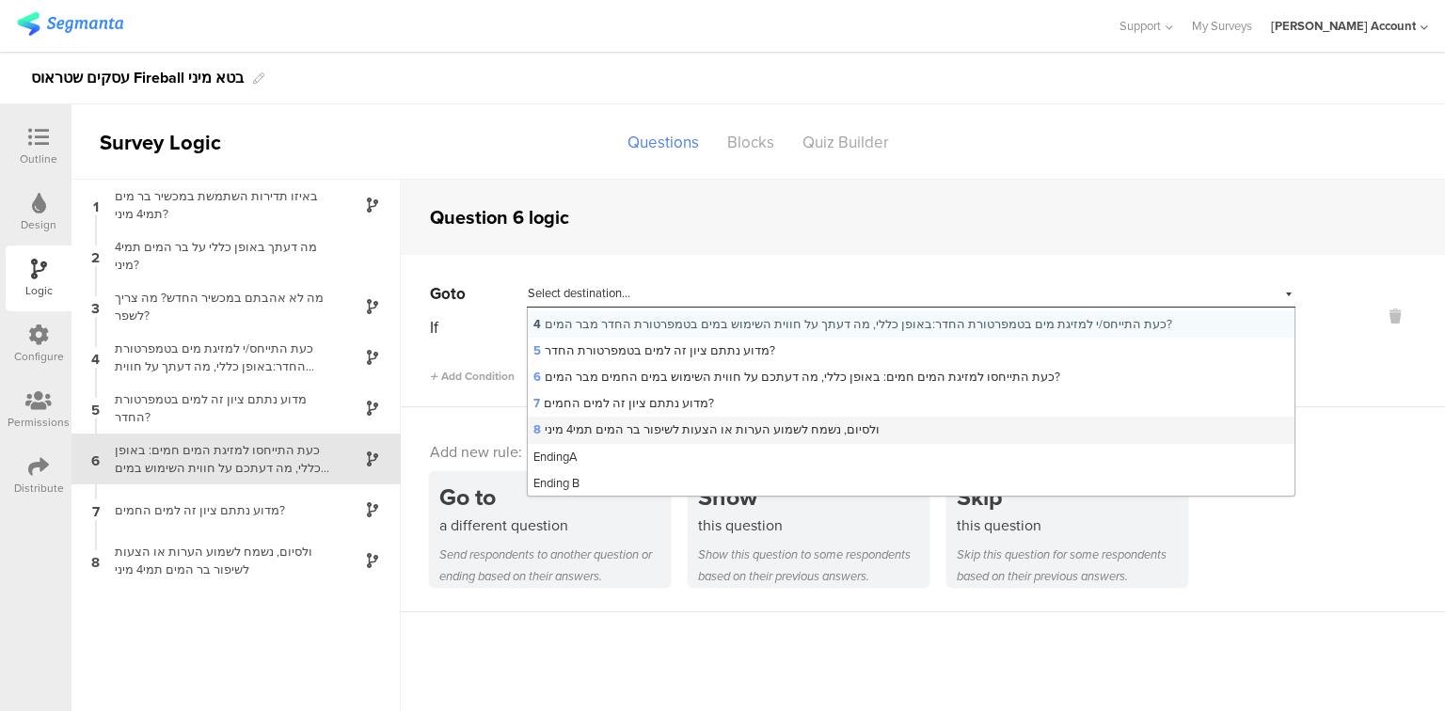
click at [725, 433] on span "8 ולסיום, נשמח לשמוע הערות או הצעות לשיפור בר המים תמי4 מיני" at bounding box center [706, 430] width 346 height 18
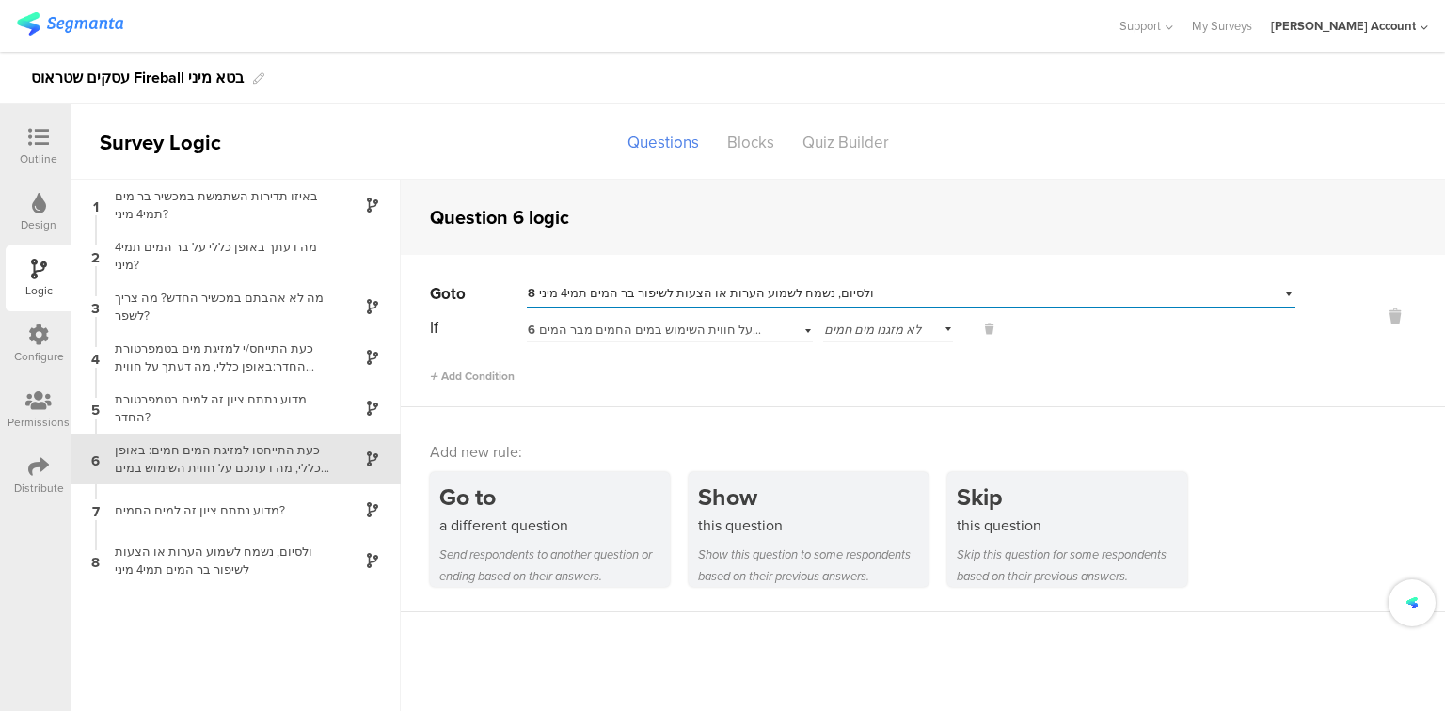
click at [1035, 325] on div "If 6 כעת התייחסו למזיגת המים חמים: באופן כללי, מה דעתכם על חווית השימוש במים הח…" at bounding box center [863, 327] width 866 height 29
click at [907, 331] on span "לא מזגנו מים חמים" at bounding box center [872, 330] width 97 height 18
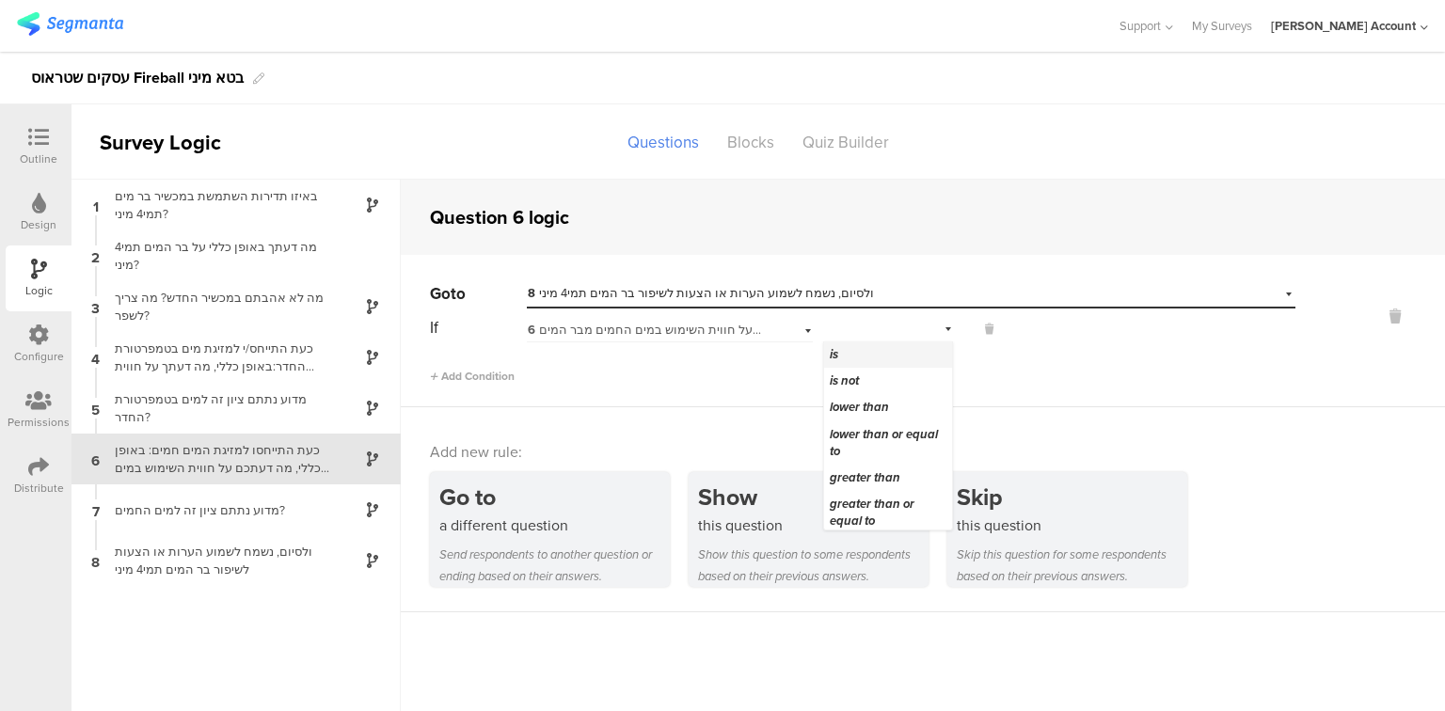
click at [904, 361] on div "is" at bounding box center [888, 355] width 128 height 26
click at [1010, 323] on div "If 6 כעת התייחסו למזיגת המים חמים: באופן כללי, מה דעתכם על חווית השימוש במים הח…" at bounding box center [863, 327] width 866 height 29
click at [972, 327] on span "Select answer..." at bounding box center [1005, 330] width 82 height 18
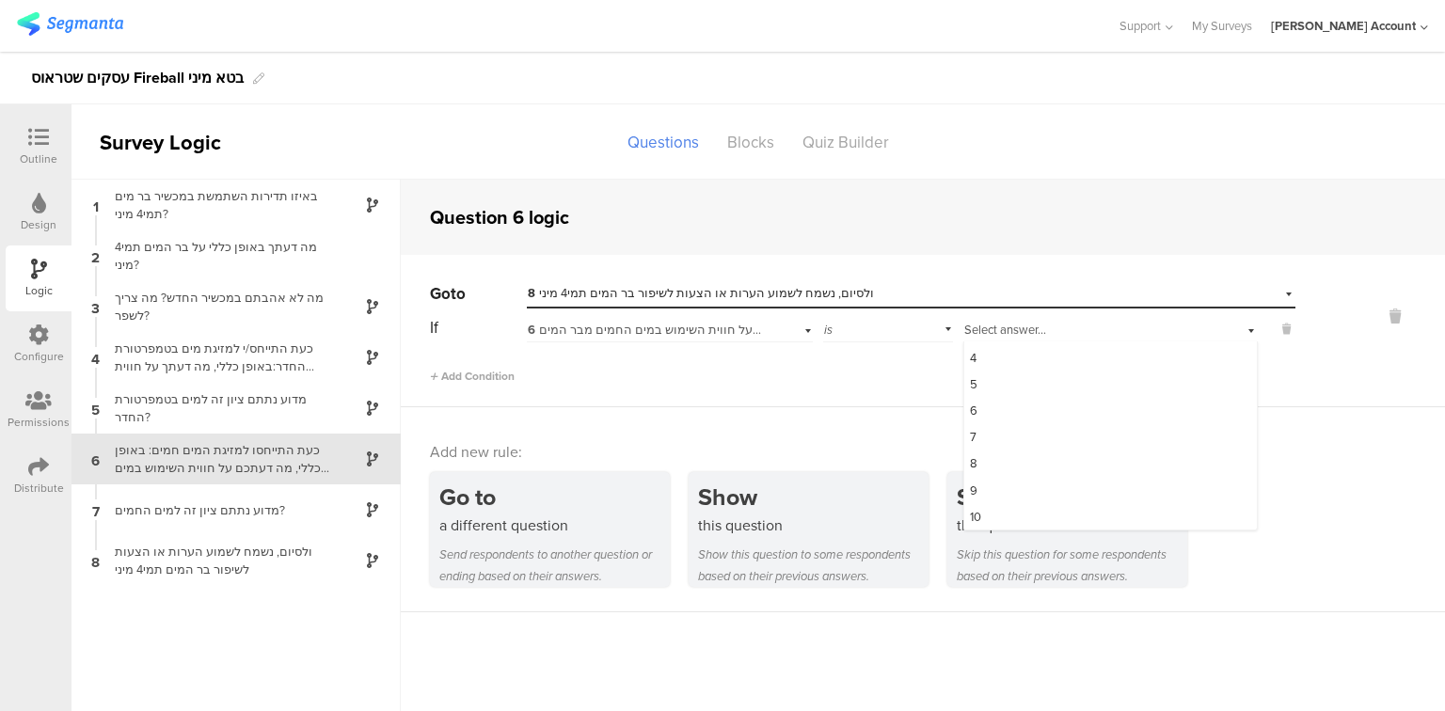
click at [850, 330] on div "is" at bounding box center [888, 327] width 130 height 29
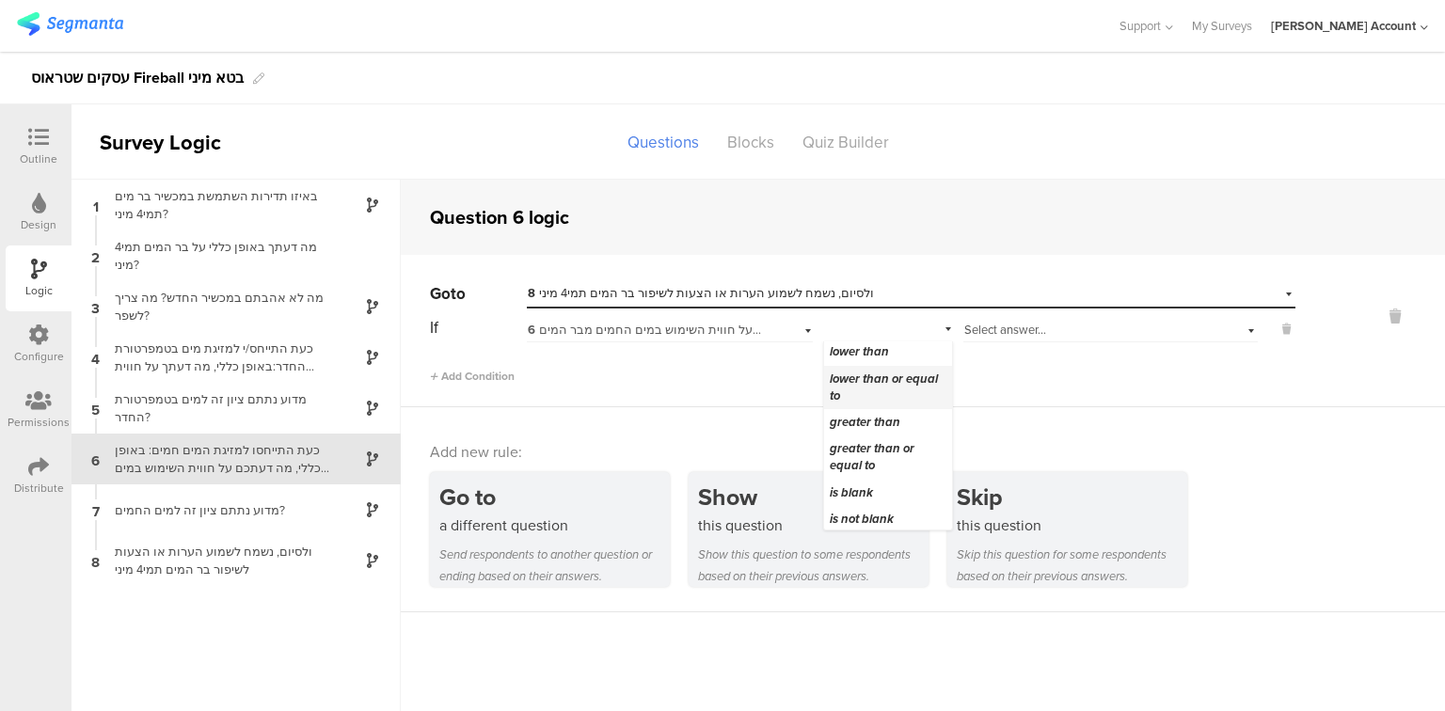
scroll to position [85, 0]
click at [889, 512] on span "לא מזגנו מים חמים" at bounding box center [878, 516] width 97 height 18
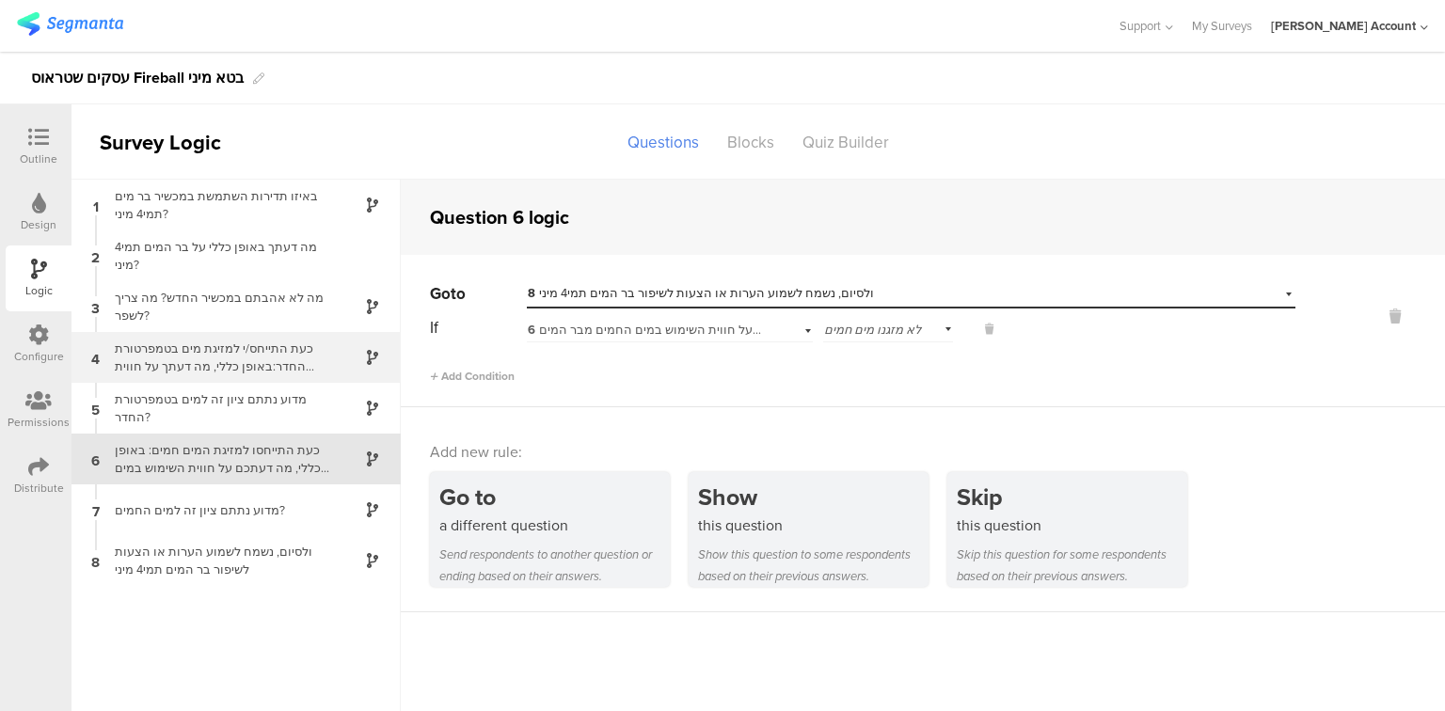
click at [234, 365] on div "כעת התייחס/י למזיגת מים בטמפרטורת החדר:באופן כללי, מה דעתך על חווית השימוש במים…" at bounding box center [220, 358] width 235 height 36
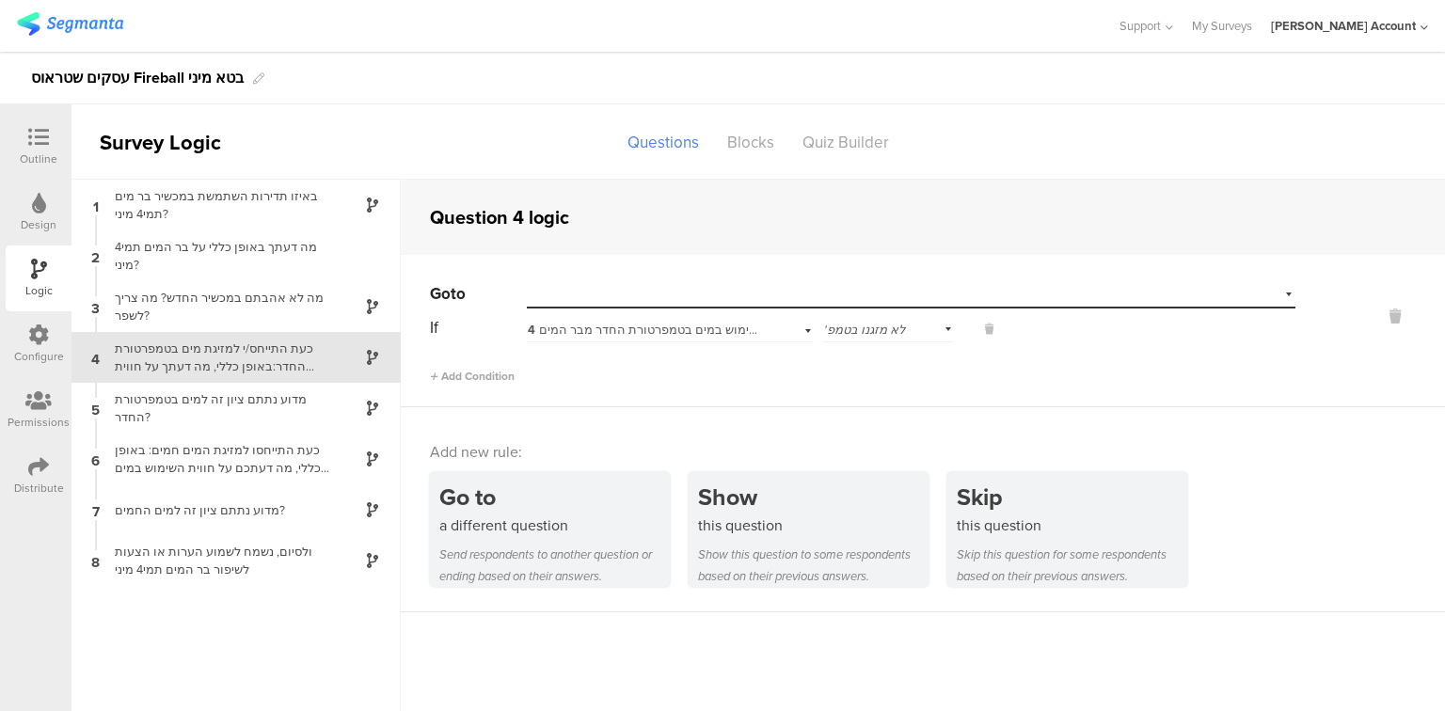
click at [603, 298] on div "Select destination..." at bounding box center [911, 293] width 769 height 29
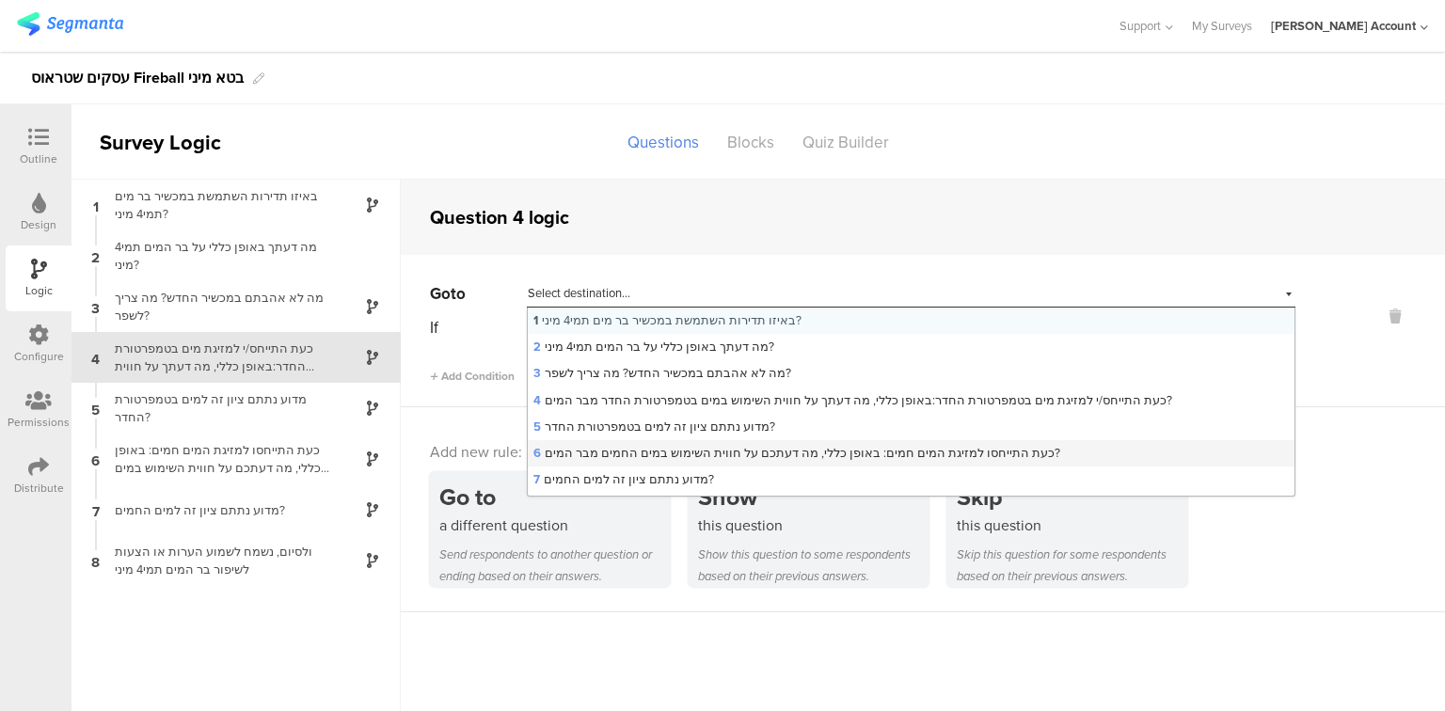
click at [653, 451] on span "6 כעת התייחסו למזיגת המים חמים: באופן כללי, מה דעתכם על חווית השימוש במים החמים…" at bounding box center [796, 453] width 527 height 18
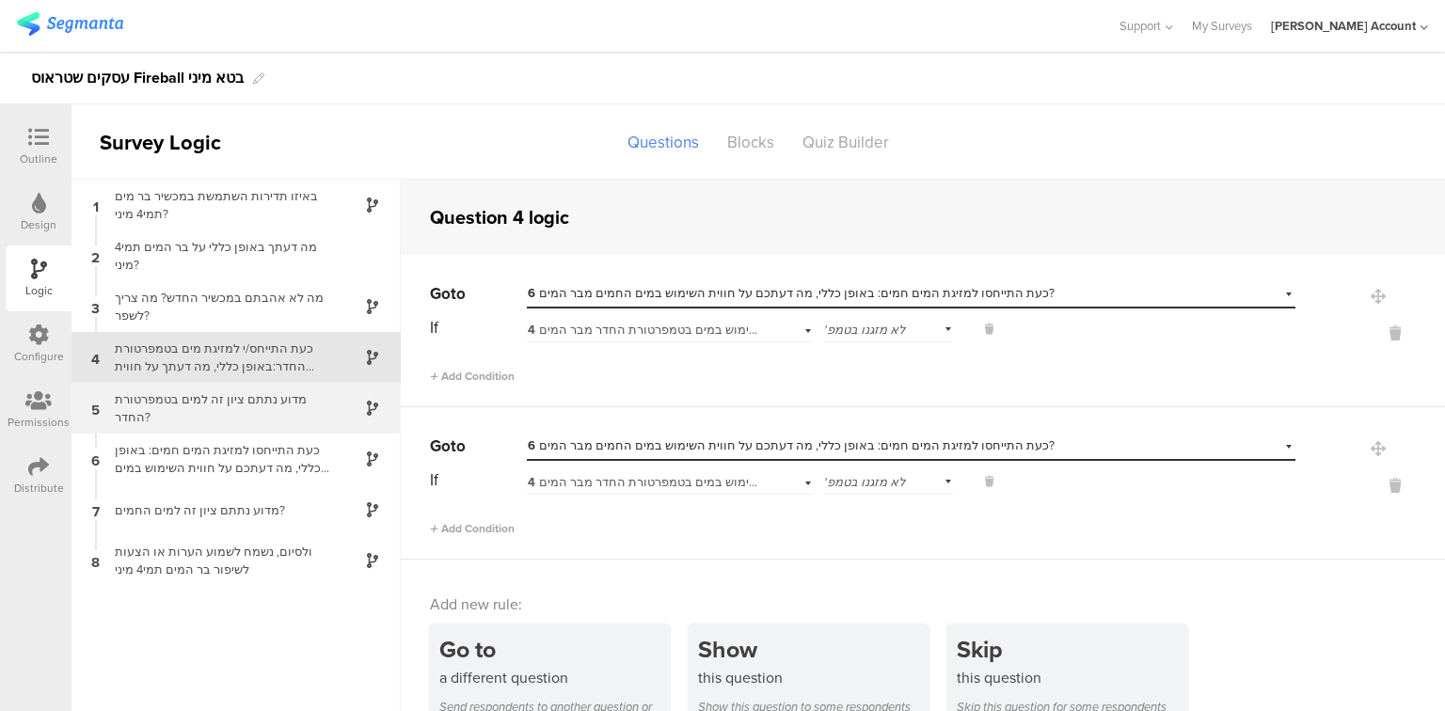
click at [204, 420] on div "5 מדוע נתתם ציון זה למים בטמפרטורת החדר?" at bounding box center [236, 408] width 329 height 51
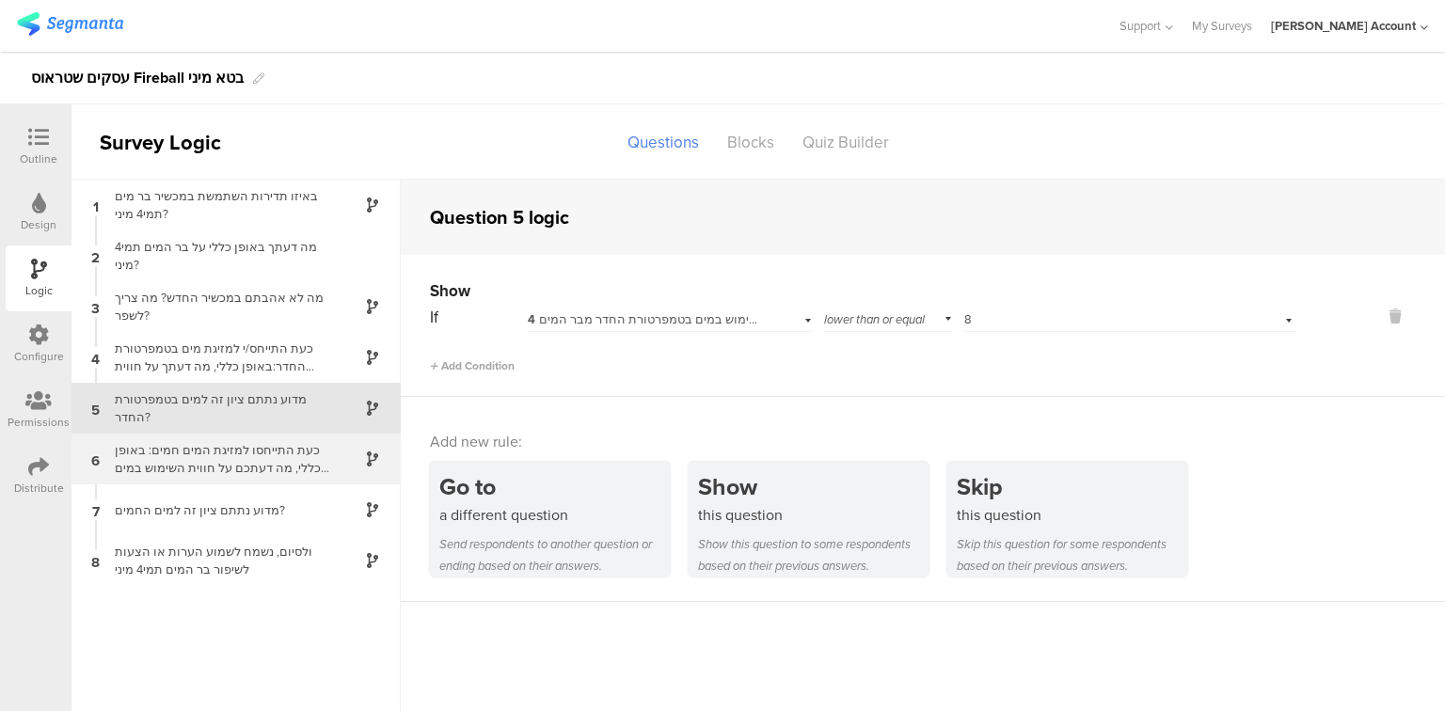
click at [203, 455] on div "כעת התייחסו למזיגת המים חמים: באופן כללי, מה דעתכם על חווית השימוש במים החמים מ…" at bounding box center [220, 459] width 235 height 36
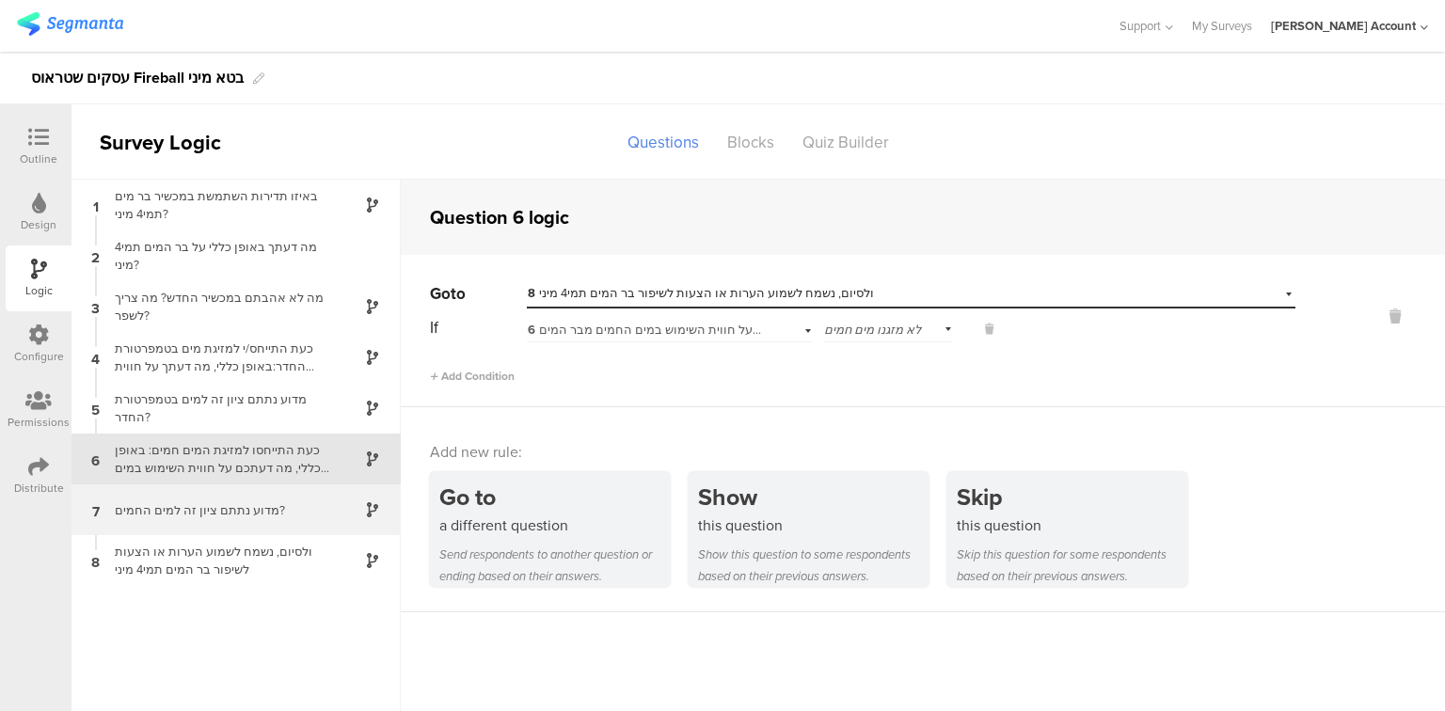
click at [214, 514] on div "מדוע נתתם ציון זה למים החמים?" at bounding box center [220, 510] width 235 height 18
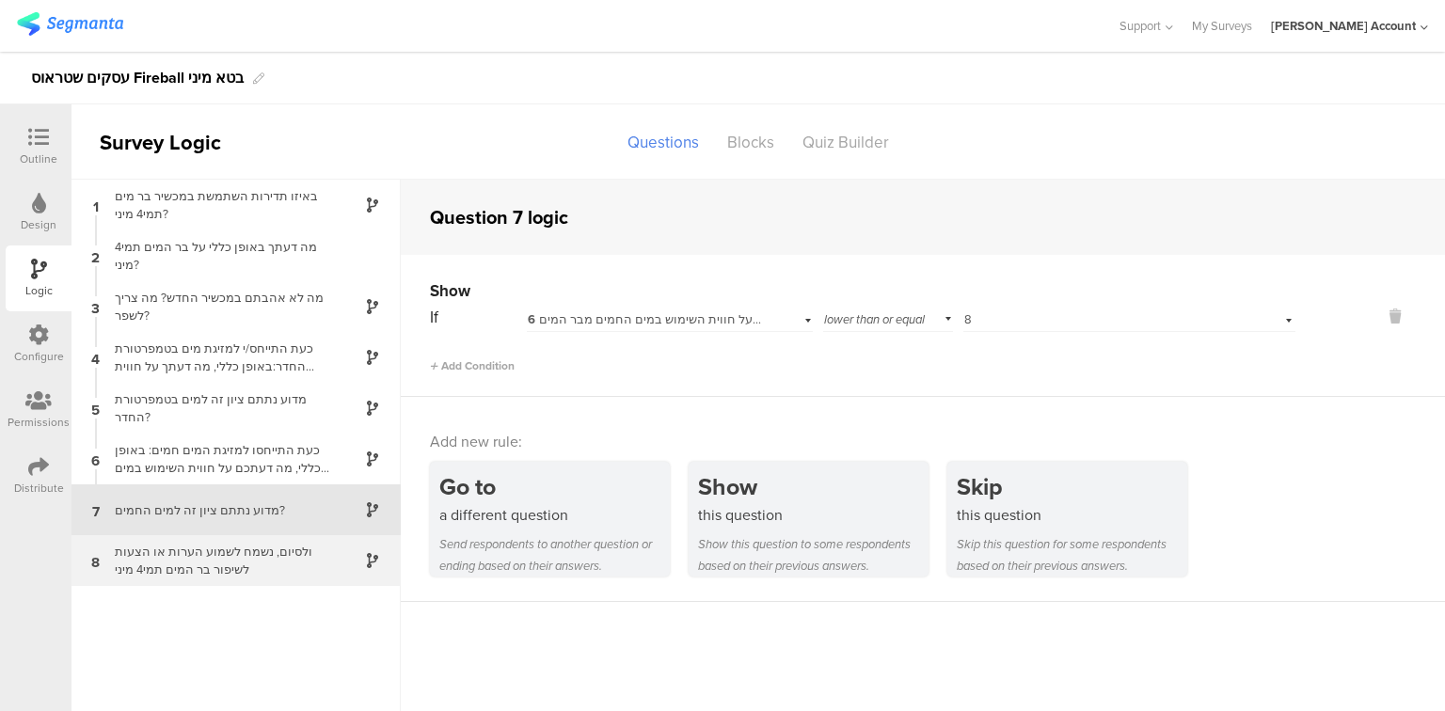
click at [218, 568] on div "ולסיום, נשמח לשמוע הערות או הצעות לשיפור בר המים תמי4 מיני" at bounding box center [220, 561] width 235 height 36
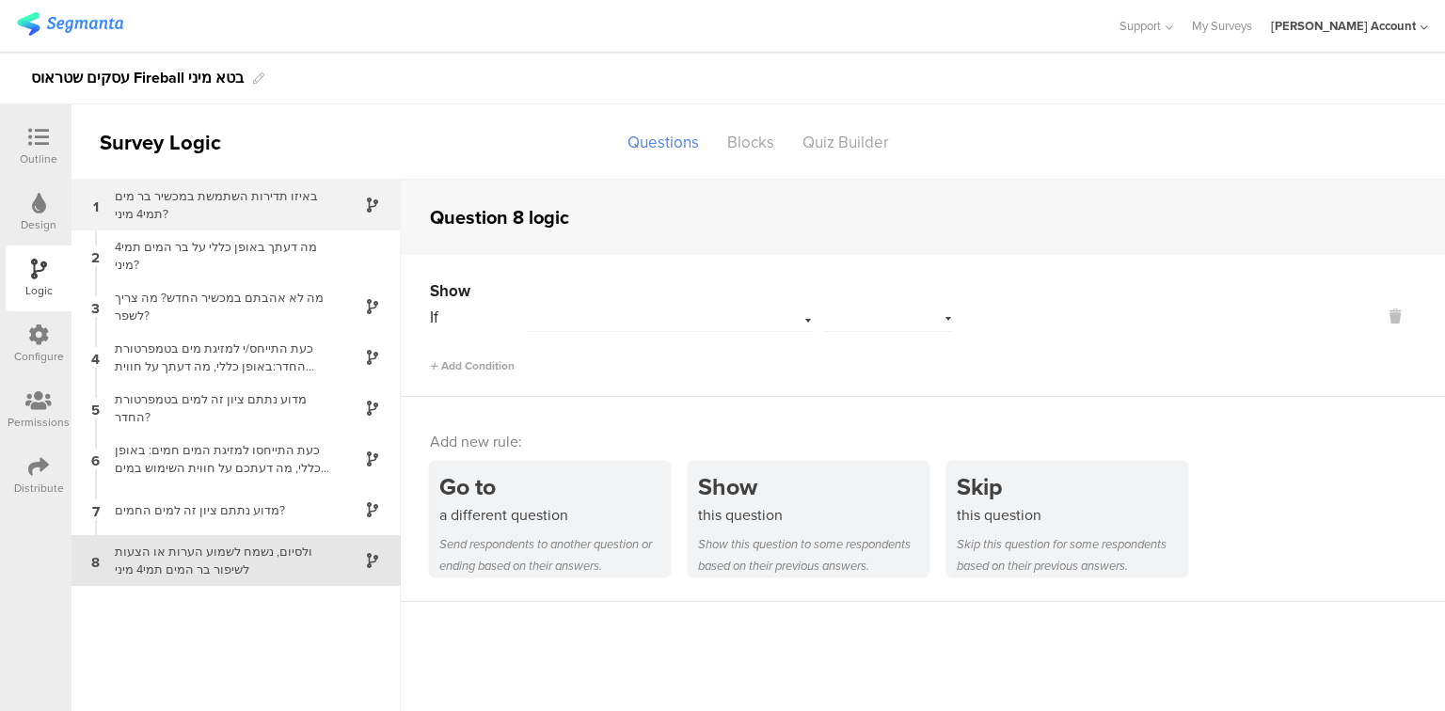
click at [173, 218] on div "באיזו תדירות השתמשת במכשיר בר מים תמי4 מיני?" at bounding box center [220, 205] width 235 height 36
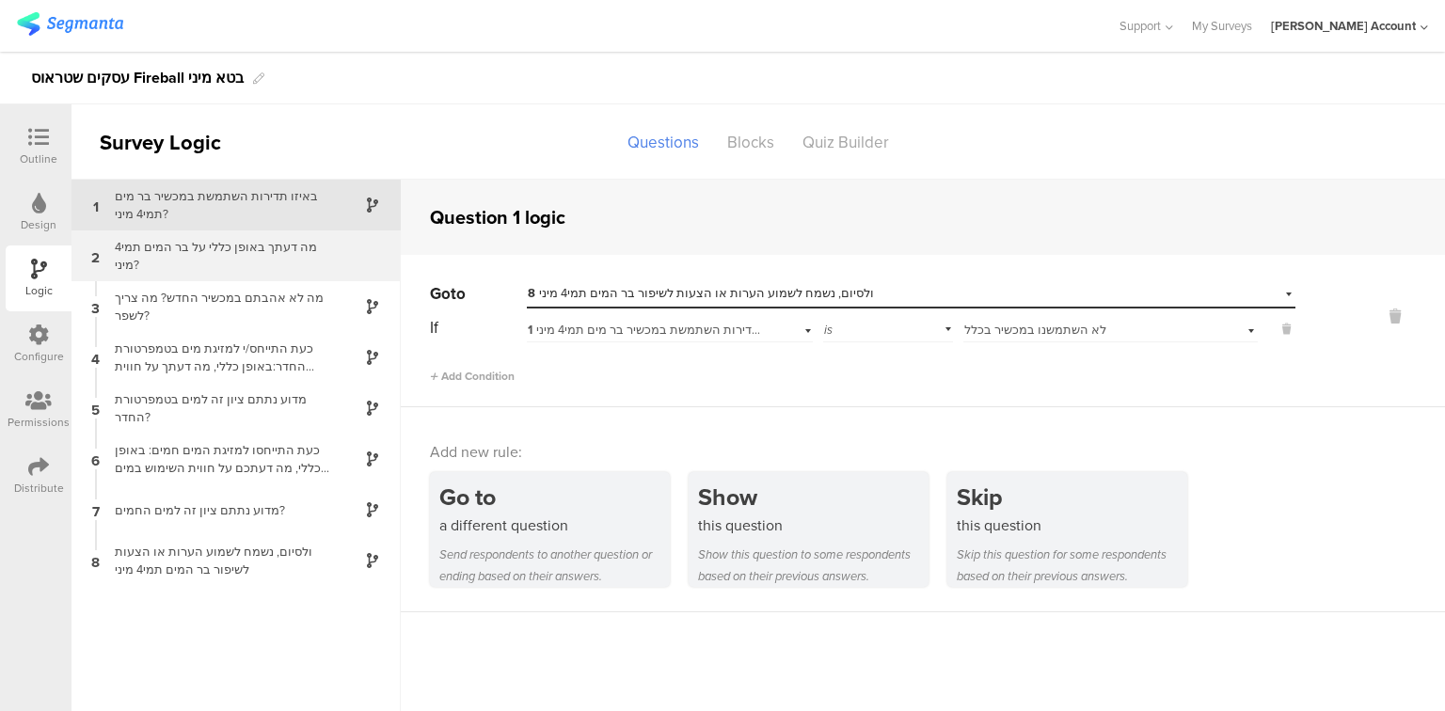
click at [188, 269] on div "2 מה דעתך באופן כללי על בר המים תמי4 מיני?" at bounding box center [236, 255] width 329 height 51
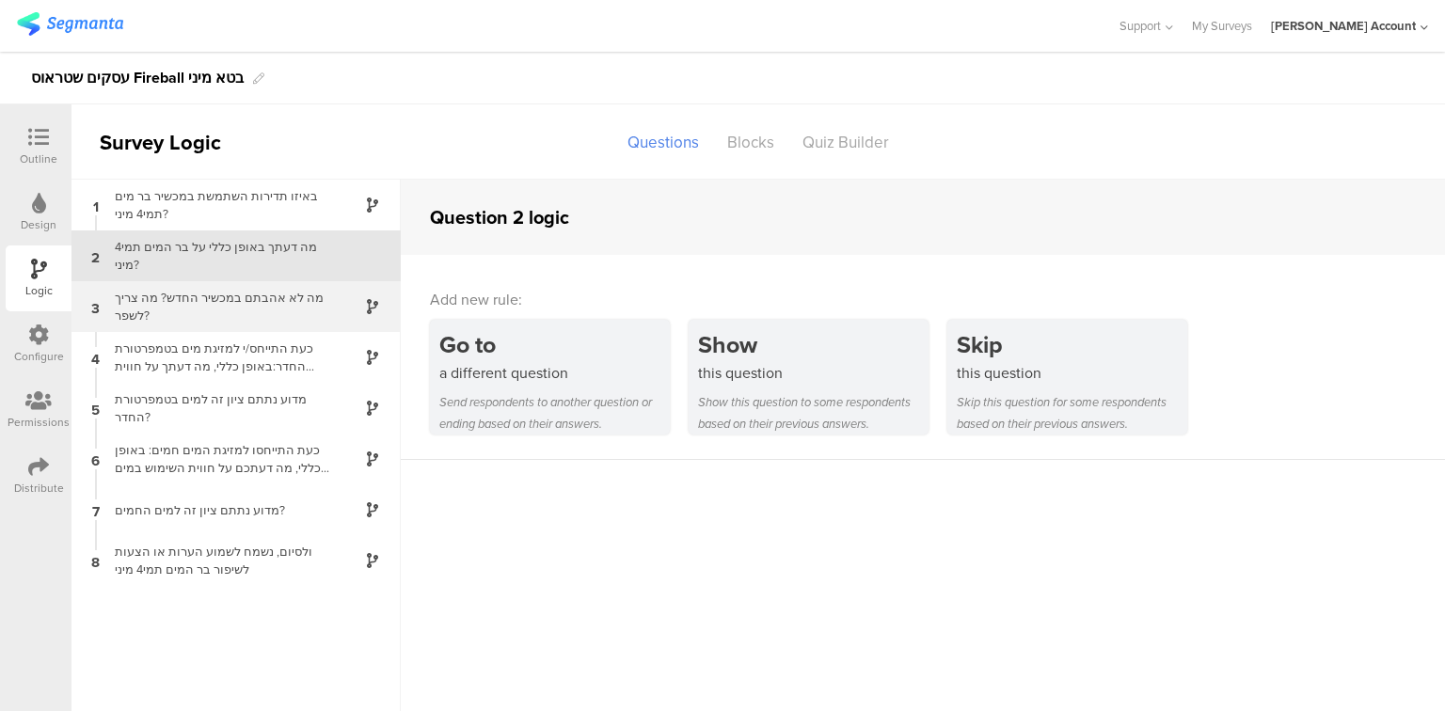
click at [187, 297] on div "מה לא אהבתם במכשיר החדש? מה צריך לשפר?" at bounding box center [220, 307] width 235 height 36
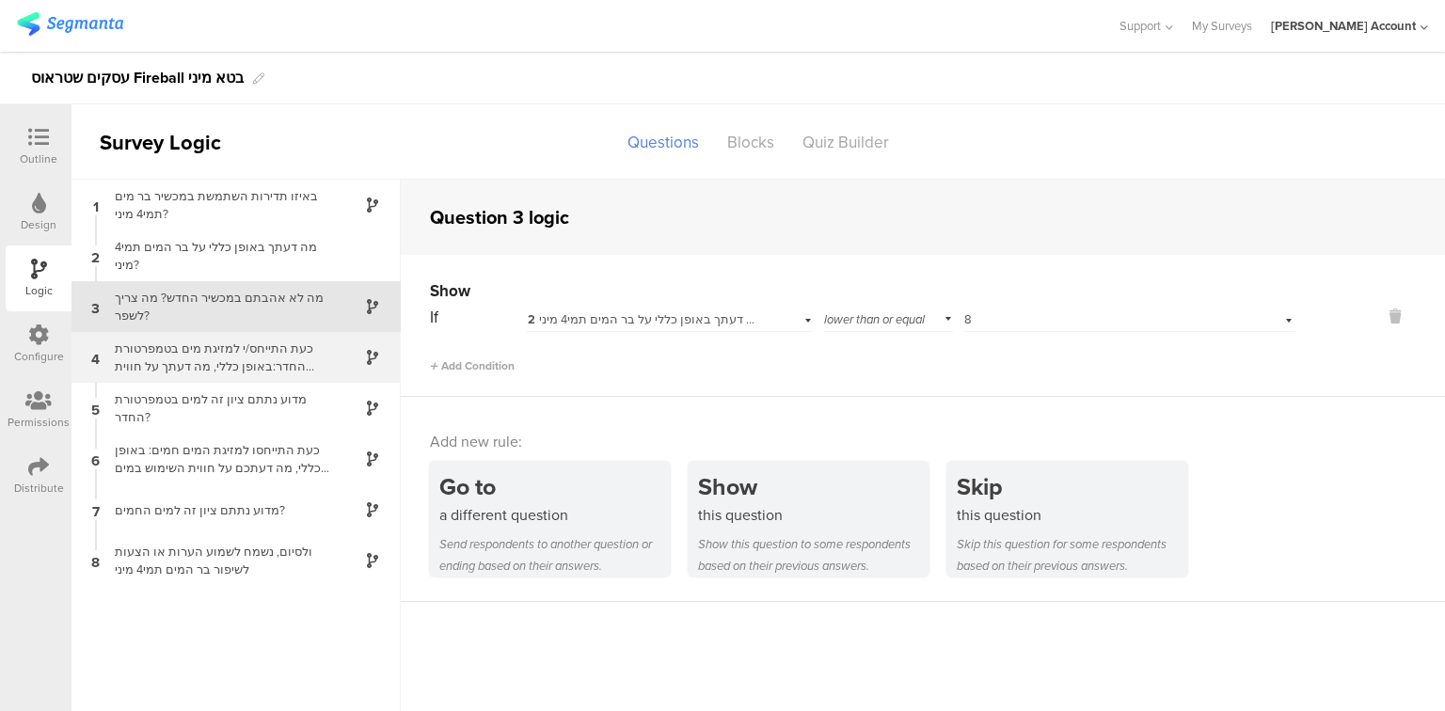
click at [193, 350] on div "כעת התייחס/י למזיגת מים בטמפרטורת החדר:באופן כללי, מה דעתך על חווית השימוש במים…" at bounding box center [220, 358] width 235 height 36
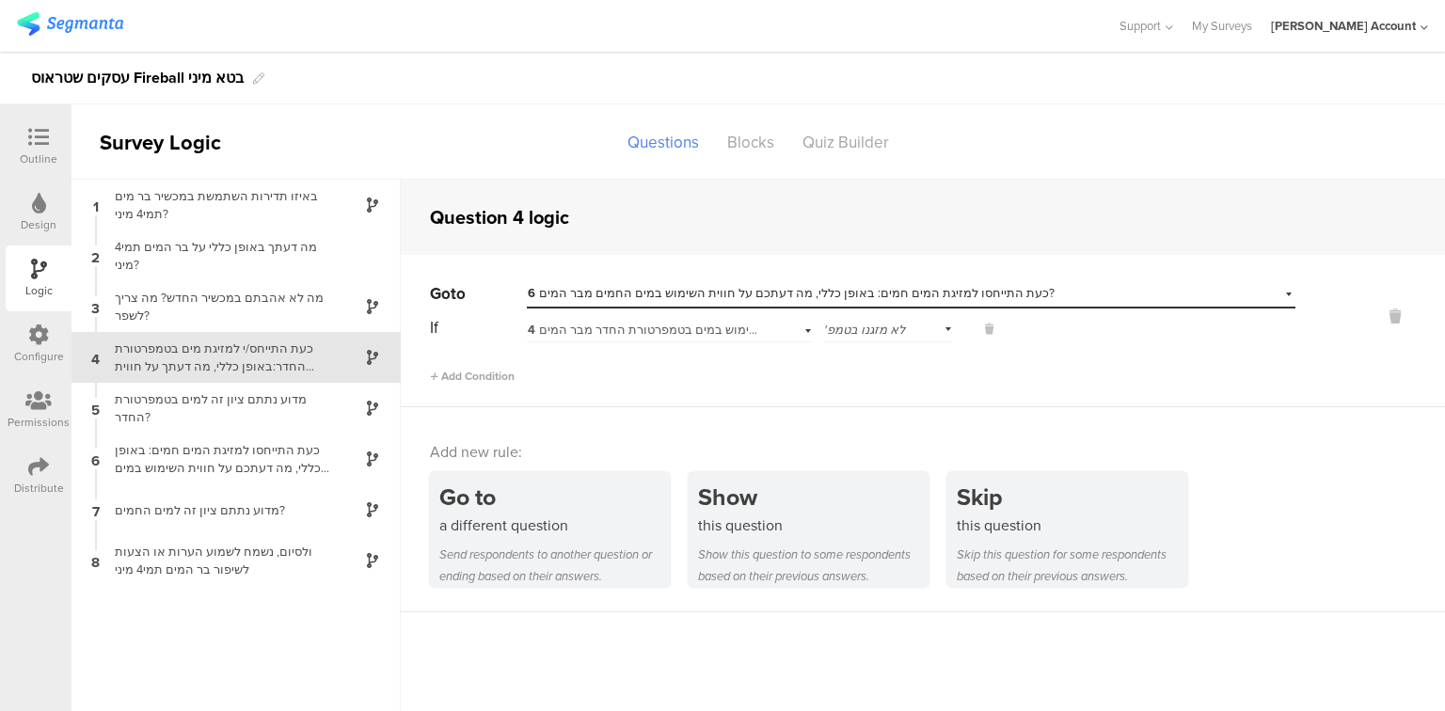
click at [47, 151] on div "Outline" at bounding box center [39, 159] width 38 height 17
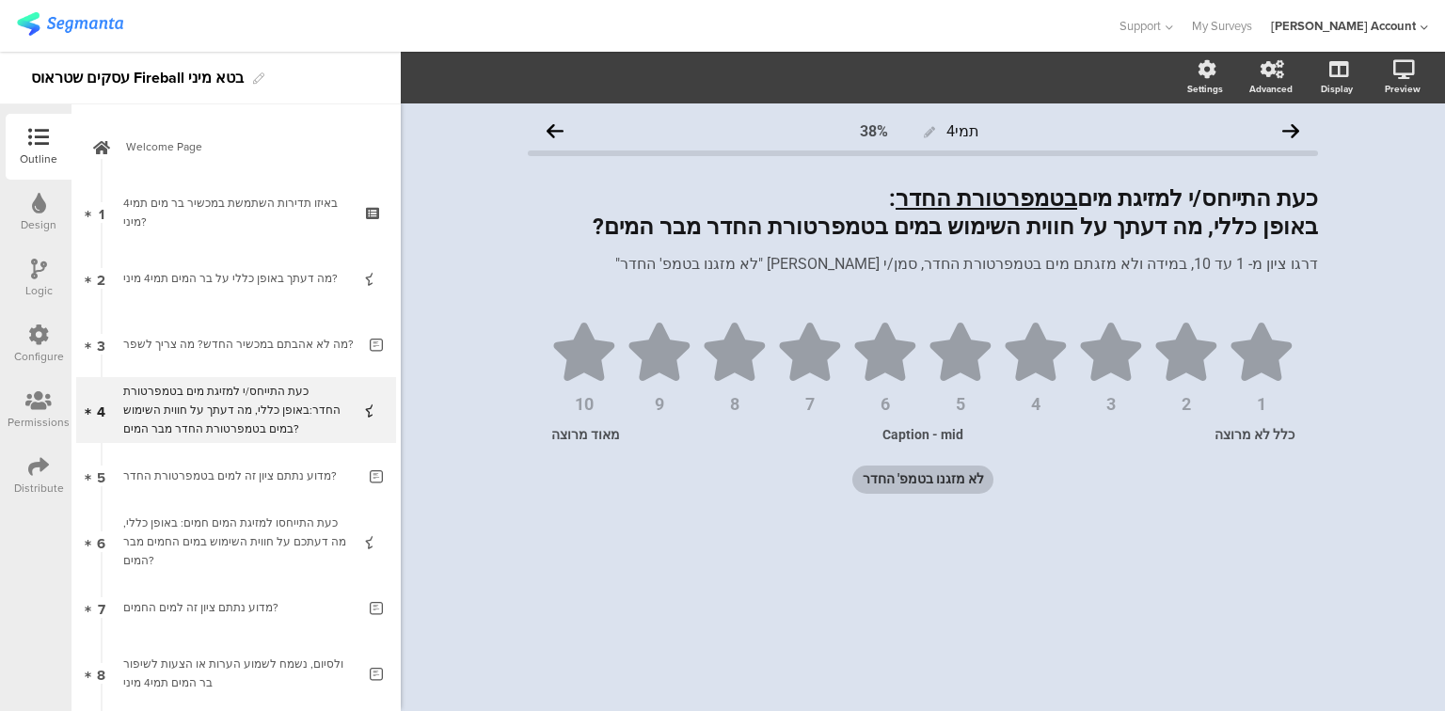
scroll to position [2, 0]
click at [229, 79] on div "עסקים שטראוס Fireball בטא מיני" at bounding box center [137, 78] width 213 height 30
click at [211, 80] on div "עסקים שטראוס Fireball בטא מיני" at bounding box center [137, 78] width 213 height 30
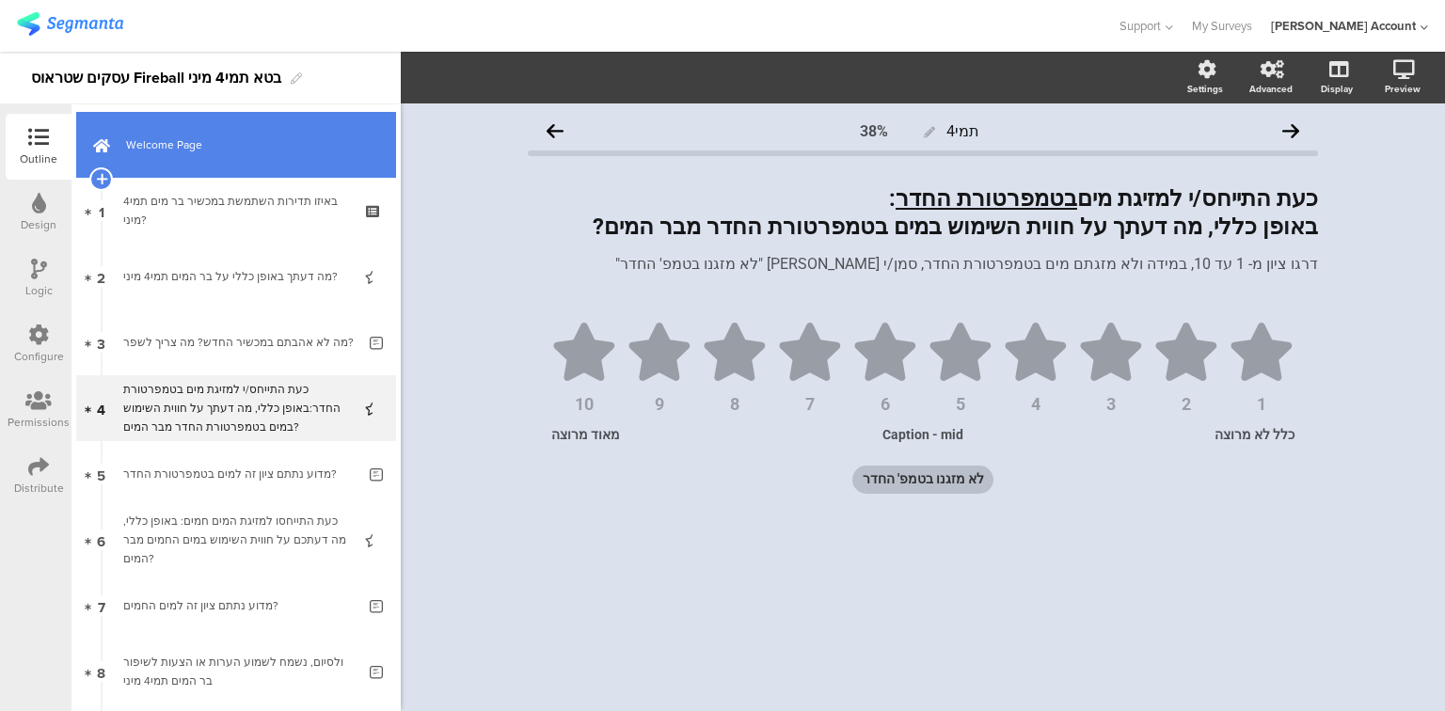
click at [187, 167] on link "Welcome Page" at bounding box center [236, 145] width 320 height 66
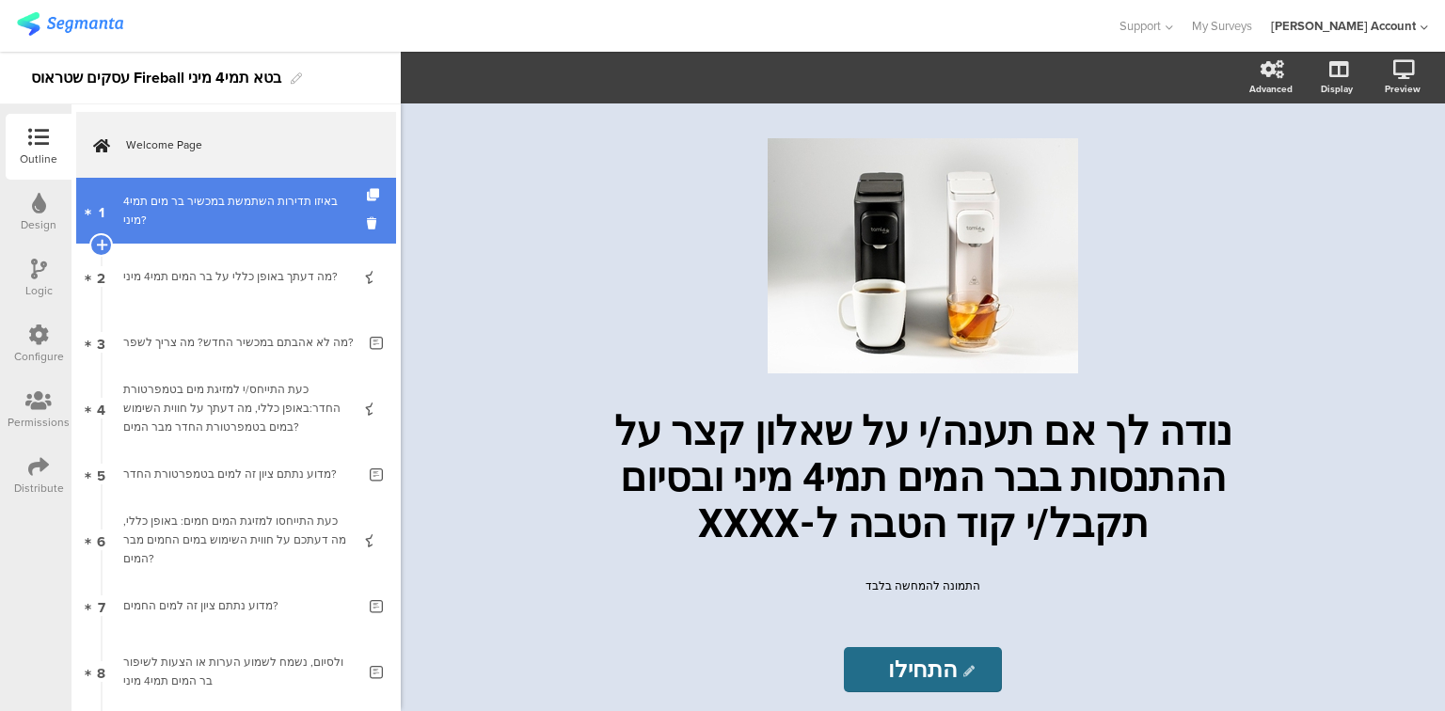
click at [193, 201] on div "באיזו תדירות השתמשת במכשיר בר מים תמי4 מיני?" at bounding box center [235, 211] width 225 height 38
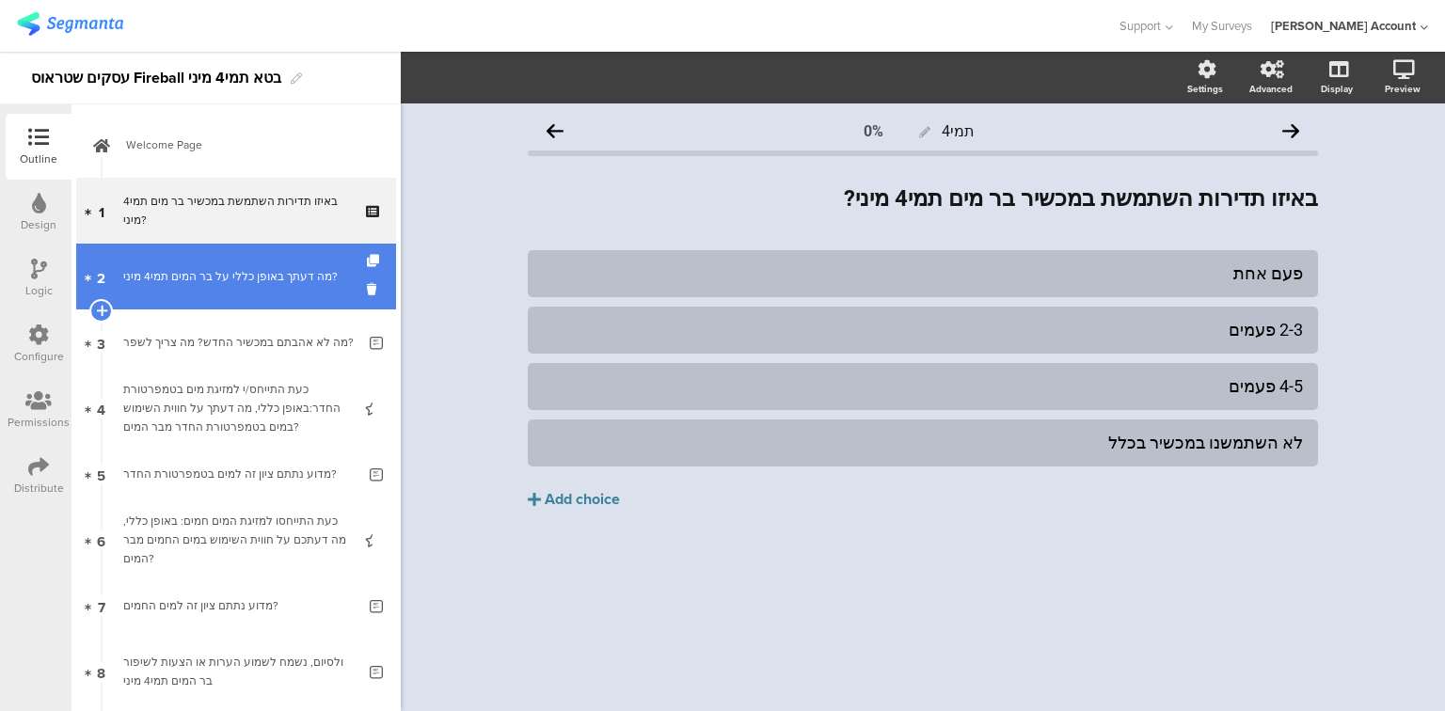
click at [248, 294] on link "2 מה דעתך באופן כללי על בר המים תמי4 מיני?" at bounding box center [236, 277] width 320 height 66
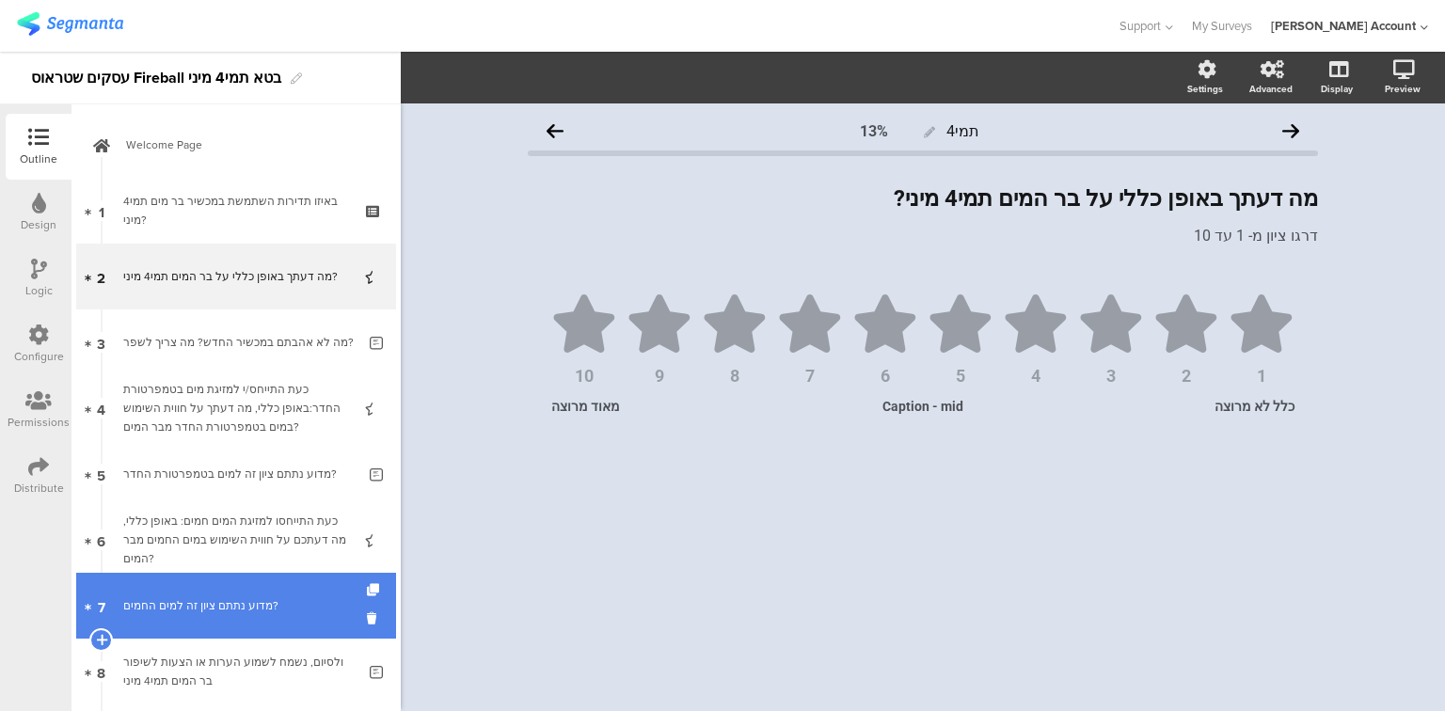
click at [264, 610] on div "מדוע נתתם ציון זה למים החמים?" at bounding box center [239, 605] width 232 height 19
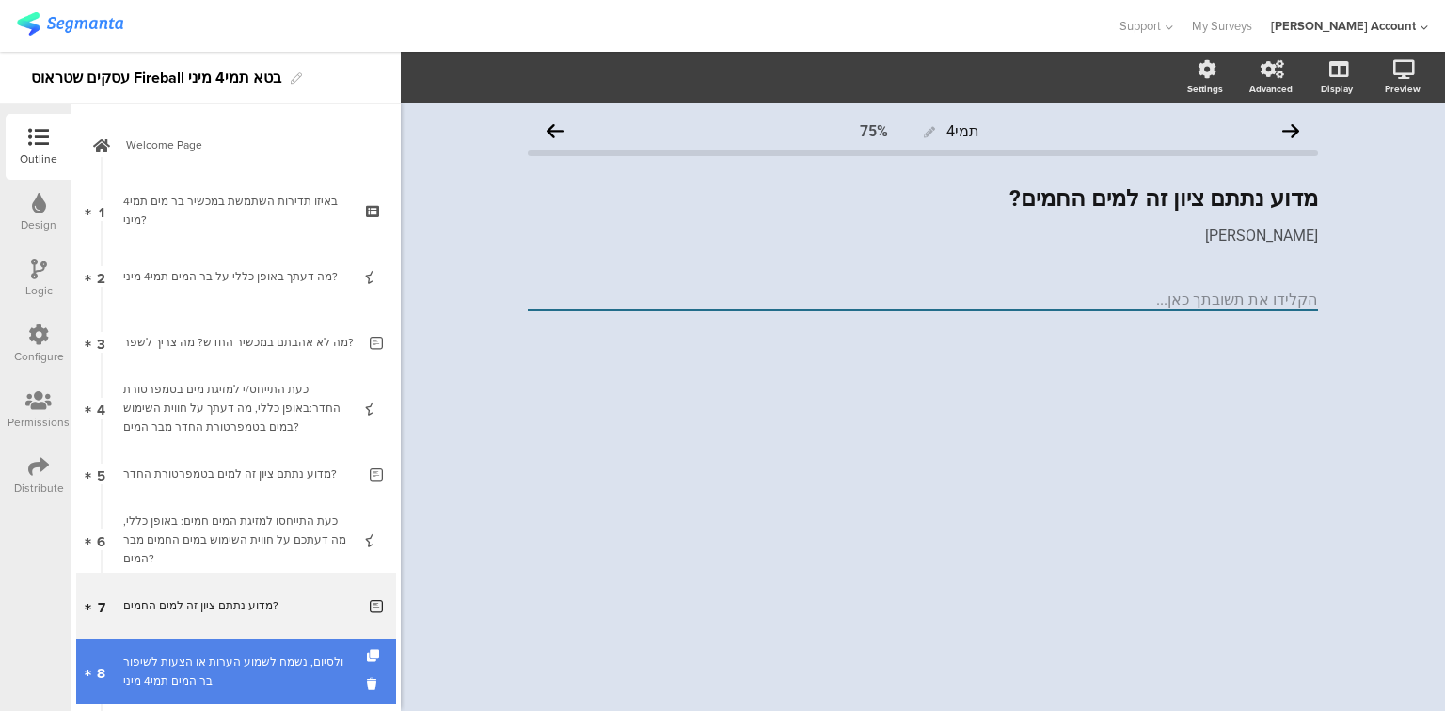
click at [278, 662] on div "ולסיום, נשמח לשמוע הערות או הצעות לשיפור בר המים תמי4 מיני" at bounding box center [239, 672] width 232 height 38
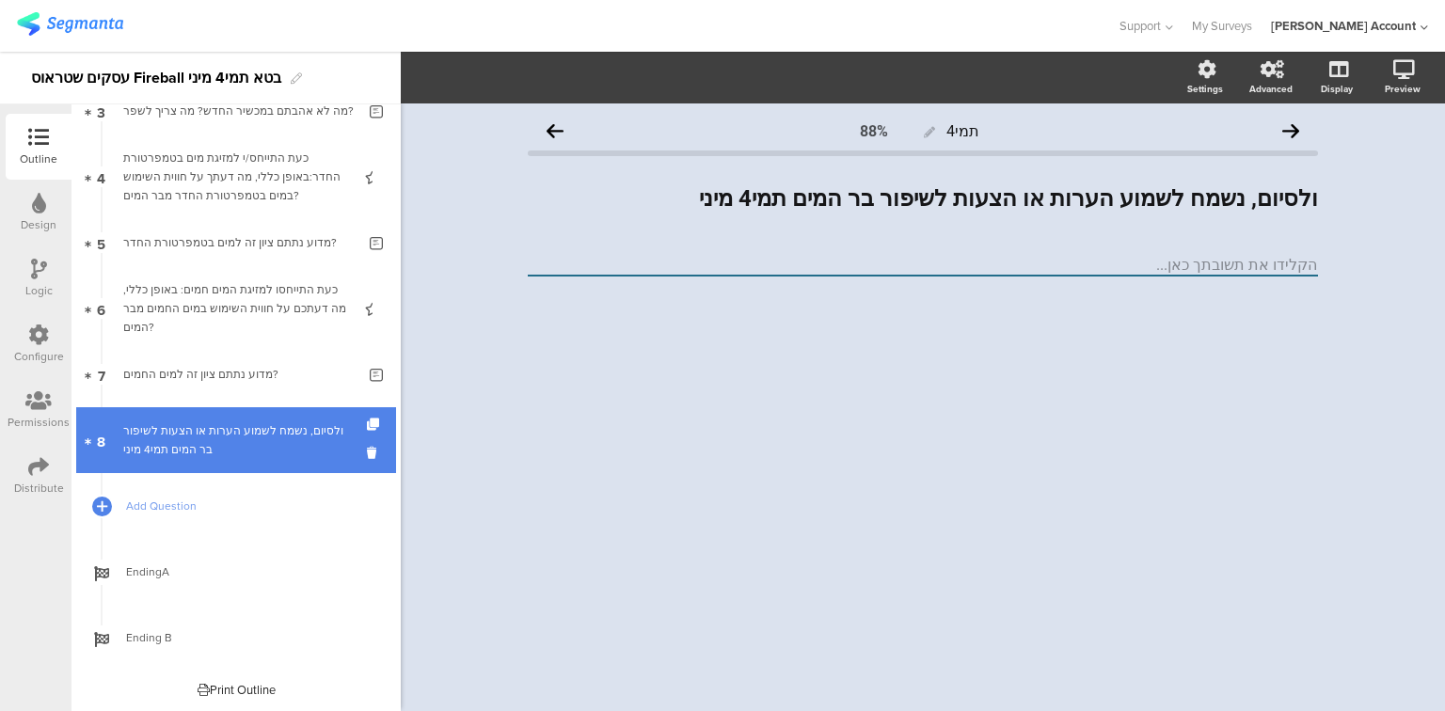
scroll to position [235, 0]
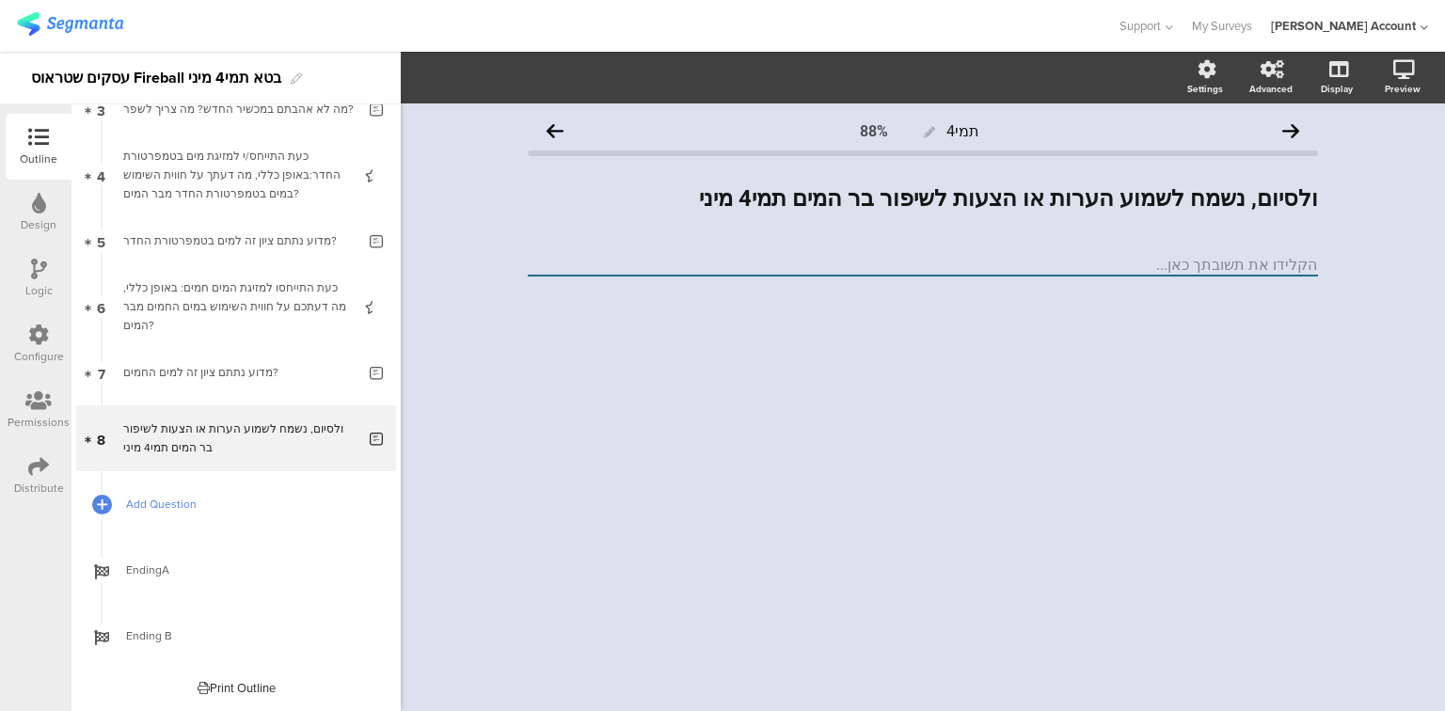
click at [143, 506] on span "Add Question" at bounding box center [246, 504] width 241 height 19
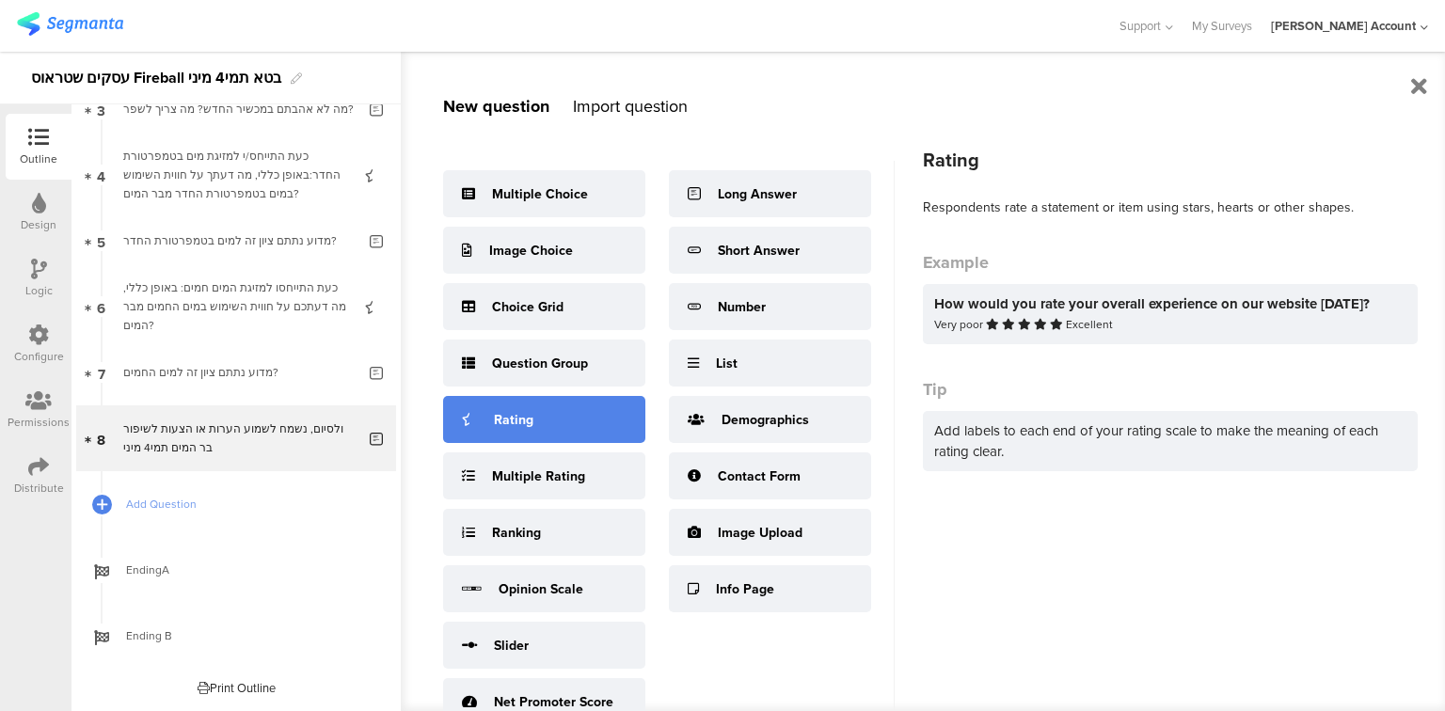
click at [559, 442] on div "Rating" at bounding box center [544, 419] width 202 height 47
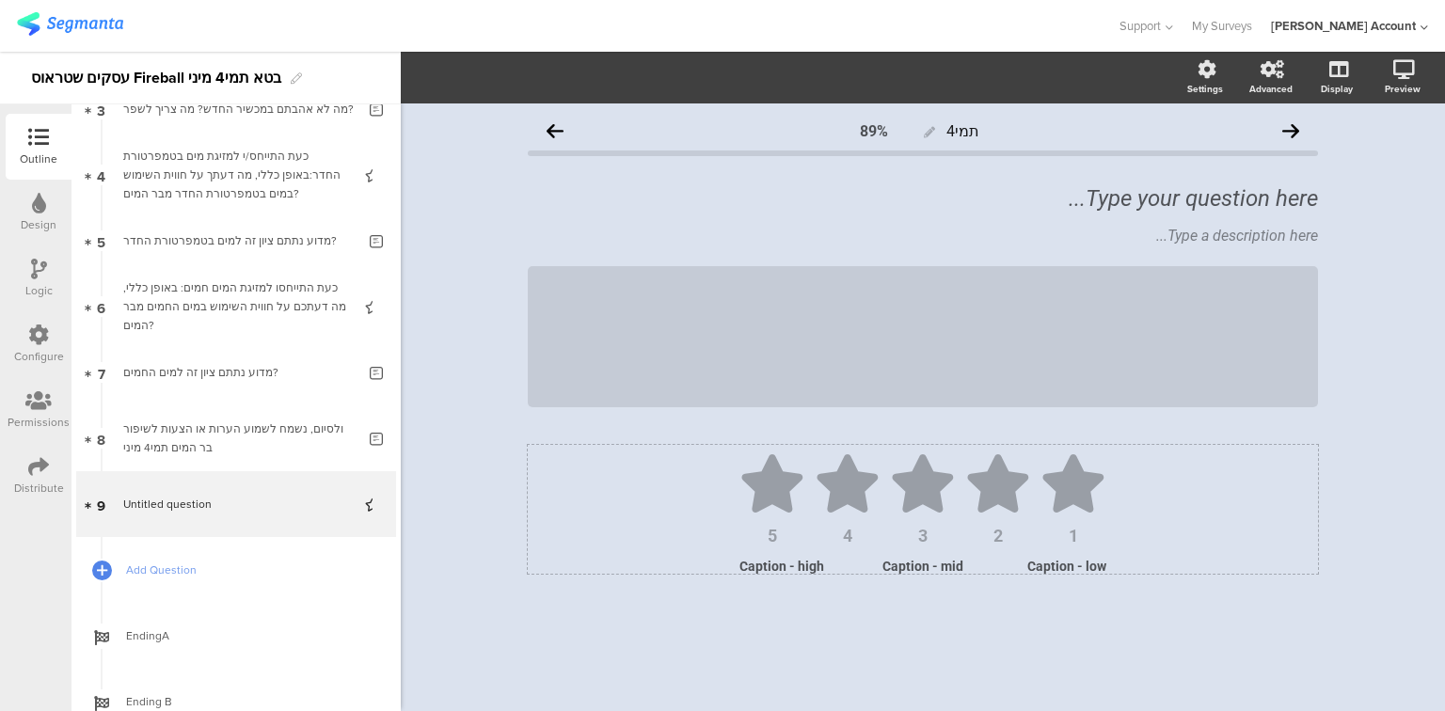
click at [1010, 471] on icon at bounding box center [997, 483] width 61 height 58
drag, startPoint x: 687, startPoint y: 75, endPoint x: 685, endPoint y: 91, distance: 16.1
click at [686, 75] on span "5" at bounding box center [683, 79] width 27 height 20
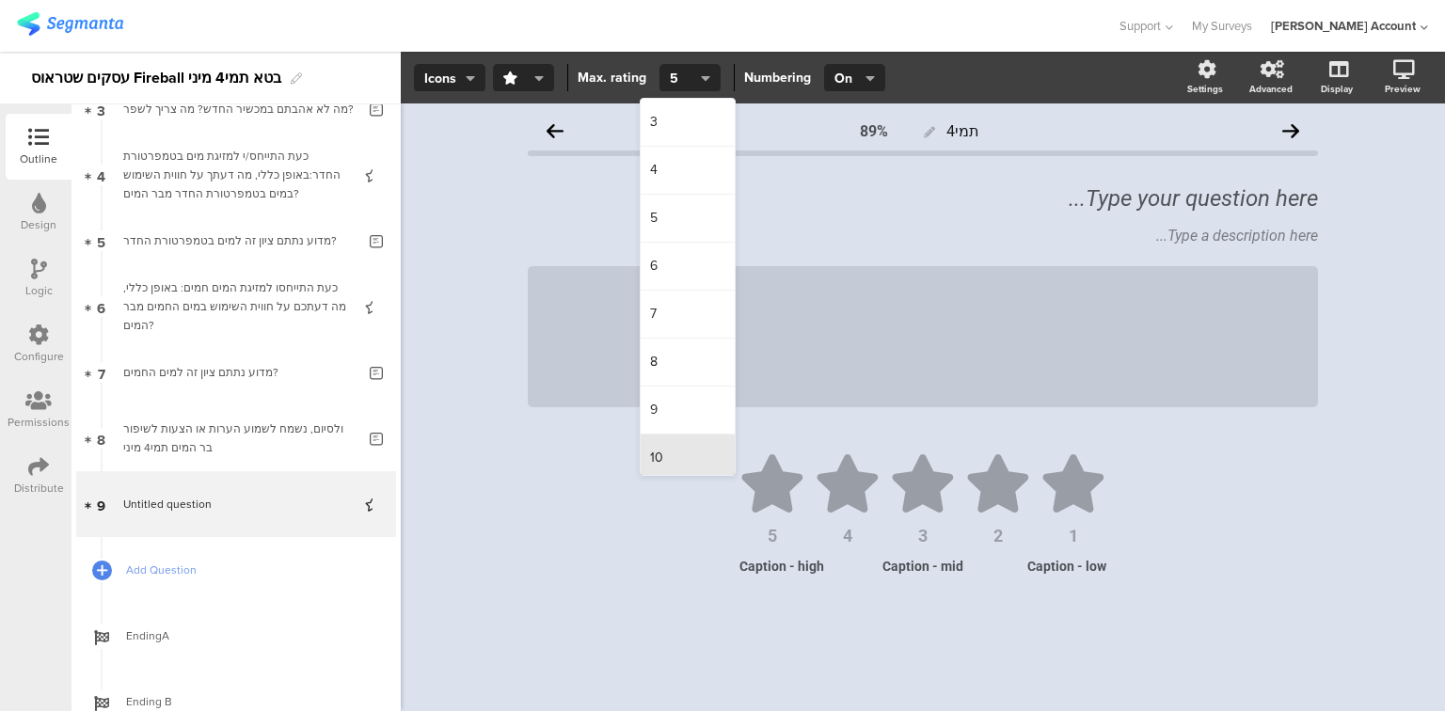
click at [666, 453] on div "10" at bounding box center [688, 458] width 94 height 47
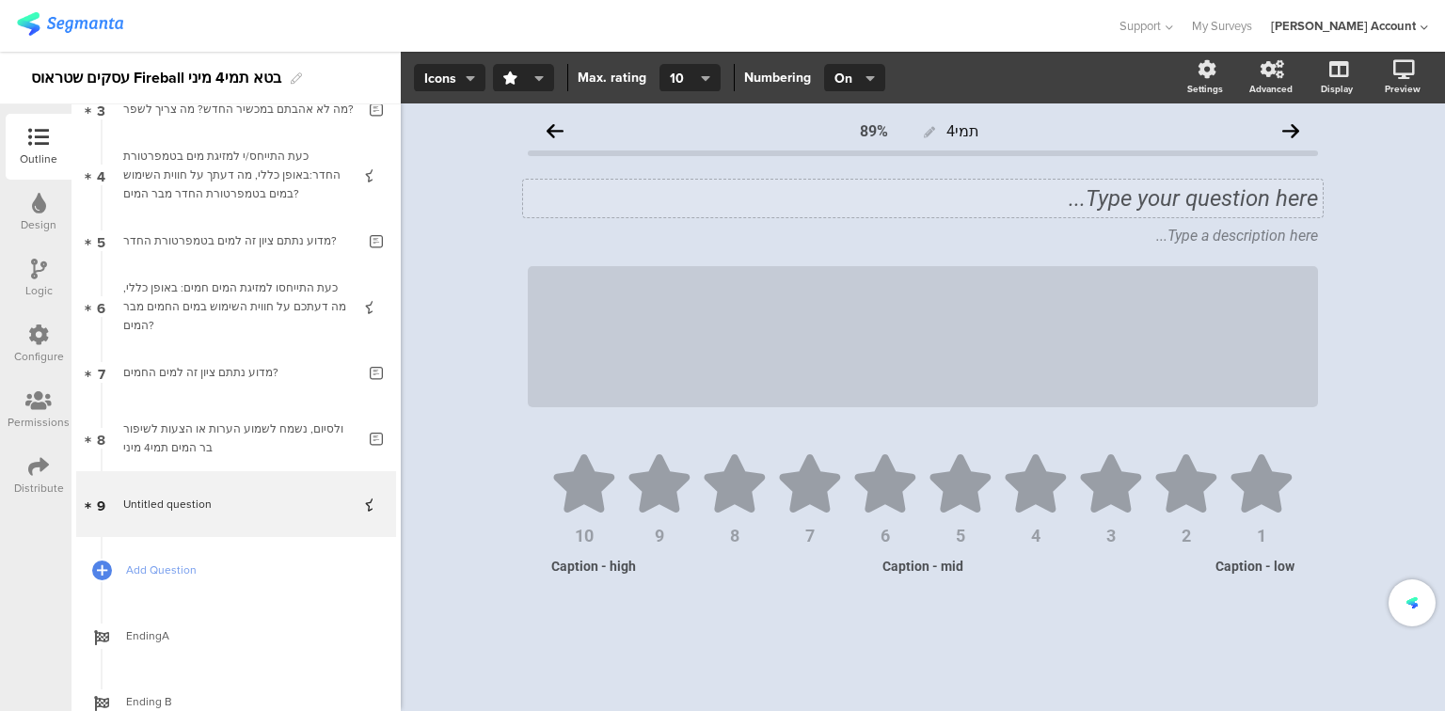
click at [1177, 210] on div "Type your question here..." at bounding box center [923, 199] width 800 height 38
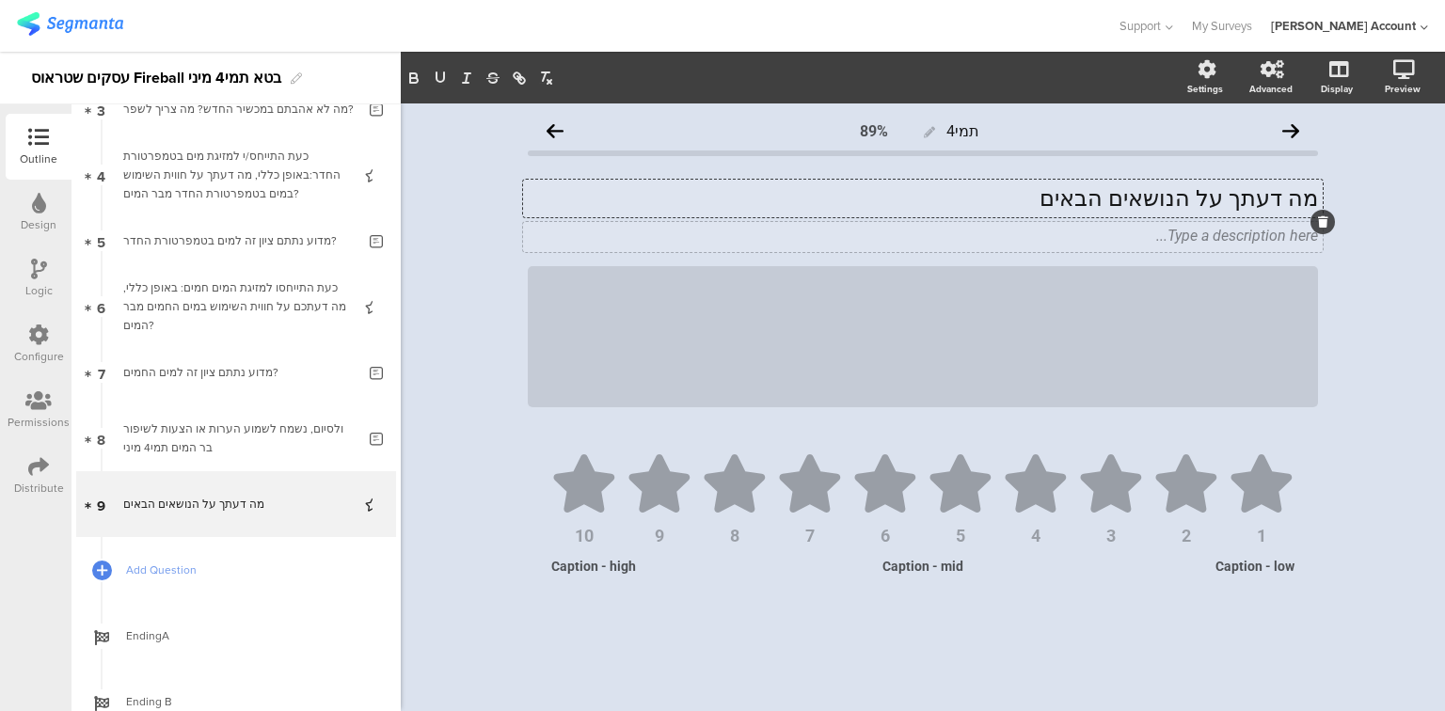
click at [1320, 224] on icon at bounding box center [1323, 221] width 10 height 11
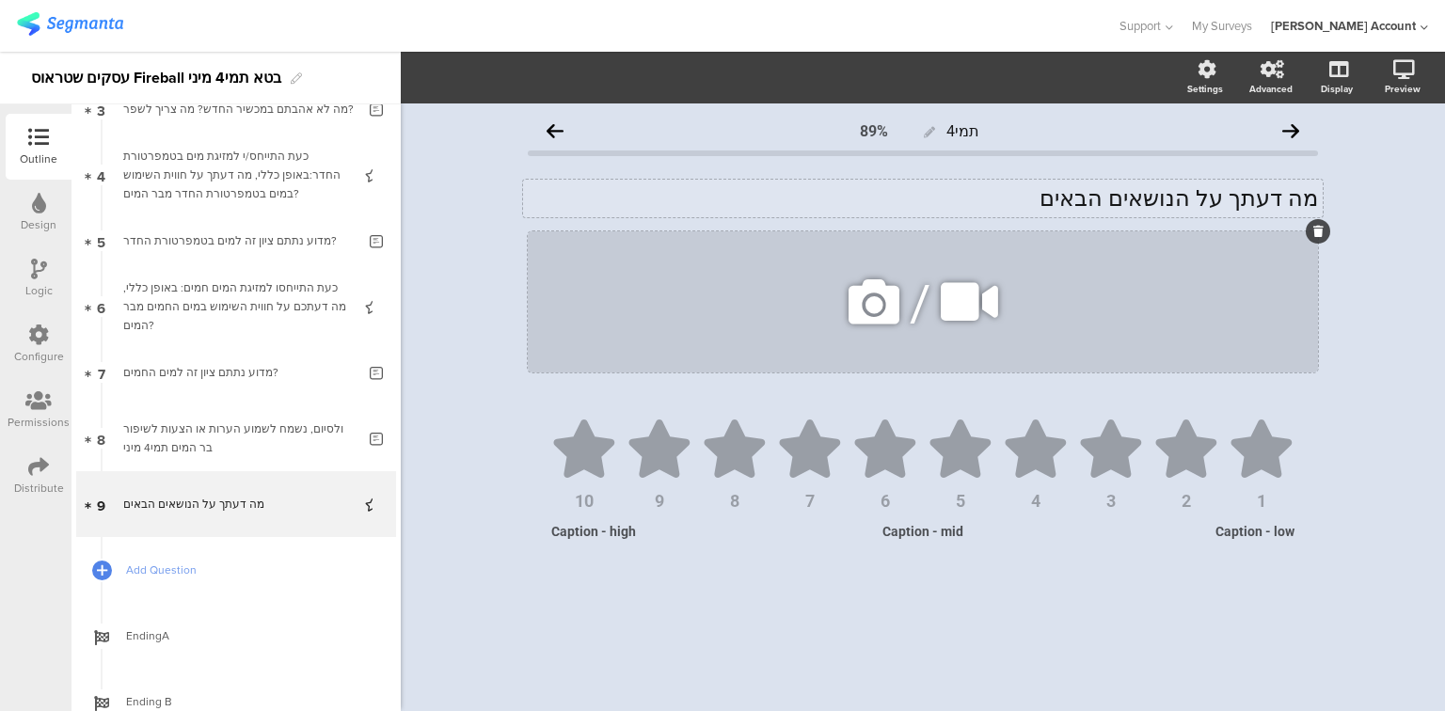
click at [1317, 233] on icon at bounding box center [1318, 231] width 10 height 11
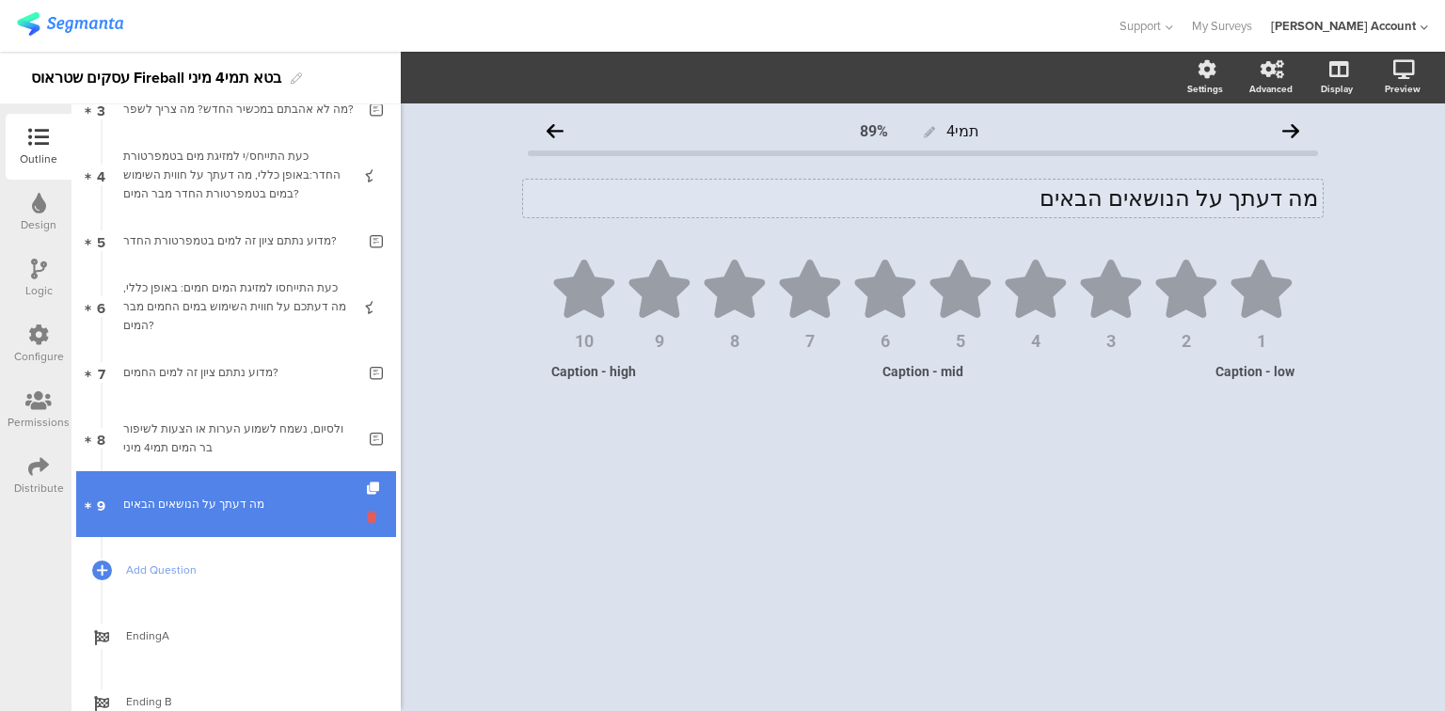
click at [367, 517] on icon at bounding box center [375, 517] width 16 height 18
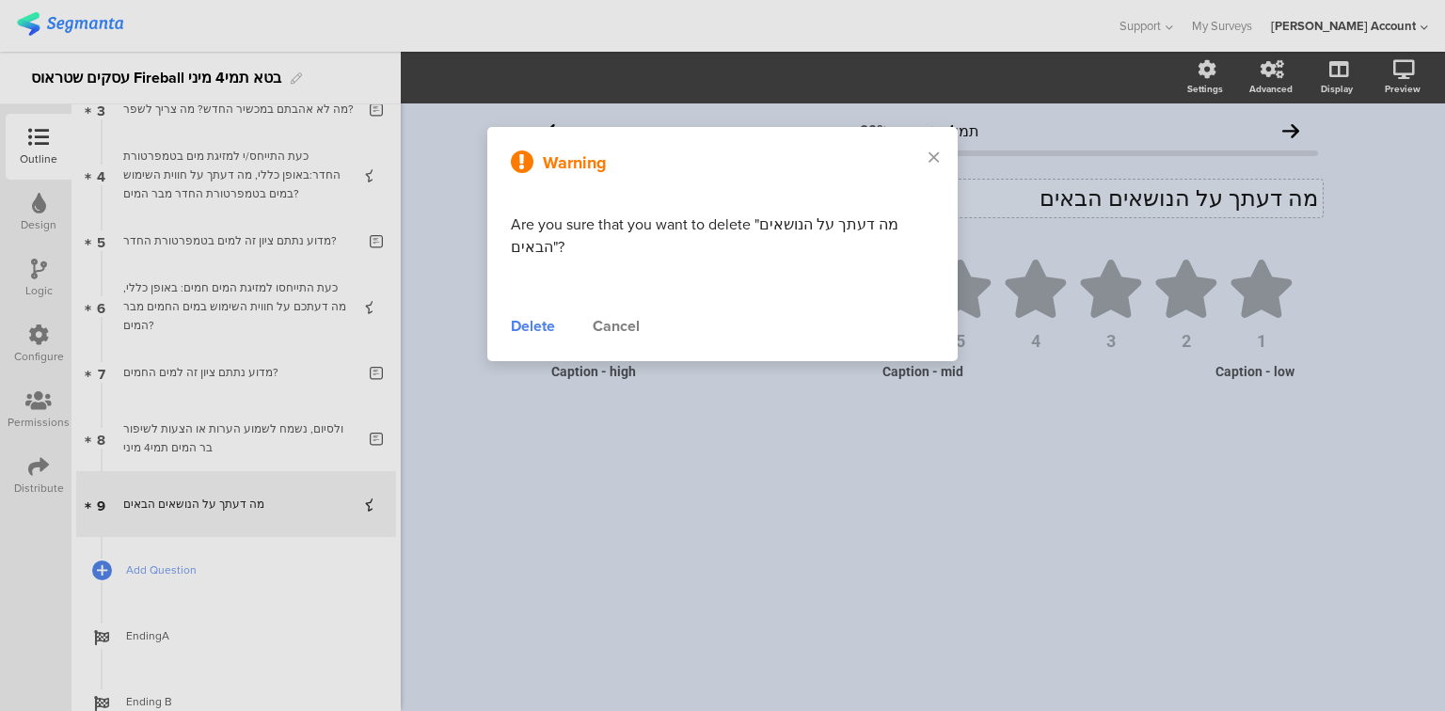
click at [539, 324] on div "Delete" at bounding box center [533, 326] width 44 height 23
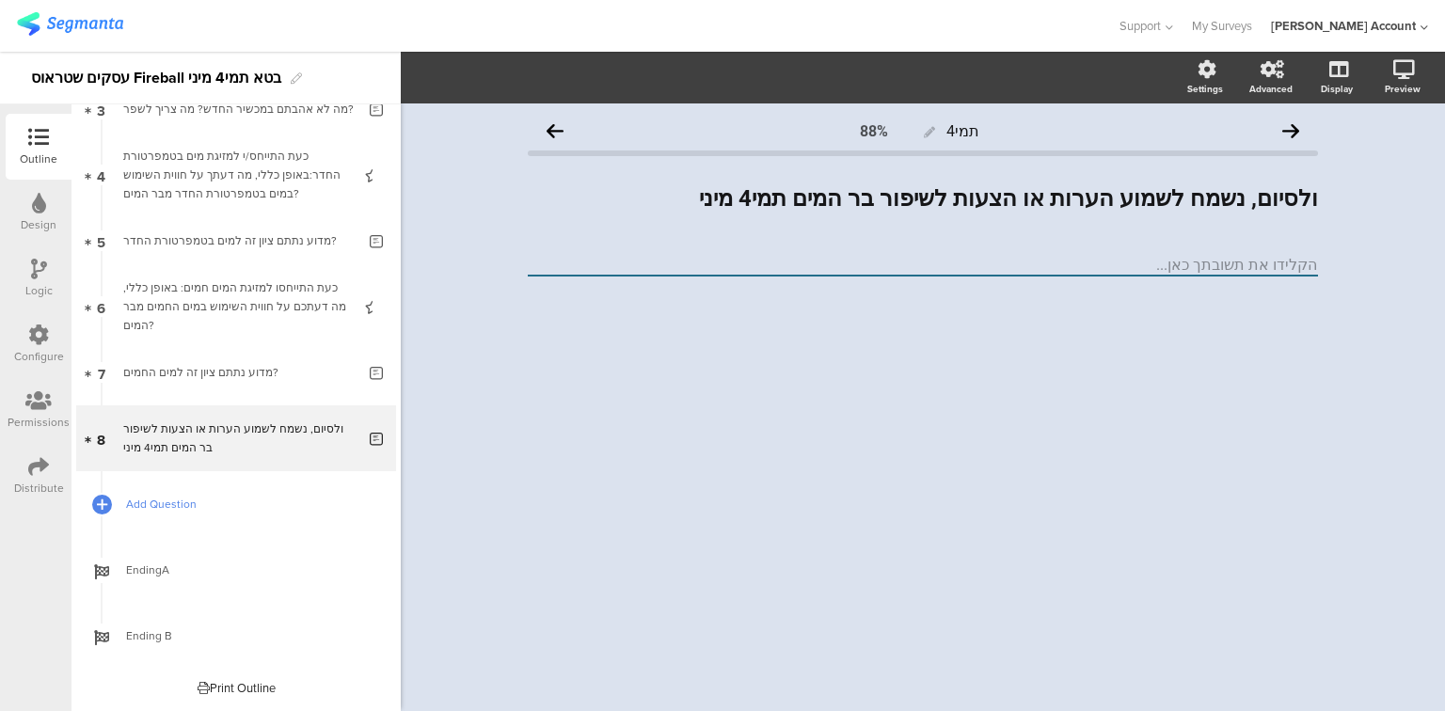
click at [160, 502] on span "Add Question" at bounding box center [246, 504] width 241 height 19
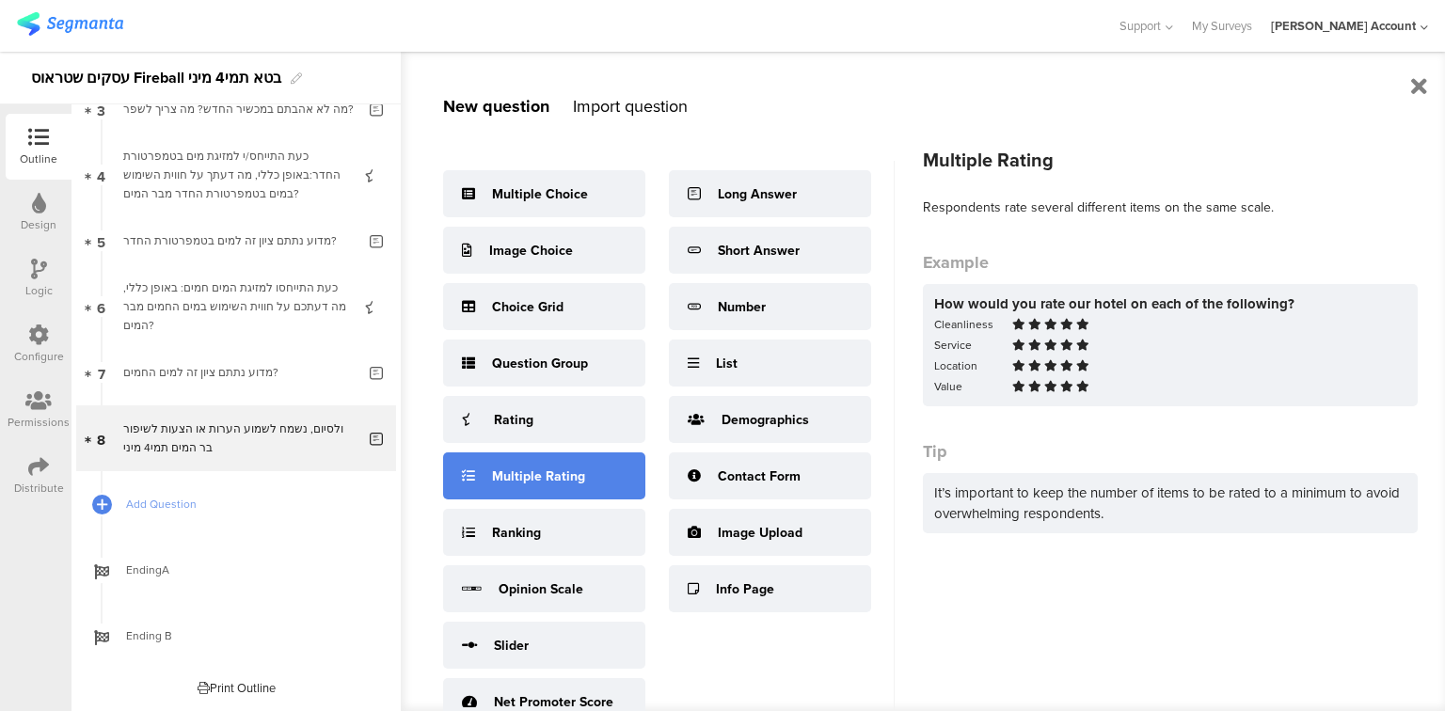
click at [479, 480] on div "Multiple Rating" at bounding box center [544, 476] width 202 height 47
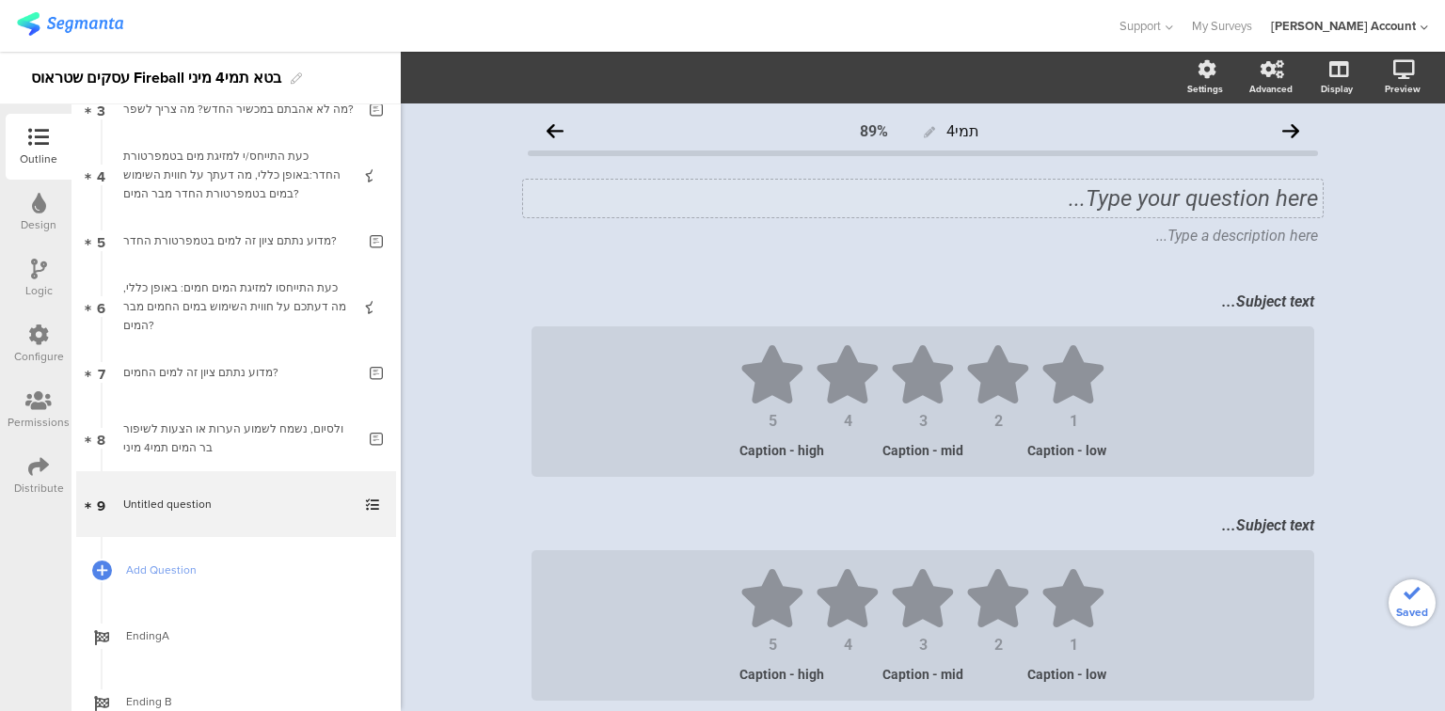
click at [1032, 200] on div "Type your question here..." at bounding box center [923, 199] width 800 height 38
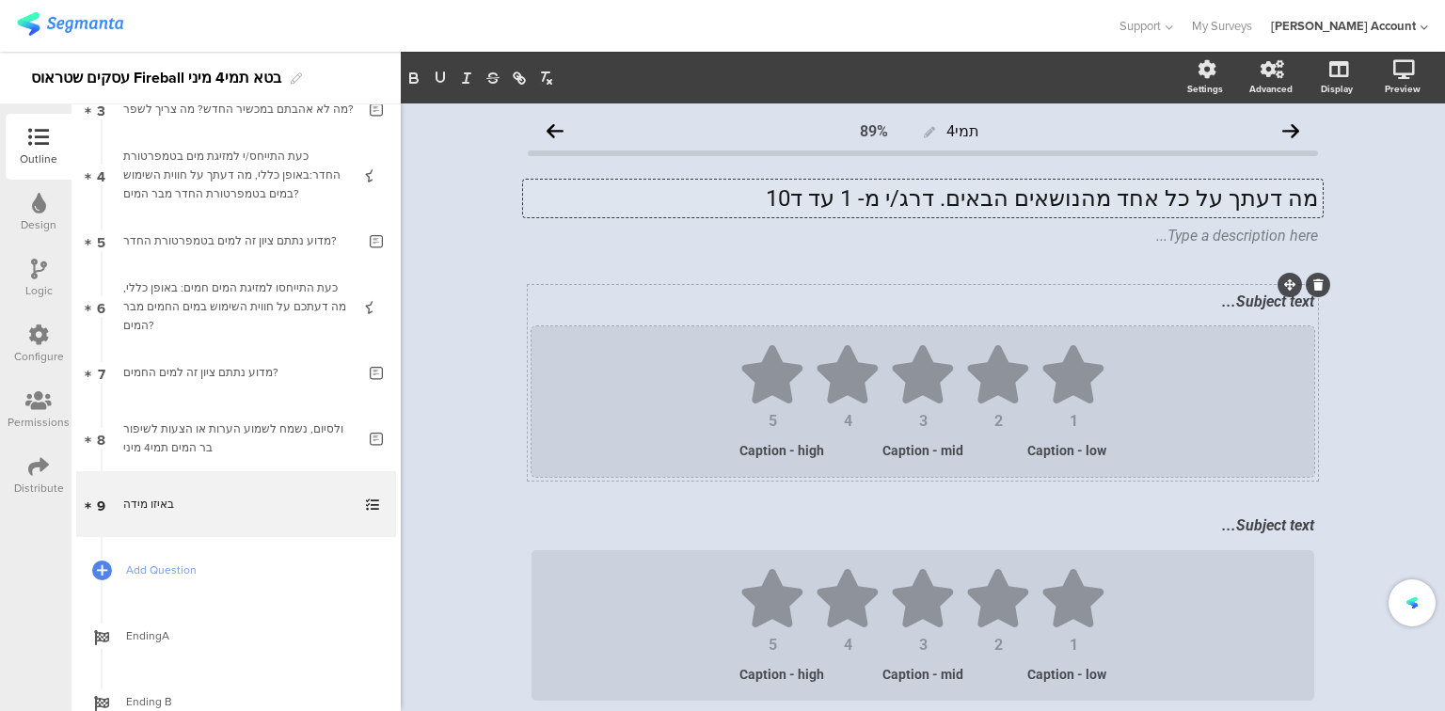
click at [894, 405] on div at bounding box center [923, 378] width 66 height 66
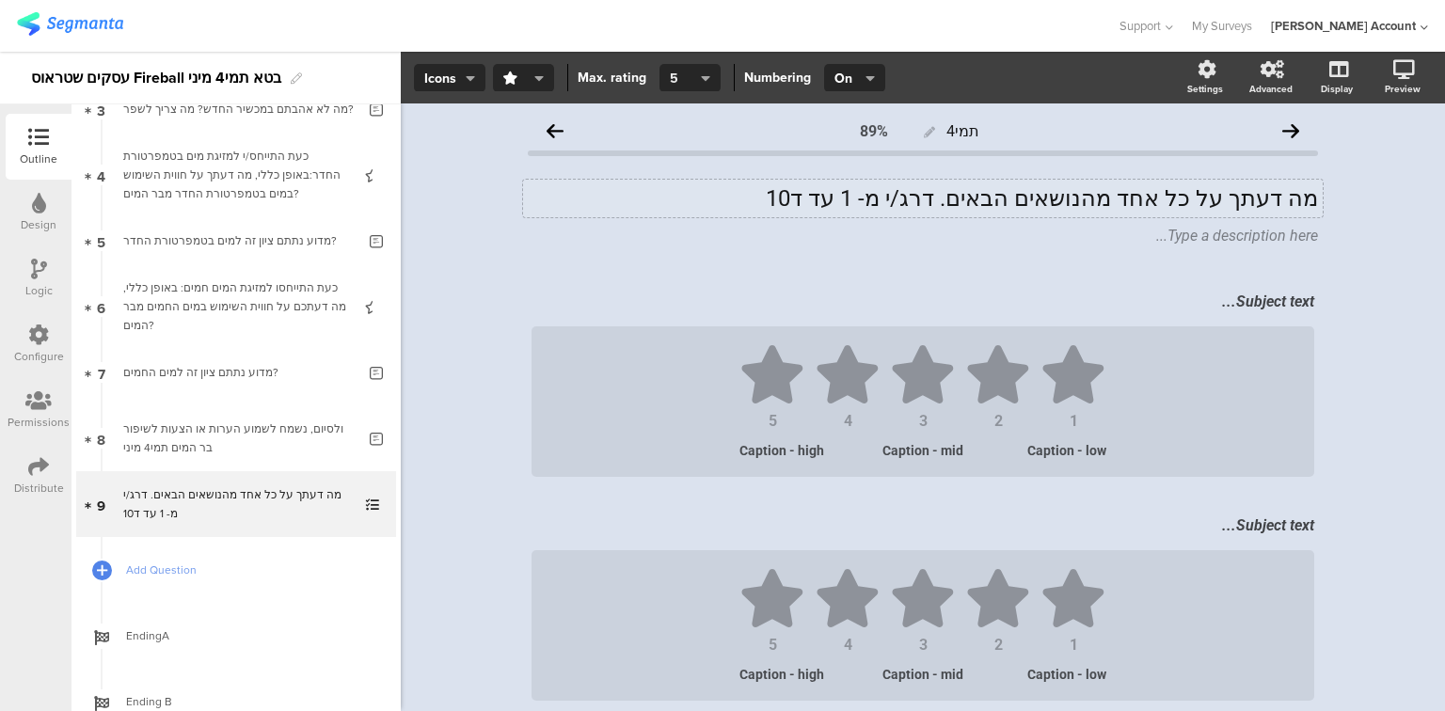
click at [688, 72] on span "5" at bounding box center [683, 79] width 27 height 20
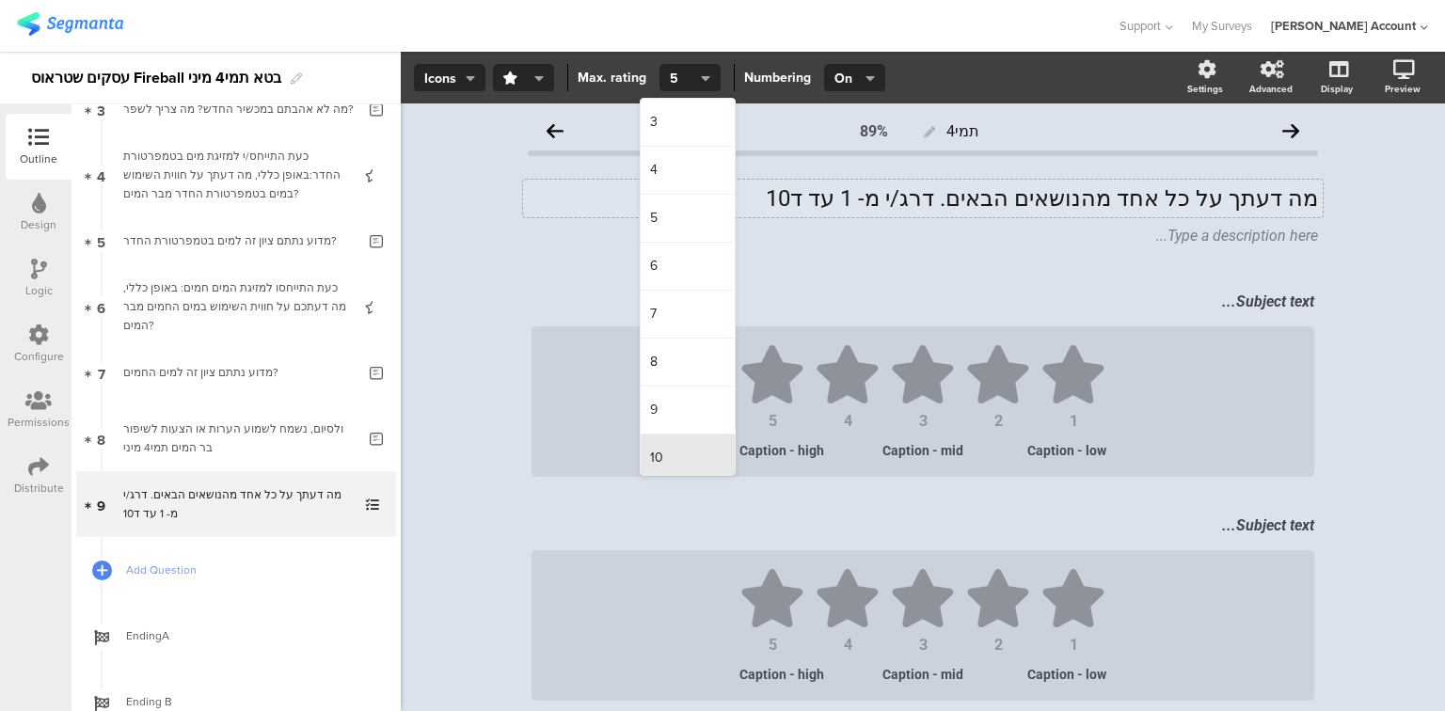
click at [644, 450] on div "10" at bounding box center [688, 458] width 94 height 47
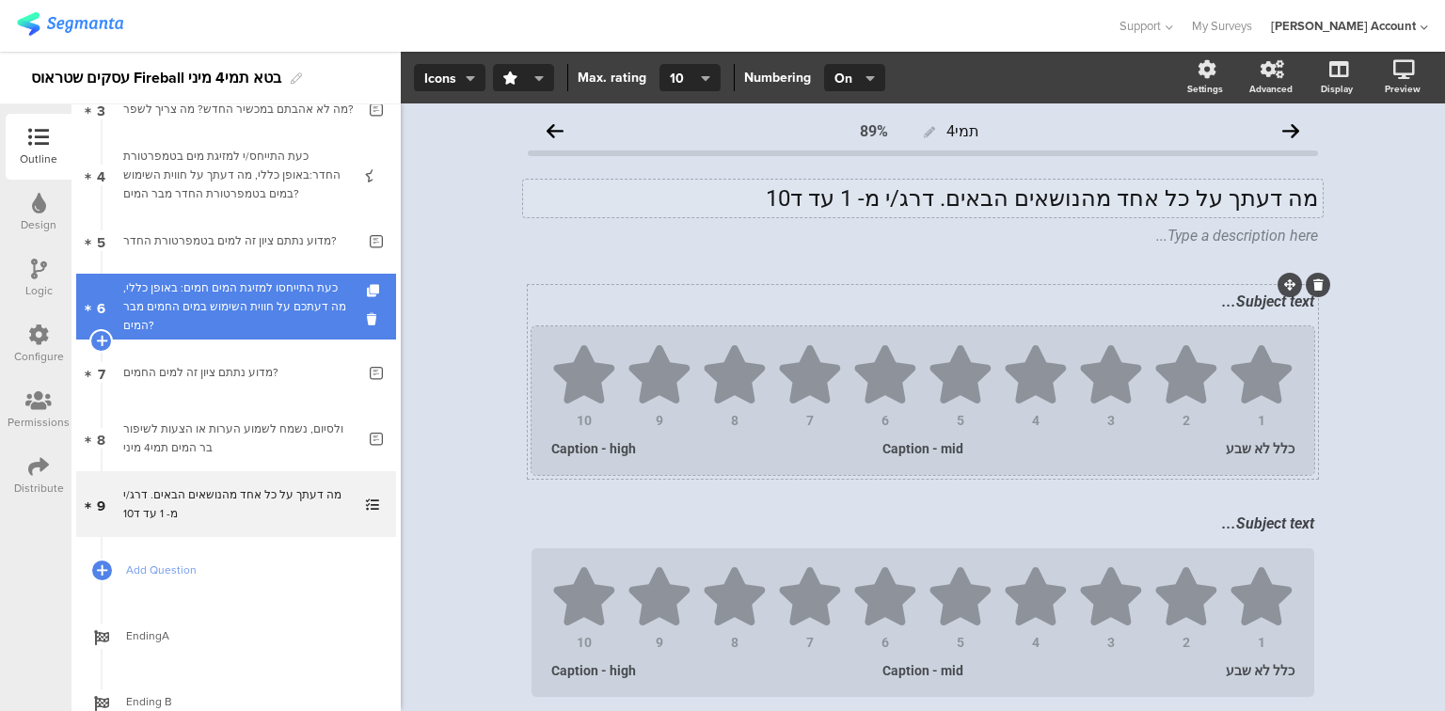
click at [268, 308] on div "כעת התייחסו למזיגת המים חמים: באופן כללי, מה דעתכם על חווית השימוש במים החמים מ…" at bounding box center [235, 306] width 225 height 56
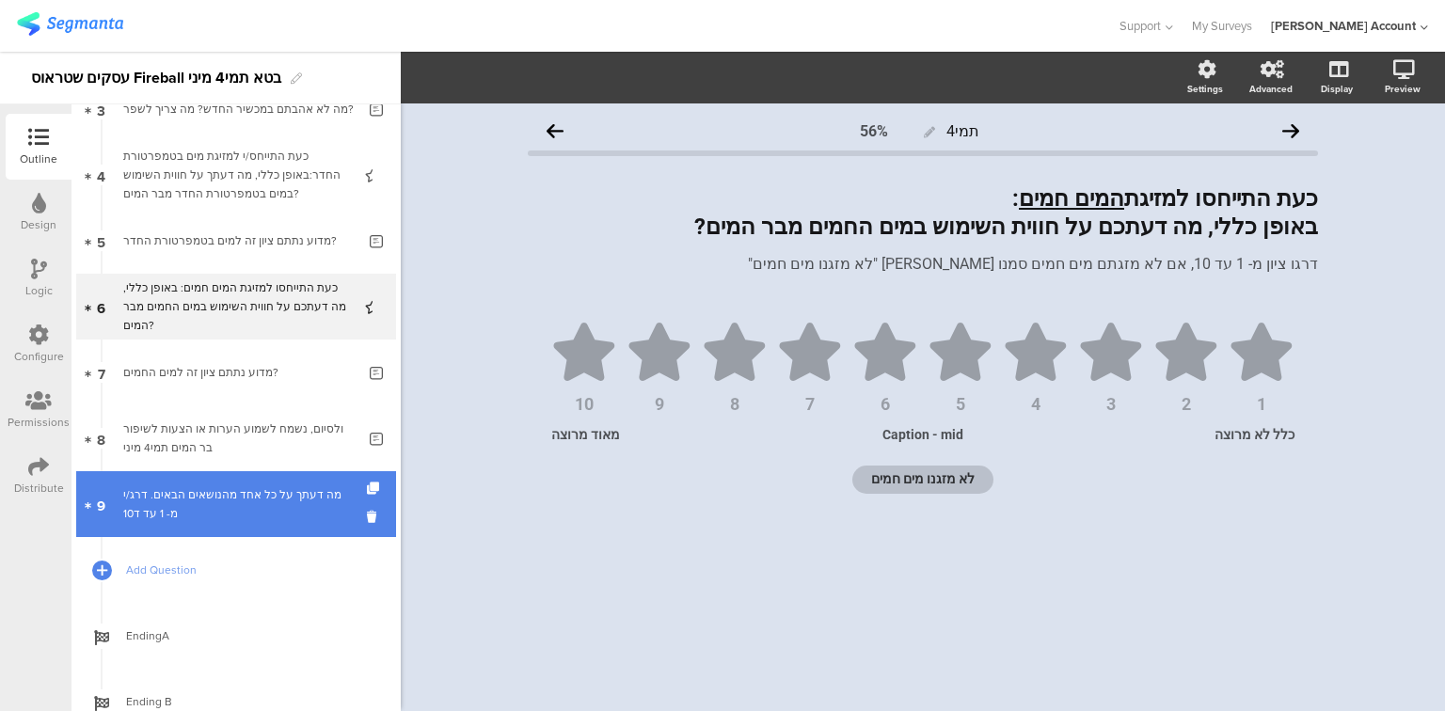
click at [209, 519] on div "מה דעתך על כל אחד מהנושאים הבאים. דרג/י מ- 1 עד ד10" at bounding box center [235, 504] width 225 height 38
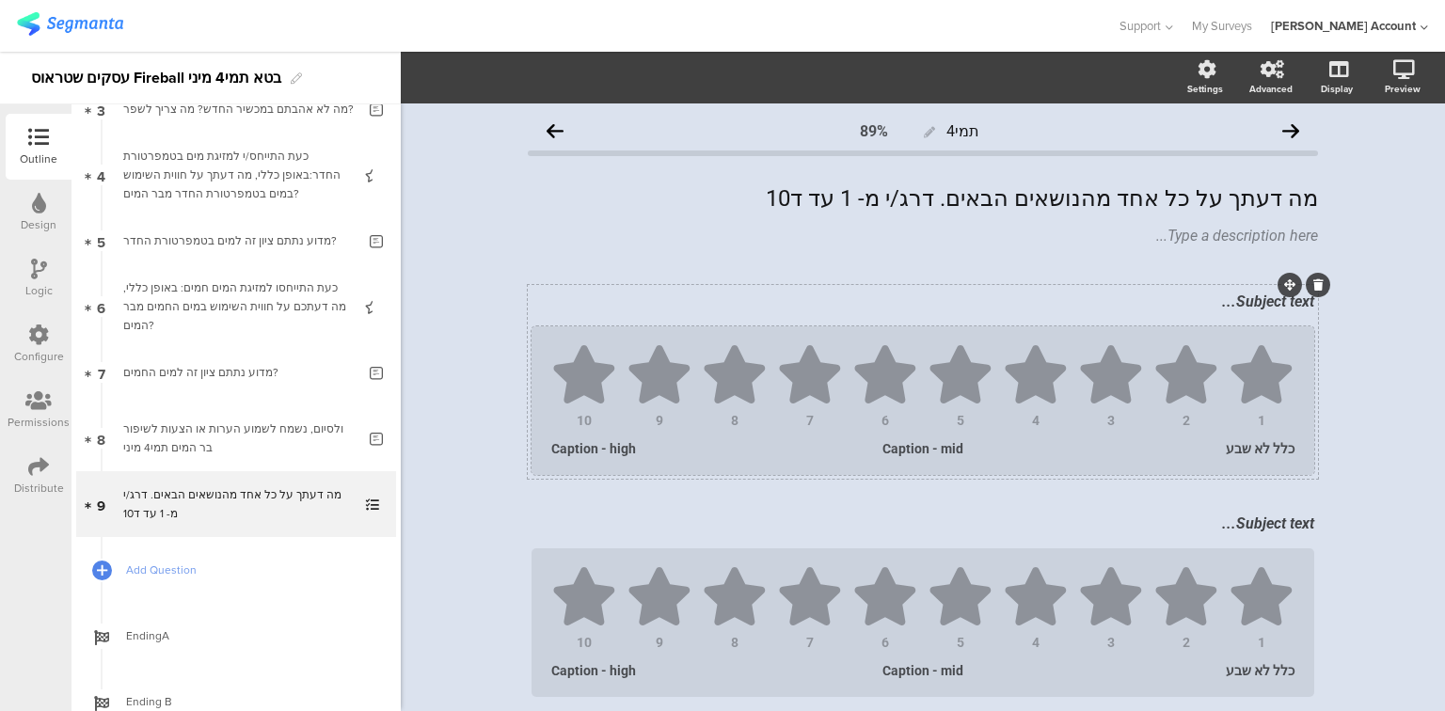
click at [1237, 454] on div "כלל לא שבע" at bounding box center [1239, 448] width 110 height 15
click at [969, 300] on div "Subject text..." at bounding box center [923, 303] width 792 height 30
click at [1122, 524] on div "Subject text..." at bounding box center [923, 525] width 792 height 30
click at [1162, 199] on div "מה דעתך על כל אחד מהנושאים הבאים. דרג/י מ- 1 עד ד10 מה דעתך על כל אחד מהנושאים …" at bounding box center [923, 199] width 800 height 38
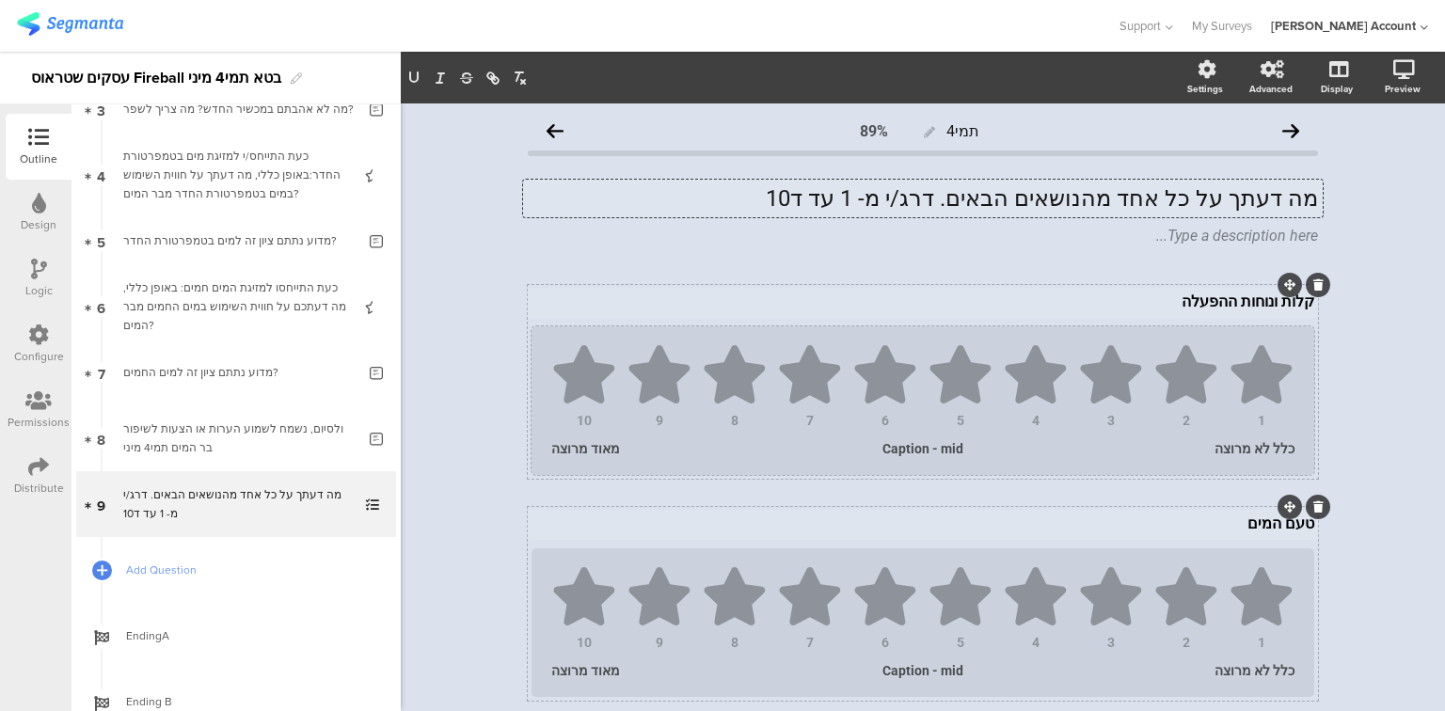
click at [1162, 199] on p "מה דעתך על כל אחד מהנושאים הבאים. דרג/י מ- 1 עד ד10" at bounding box center [923, 198] width 790 height 28
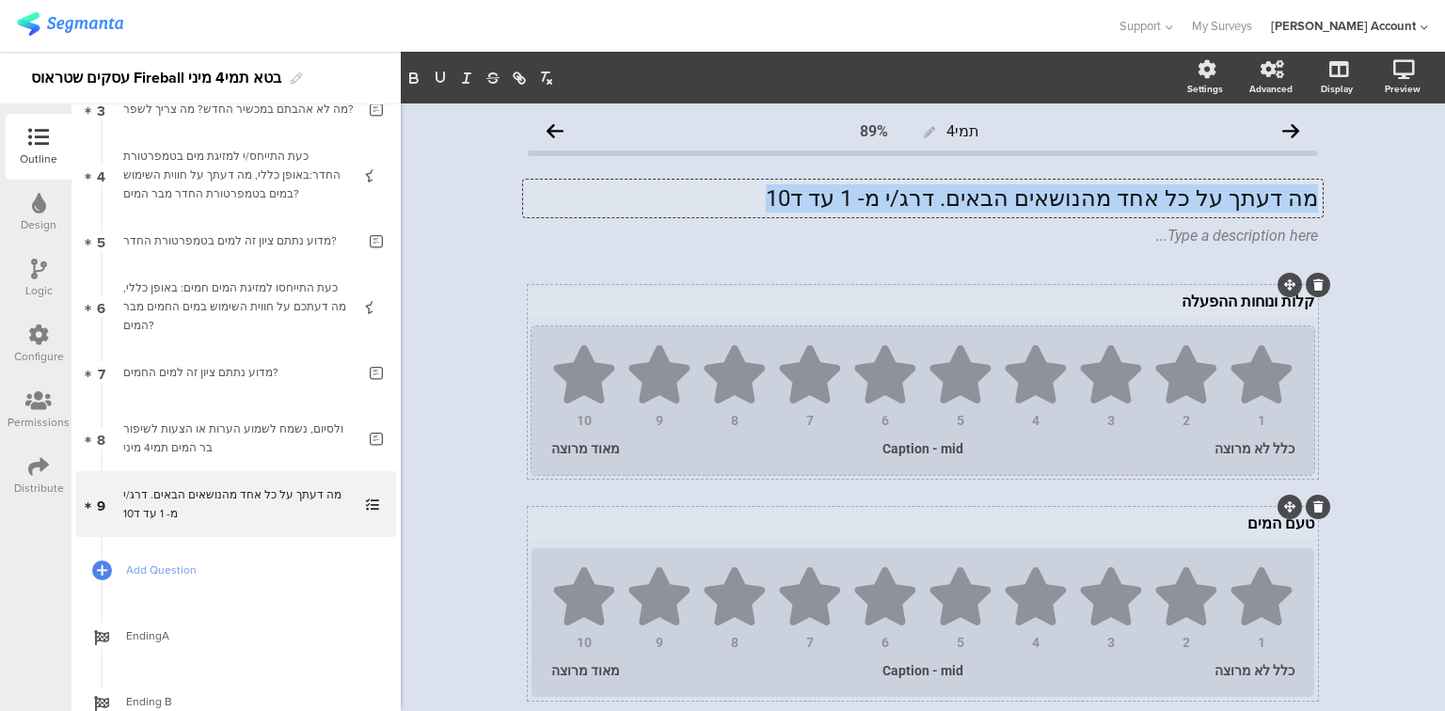
click at [1162, 199] on p "מה דעתך על כל אחד מהנושאים הבאים. דרג/י מ- 1 עד ד10" at bounding box center [923, 198] width 790 height 28
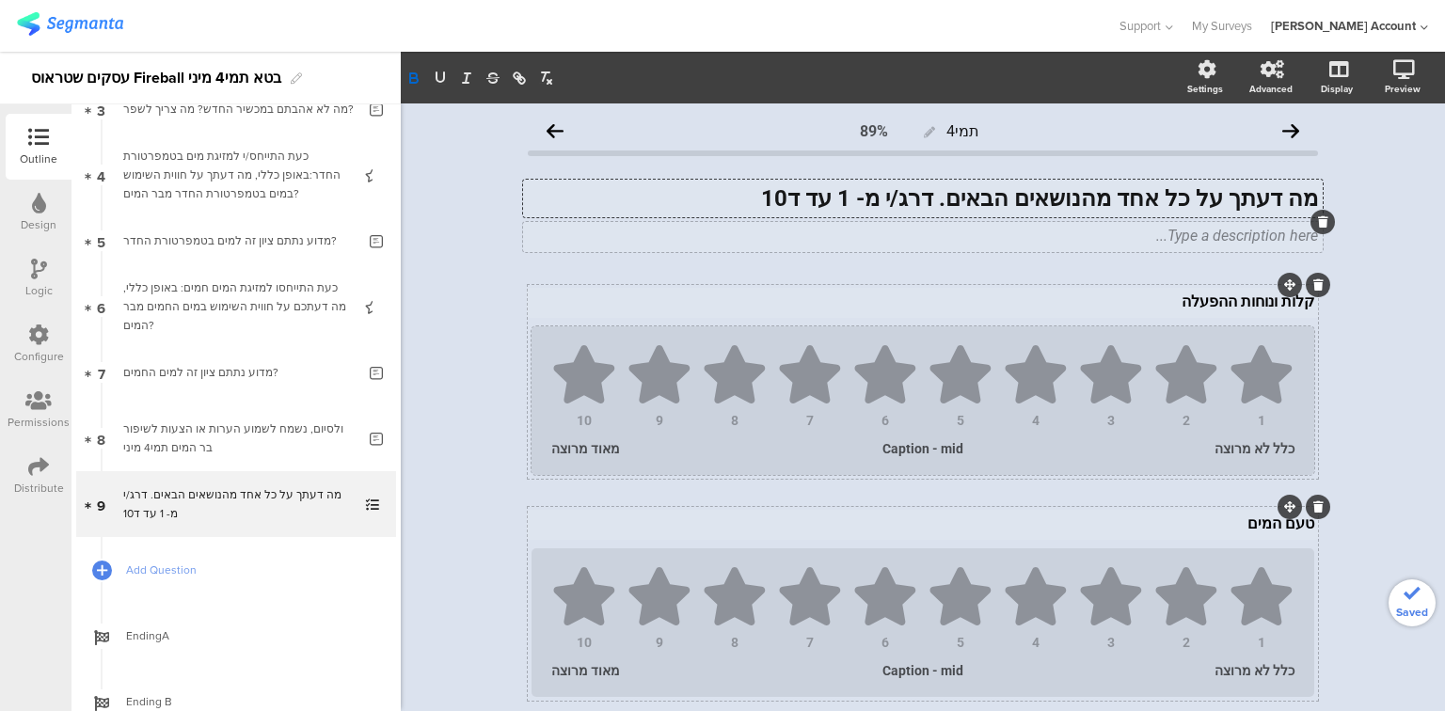
click at [1318, 222] on icon at bounding box center [1323, 221] width 10 height 11
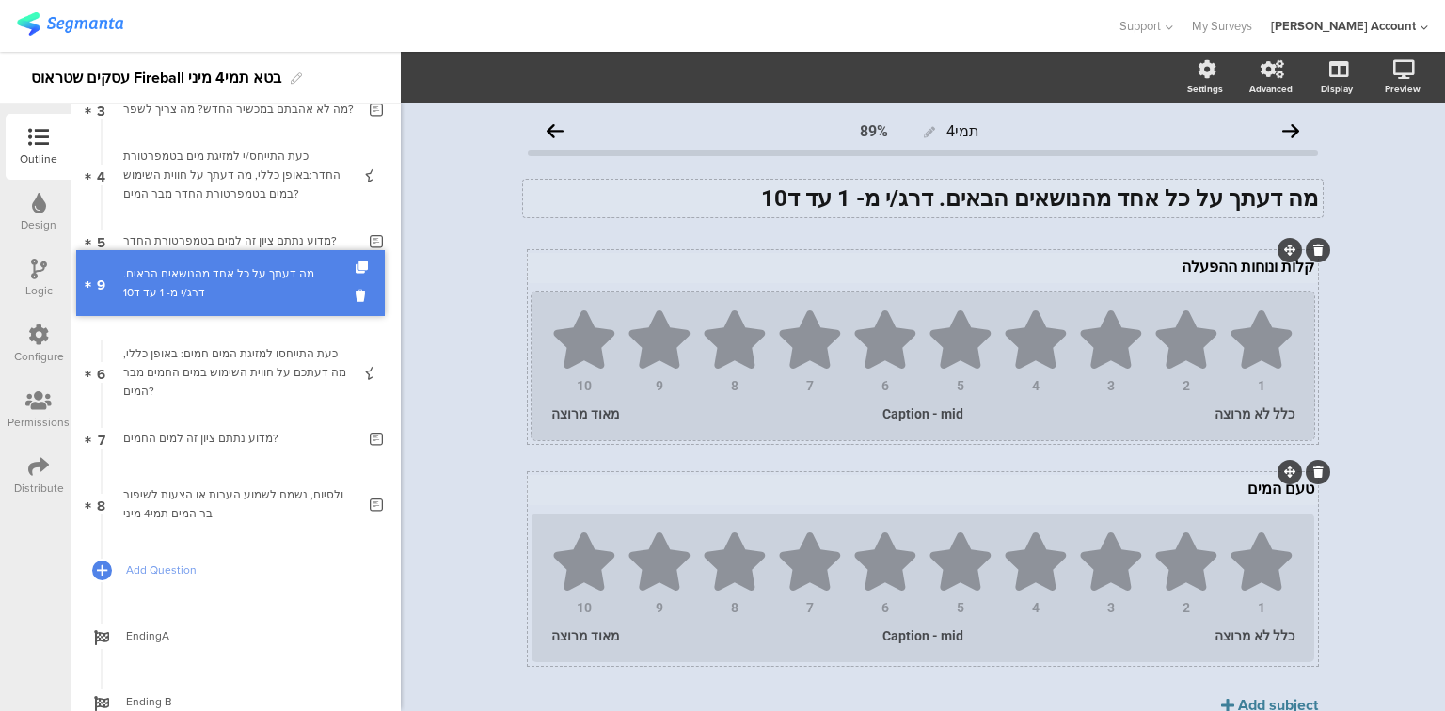
drag, startPoint x: 303, startPoint y: 501, endPoint x: 291, endPoint y: 285, distance: 216.7
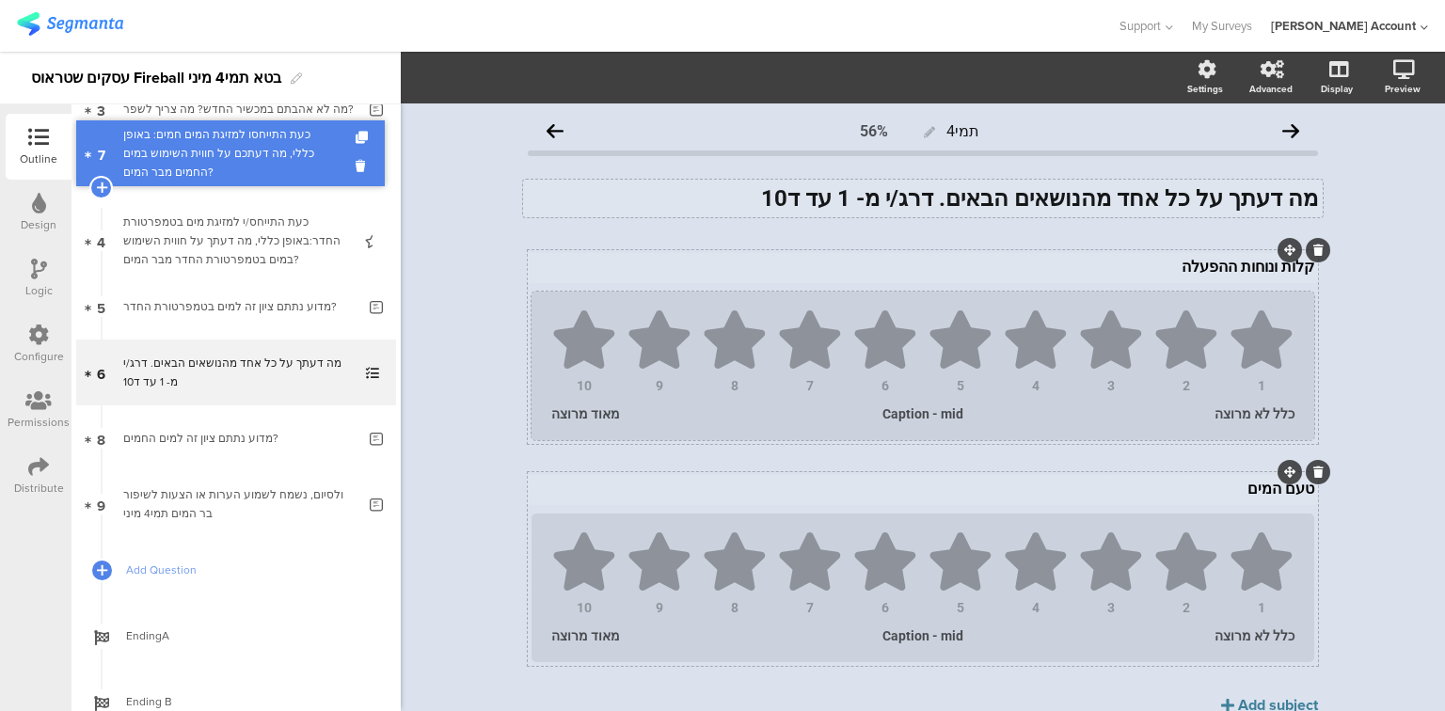
drag, startPoint x: 260, startPoint y: 367, endPoint x: 266, endPoint y: 148, distance: 219.3
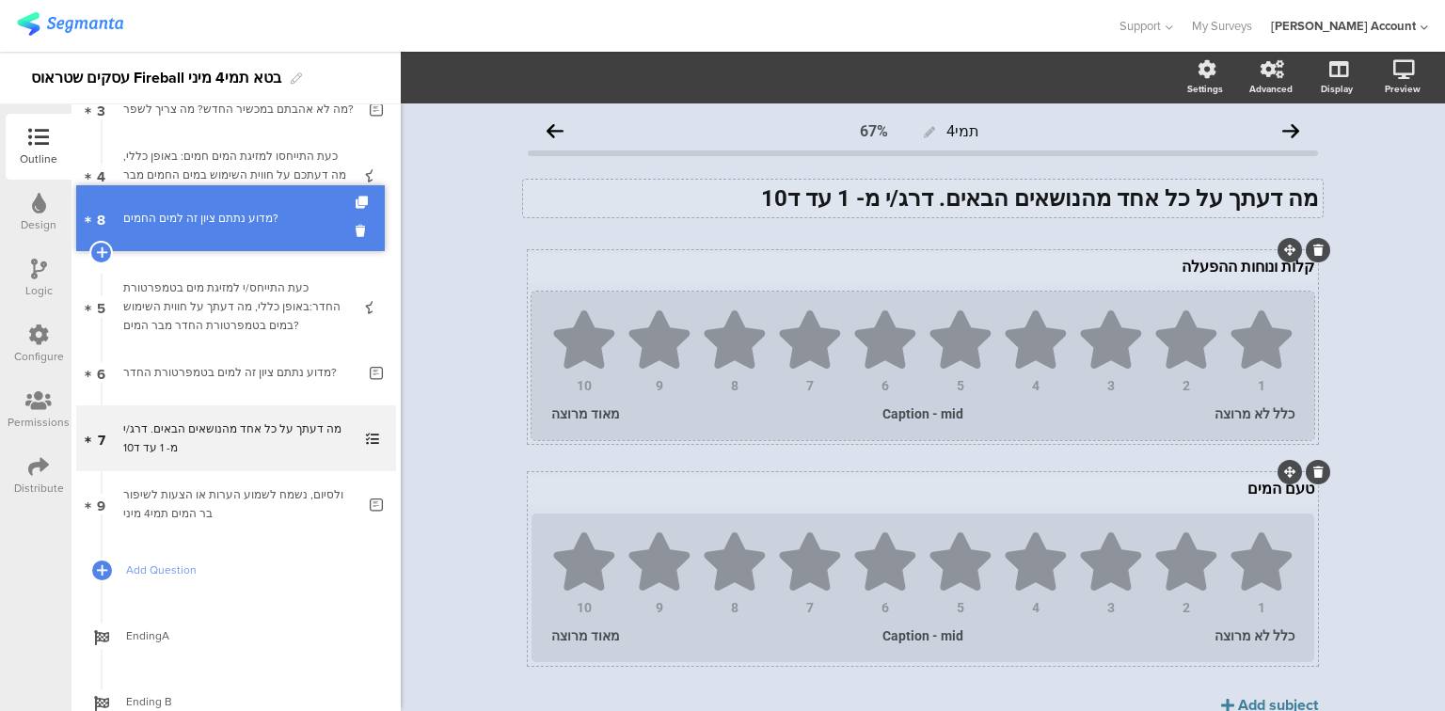
drag, startPoint x: 237, startPoint y: 444, endPoint x: 233, endPoint y: 224, distance: 220.2
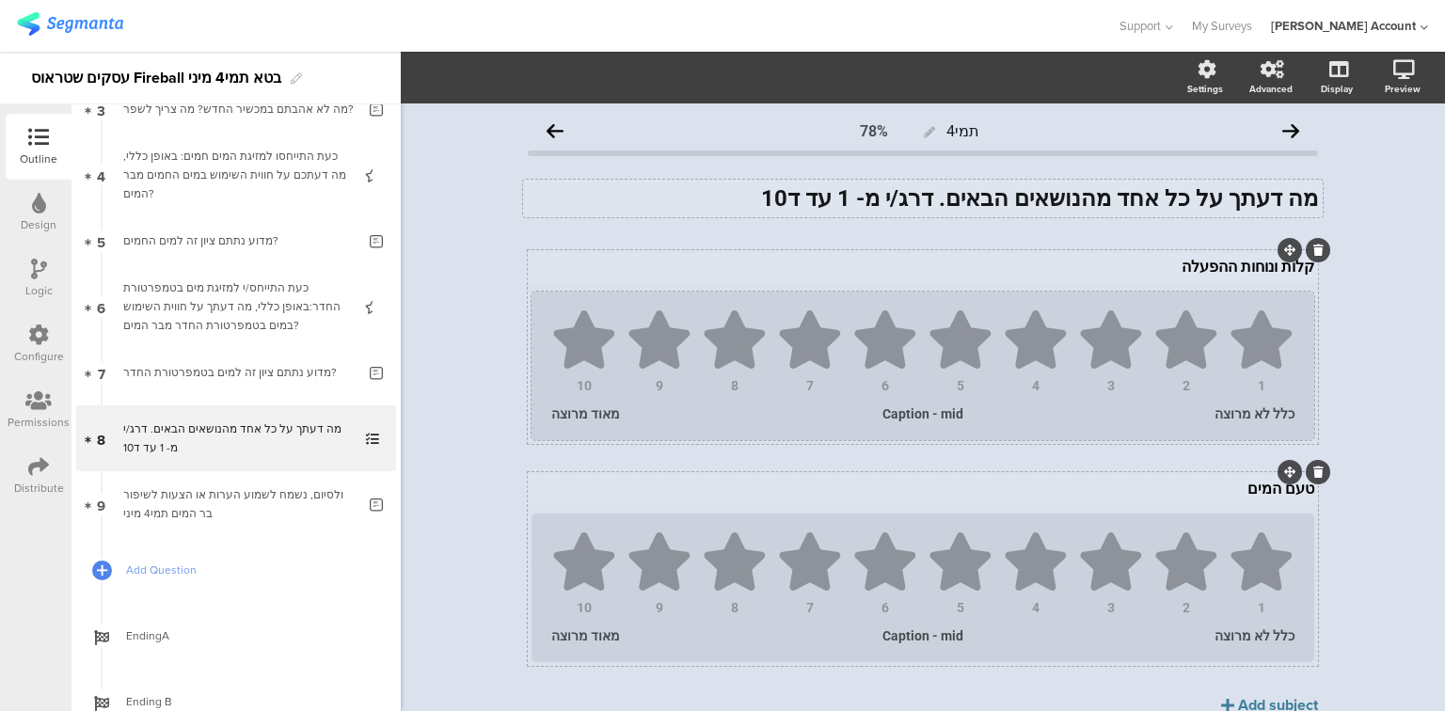
click at [916, 265] on div "קלות ונוחות ההפעלה קלות ונוחות ההפעלה" at bounding box center [923, 268] width 792 height 30
click at [945, 194] on div "מה דעתך על כל אחד מהנושאים הבאים. דרג/י מ- 1 עד ד10 מה דעתך על כל אחד מהנושאים …" at bounding box center [923, 199] width 800 height 38
click at [945, 194] on strong "מה דעתך על כל אחד מהנושאים הבאים. דרג/י מ- 1 עד ד10" at bounding box center [1039, 198] width 557 height 26
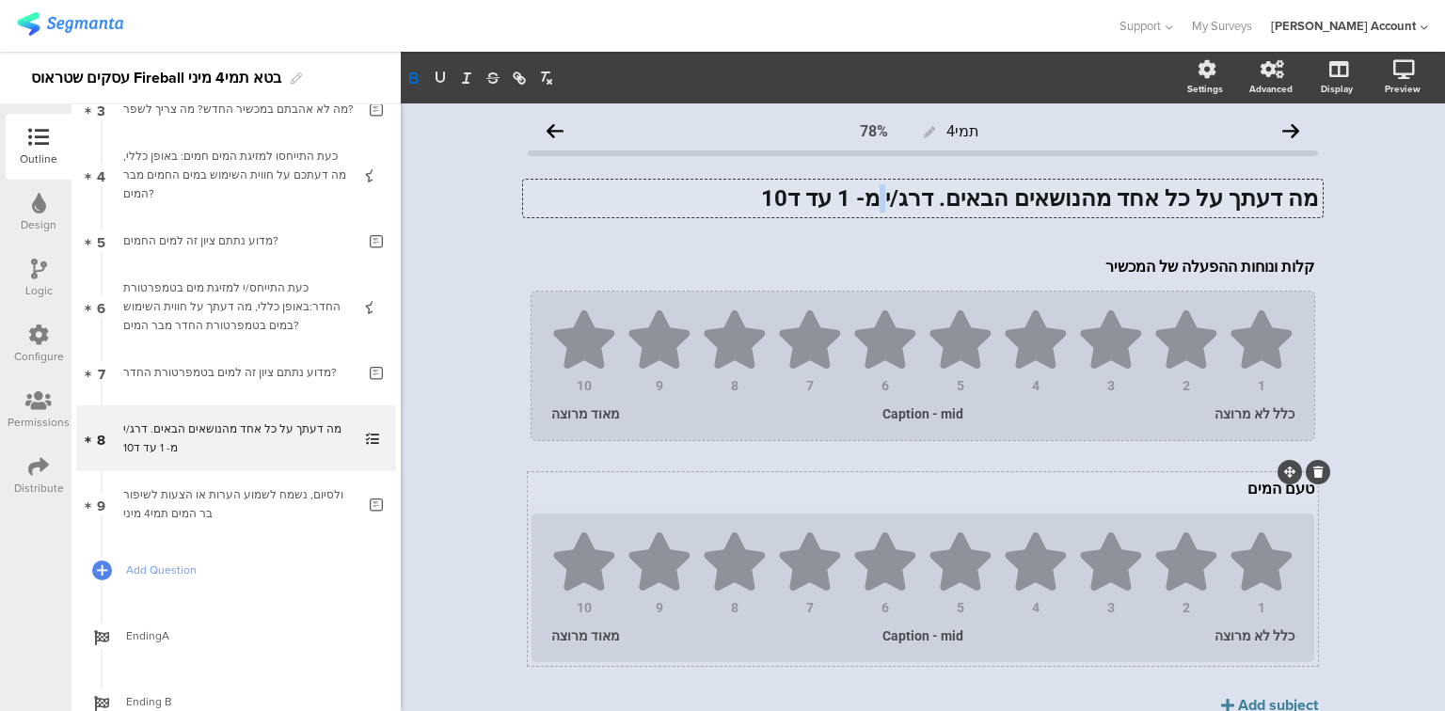
click at [945, 194] on strong "מה דעתך על כל אחד מהנושאים הבאים. דרג/י מ- 1 עד ד10" at bounding box center [1039, 198] width 557 height 26
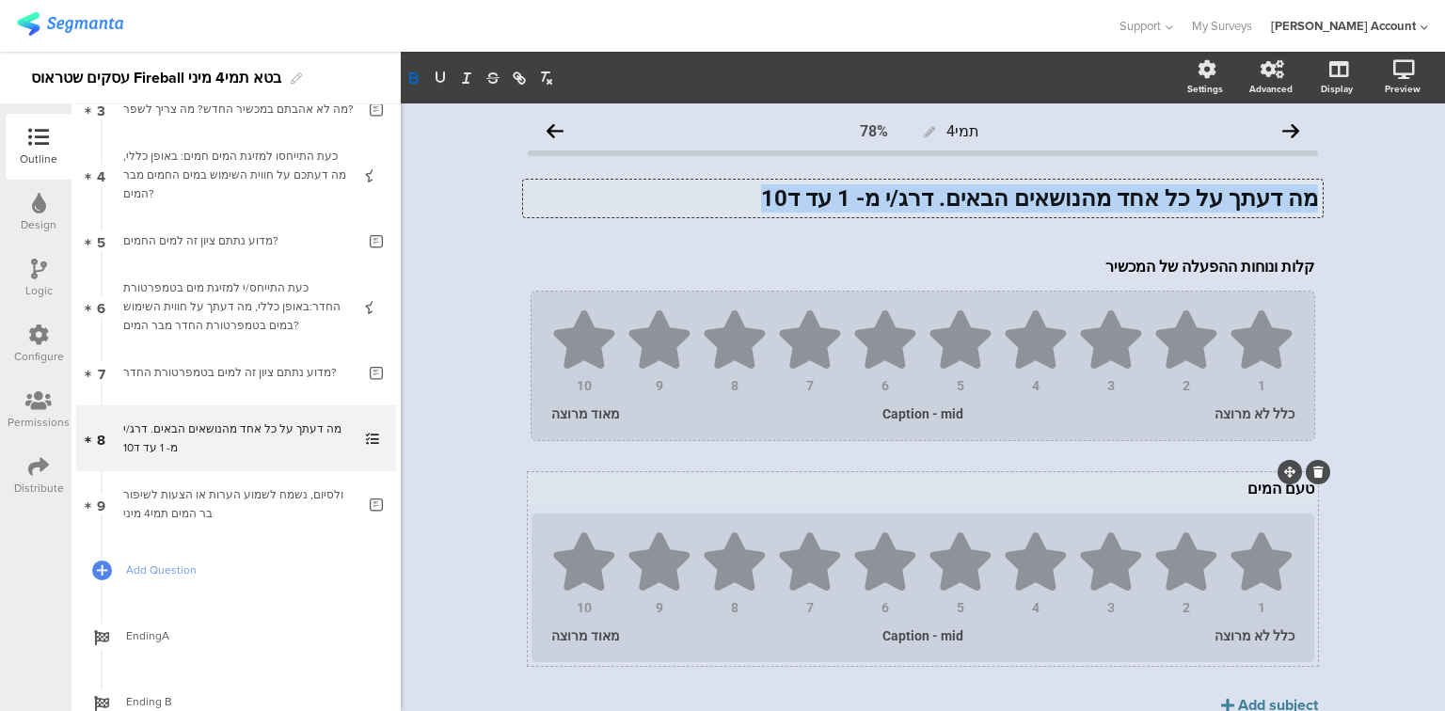
click at [945, 194] on strong "מה דעתך על כל אחד מהנושאים הבאים. דרג/י מ- 1 עד ד10" at bounding box center [1039, 198] width 557 height 26
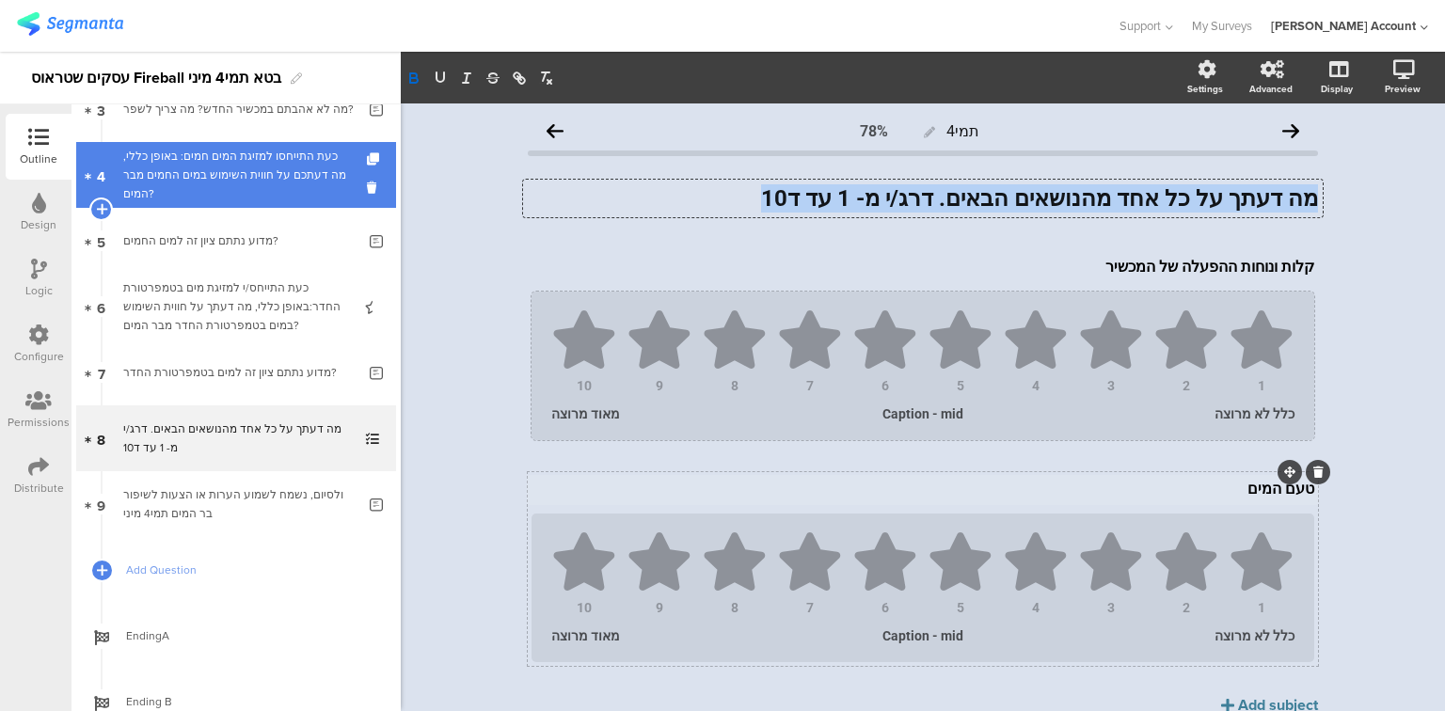
copy strong "מה דעתך על כל אחד מהנושאים הבאים. דרג/י מ- 1 עד ד10"
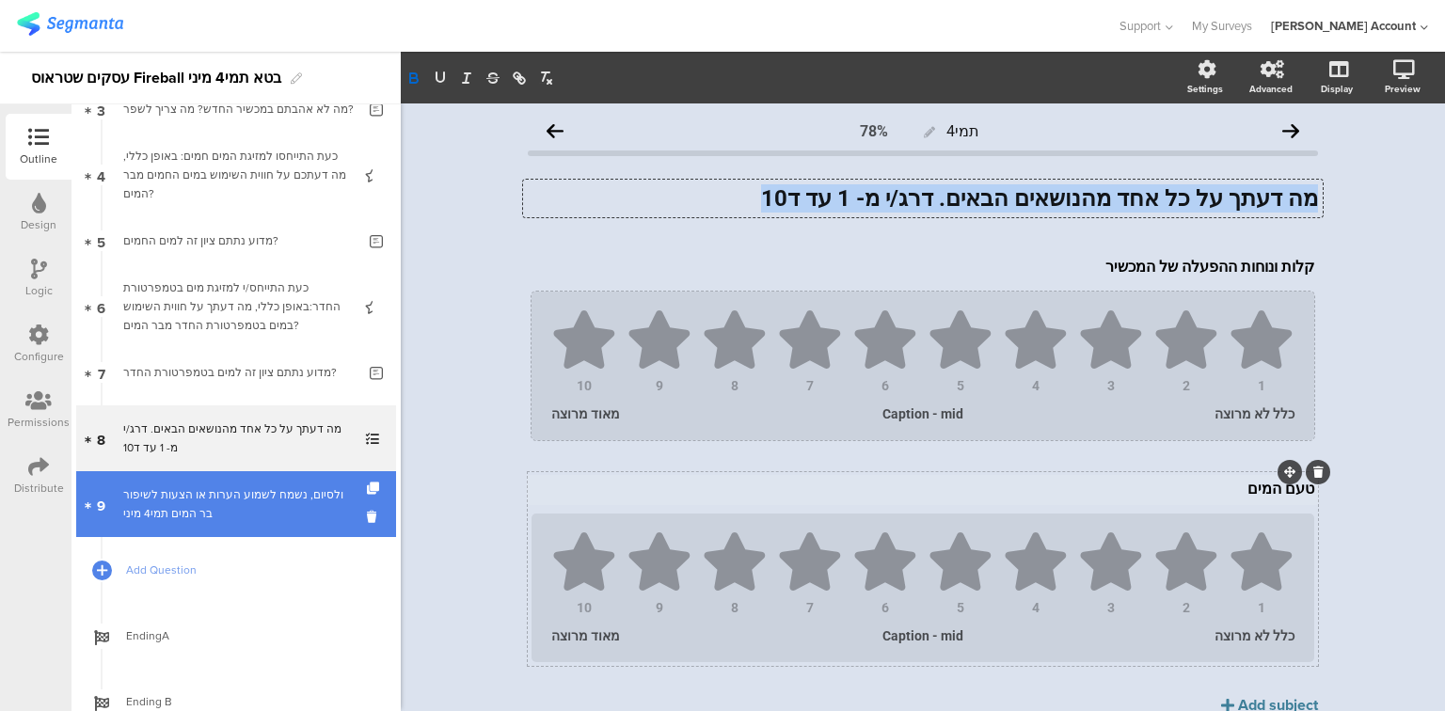
click at [195, 491] on div "ולסיום, נשמח לשמוע הערות או הצעות לשיפור בר המים תמי4 מיני" at bounding box center [239, 504] width 232 height 38
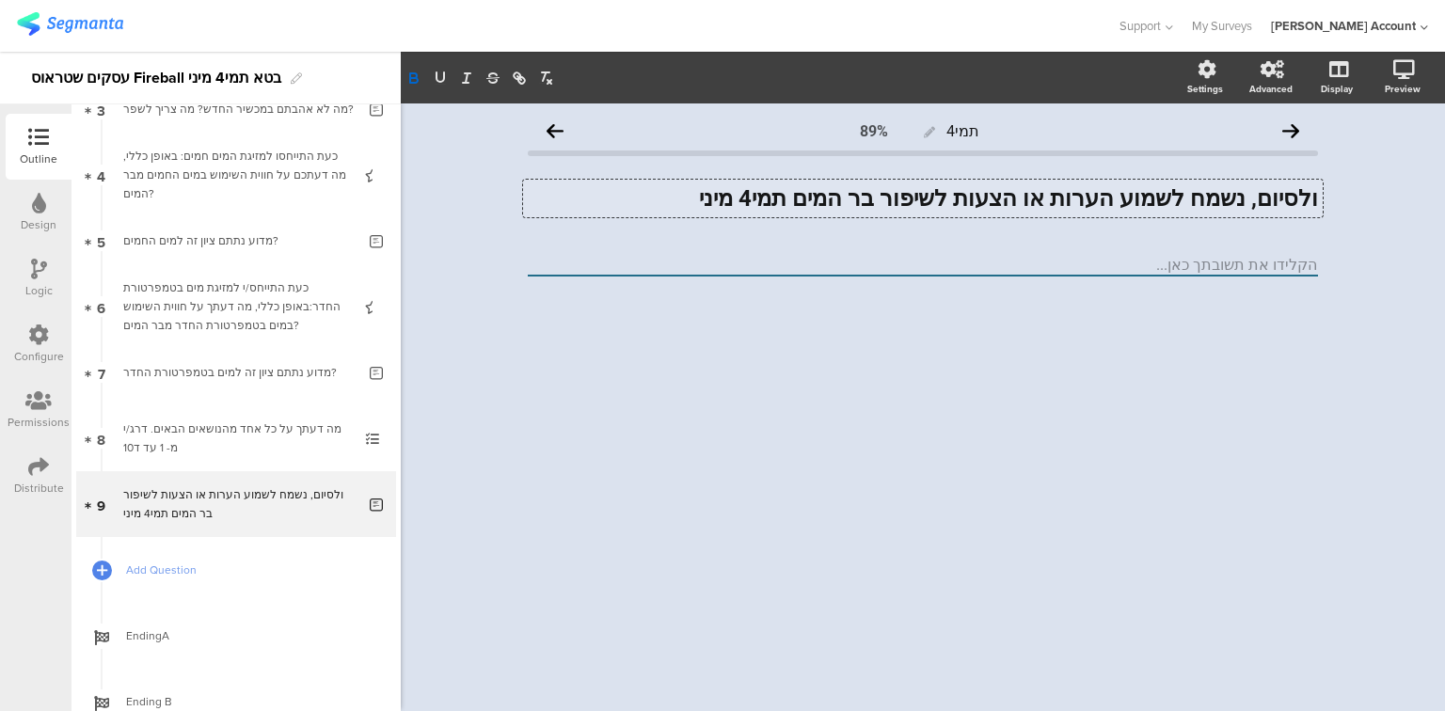
click at [901, 204] on div "ולסיום, נשמח לשמוע הערות או הצעות לשיפור בר המים תמי4 מיני ולסיום, נשמח לשמוע ה…" at bounding box center [923, 199] width 800 height 38
click at [901, 204] on strong "ולסיום, נשמח לשמוע הערות או הצעות לשיפור בר המים תמי4 מיני" at bounding box center [1008, 198] width 619 height 26
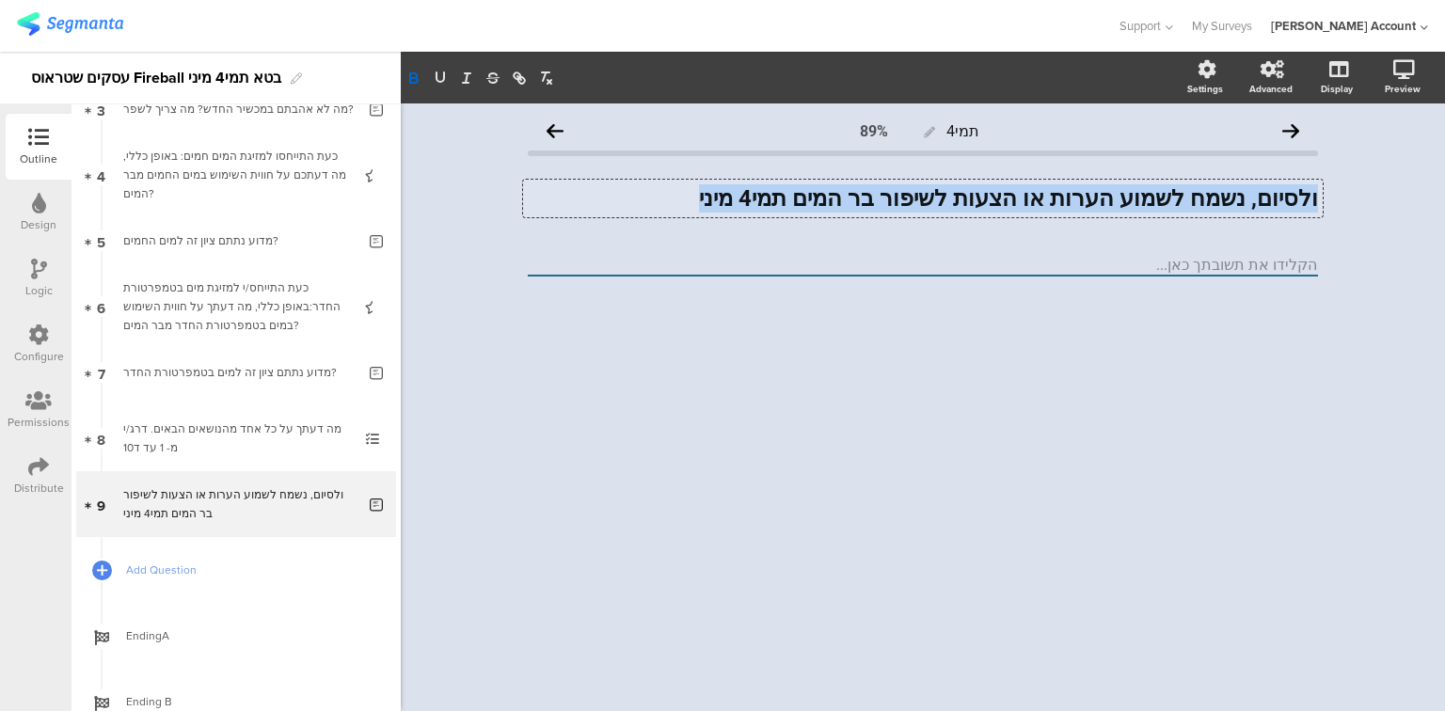
click at [901, 204] on strong "ולסיום, נשמח לשמוע הערות או הצעות לשיפור בר המים תמי4 מיני" at bounding box center [1008, 198] width 619 height 26
copy strong "ולסיום, נשמח לשמוע הערות או הצעות לשיפור בר המים תמי4 מיני"
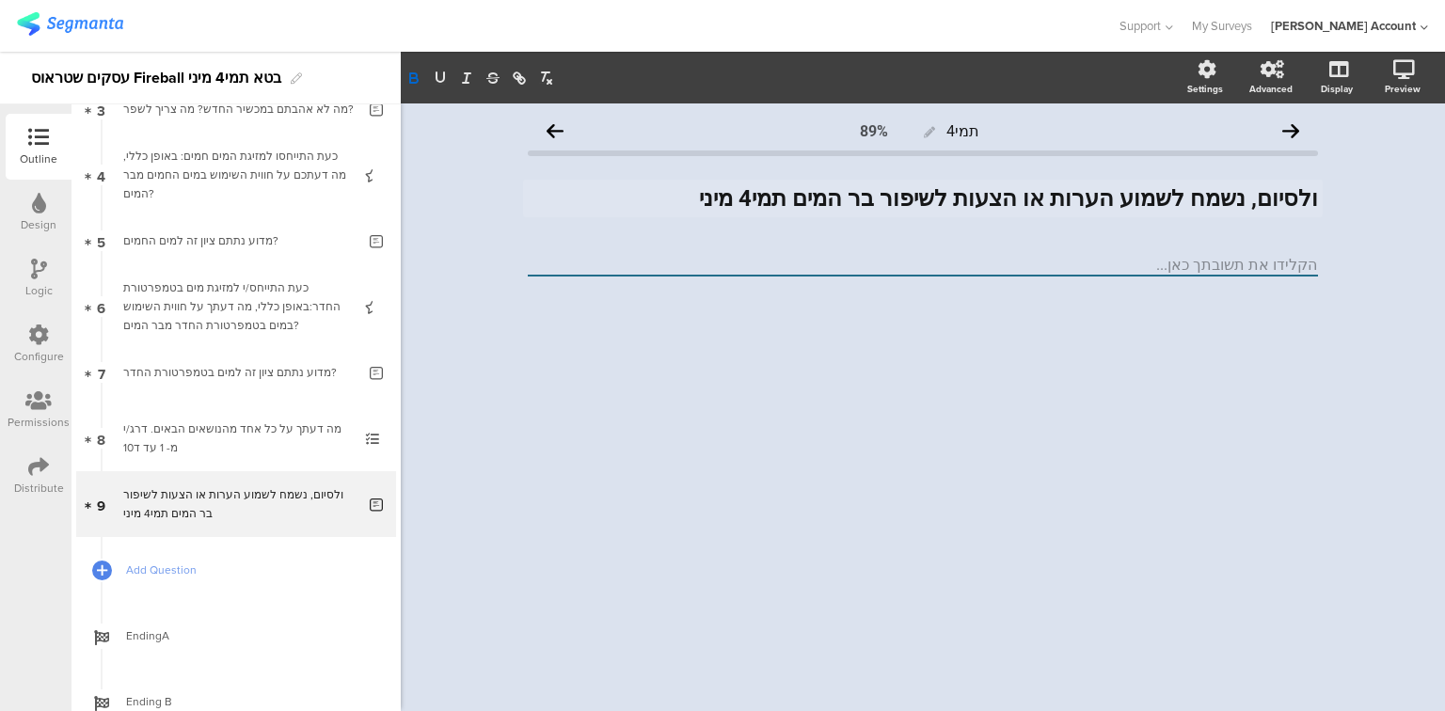
scroll to position [11, 0]
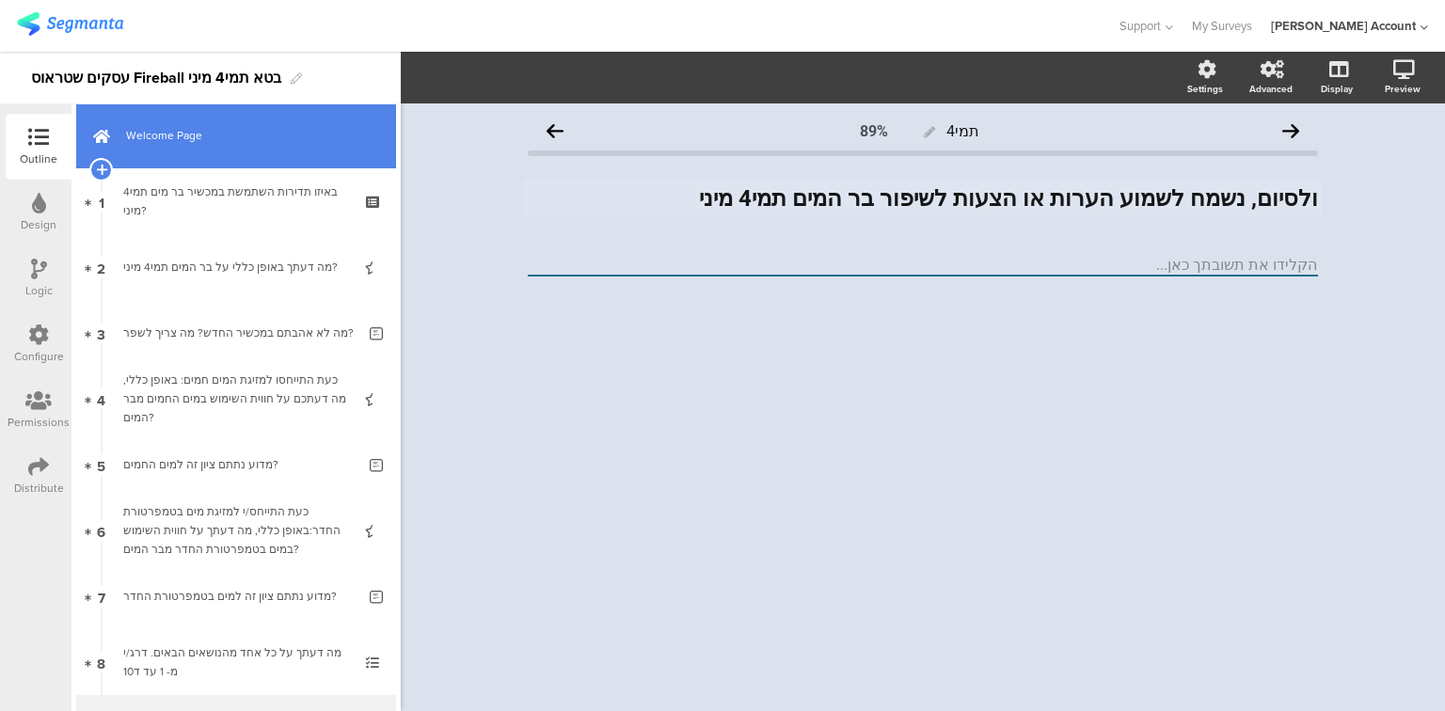
click at [217, 155] on link "Welcome Page" at bounding box center [236, 136] width 320 height 66
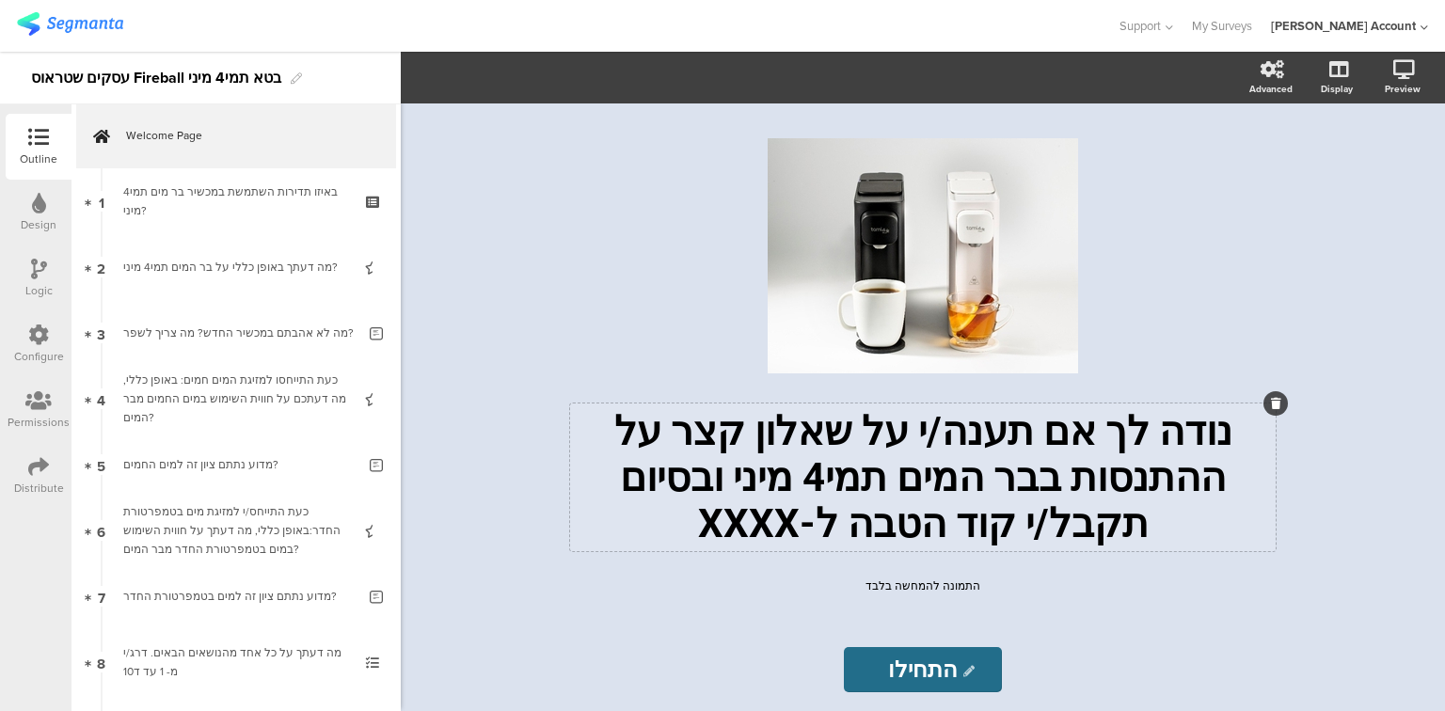
click at [739, 432] on p "נודה לך אם תענה/י על שאלון קצר על ההתנסות בבר המים תמי4 מיני ובסיום תקבל/י קוד …" at bounding box center [923, 477] width 696 height 138
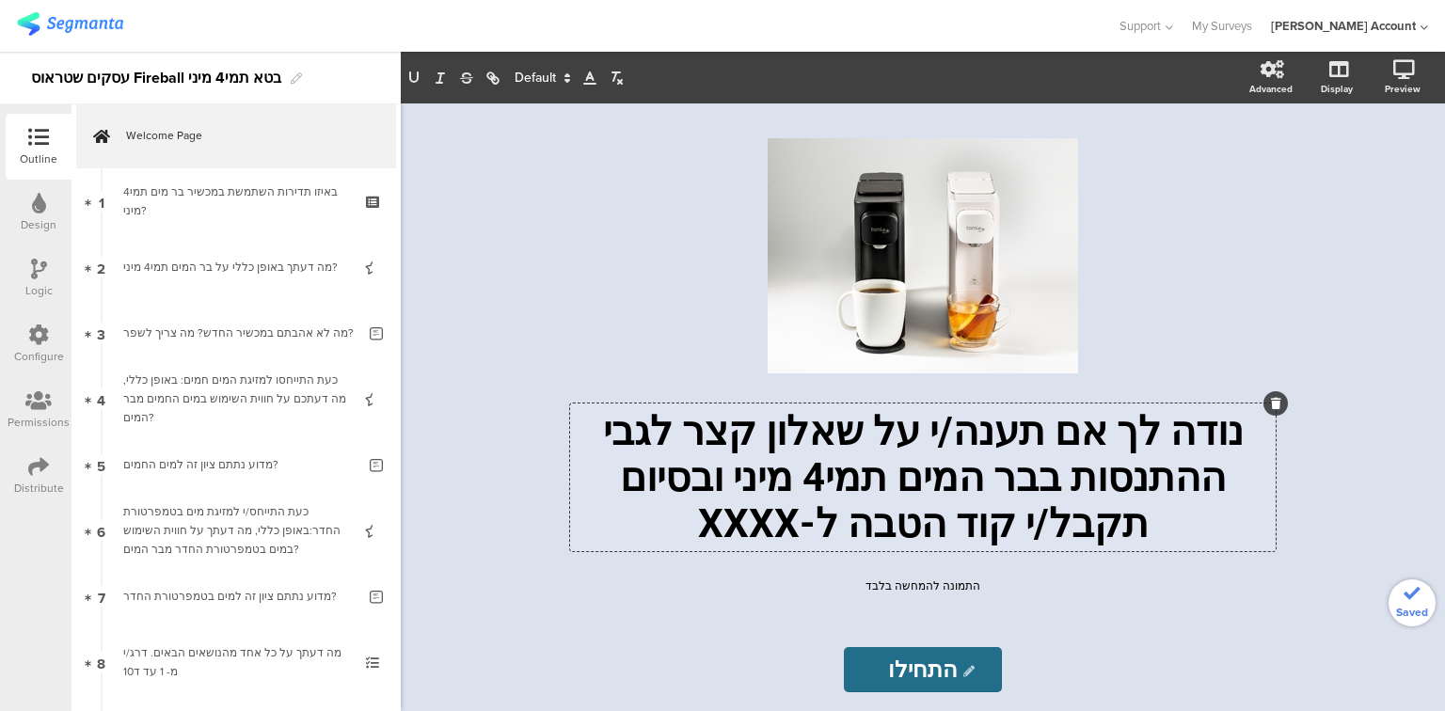
click at [1231, 478] on p "נודה לך אם תענה/י על שאלון קצר לגבי ההתנסות בבר המים תמי4 מיני ובסיום תקבל/י קו…" at bounding box center [923, 477] width 696 height 138
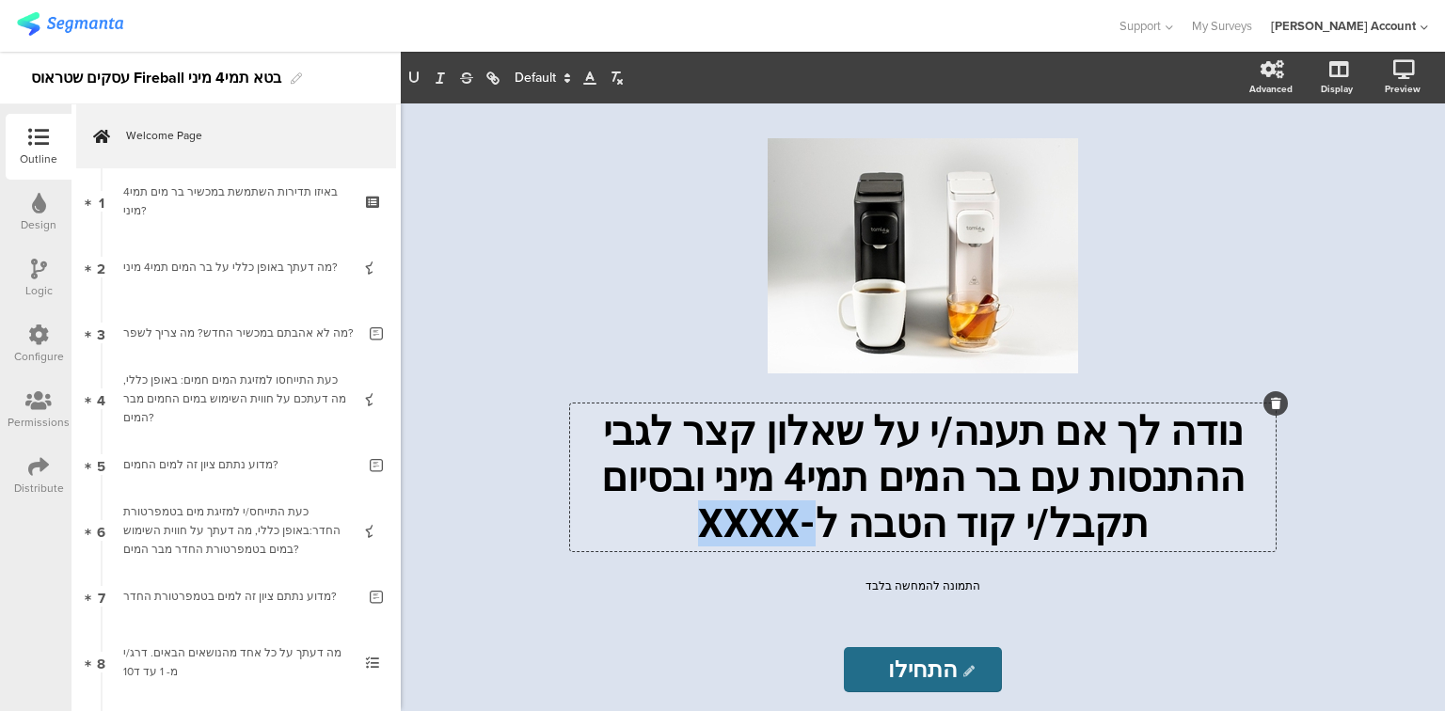
drag, startPoint x: 948, startPoint y: 531, endPoint x: 835, endPoint y: 531, distance: 112.9
click at [835, 531] on p "נודה לך אם תענה/י על שאלון קצר לגבי ההתנסות עם בר המים תמי4 מיני ובסיום תקבל/י …" at bounding box center [923, 477] width 696 height 138
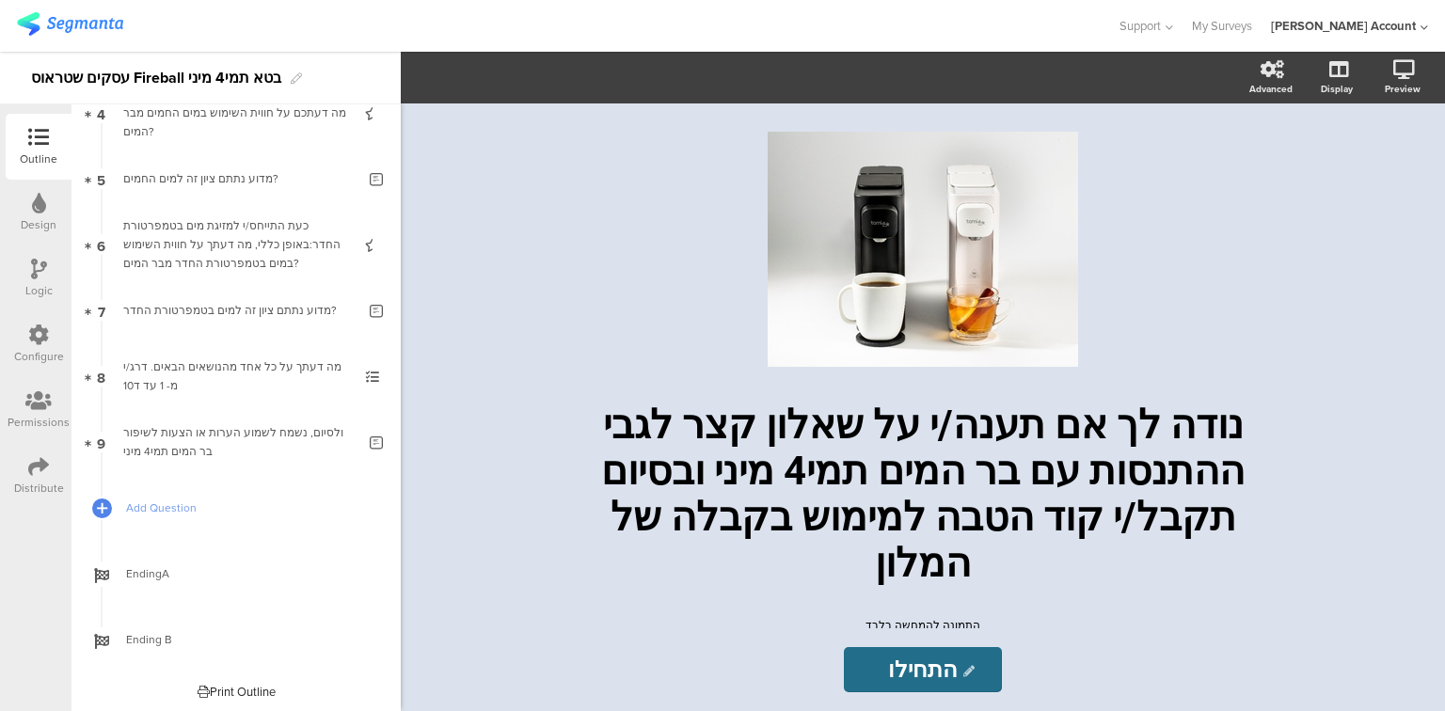
scroll to position [301, 0]
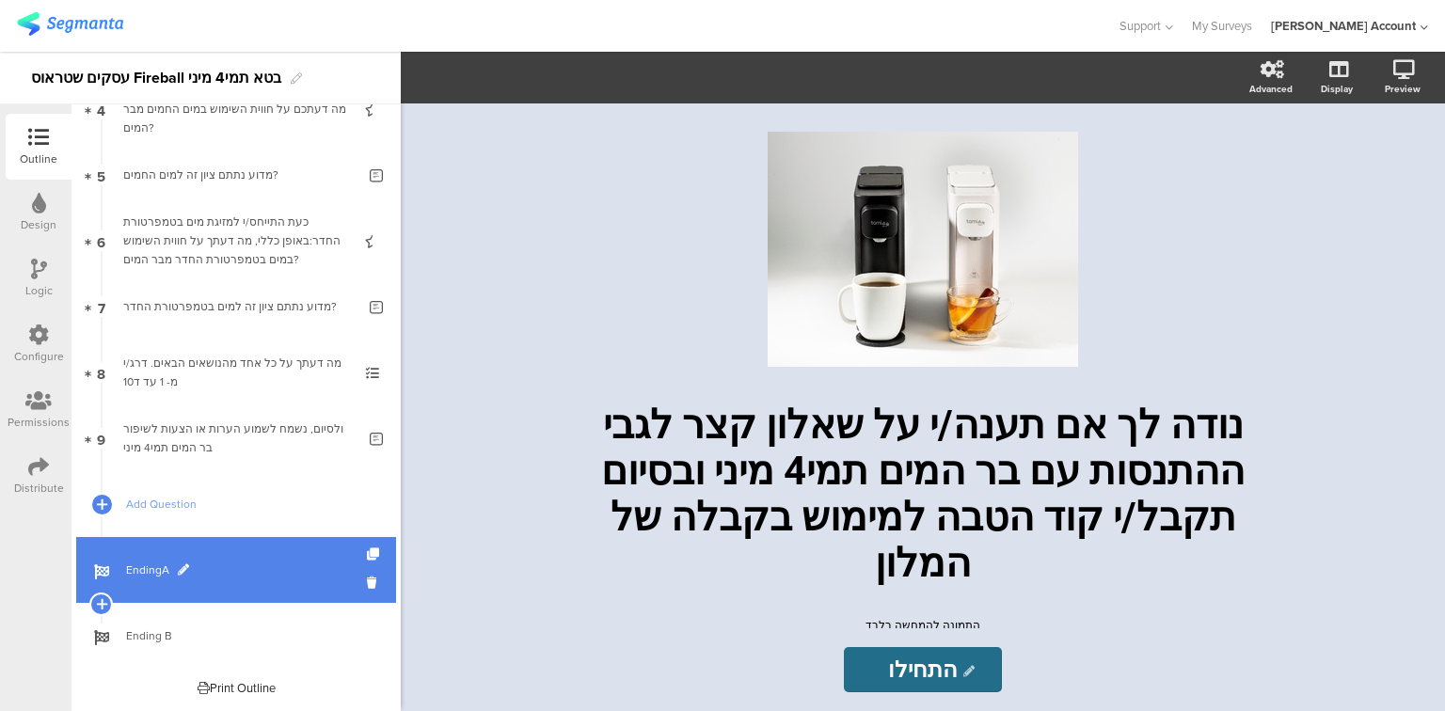
click at [135, 571] on span "EndingA" at bounding box center [246, 570] width 241 height 19
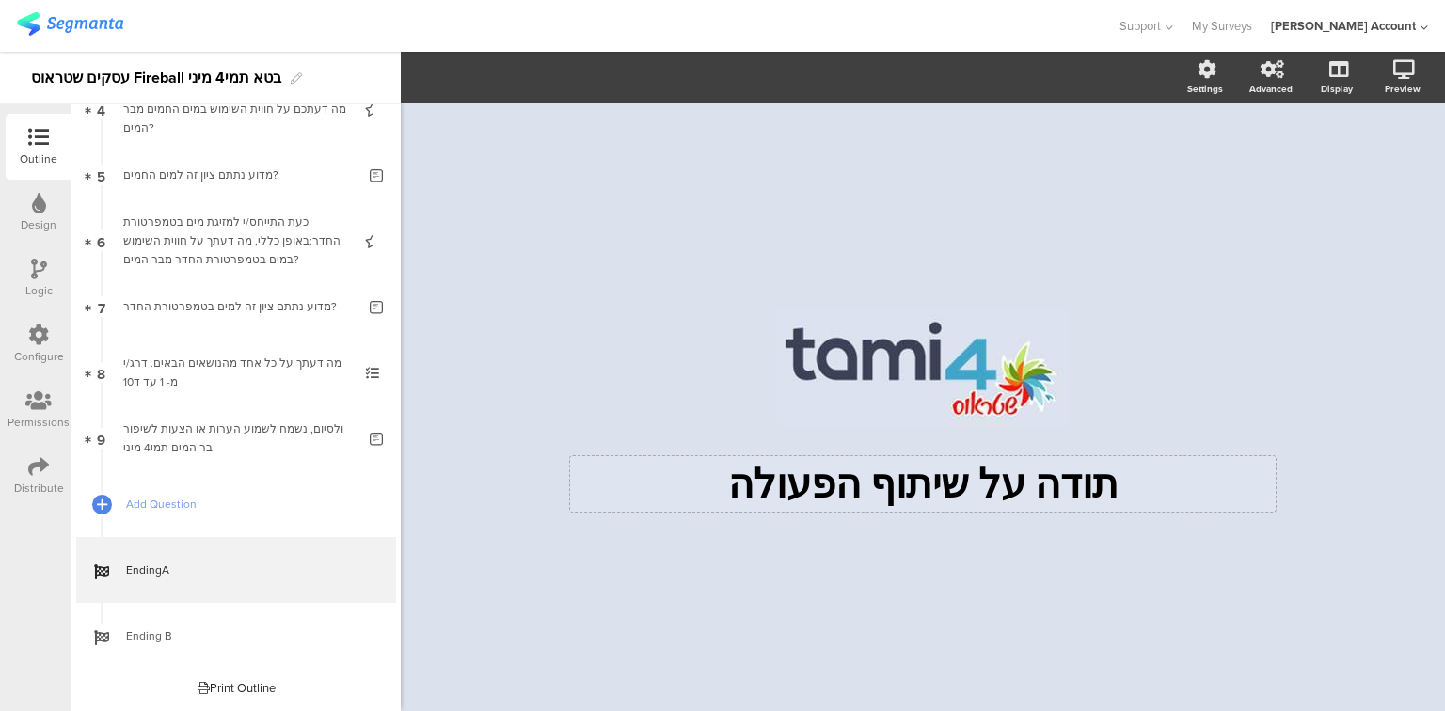
click at [894, 478] on div "תודה על שיתוף הפעולה תודה על שיתוף הפעולה" at bounding box center [923, 484] width 706 height 56
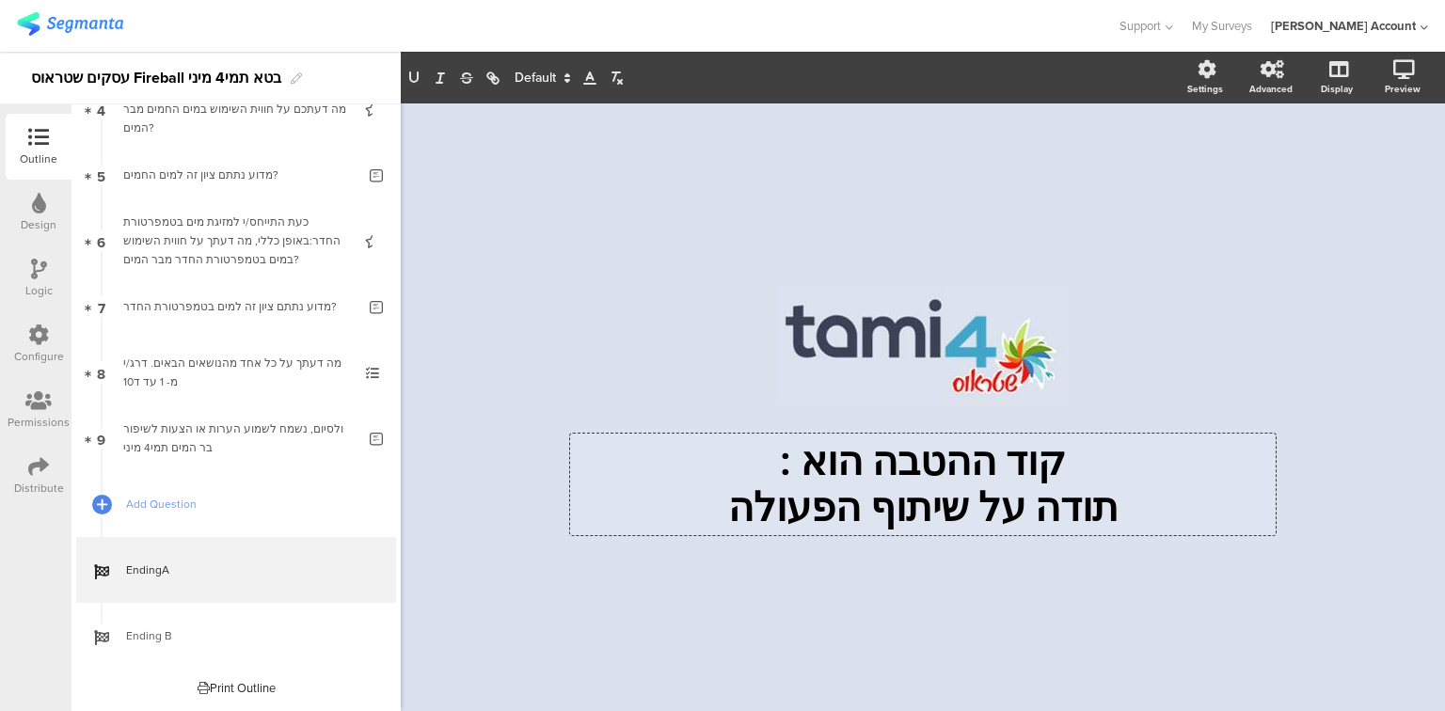
click at [813, 460] on p "קוד ההטבה הוא :" at bounding box center [923, 461] width 696 height 46
click at [770, 468] on p "קוד ההטבה הוא:" at bounding box center [923, 461] width 696 height 46
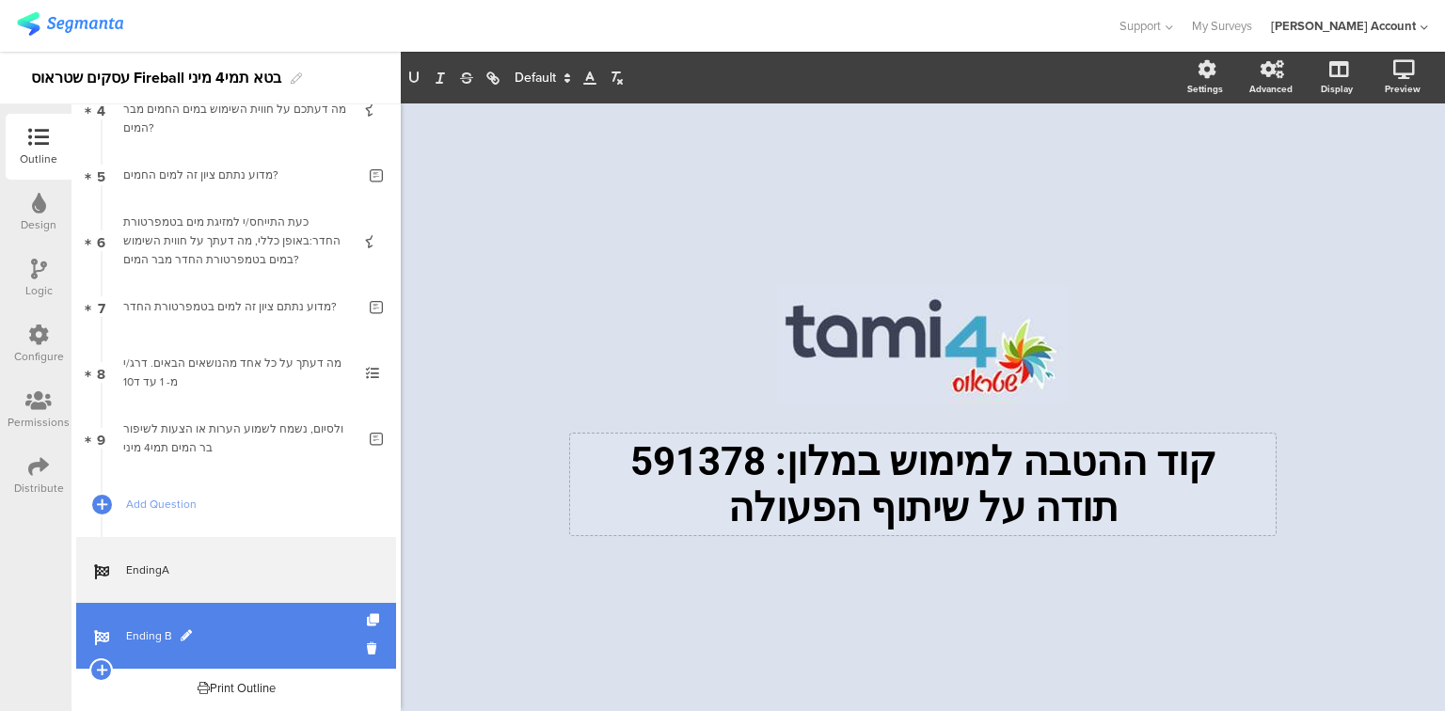
click at [154, 629] on span "Ending B" at bounding box center [246, 636] width 241 height 19
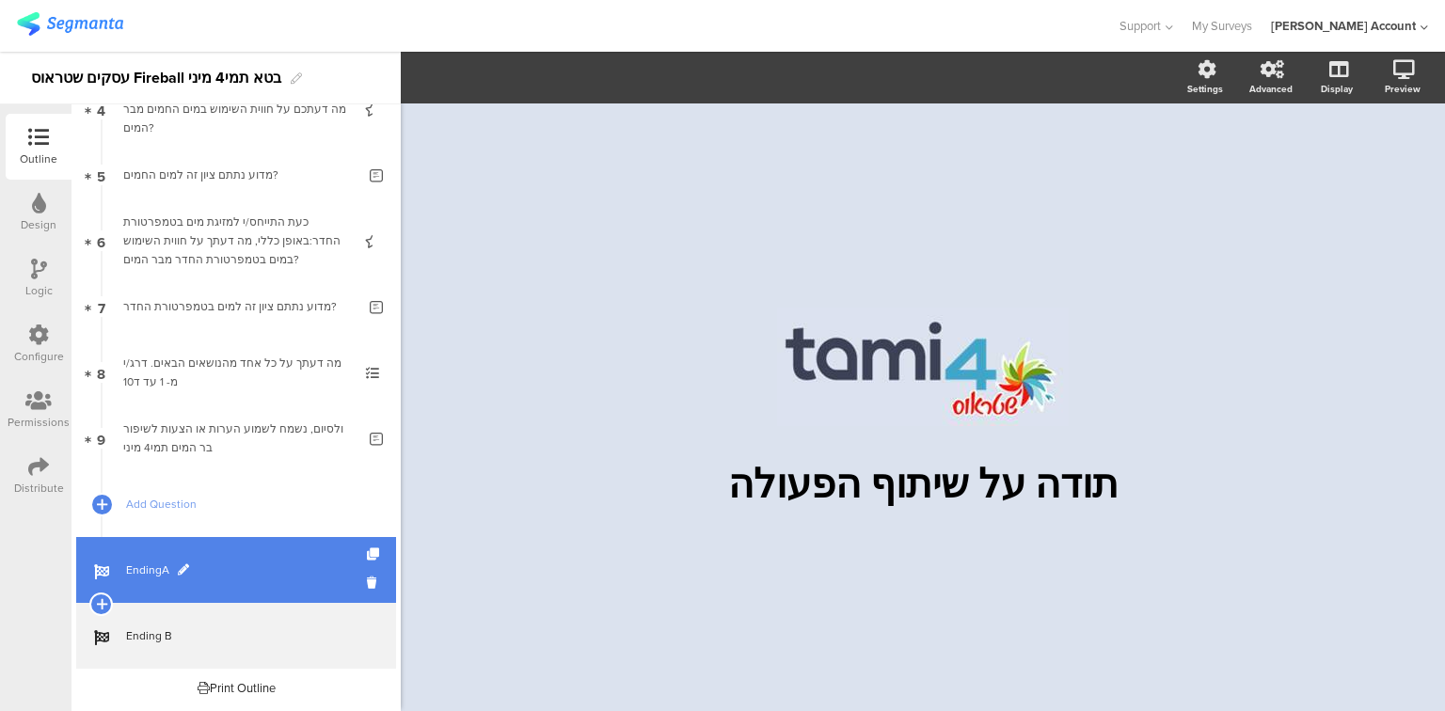
click at [148, 580] on link "EndingA" at bounding box center [236, 570] width 320 height 66
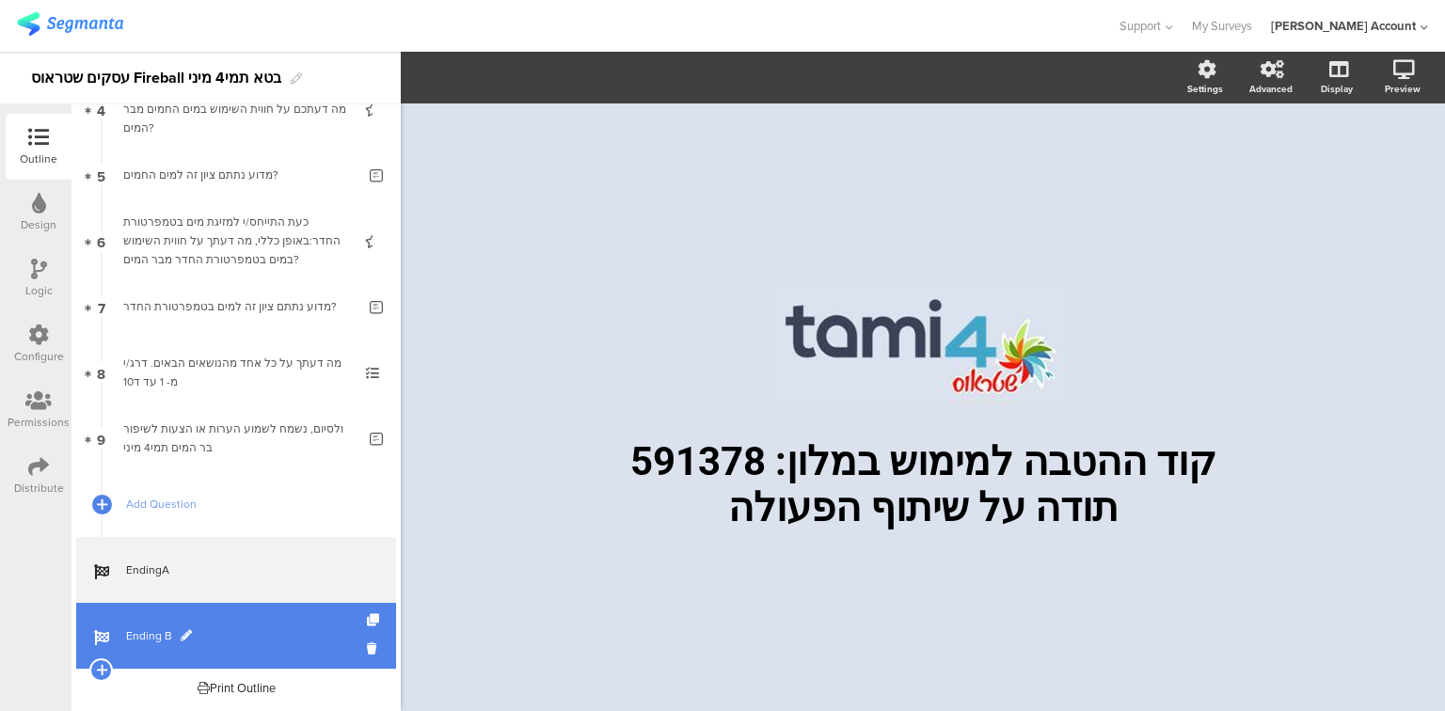
click at [156, 636] on span "Ending B" at bounding box center [246, 636] width 241 height 19
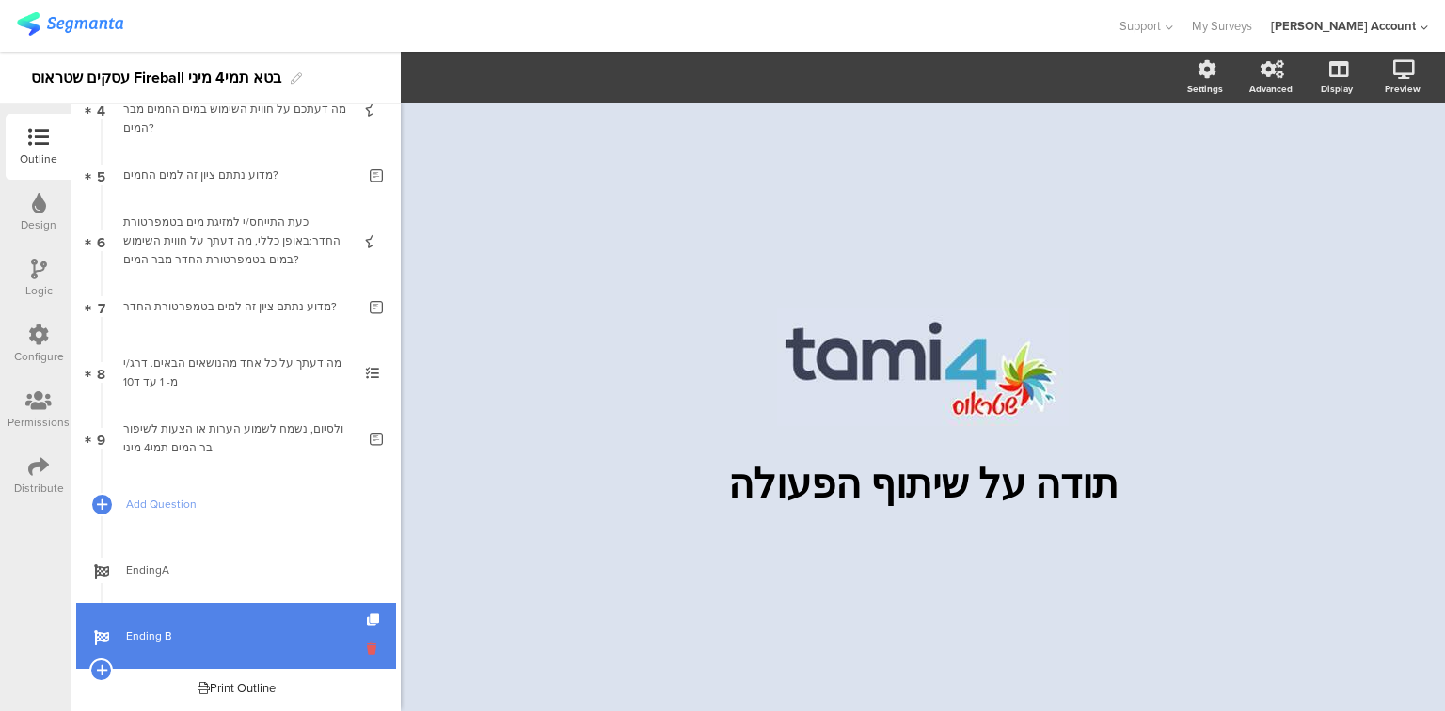
click at [367, 647] on icon at bounding box center [375, 649] width 16 height 18
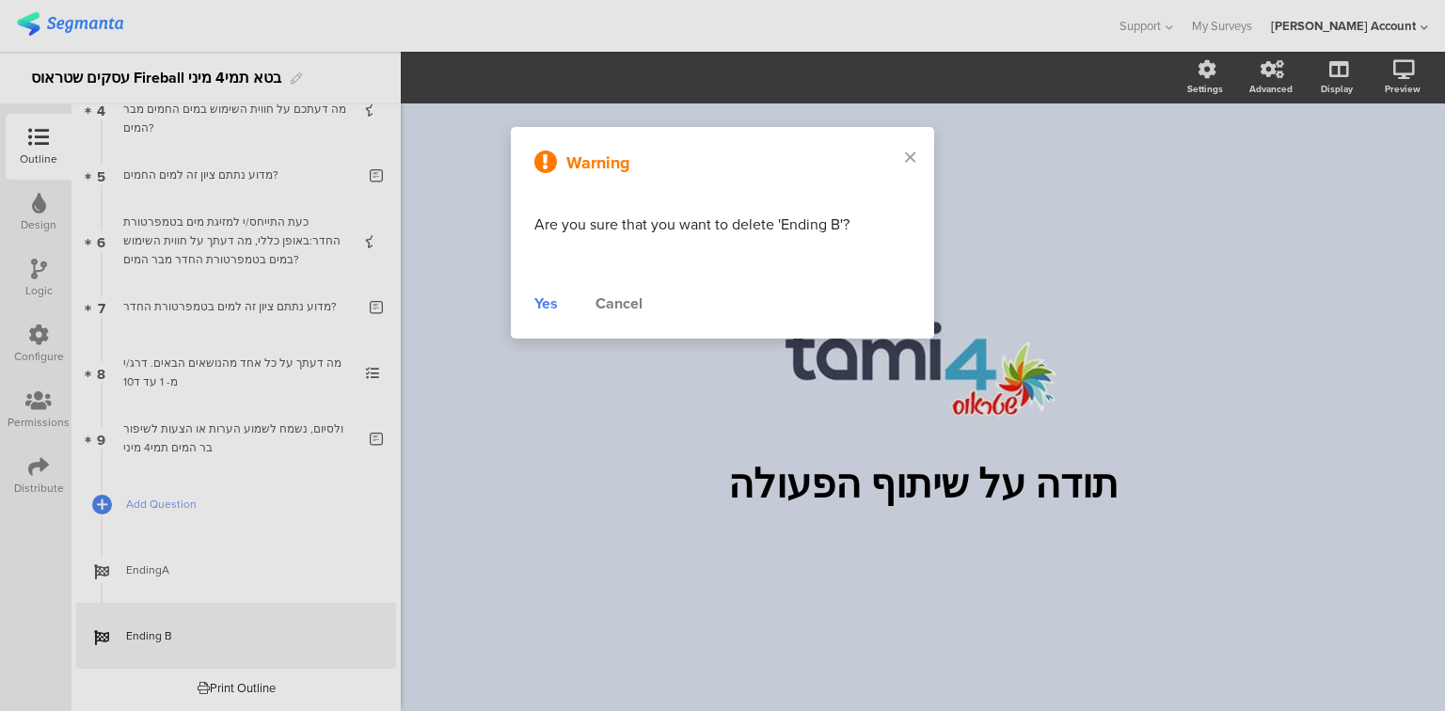
click at [625, 305] on div "Cancel" at bounding box center [619, 304] width 47 height 23
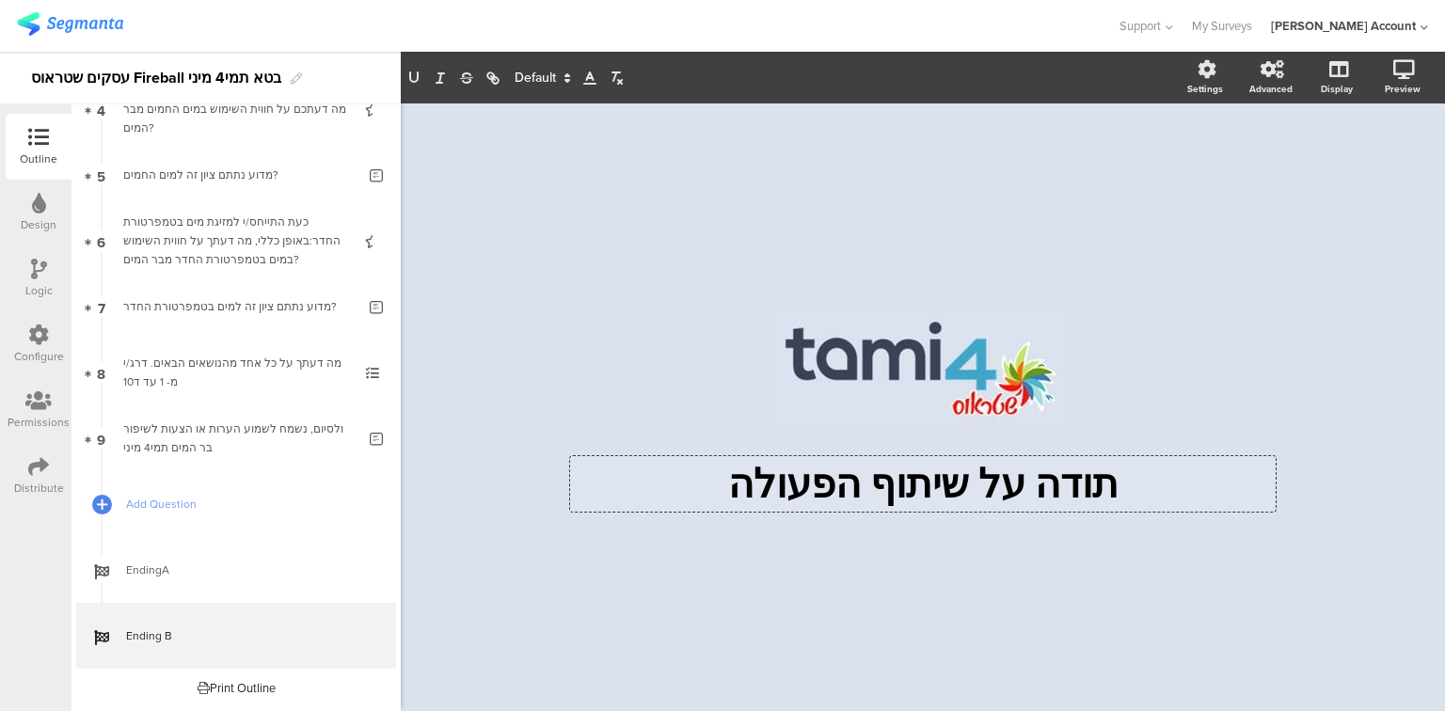
click at [1001, 501] on div "תודה על שיתוף הפעולה תודה על שיתוף הפעולה תודה על שיתוף הפעולה" at bounding box center [923, 484] width 706 height 56
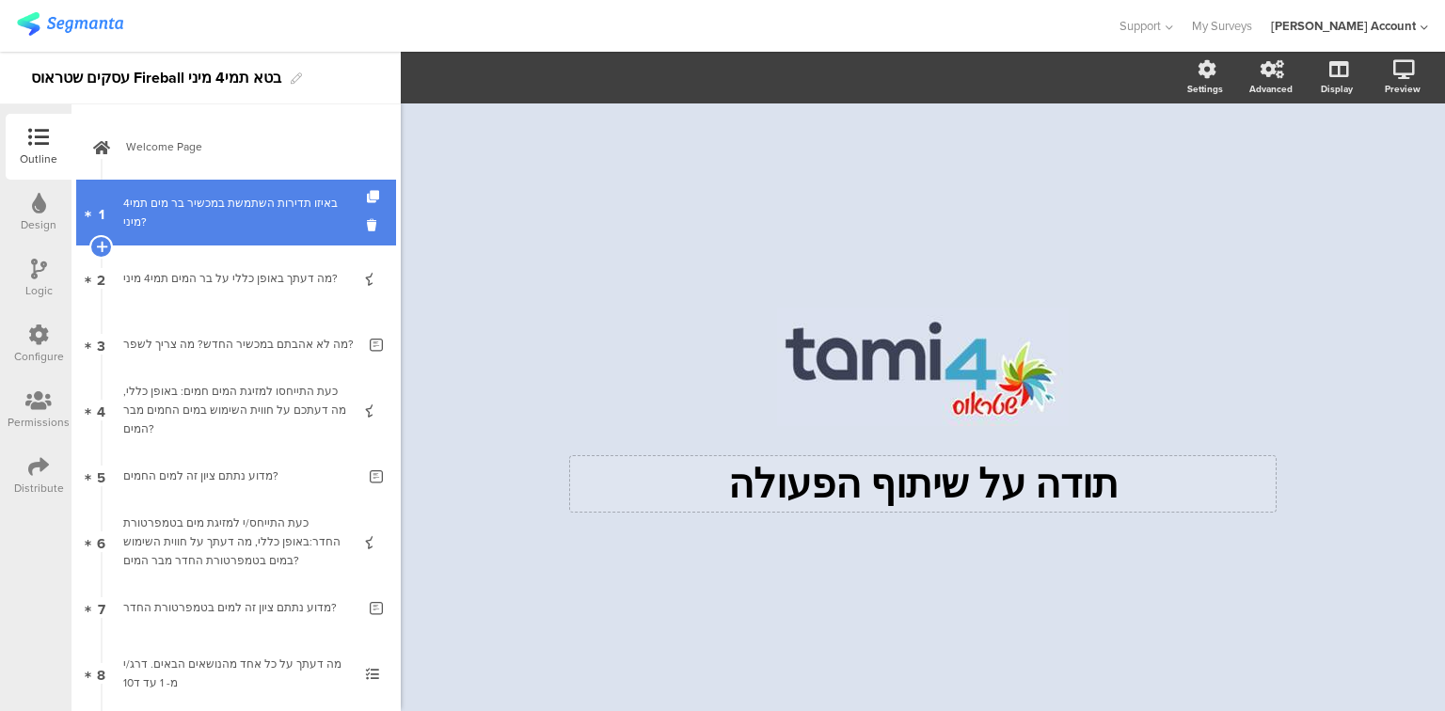
click at [253, 239] on link "1 באיזו תדירות השתמשת במכשיר בר מים תמי4 מיני?" at bounding box center [236, 213] width 320 height 66
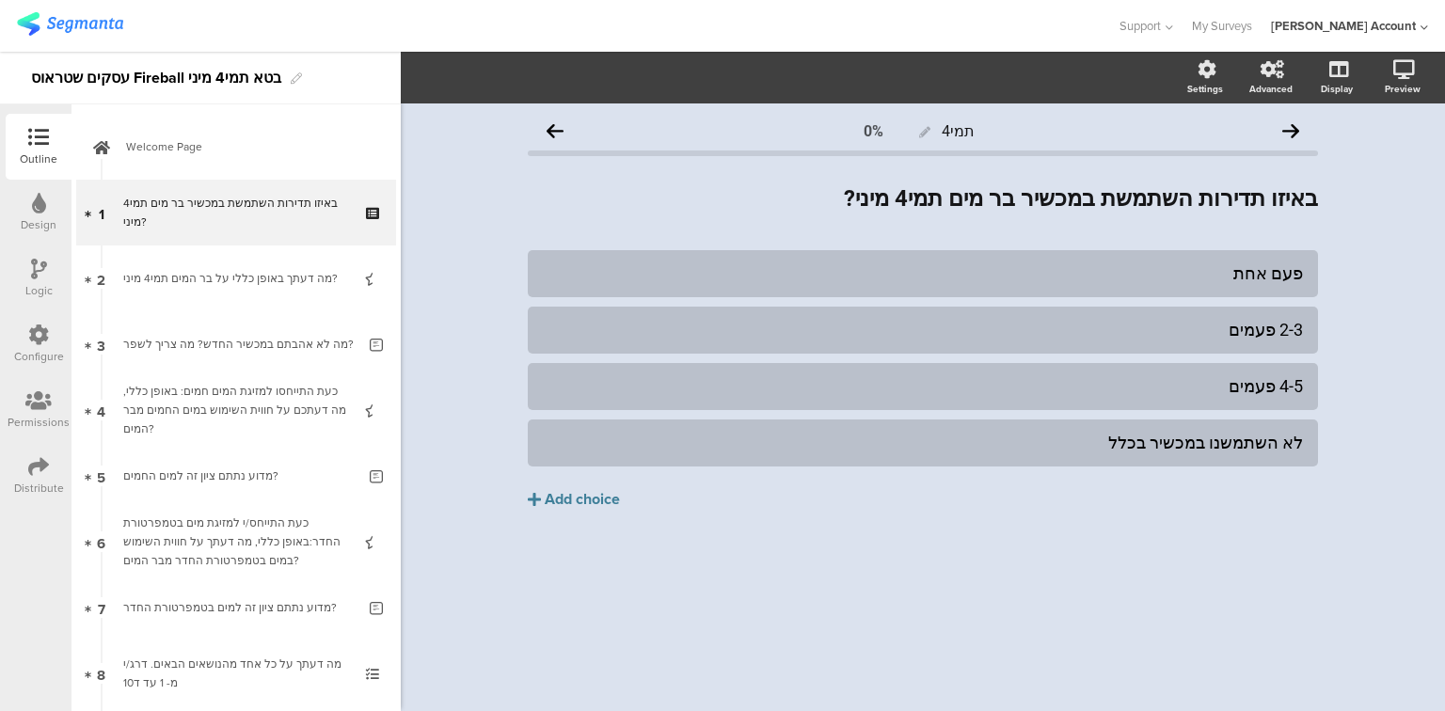
click at [30, 296] on div "Logic" at bounding box center [38, 290] width 27 height 17
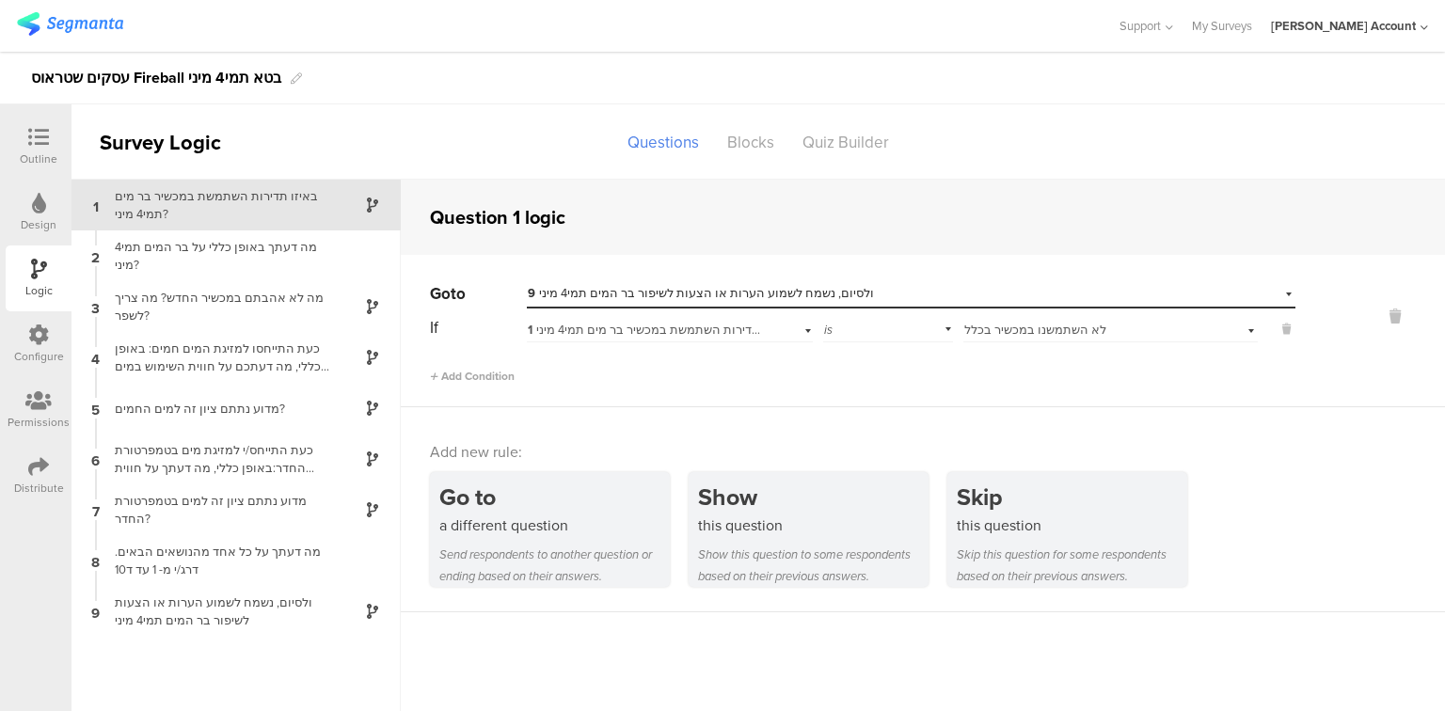
click at [736, 290] on span "9 ולסיום, נשמח לשמוע הערות או הצעות לשיפור בר המים תמי4 מיני" at bounding box center [701, 293] width 346 height 18
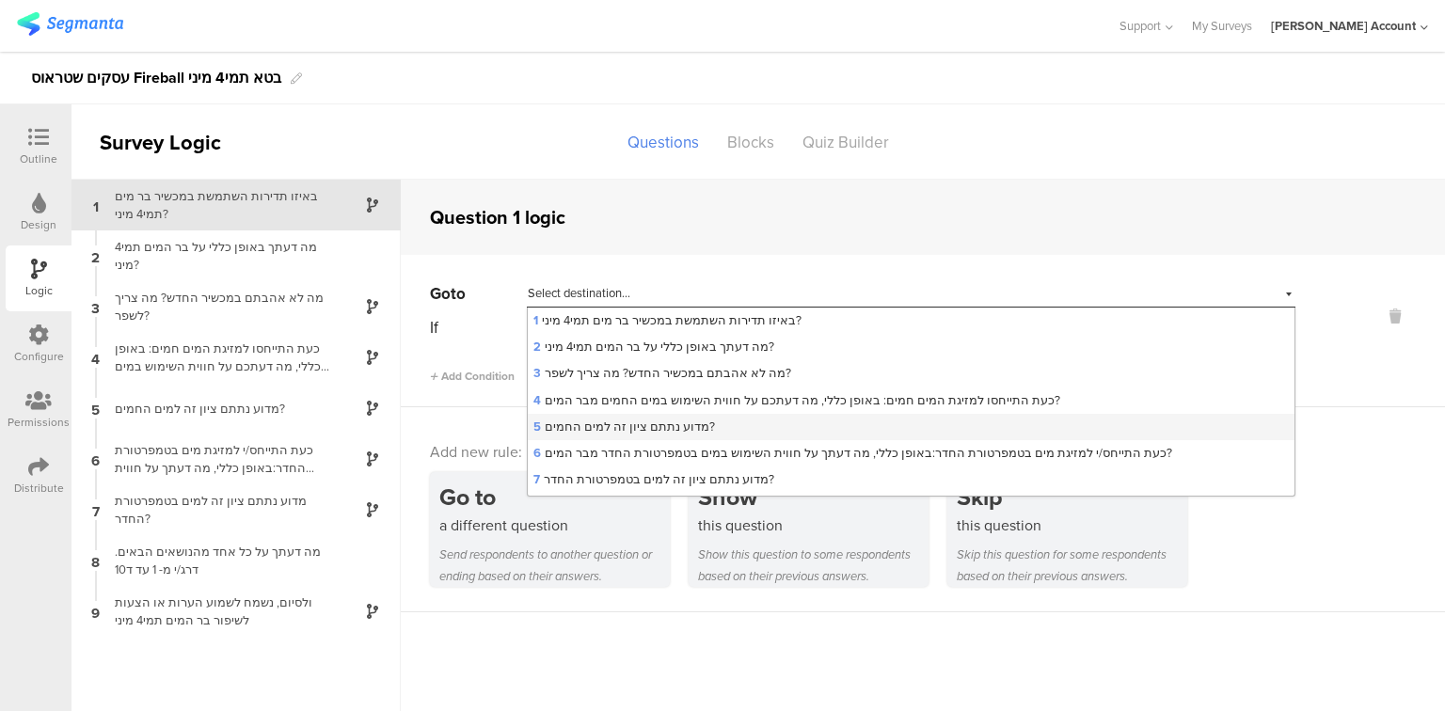
scroll to position [103, 0]
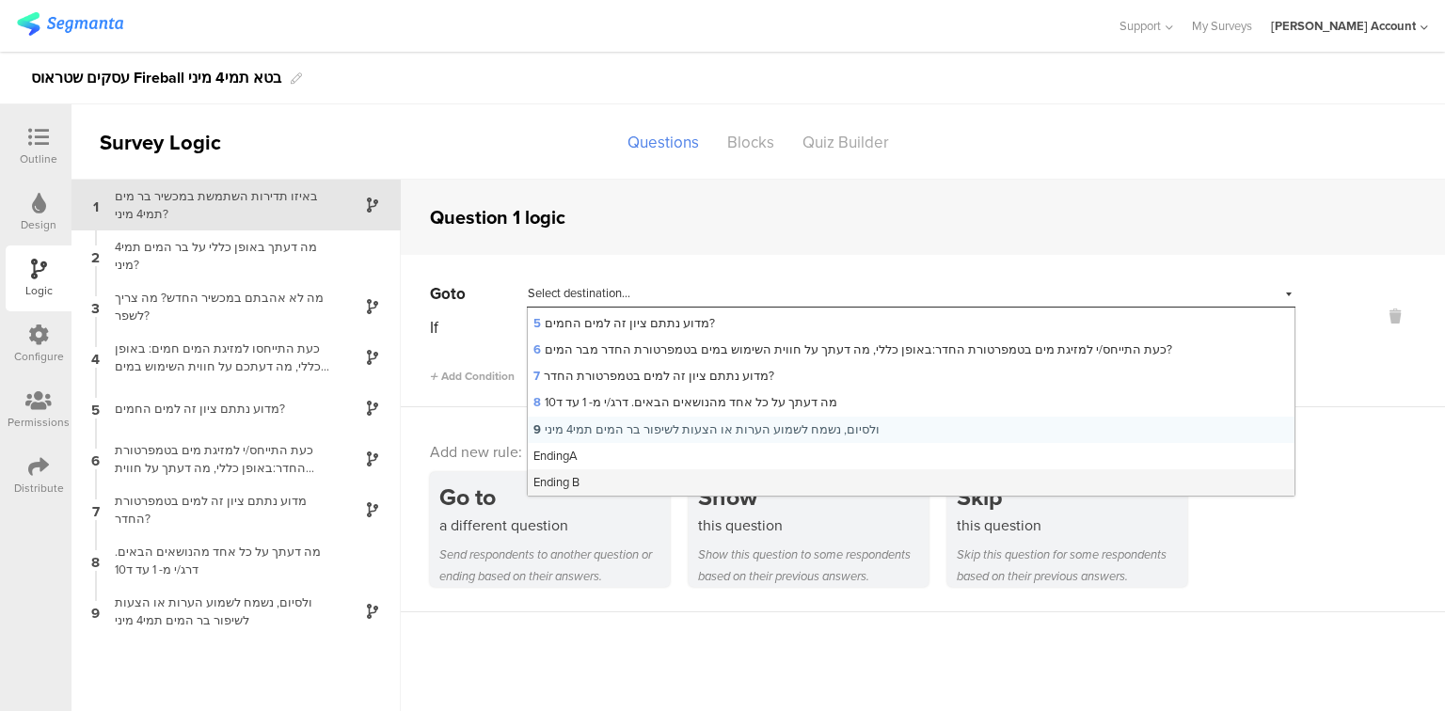
click at [564, 474] on span "Ending B" at bounding box center [556, 482] width 46 height 18
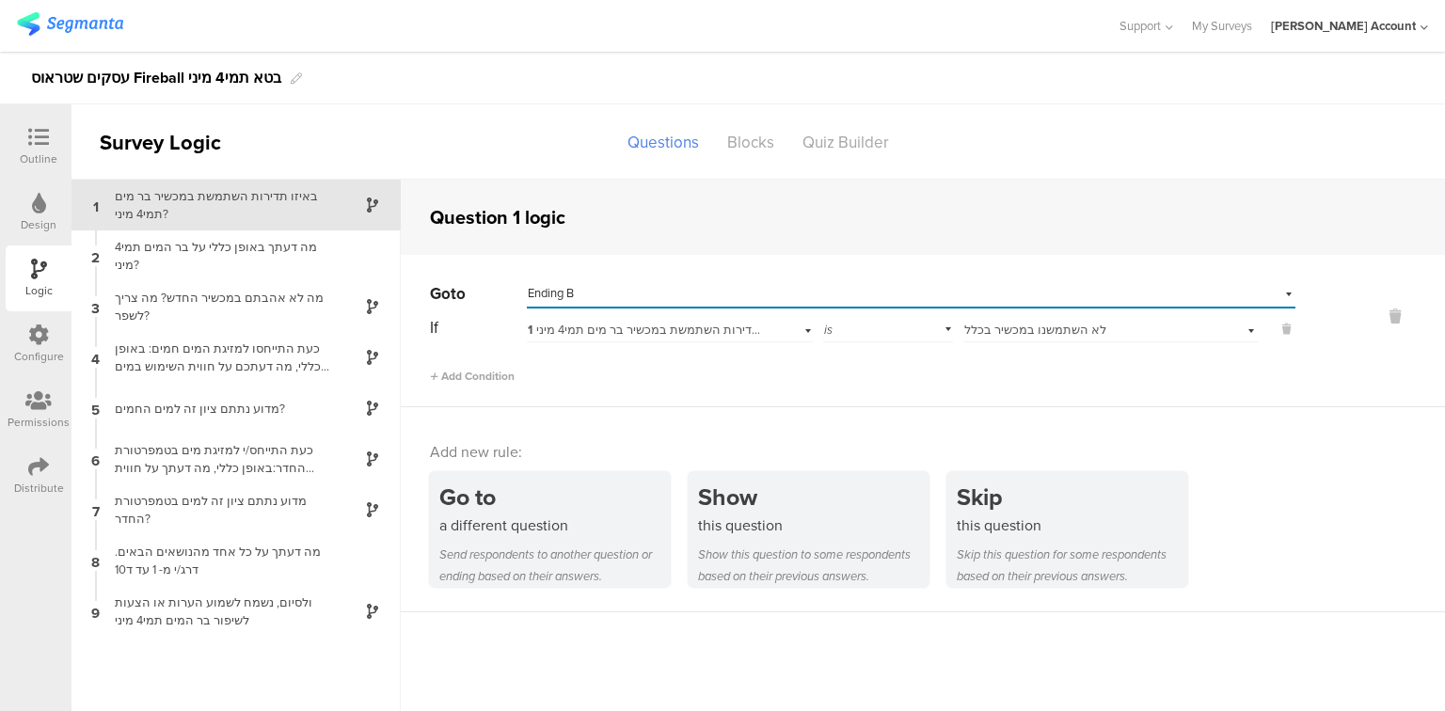
scroll to position [0, 0]
click at [22, 143] on div at bounding box center [39, 139] width 38 height 24
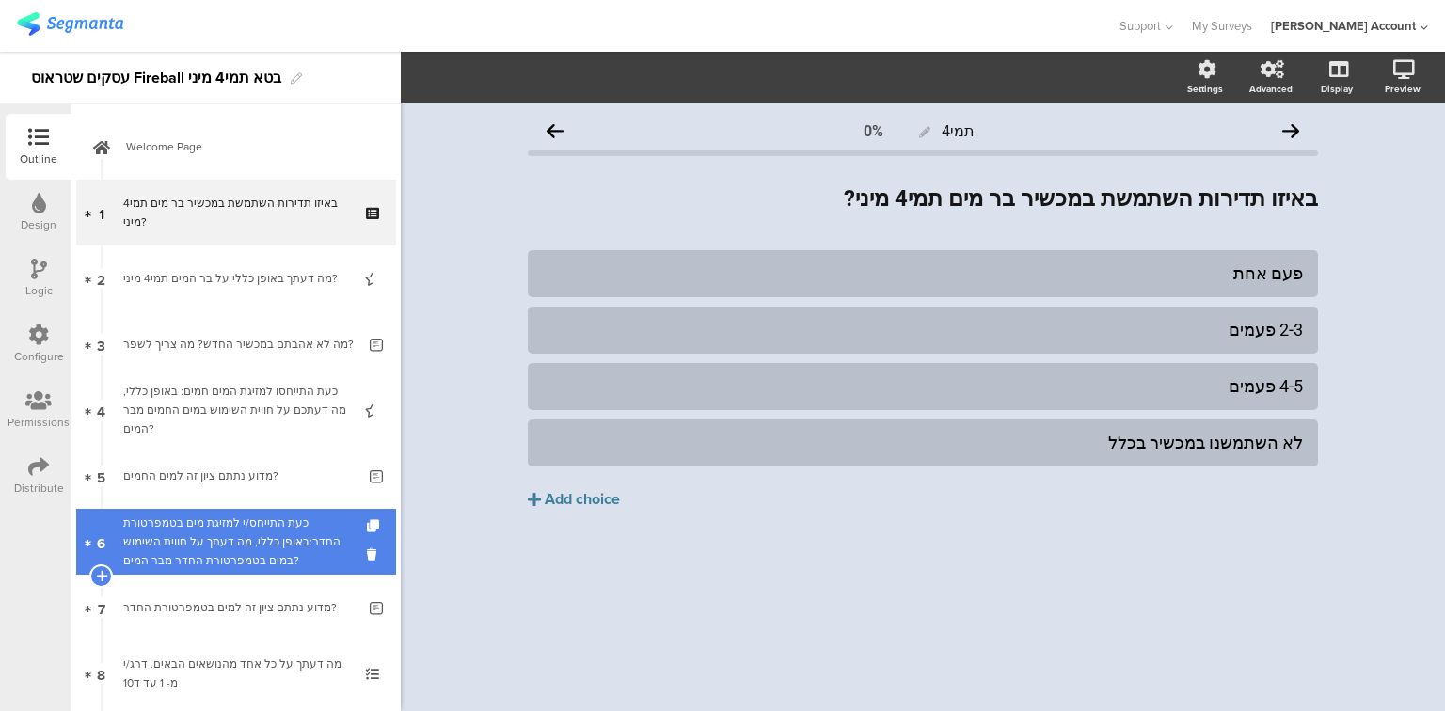
scroll to position [301, 0]
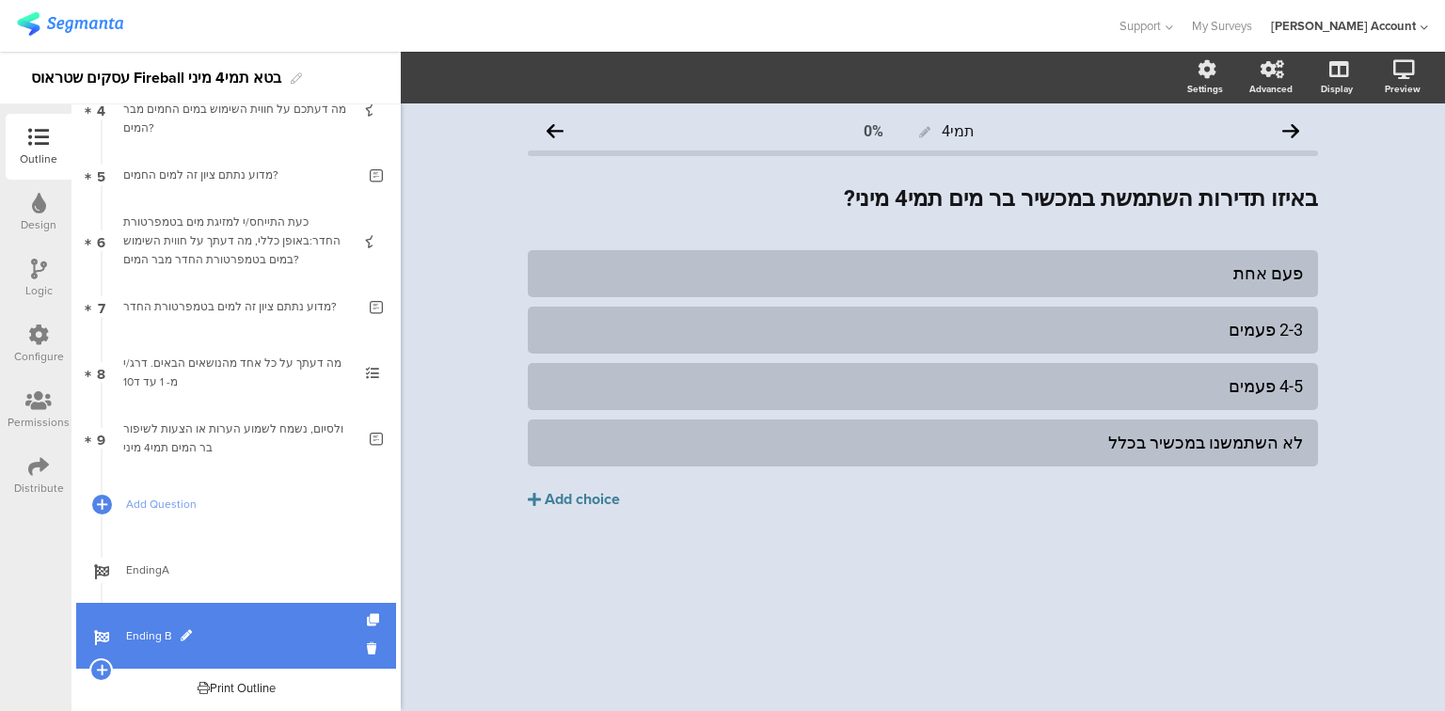
click at [166, 634] on span "Ending B" at bounding box center [246, 636] width 241 height 19
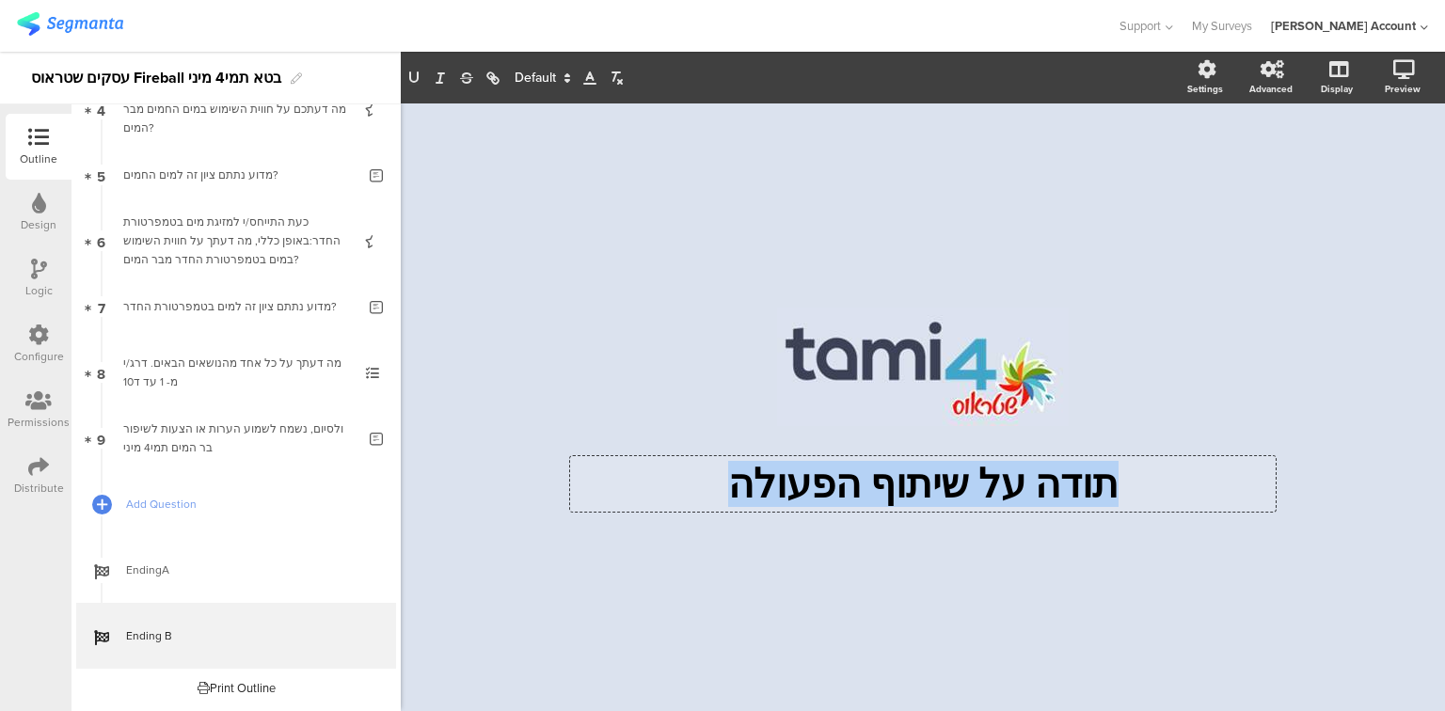
drag, startPoint x: 1095, startPoint y: 489, endPoint x: 657, endPoint y: 499, distance: 438.5
click at [657, 499] on div "תודה על שיתוף הפעולה תודה על שיתוף הפעולה תודה על שיתוף הפעולה" at bounding box center [923, 484] width 706 height 56
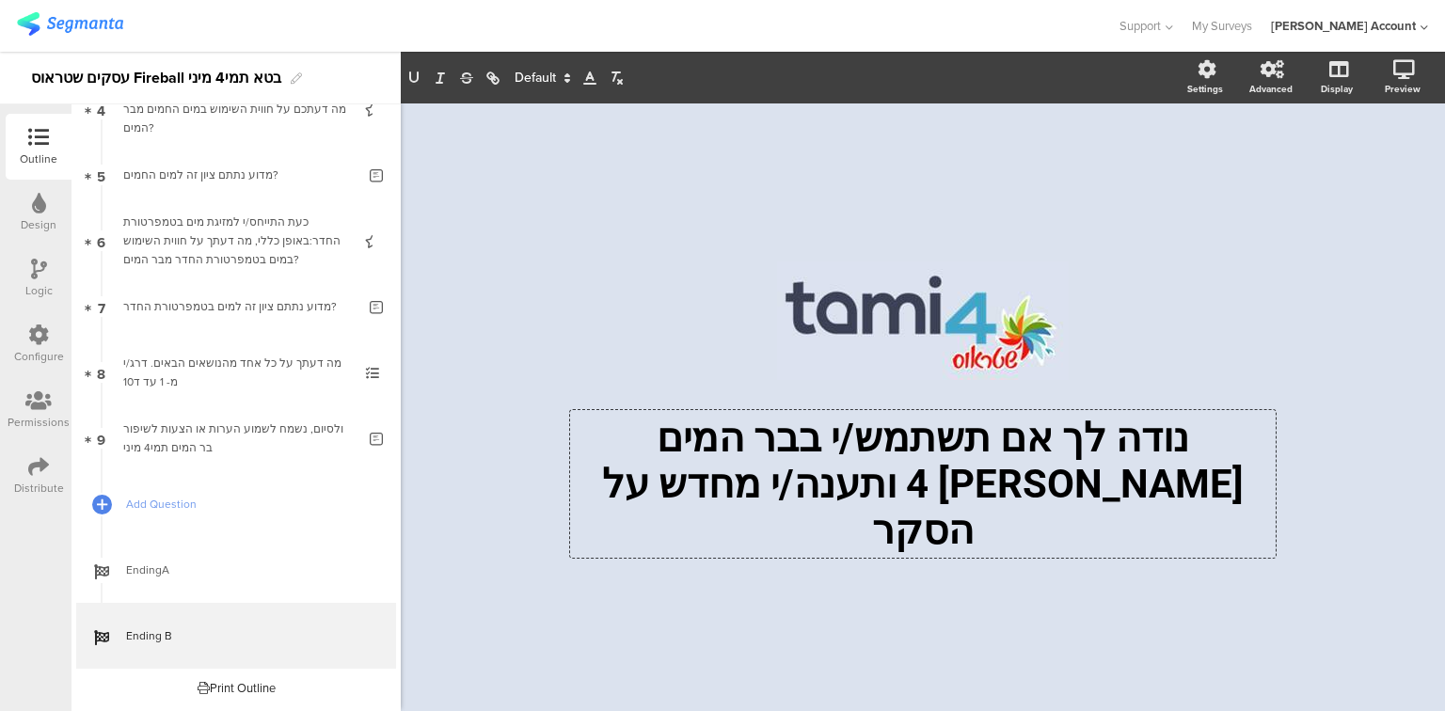
click at [461, 580] on div "/ נודה לך אם תשתמש/י בבר המים תמי 4 ותענה/י מחדש על הסקר נודה לך אם תשתמש/י בבר…" at bounding box center [923, 407] width 1044 height 608
click at [678, 465] on p "נודה לך אם תשתמש/י בבר המים תמי 4 ותענה/י מחדש על הסקר" at bounding box center [923, 484] width 696 height 138
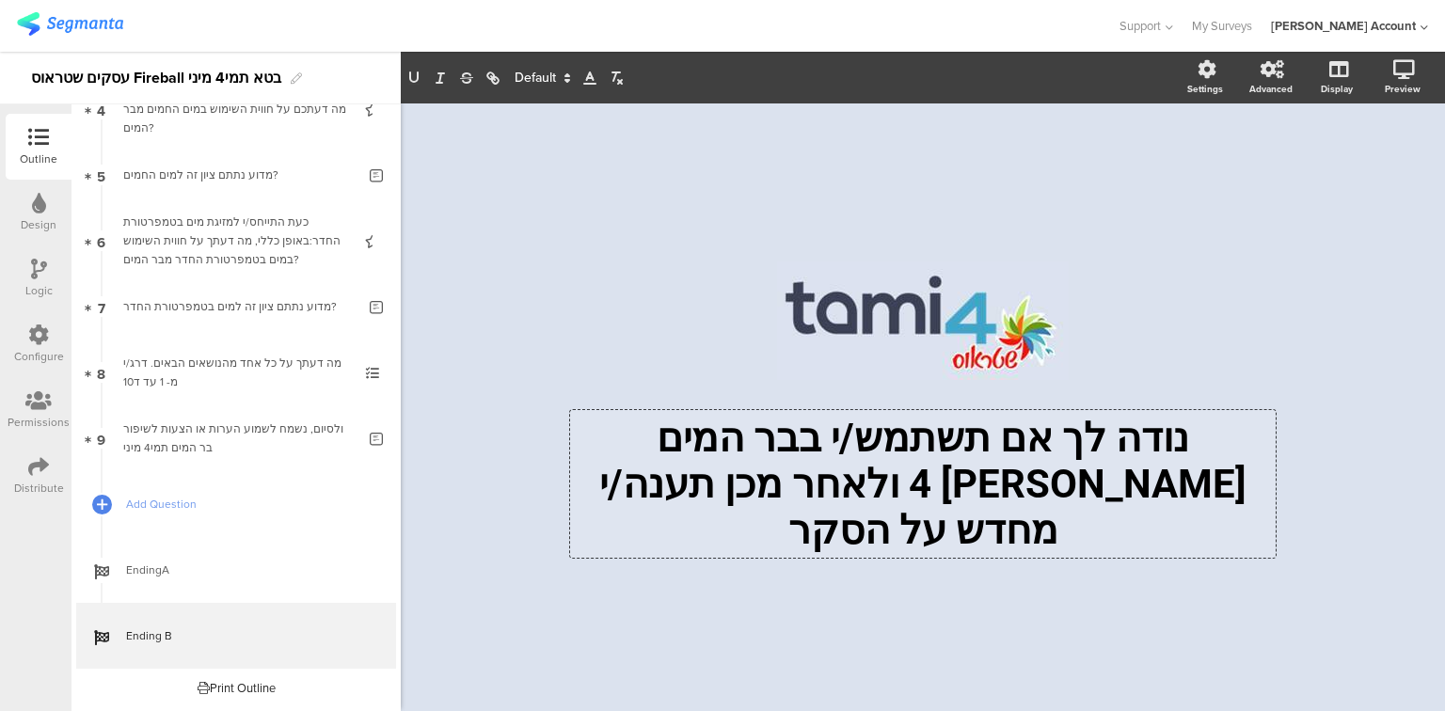
click at [918, 512] on p "נודה לך אם תשתמש/י בבר המים תמי 4 ולאחר מכן תענה/י מחדש על הסקר" at bounding box center [923, 484] width 696 height 138
click at [667, 599] on div "/ נודה לך אם תשתמש/י בבר המים תמי 4 ולאחר מכן תענה/י על הסקר נודה לך אם תשתמש/י…" at bounding box center [923, 397] width 790 height 589
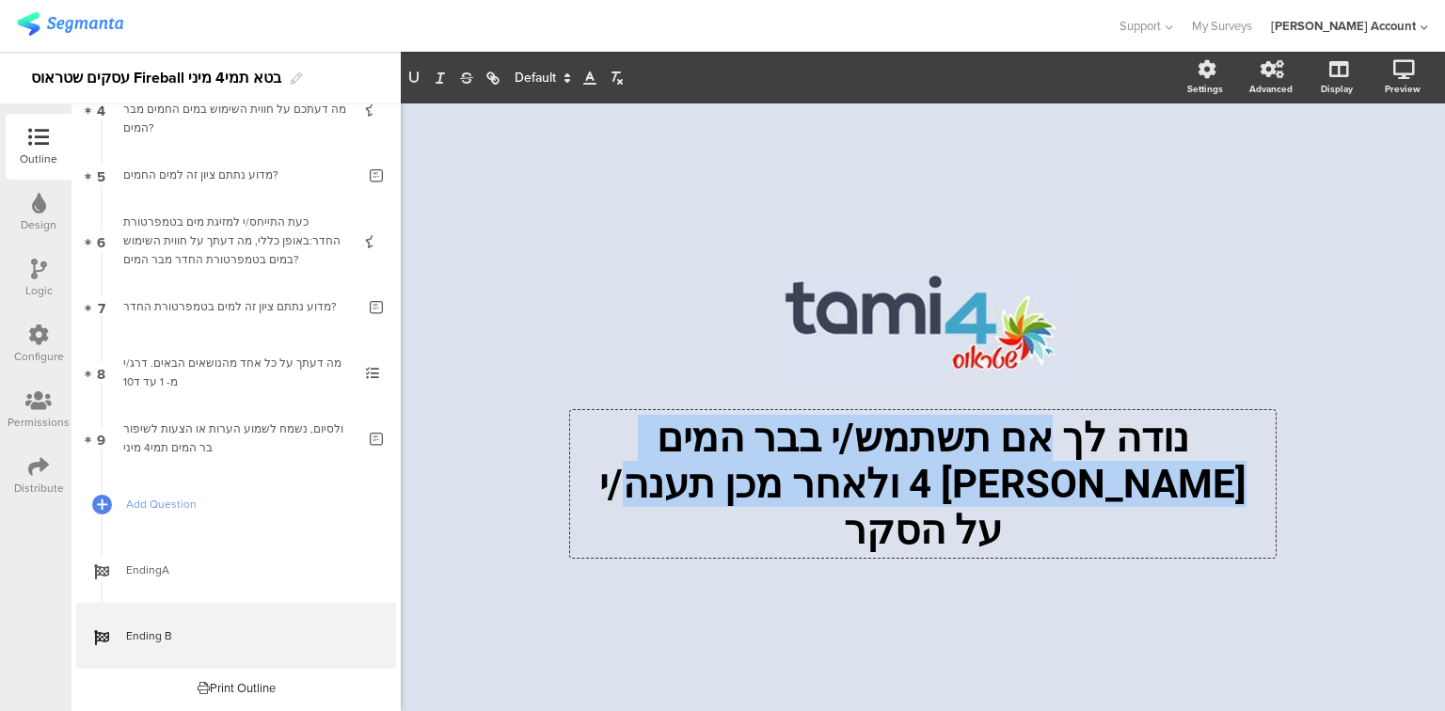
drag, startPoint x: 1133, startPoint y: 461, endPoint x: 726, endPoint y: 500, distance: 408.3
click at [726, 500] on div "נודה לך אם תשתמש/י בבר המים תמי 4 ולאחר מכן תענה/י על הסקר נודה לך אם תשתמש/י ב…" at bounding box center [923, 484] width 706 height 148
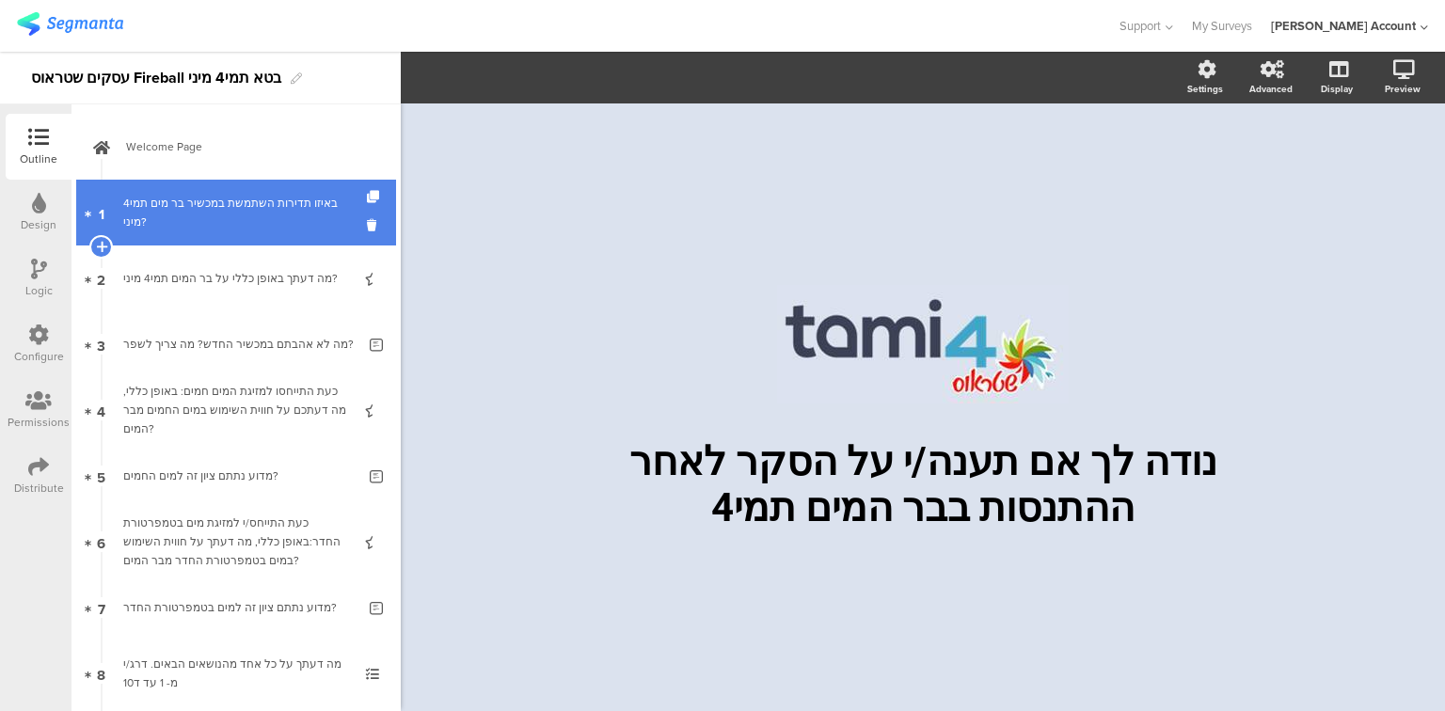
click at [286, 215] on div "באיזו תדירות השתמשת במכשיר בר מים תמי4 מיני?" at bounding box center [235, 213] width 225 height 38
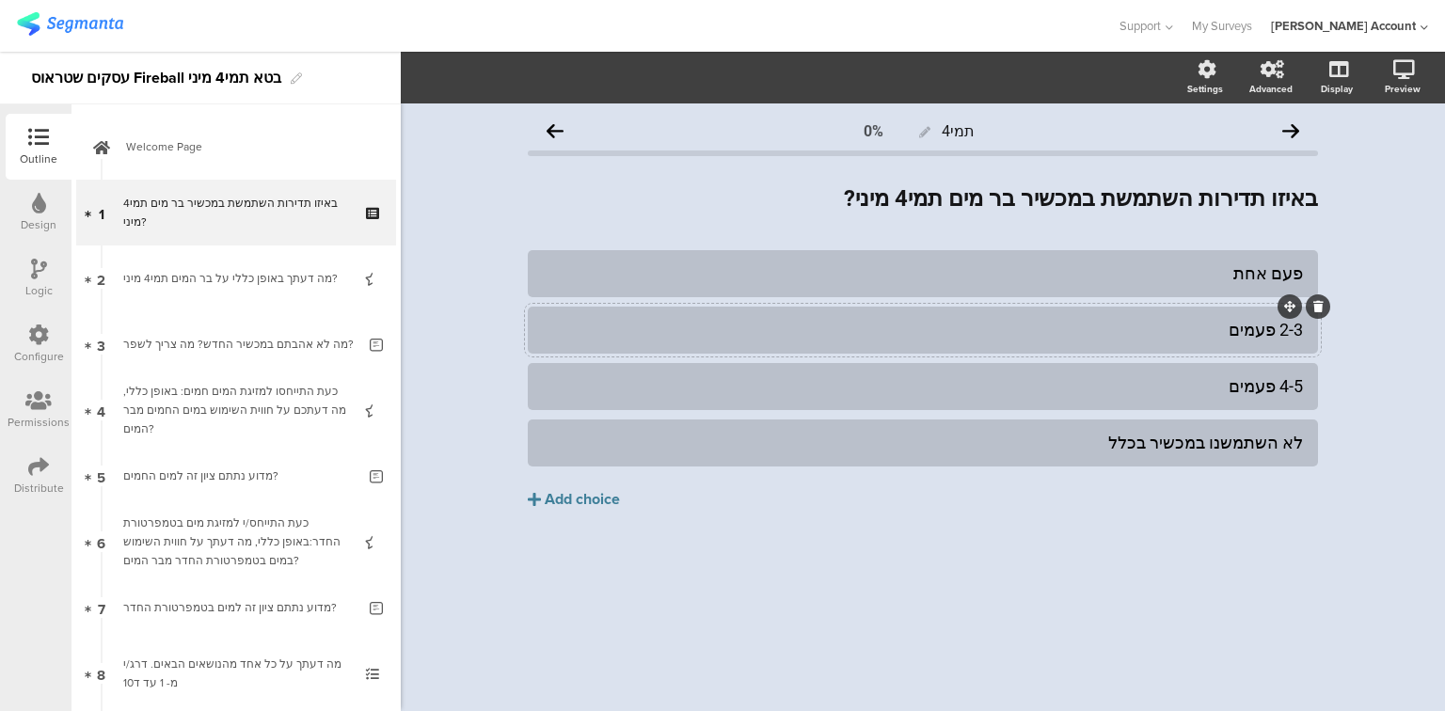
click at [1254, 338] on div "2-3 פעמים" at bounding box center [923, 330] width 760 height 22
click at [1259, 388] on div "4-5 פעמים" at bounding box center [923, 386] width 760 height 22
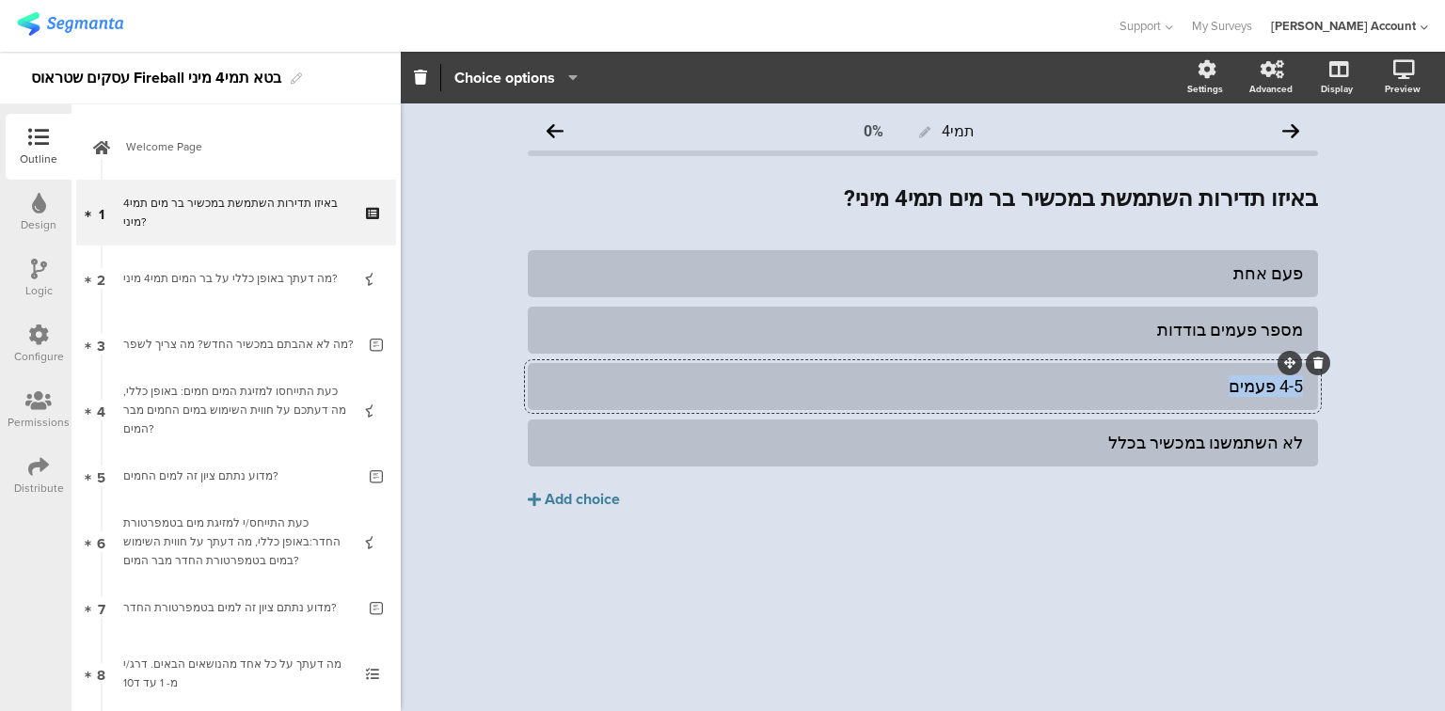
click at [1259, 388] on div "4-5 פעמים" at bounding box center [923, 386] width 760 height 22
click at [982, 440] on div "לא השתמשנו במכשיר בכלל" at bounding box center [923, 443] width 760 height 22
click at [922, 610] on div "תמי4 0% באיזו תדירות השתמשת במכשיר בר מים תמי4 מיני? באיזו תדירות השתמשת במכשיר…" at bounding box center [923, 407] width 1044 height 608
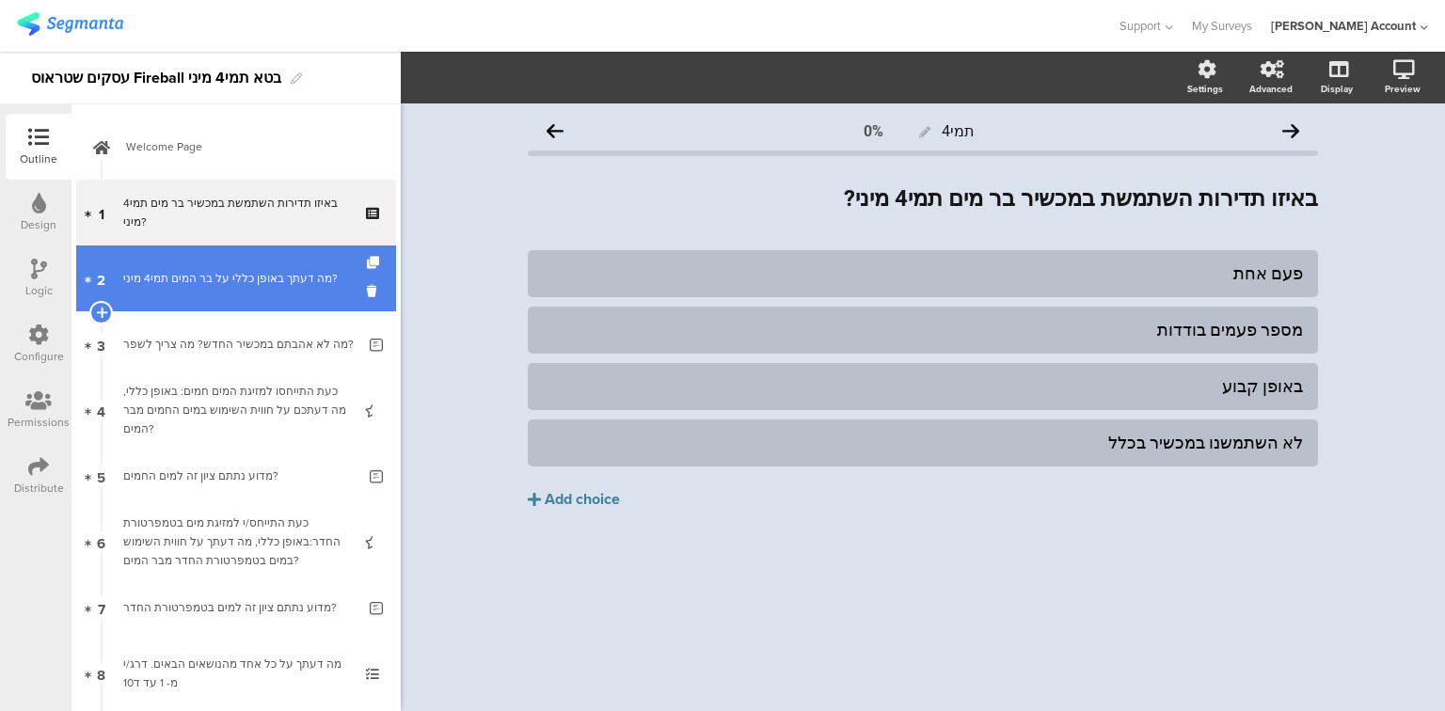
click at [196, 303] on link "2 מה דעתך באופן כללי על בר המים תמי4 מיני?" at bounding box center [236, 279] width 320 height 66
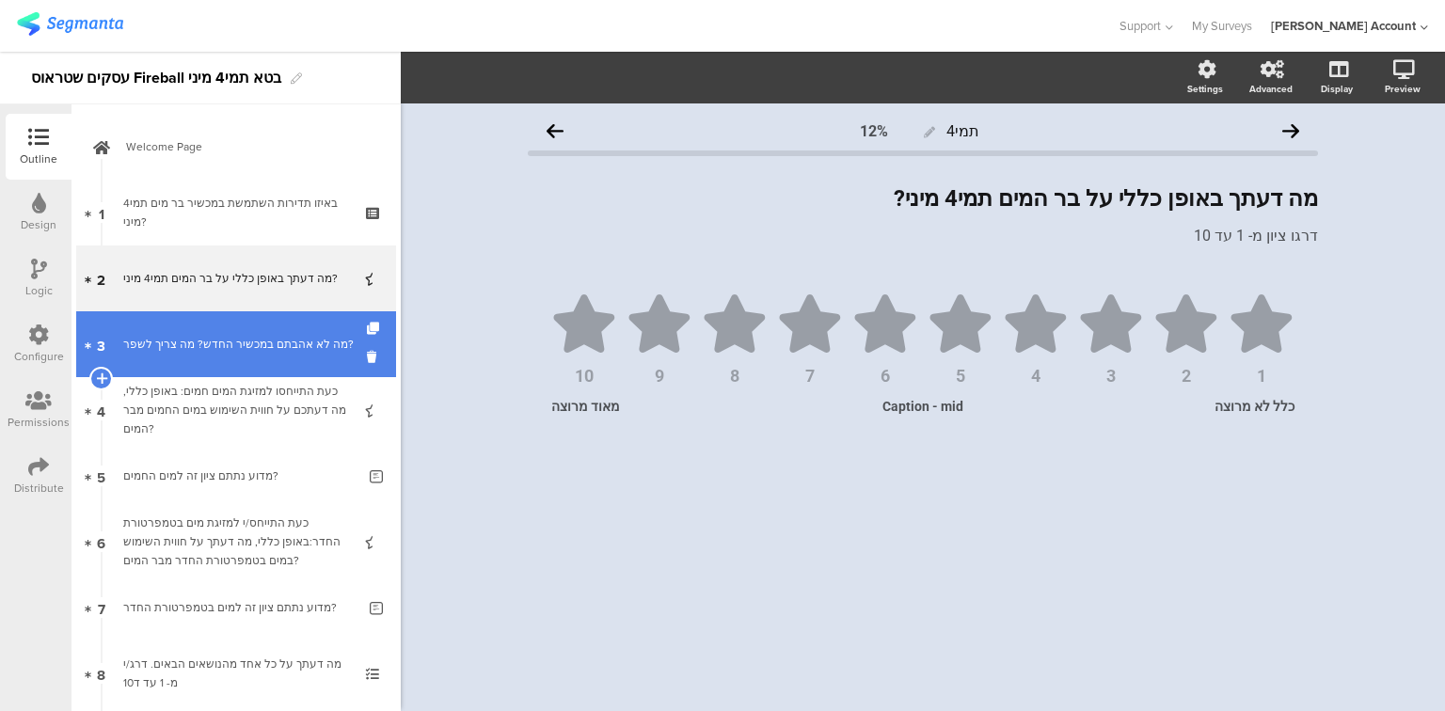
click at [200, 359] on link "3 מה לא אהבתם במכשיר החדש? מה צריך לשפר?" at bounding box center [236, 344] width 320 height 66
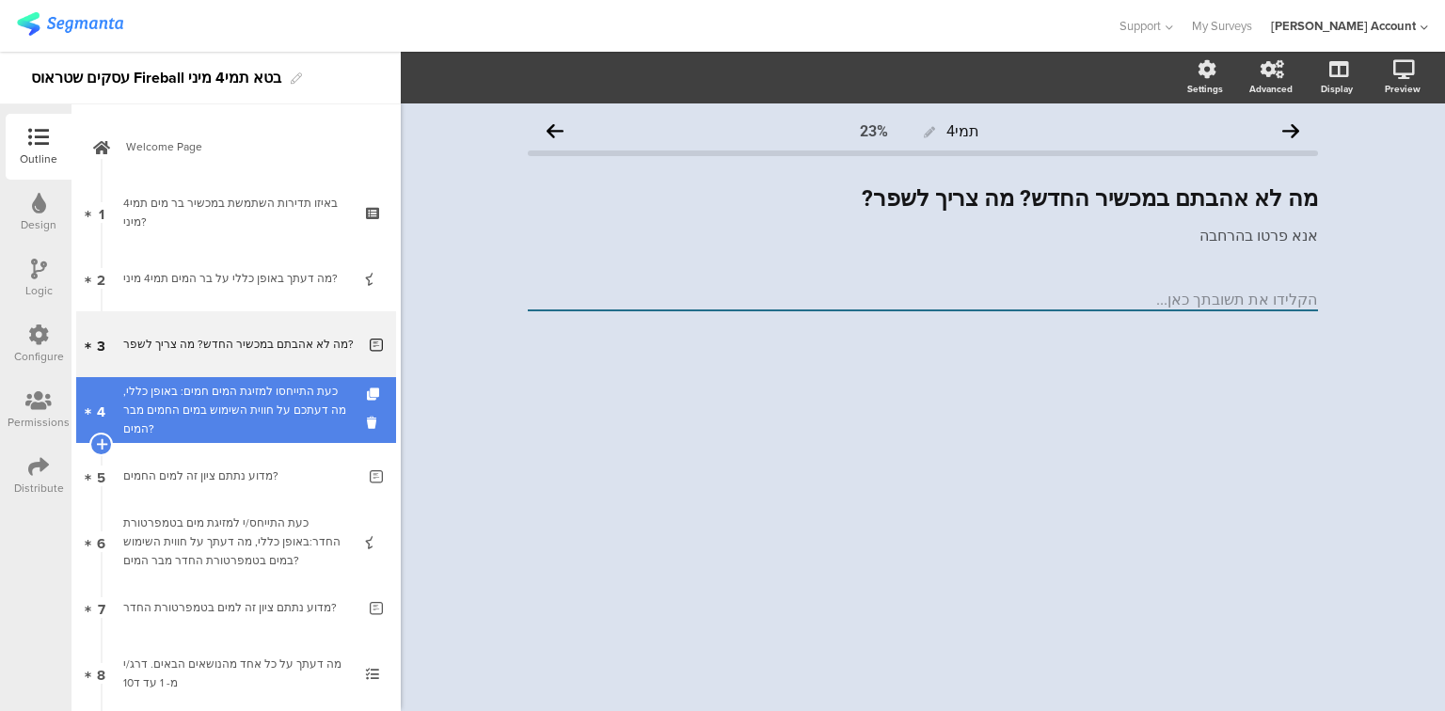
click at [213, 420] on div "כעת התייחסו למזיגת המים חמים: באופן כללי, מה דעתכם על חווית השימוש במים החמים מ…" at bounding box center [235, 410] width 225 height 56
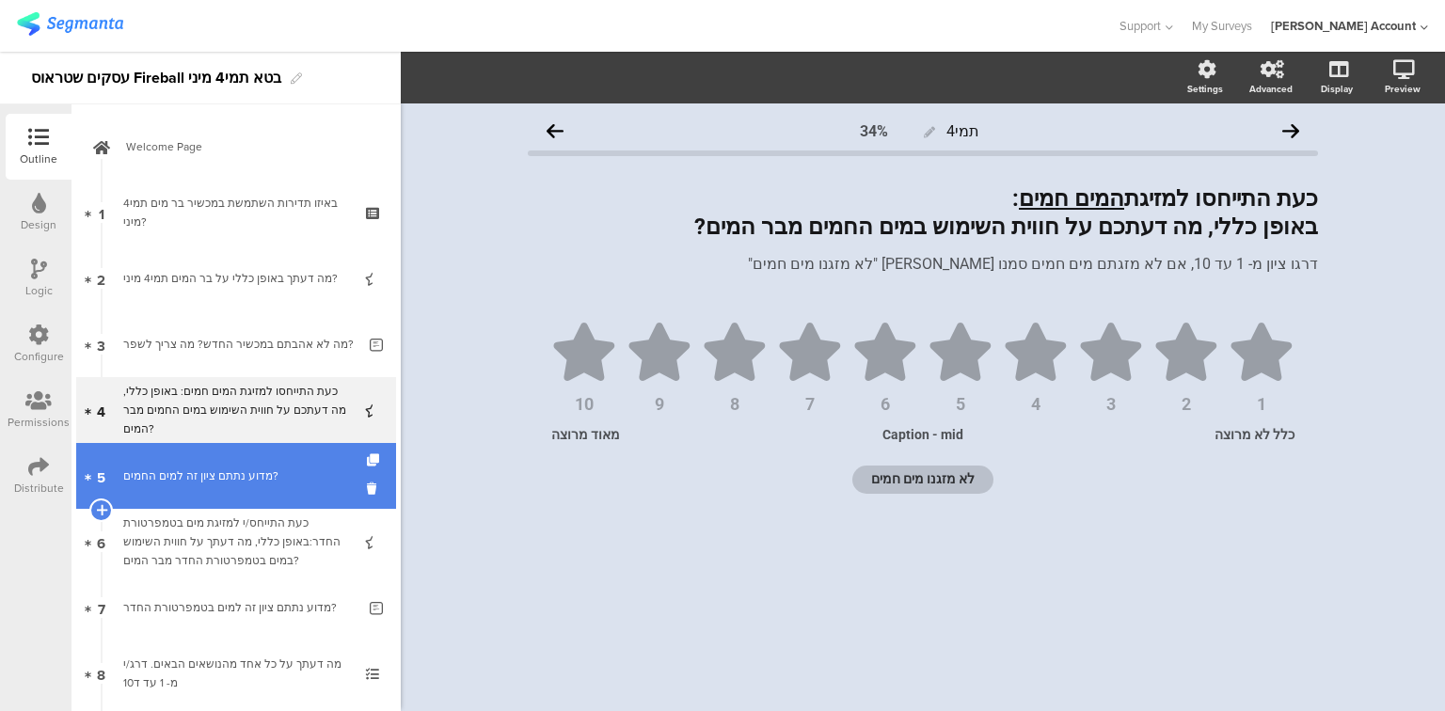
click at [208, 478] on div "מדוע נתתם ציון זה למים החמים?" at bounding box center [239, 476] width 232 height 19
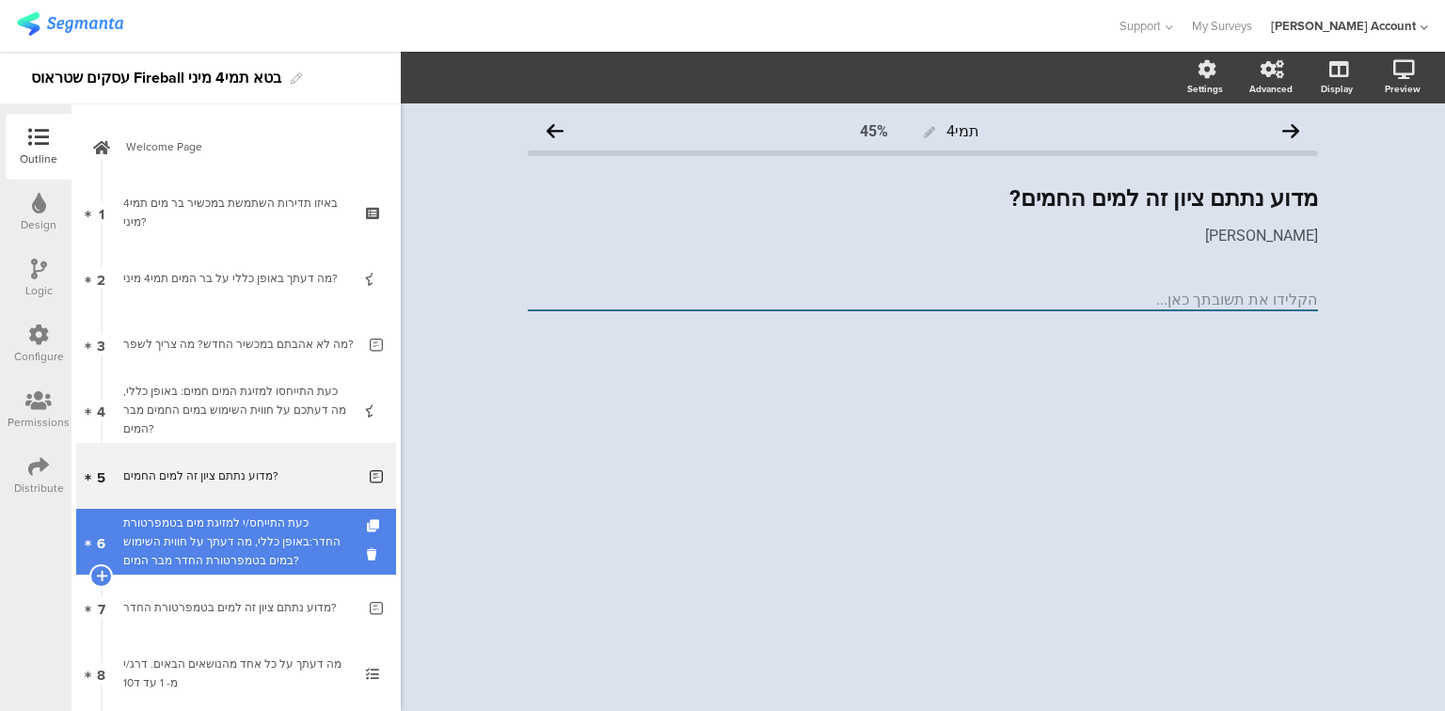
click at [187, 553] on div "כעת התייחס/י למזיגת מים בטמפרטורת החדר:באופן כללי, מה דעתך על חווית השימוש במים…" at bounding box center [235, 542] width 225 height 56
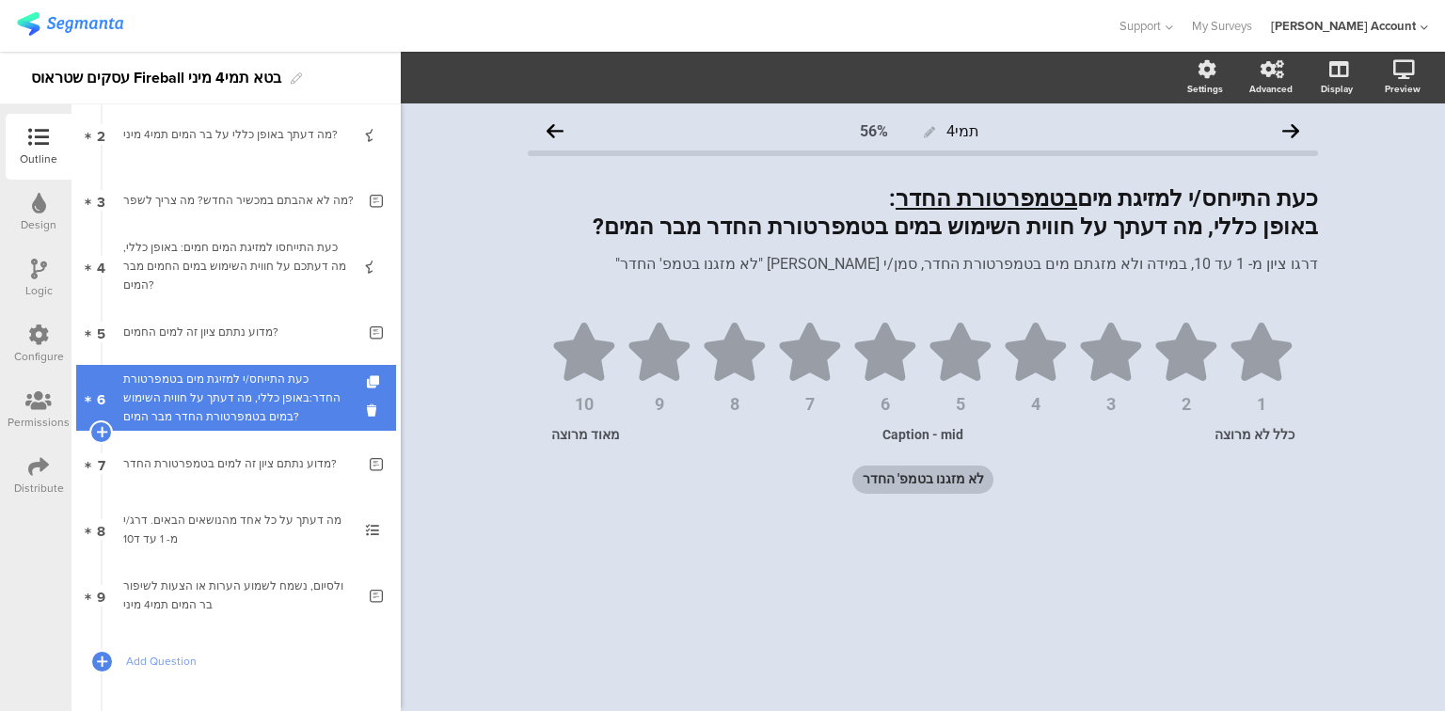
scroll to position [151, 0]
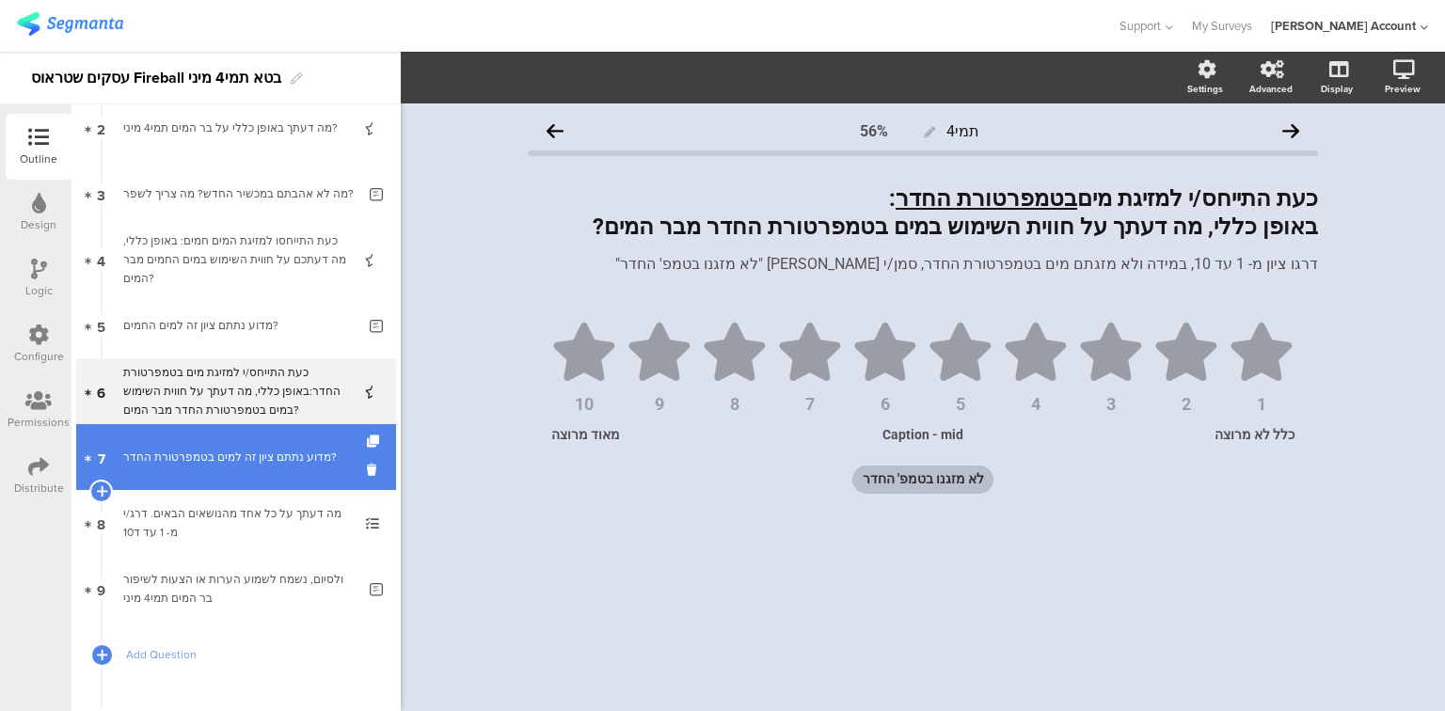
click at [169, 472] on link "7 מדוע נתתם ציון זה למים בטמפרטורת החדר?" at bounding box center [236, 457] width 320 height 66
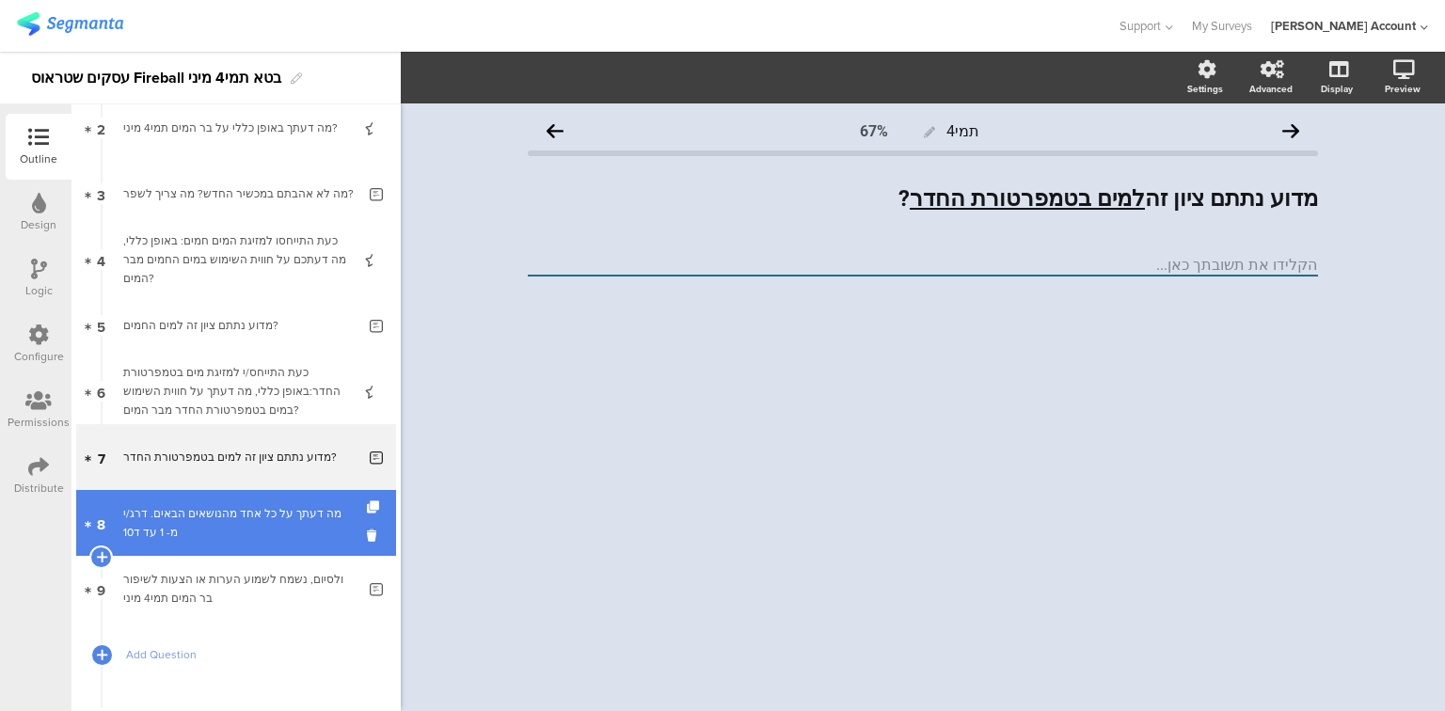
click at [178, 516] on div "מה דעתך על כל אחד מהנושאים הבאים. דרג/י מ- 1 עד ד10" at bounding box center [235, 523] width 225 height 38
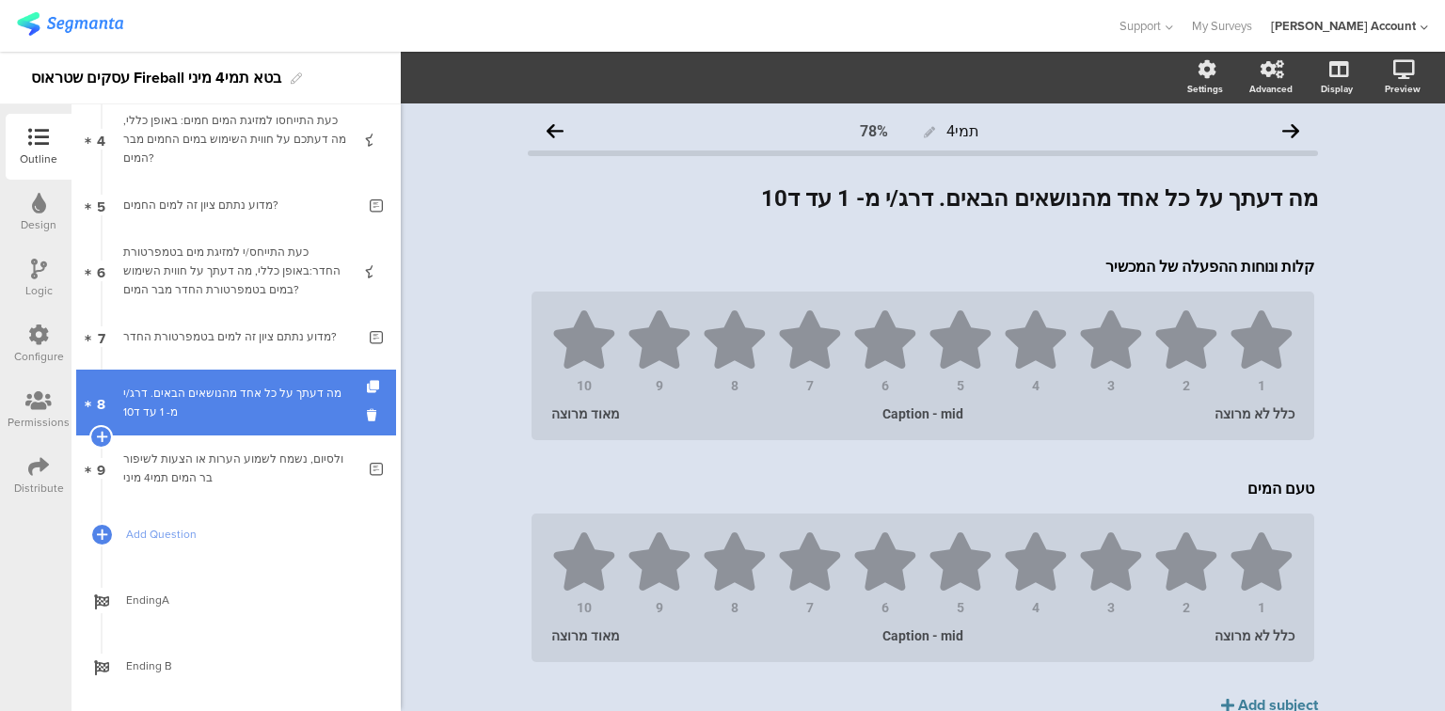
scroll to position [301, 0]
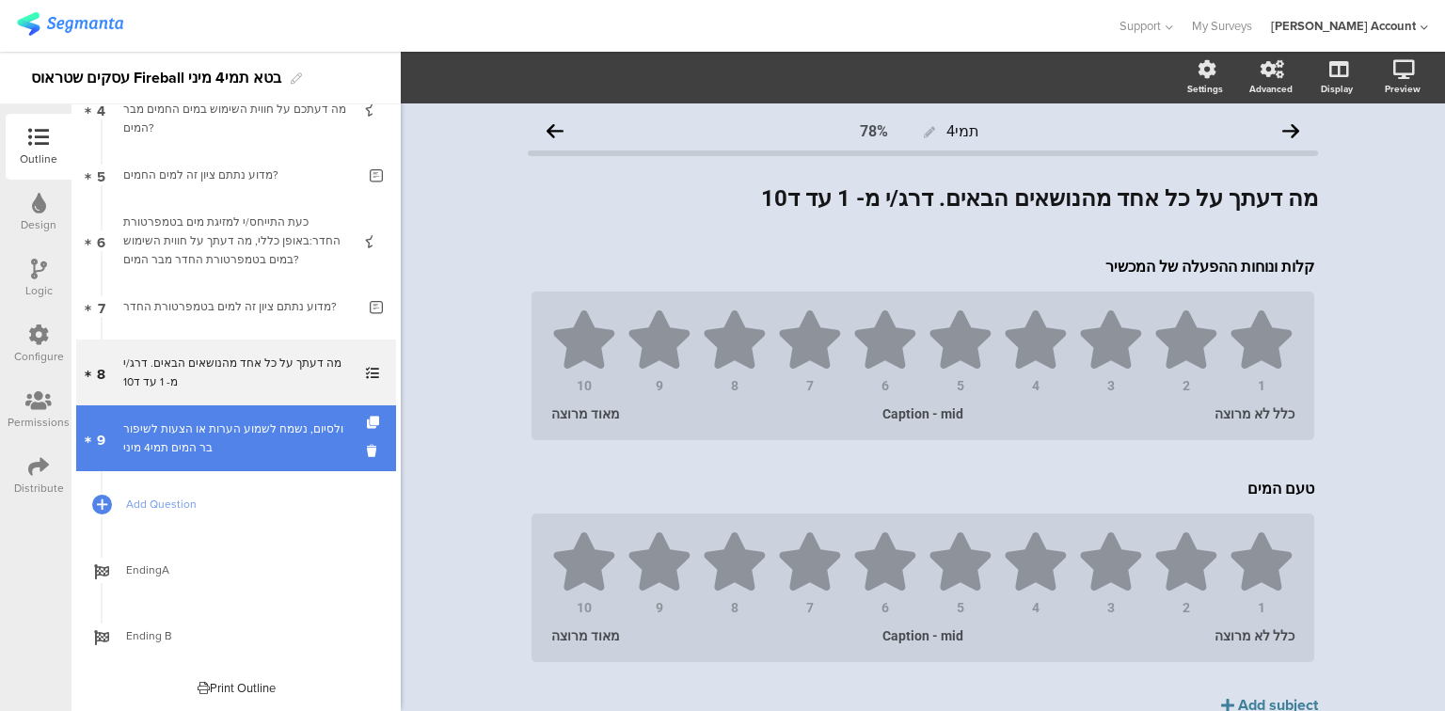
click at [184, 459] on link "9 ולסיום, נשמח לשמוע הערות או הצעות לשיפור בר המים תמי4 מיני" at bounding box center [236, 438] width 320 height 66
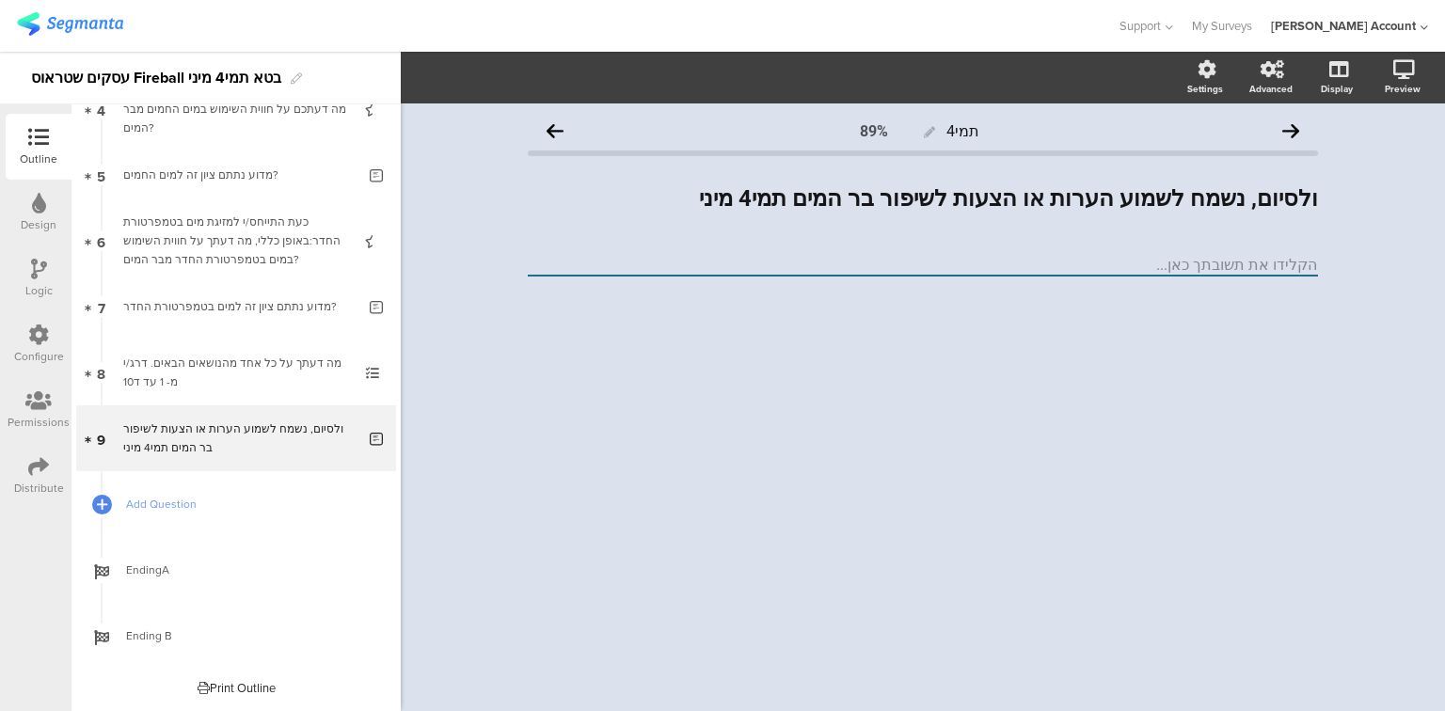
click at [61, 21] on img at bounding box center [70, 24] width 106 height 24
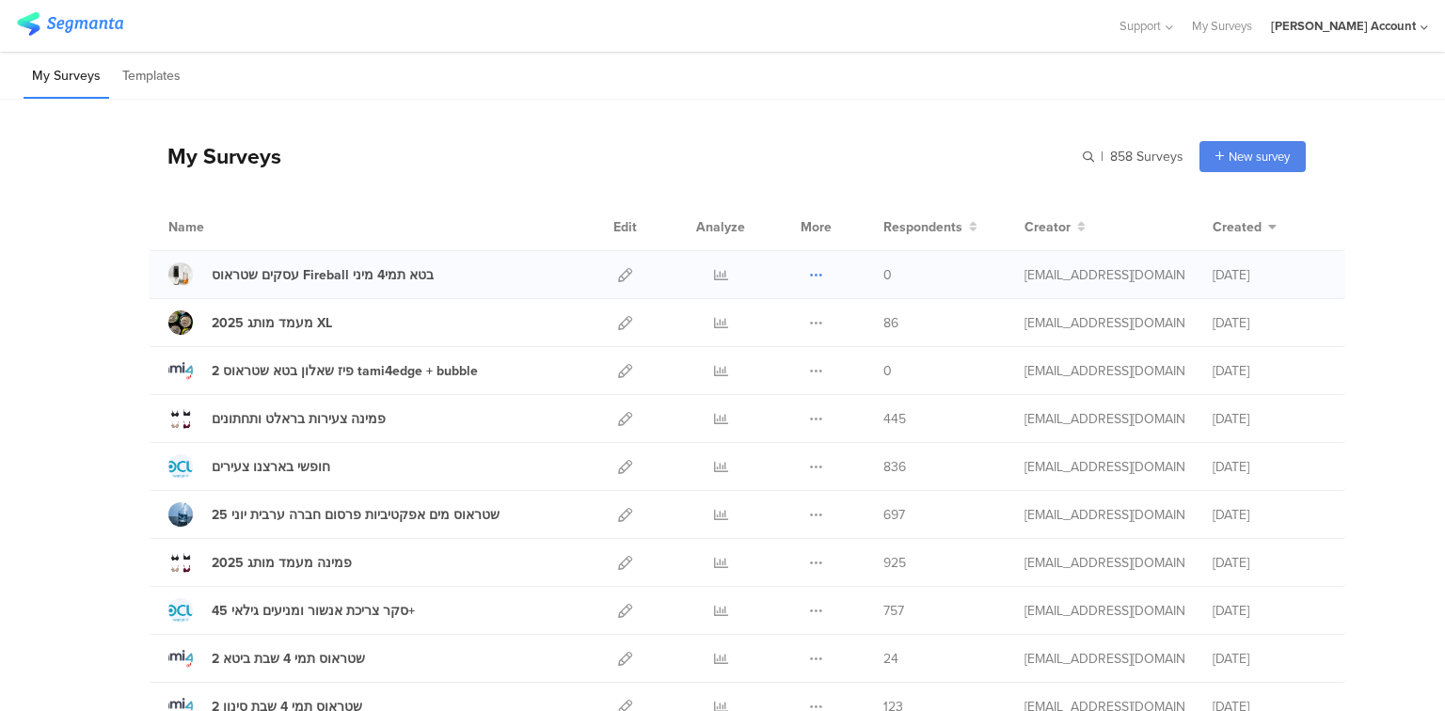
click at [812, 271] on icon at bounding box center [816, 275] width 14 height 14
click at [790, 317] on button "Duplicate" at bounding box center [778, 323] width 103 height 34
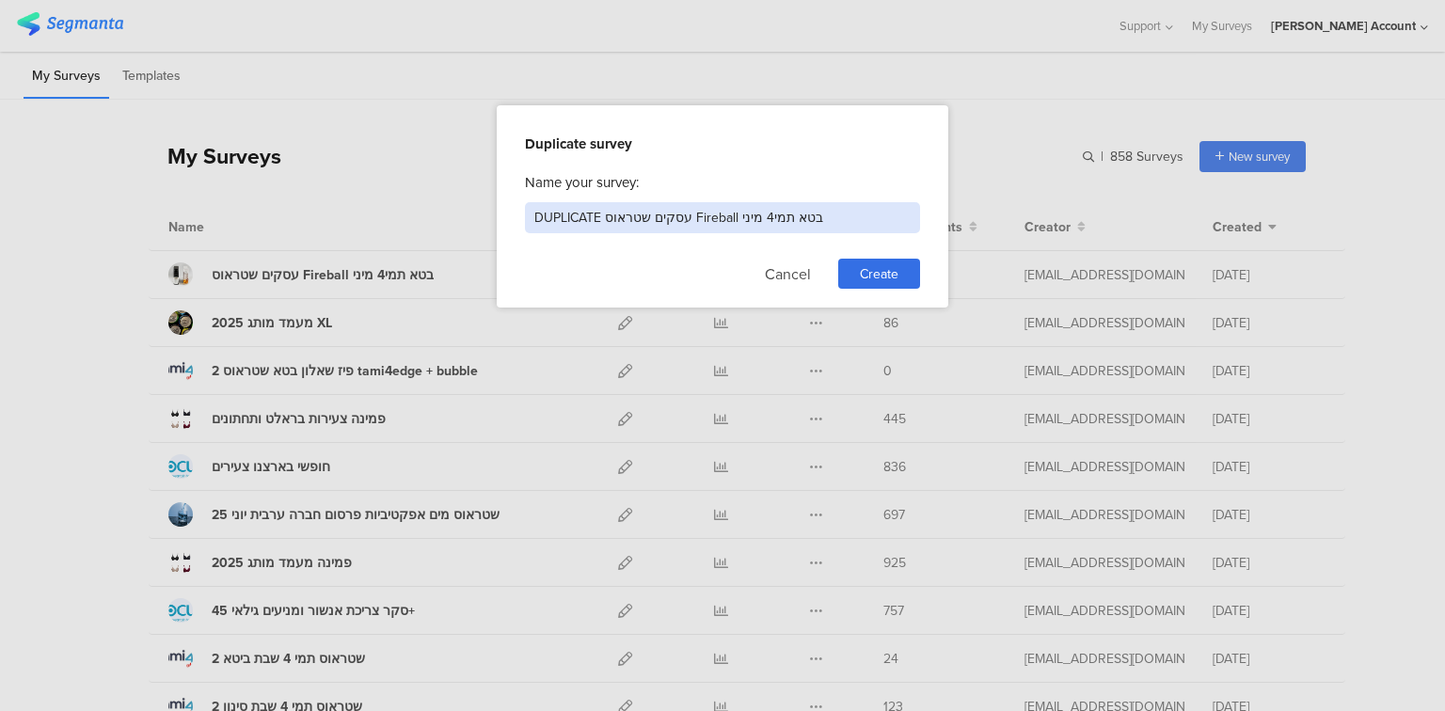
drag, startPoint x: 818, startPoint y: 223, endPoint x: 322, endPoint y: 217, distance: 495.8
click at [322, 217] on div "Duplicate survey Name your survey: DUPLICATE עסקים שטראוס Fireball בטא תמי4 מינ…" at bounding box center [722, 355] width 1445 height 711
type input "שמיר שאלון יומן אישי צפייה במסכים"
click at [864, 270] on span "Create" at bounding box center [879, 274] width 39 height 20
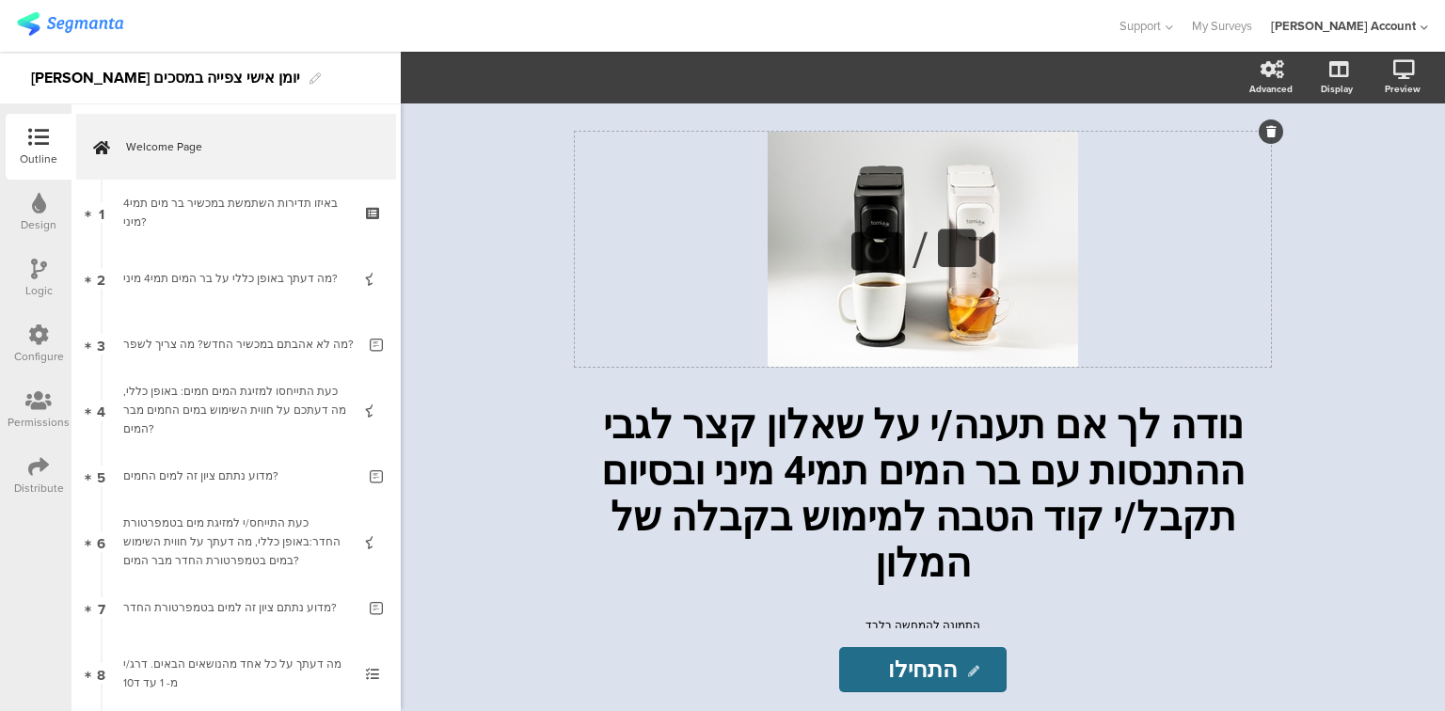
click at [877, 263] on icon at bounding box center [877, 248] width 64 height 64
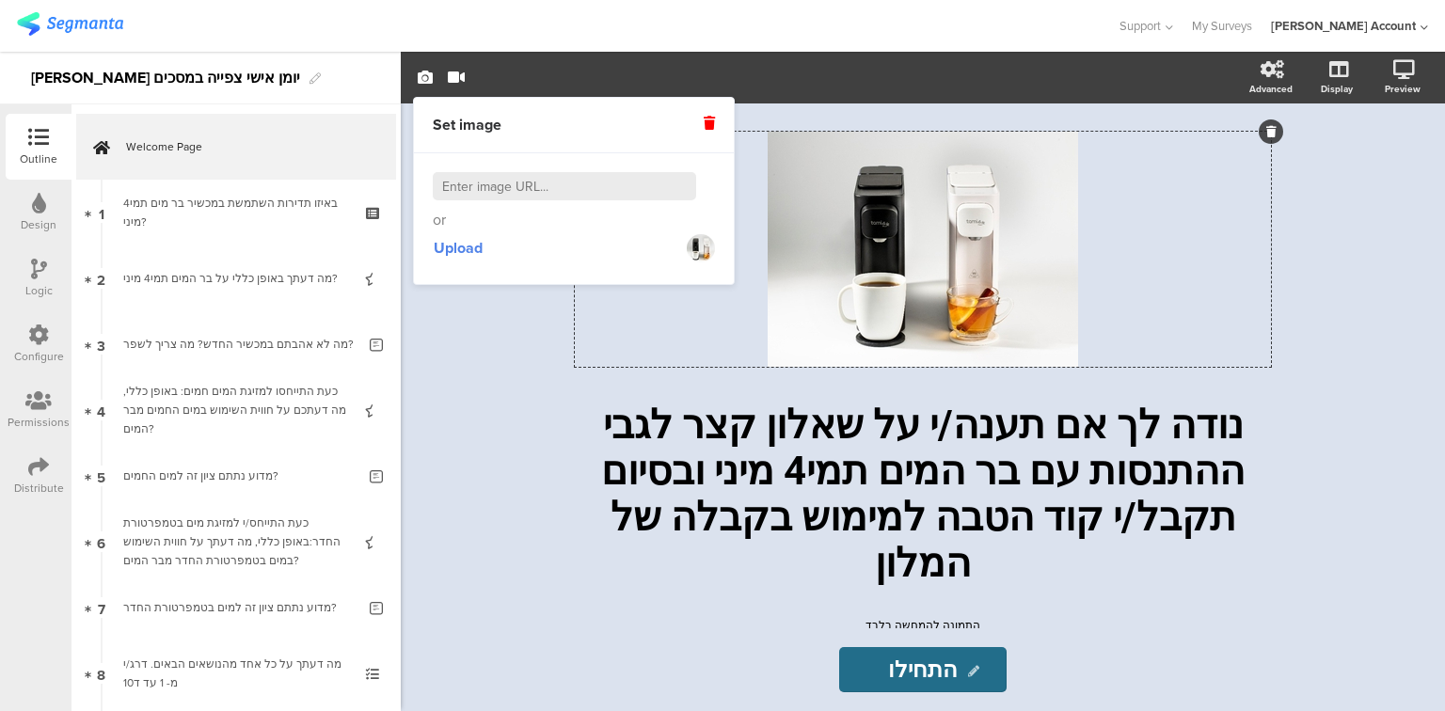
click at [708, 124] on icon at bounding box center [709, 123] width 11 height 13
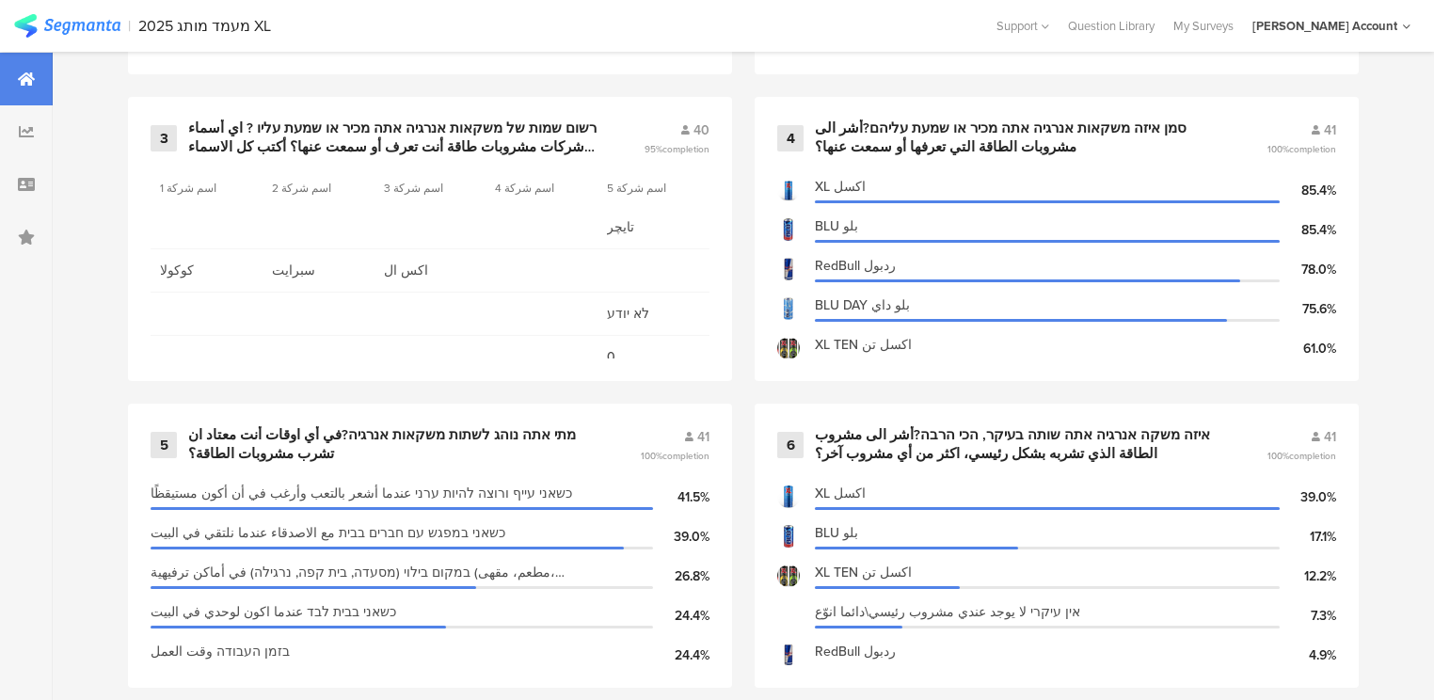
scroll to position [828, 0]
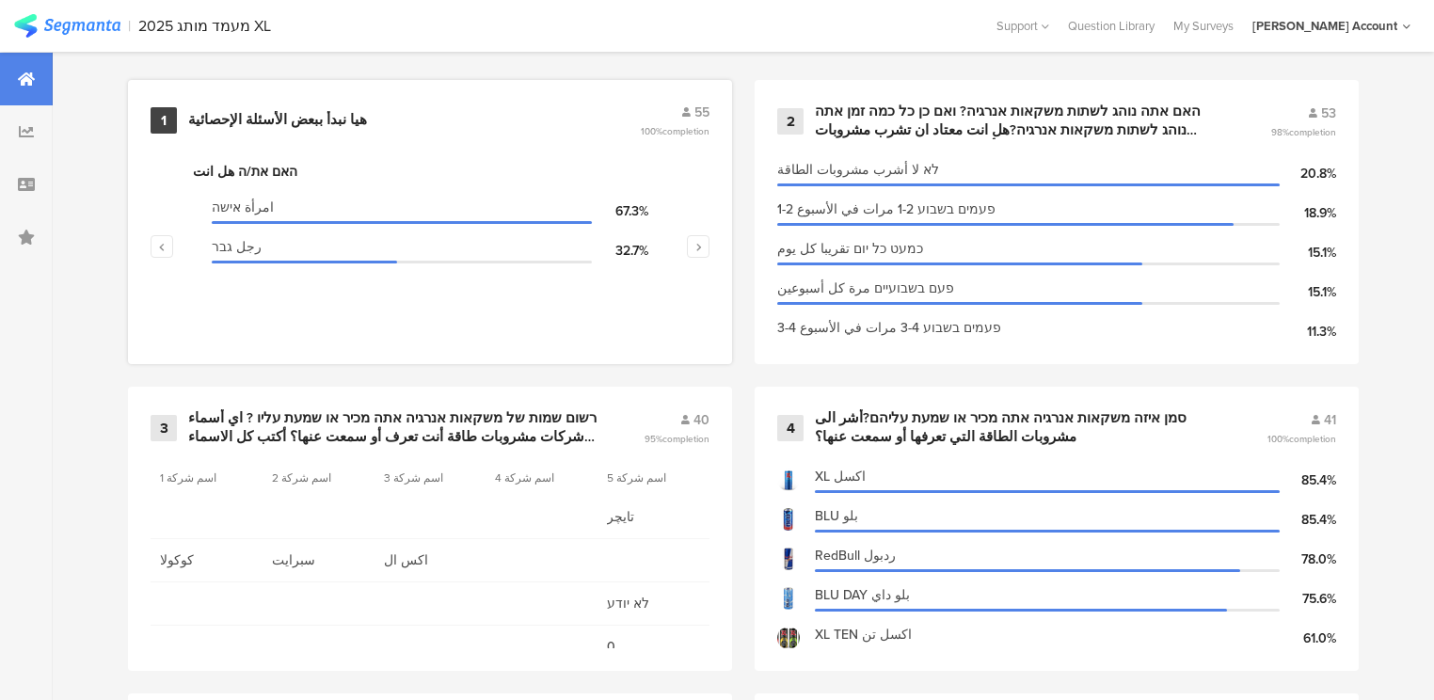
click at [262, 162] on div "האם את/ה هل انت" at bounding box center [430, 172] width 474 height 20
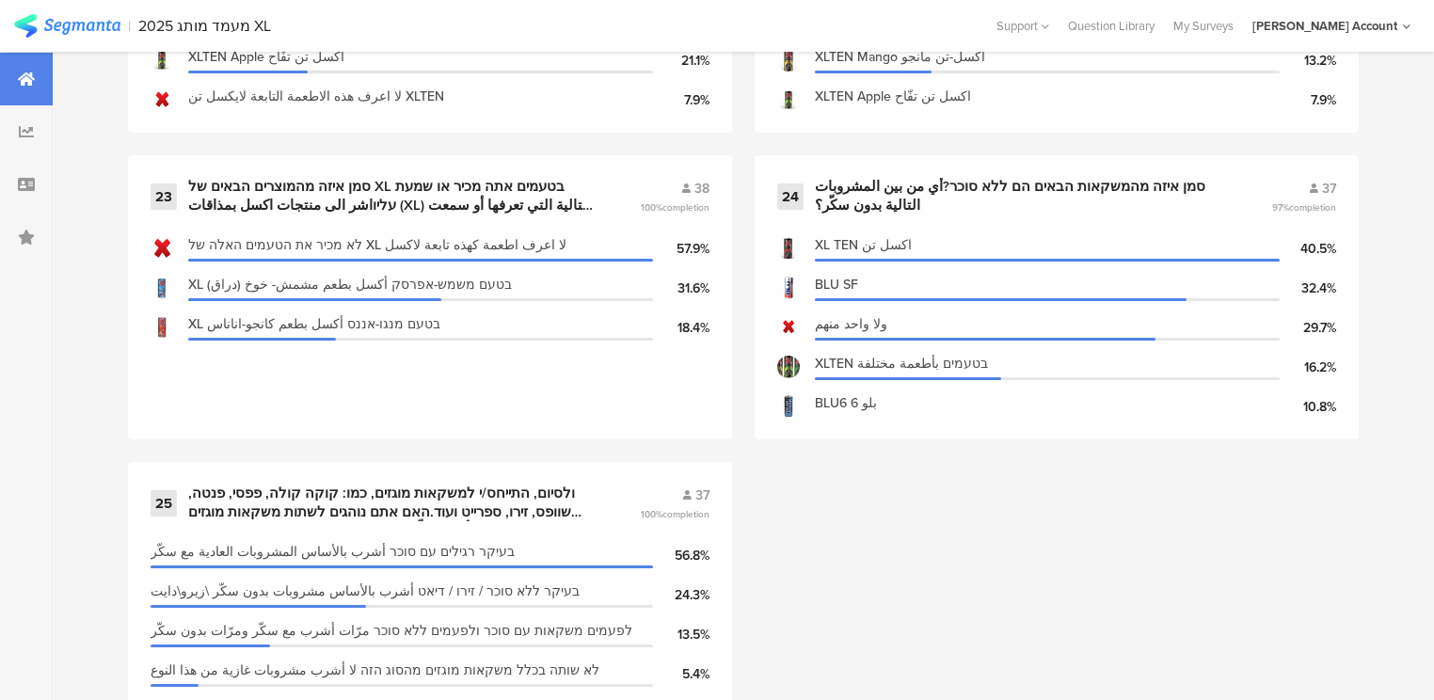
scroll to position [4193, 0]
